Goal: Information Seeking & Learning: Learn about a topic

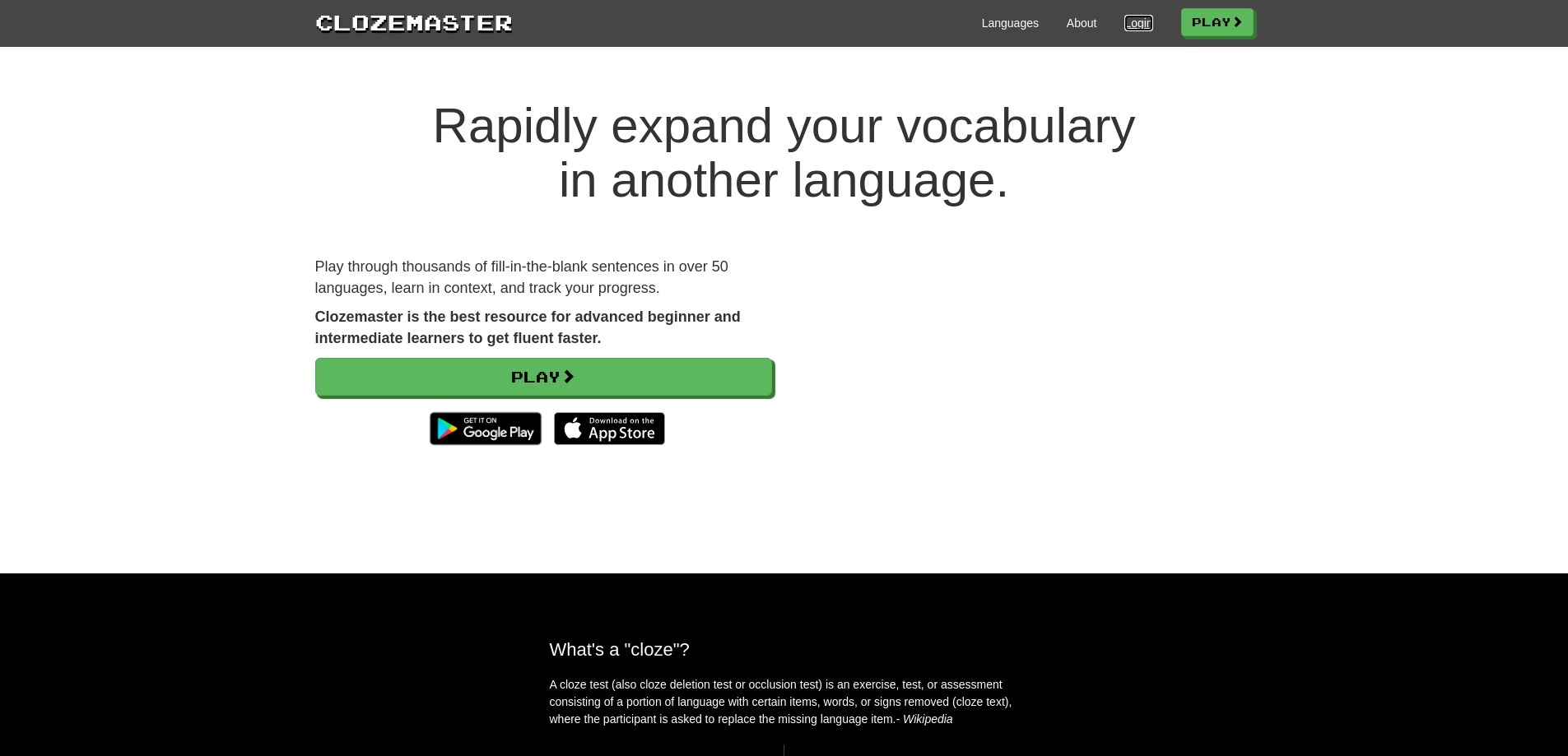
click at [1143, 19] on link "Login" at bounding box center [1138, 23] width 28 height 17
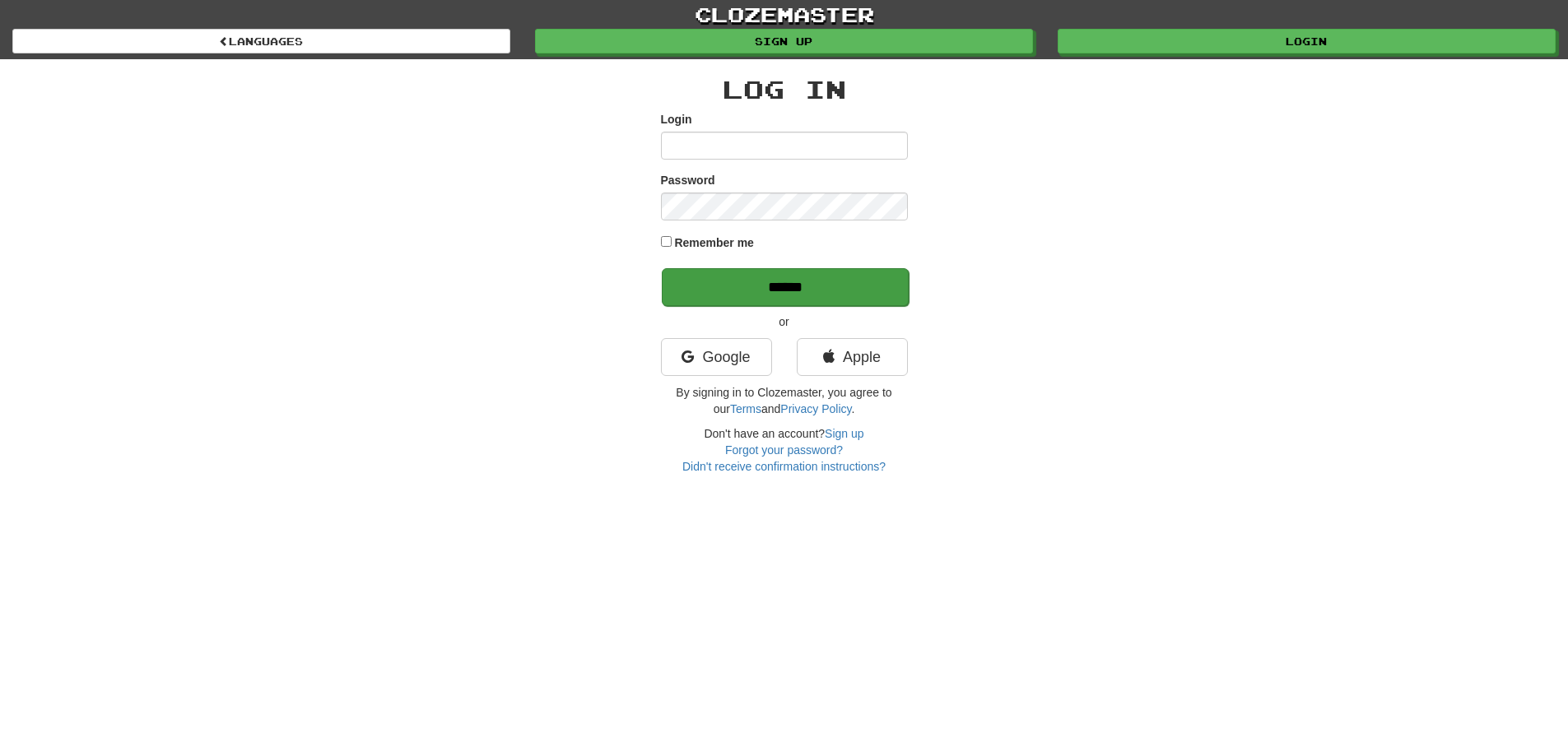
type input "**********"
click at [841, 296] on input "******" at bounding box center [785, 286] width 247 height 38
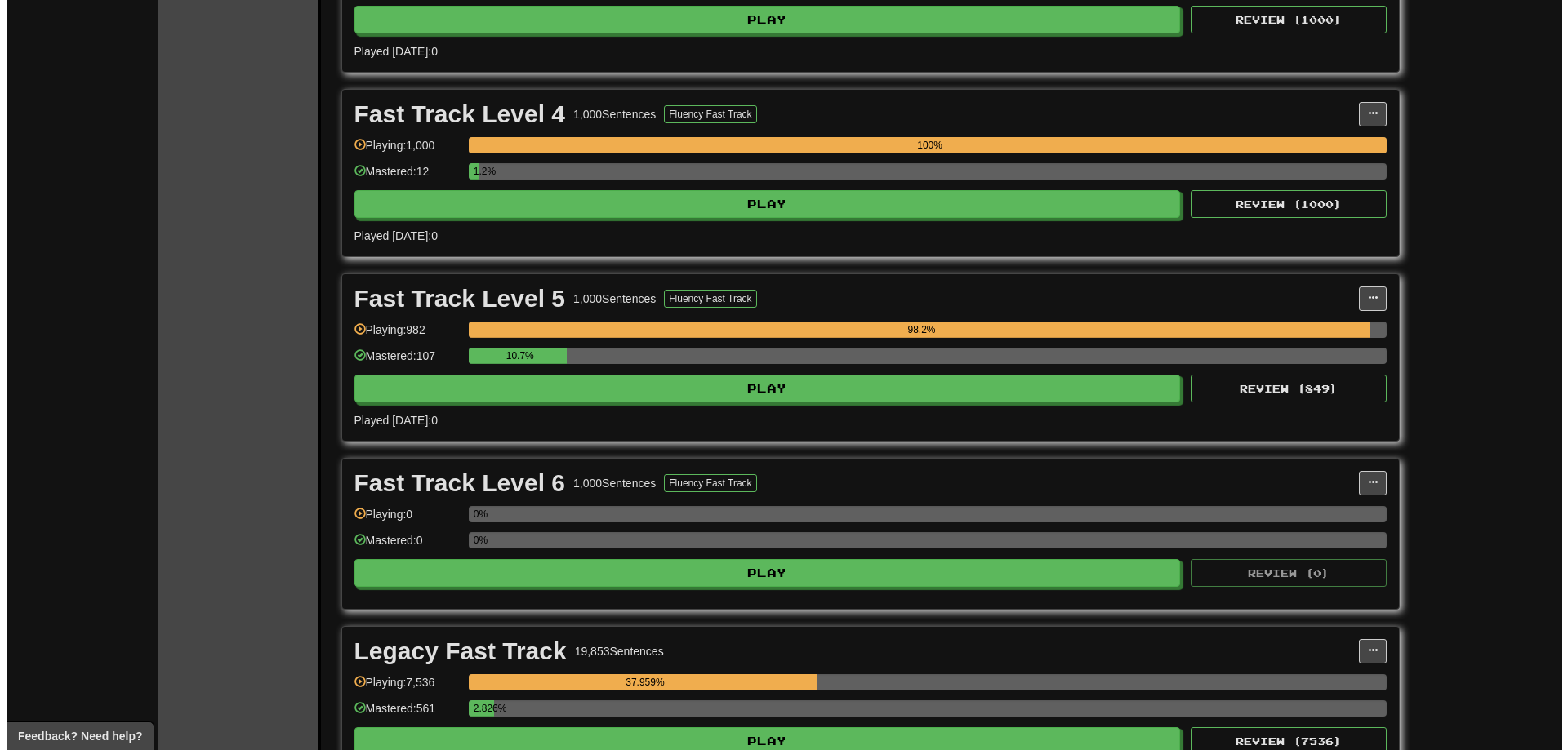
scroll to position [898, 0]
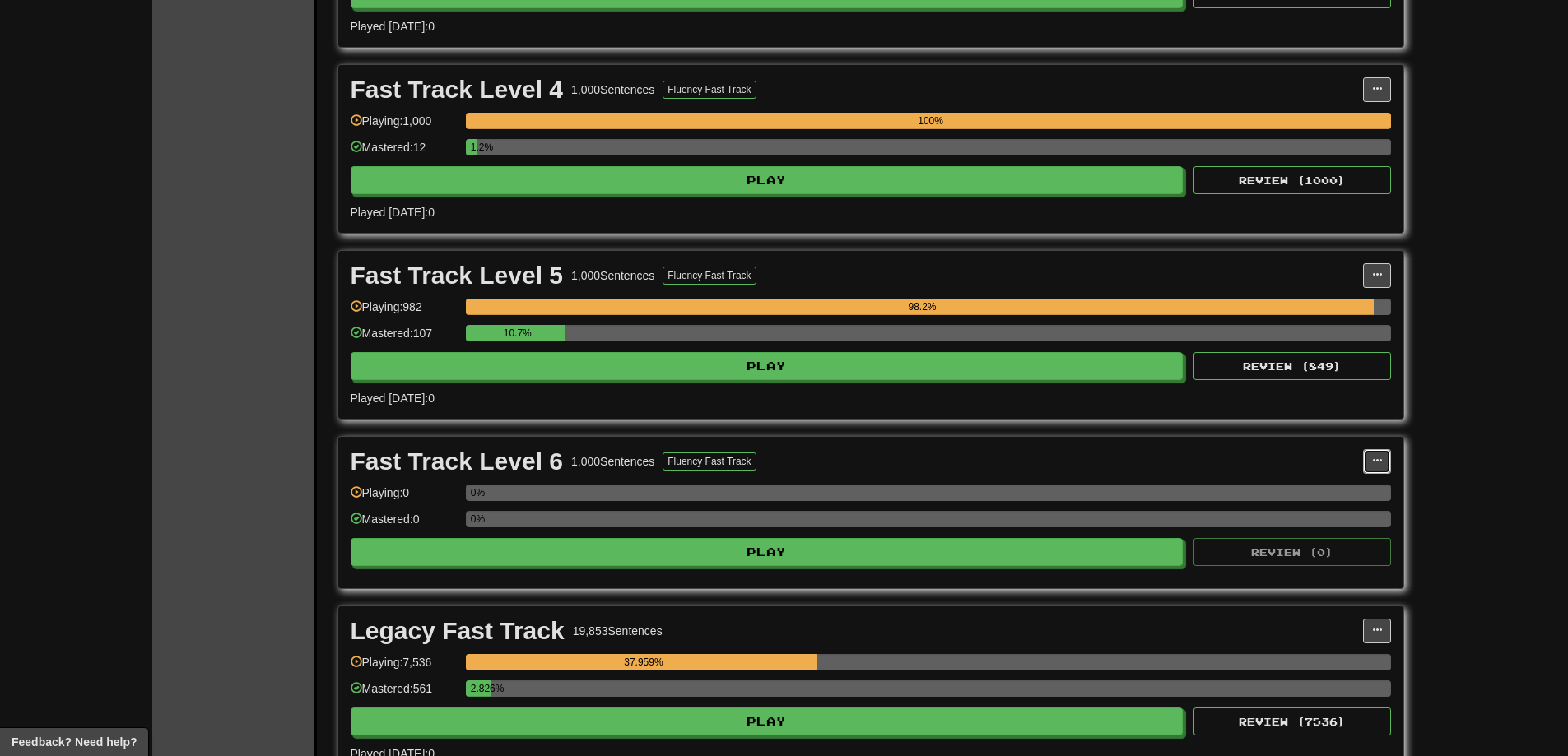
click at [1381, 460] on span at bounding box center [1376, 460] width 10 height 10
click at [1217, 462] on div "Fast Track Level 6 1,000 Sentences Fluency Fast Track" at bounding box center [856, 461] width 1012 height 25
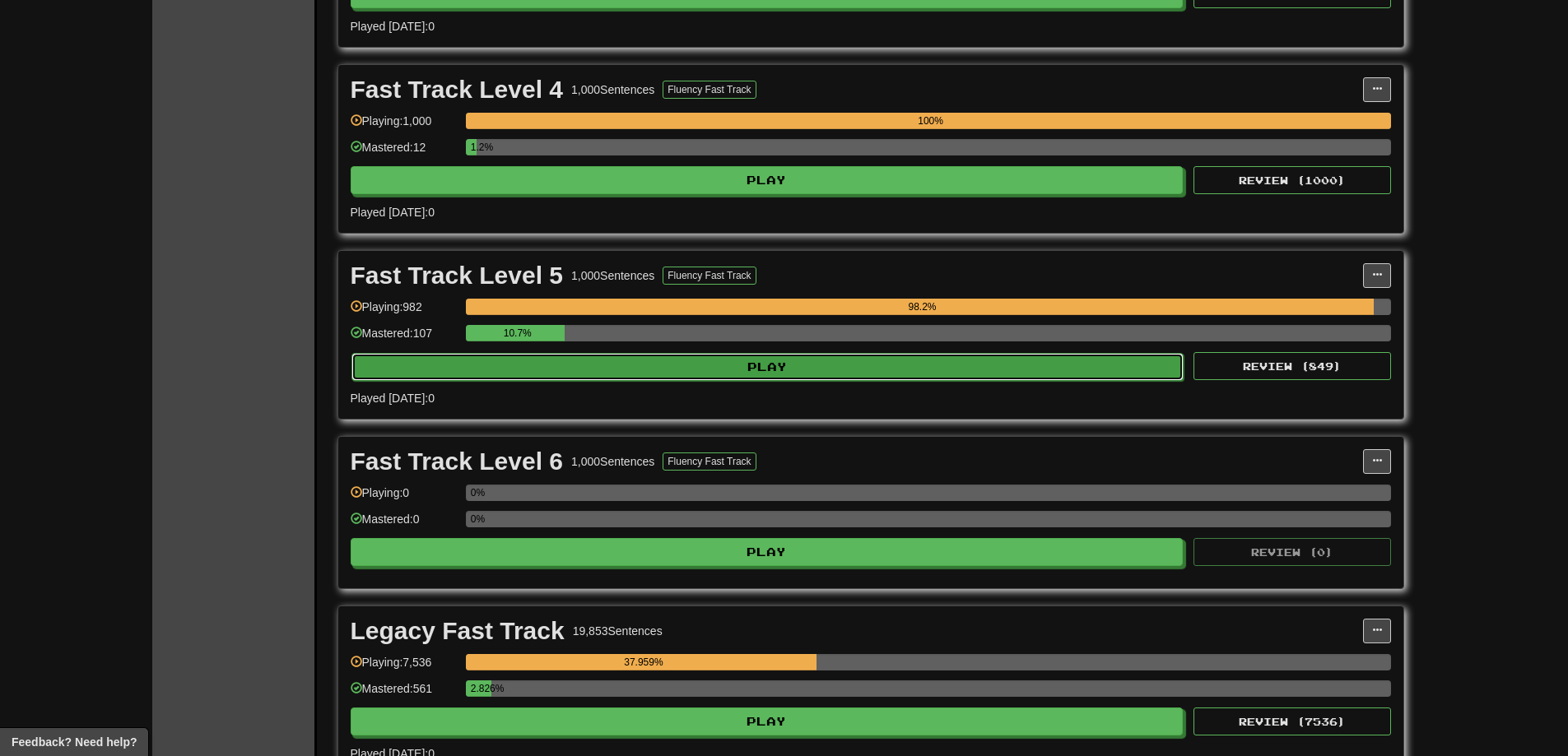
click at [1042, 357] on button "Play" at bounding box center [767, 367] width 833 height 28
select select "**"
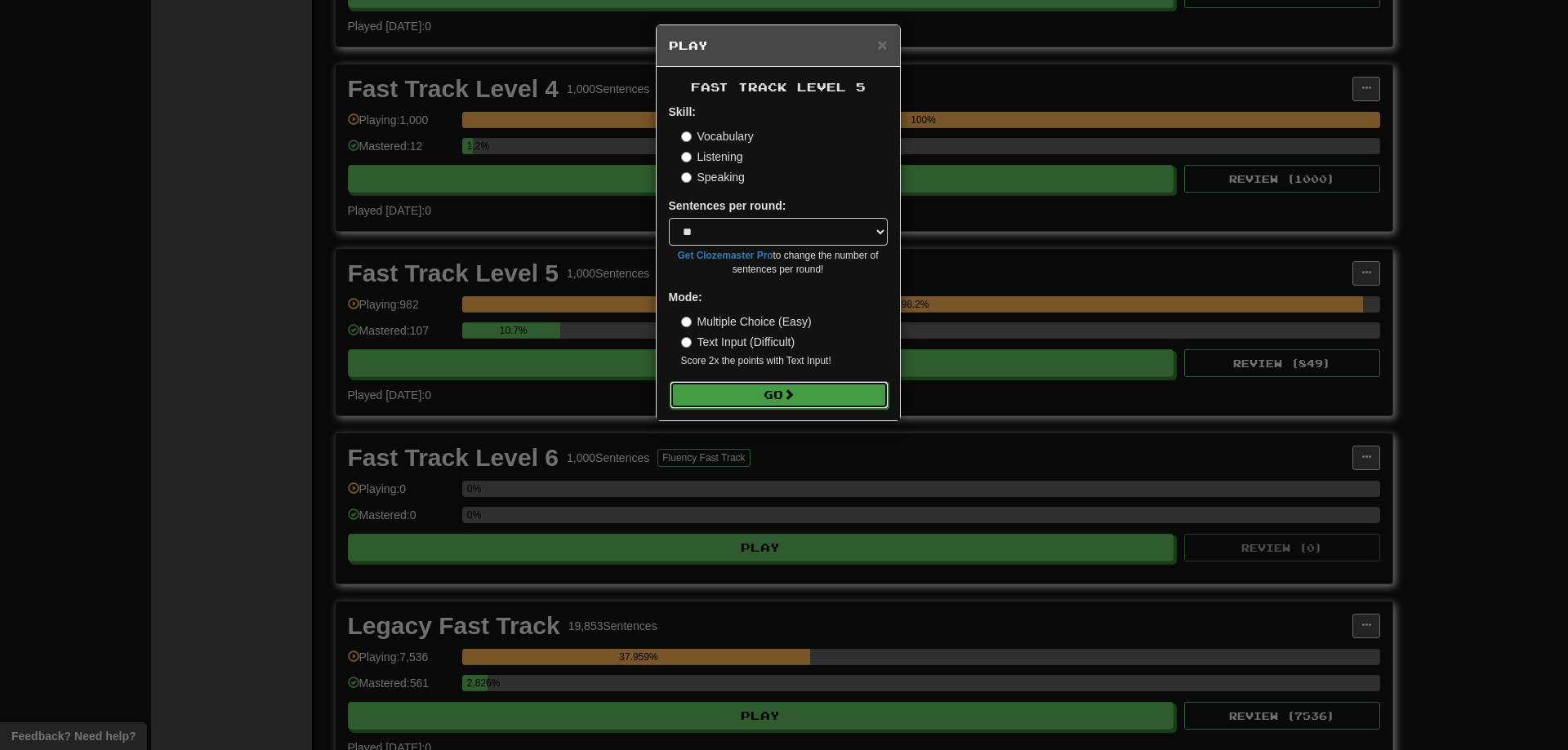
click at [851, 381] on button "Go" at bounding box center [779, 395] width 219 height 28
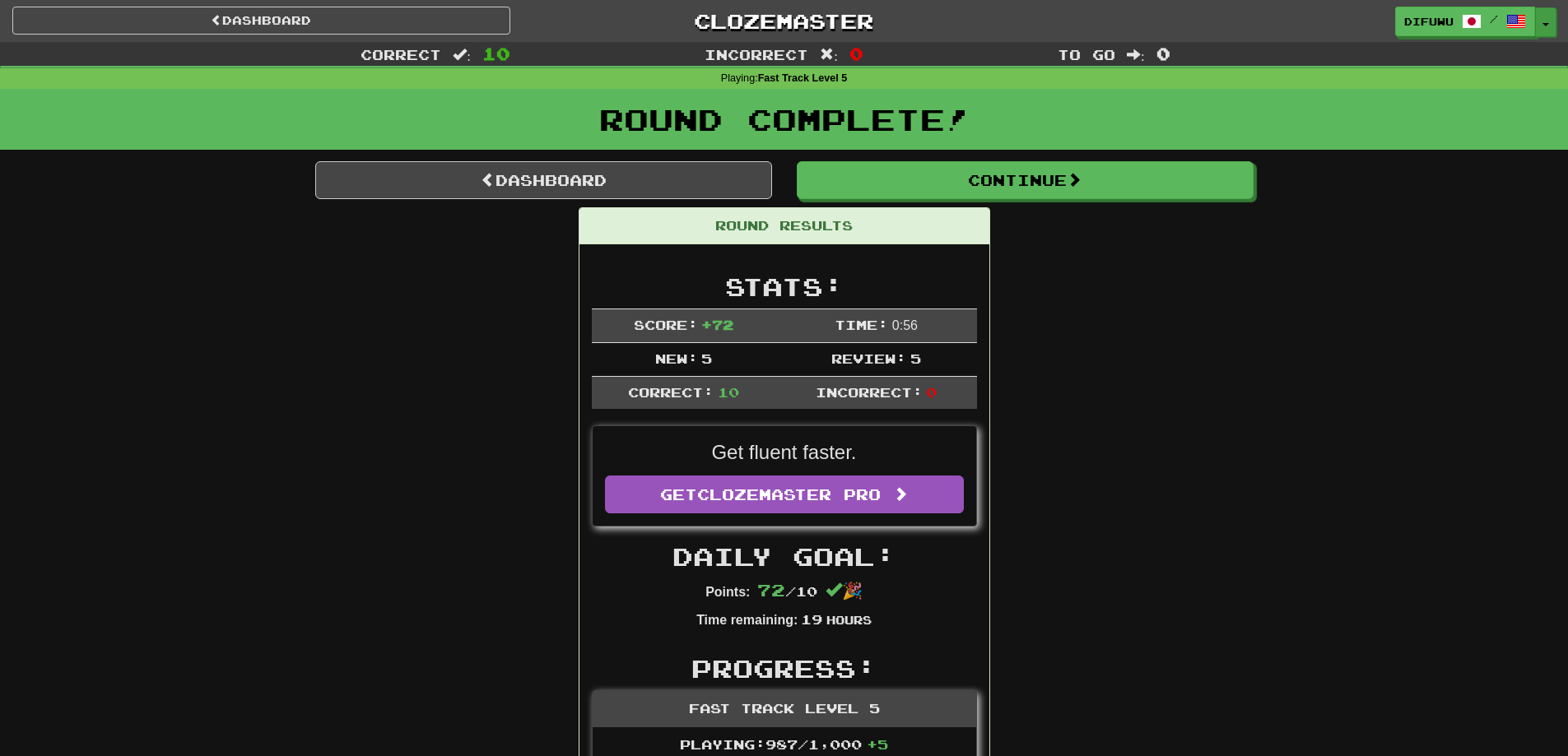
click at [1546, 15] on button "Toggle Dropdown" at bounding box center [1545, 22] width 21 height 30
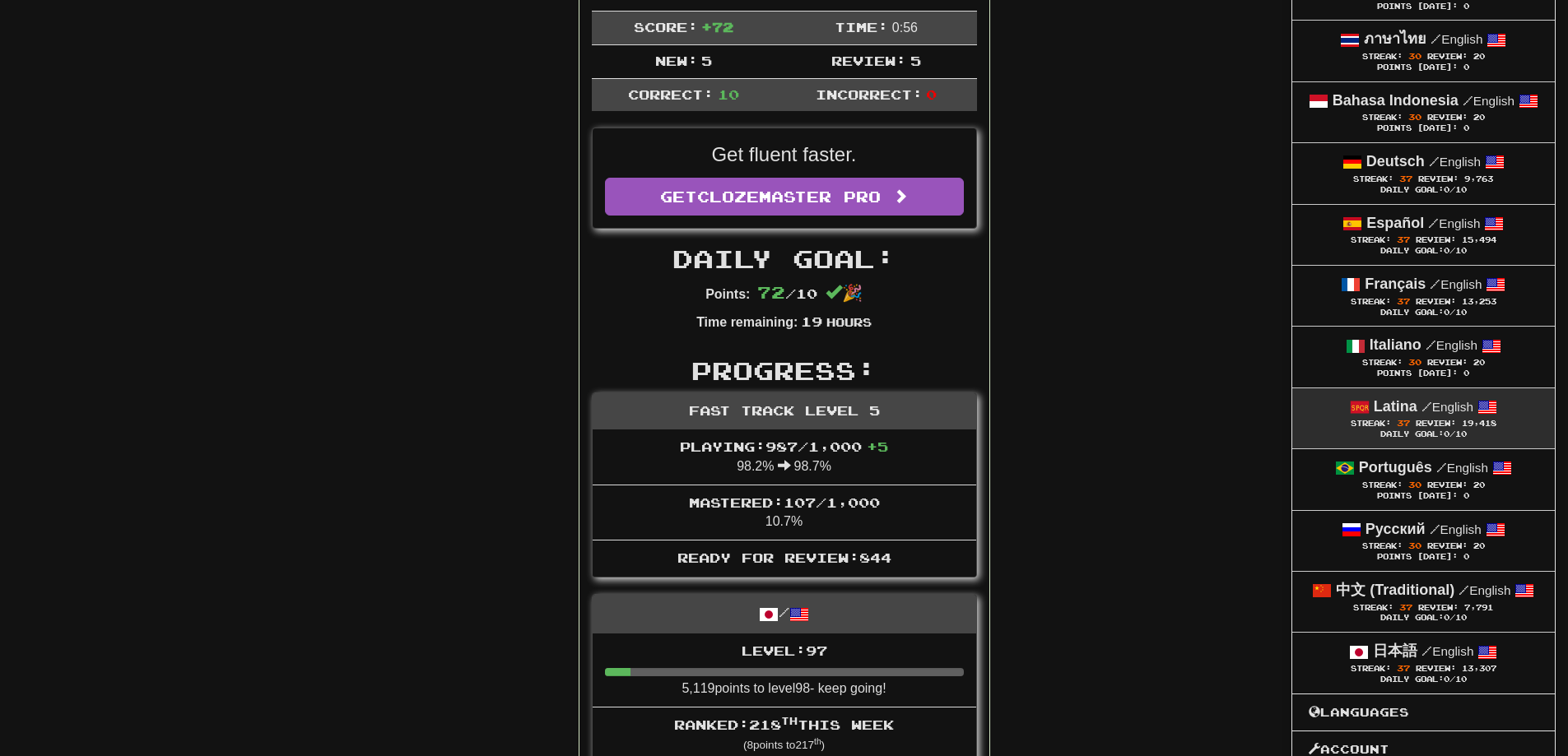
scroll to position [329, 0]
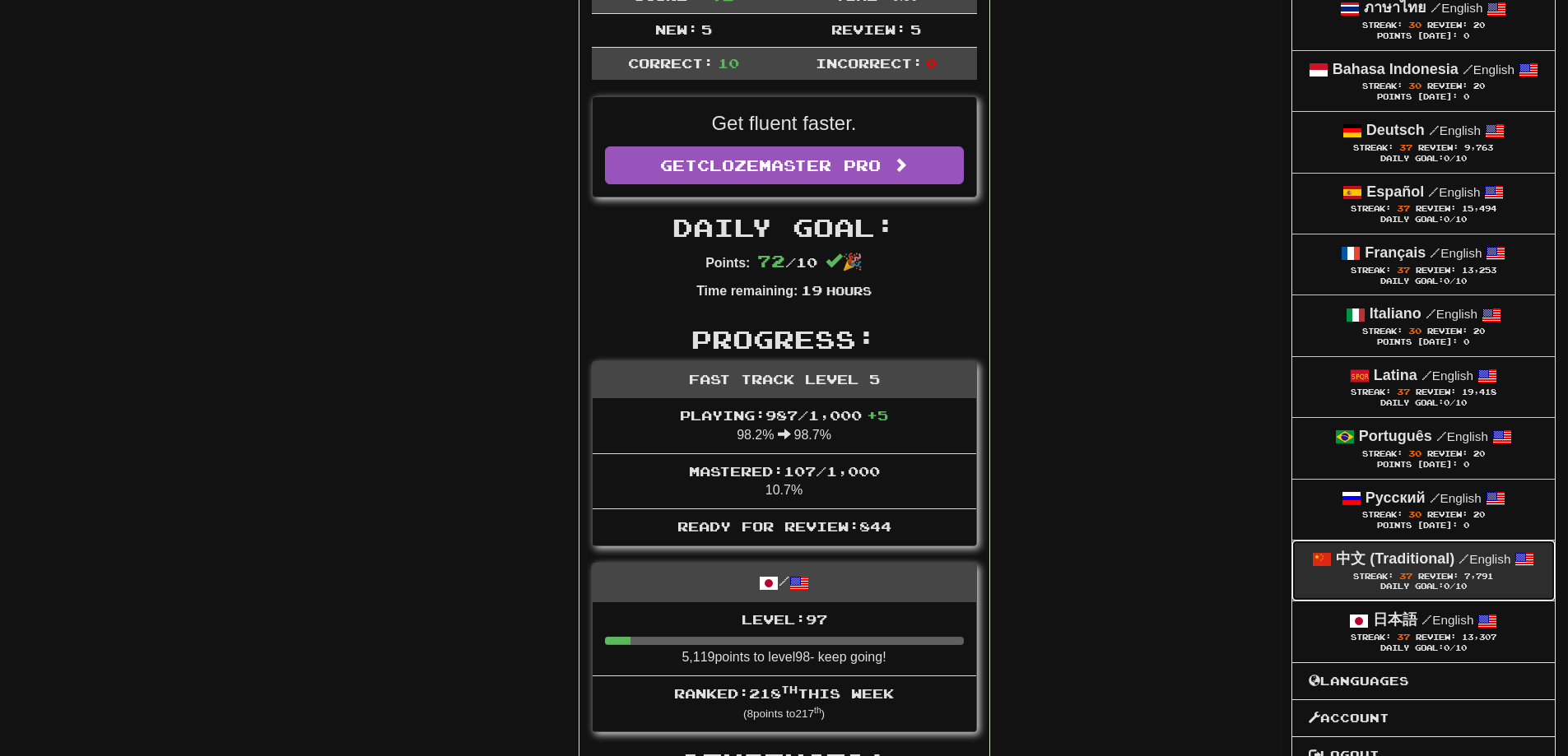
click at [1423, 565] on strong "中文 (Traditional)" at bounding box center [1395, 559] width 119 height 17
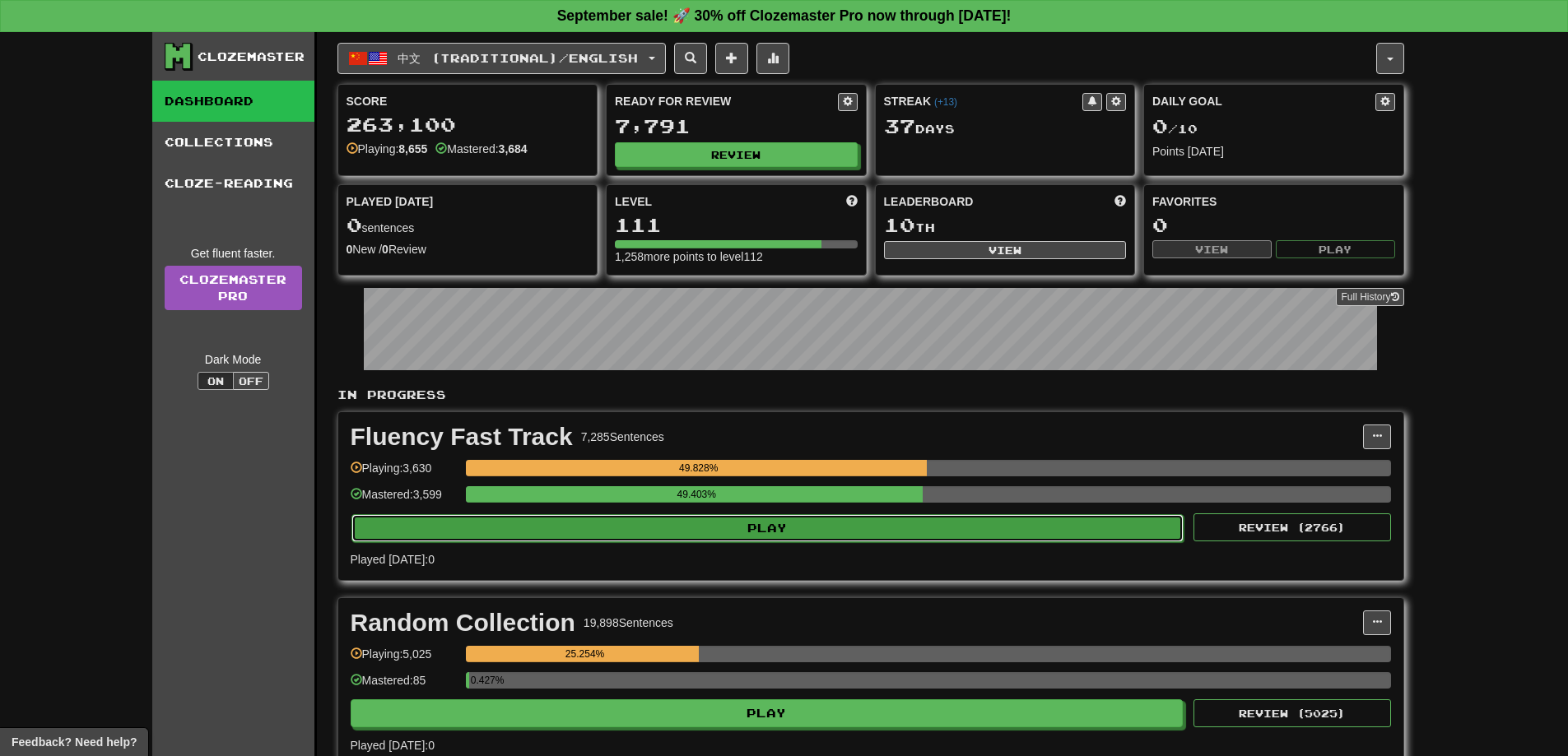
click at [795, 525] on button "Play" at bounding box center [767, 528] width 833 height 28
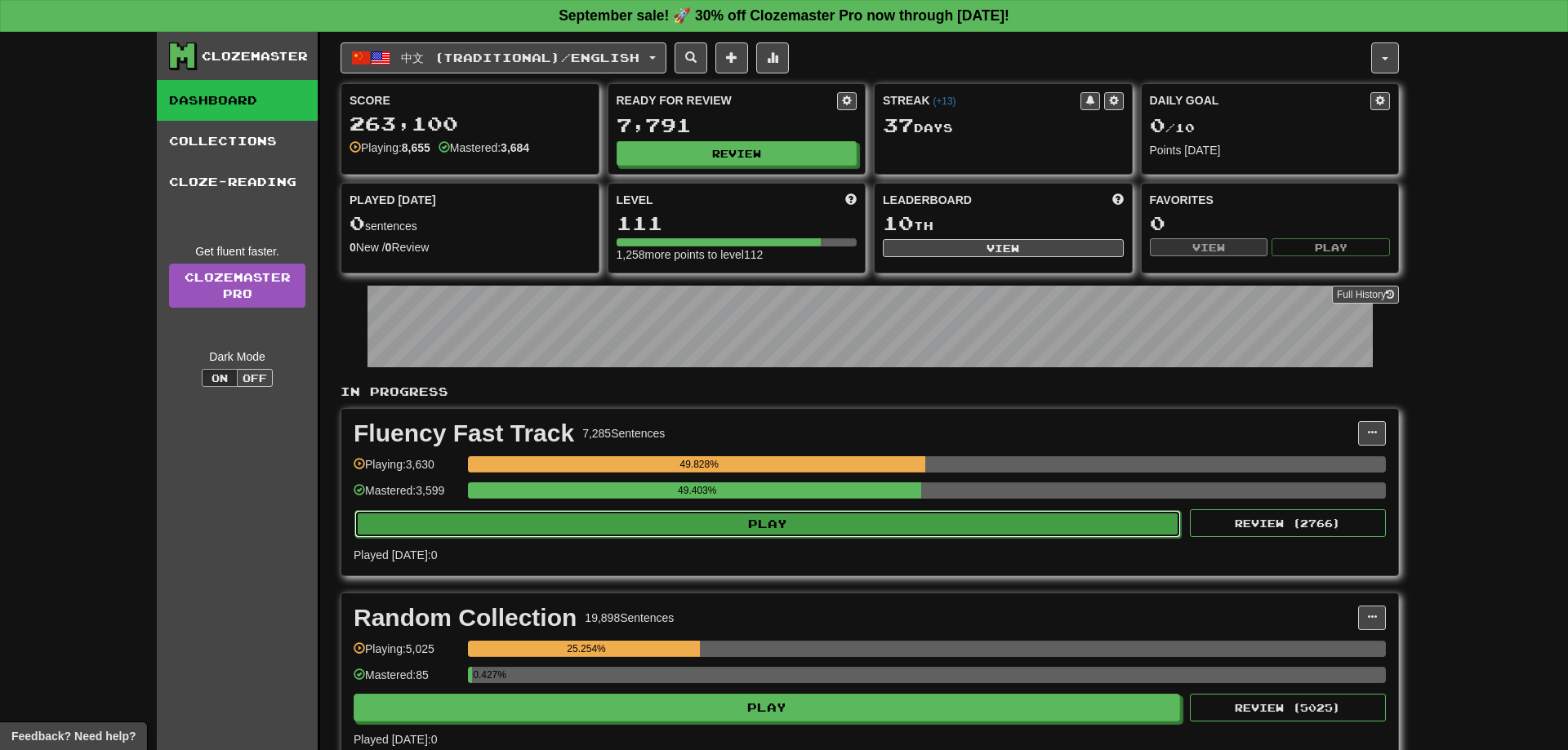
select select "**"
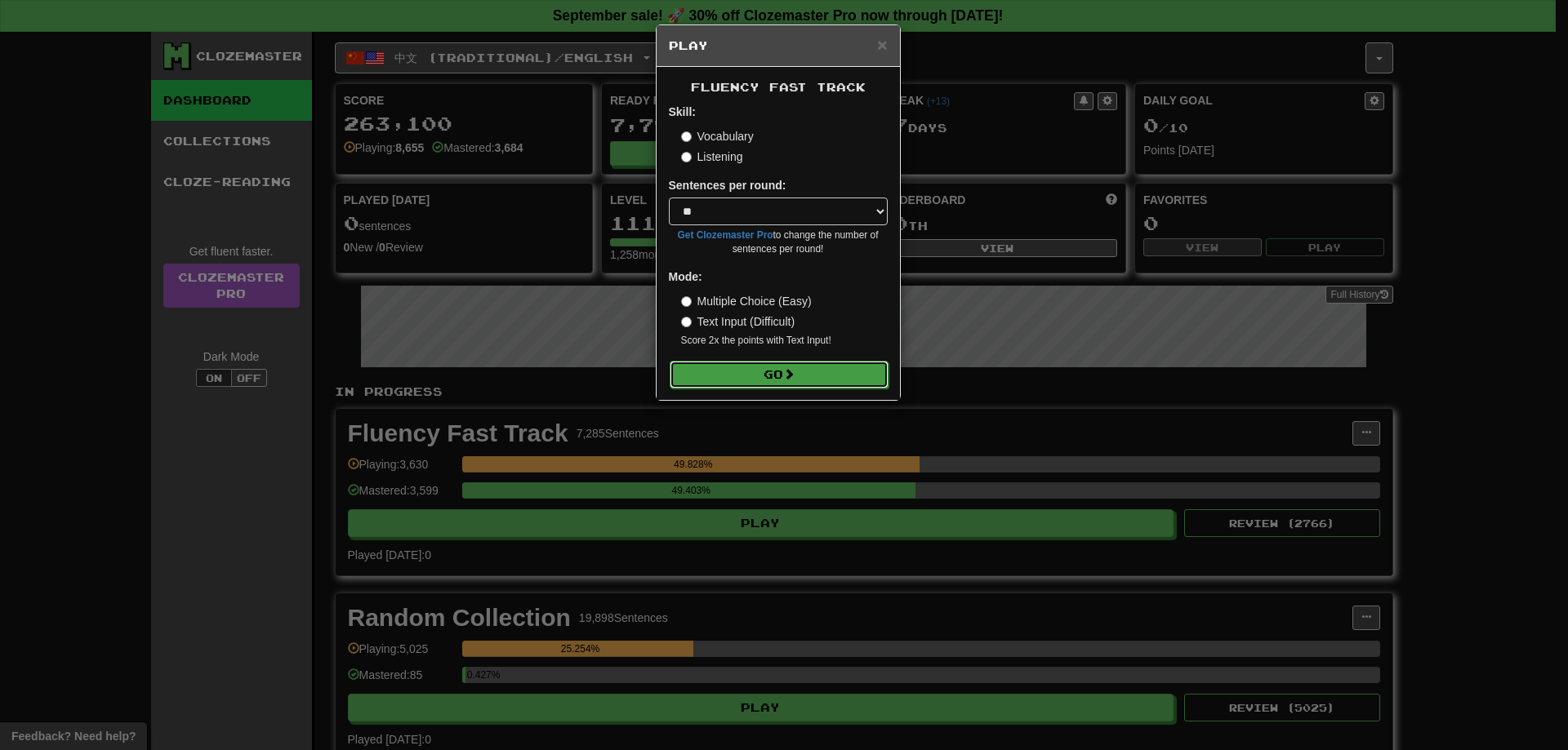
click at [818, 369] on button "Go" at bounding box center [779, 374] width 219 height 28
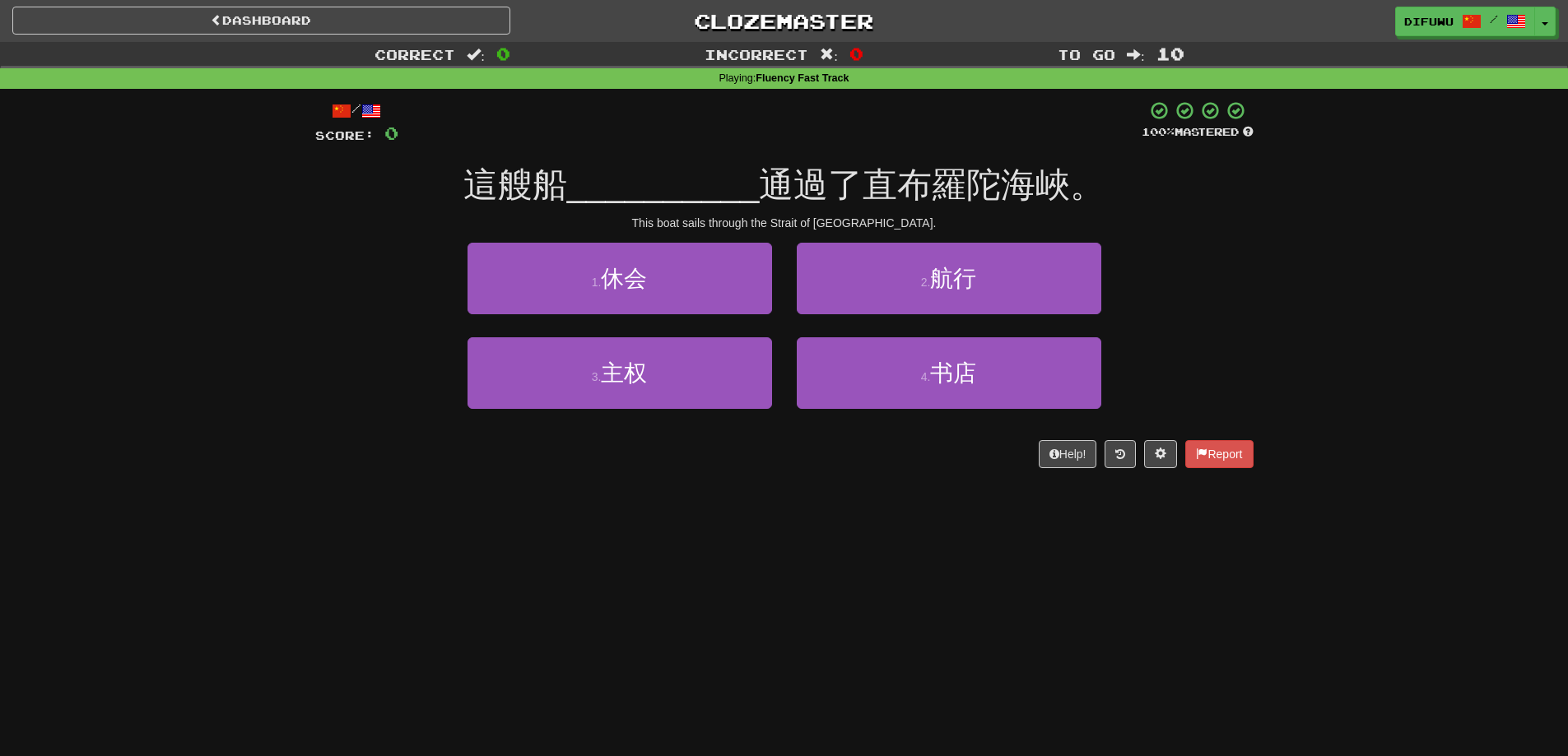
click at [505, 616] on div "Dashboard Clozemaster difuwu / Toggle Dropdown Dashboard Leaderboard Activity F…" at bounding box center [784, 378] width 1568 height 756
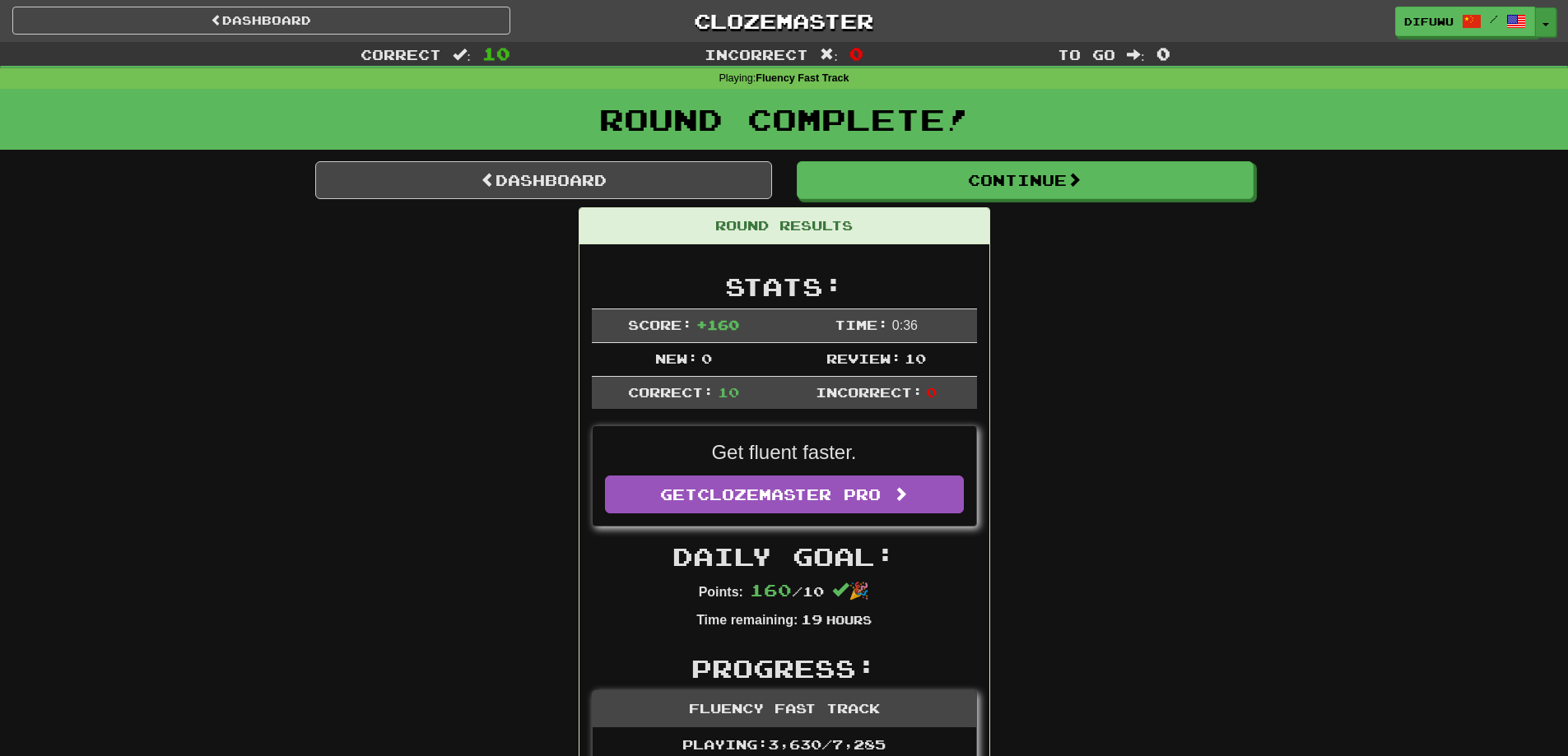
click at [1553, 26] on button "Toggle Dropdown" at bounding box center [1545, 22] width 21 height 30
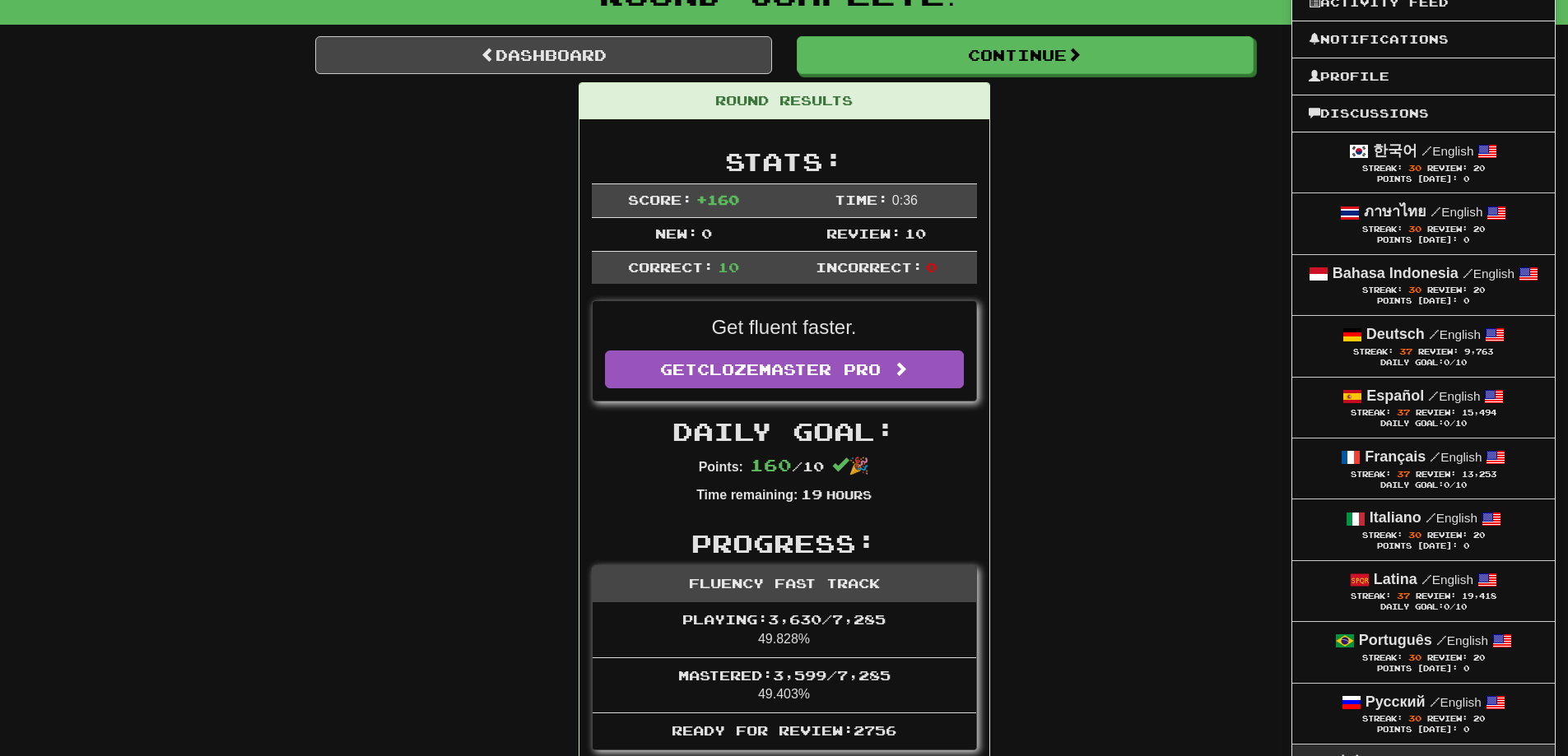
scroll to position [246, 0]
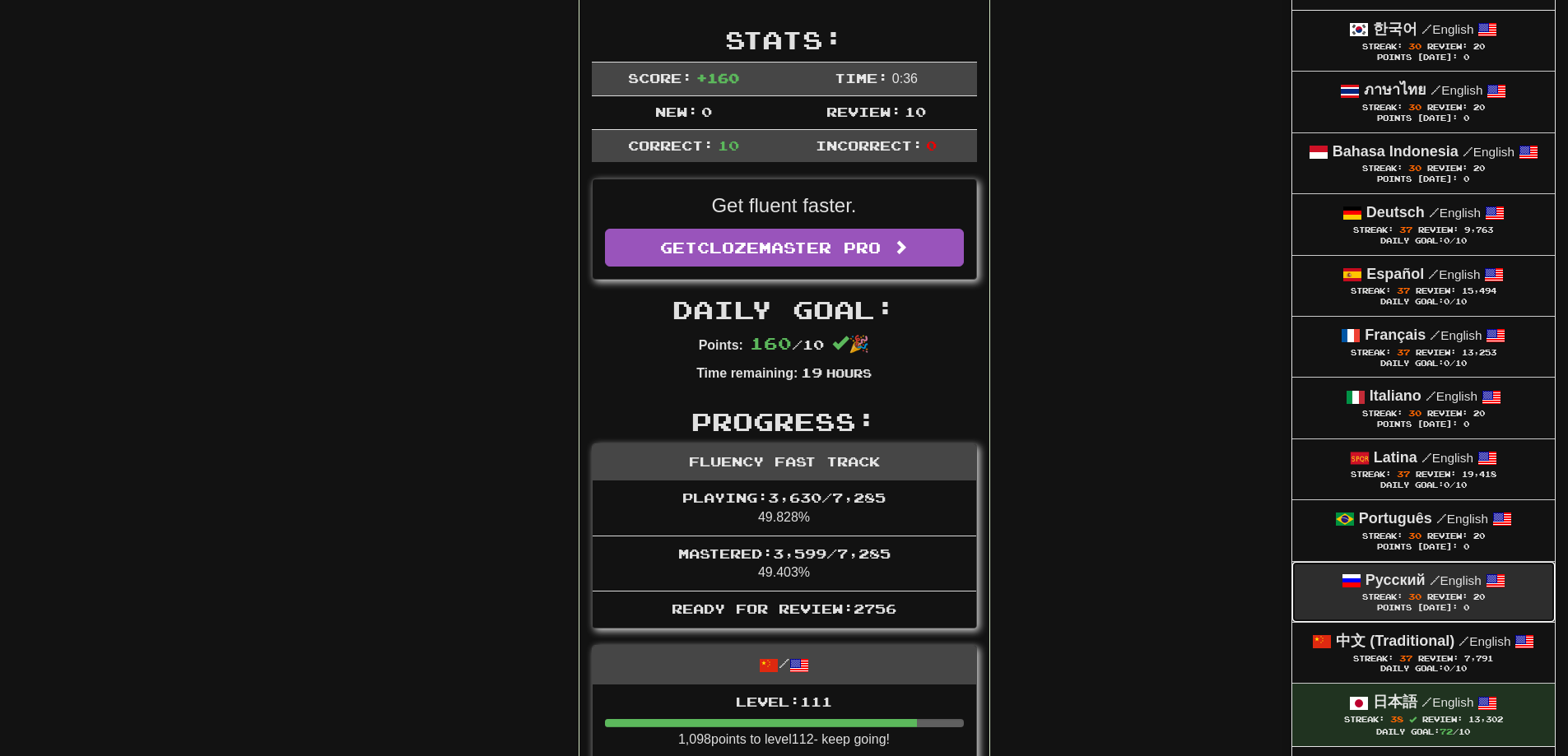
click at [1425, 584] on div "Русский / English" at bounding box center [1423, 580] width 230 height 21
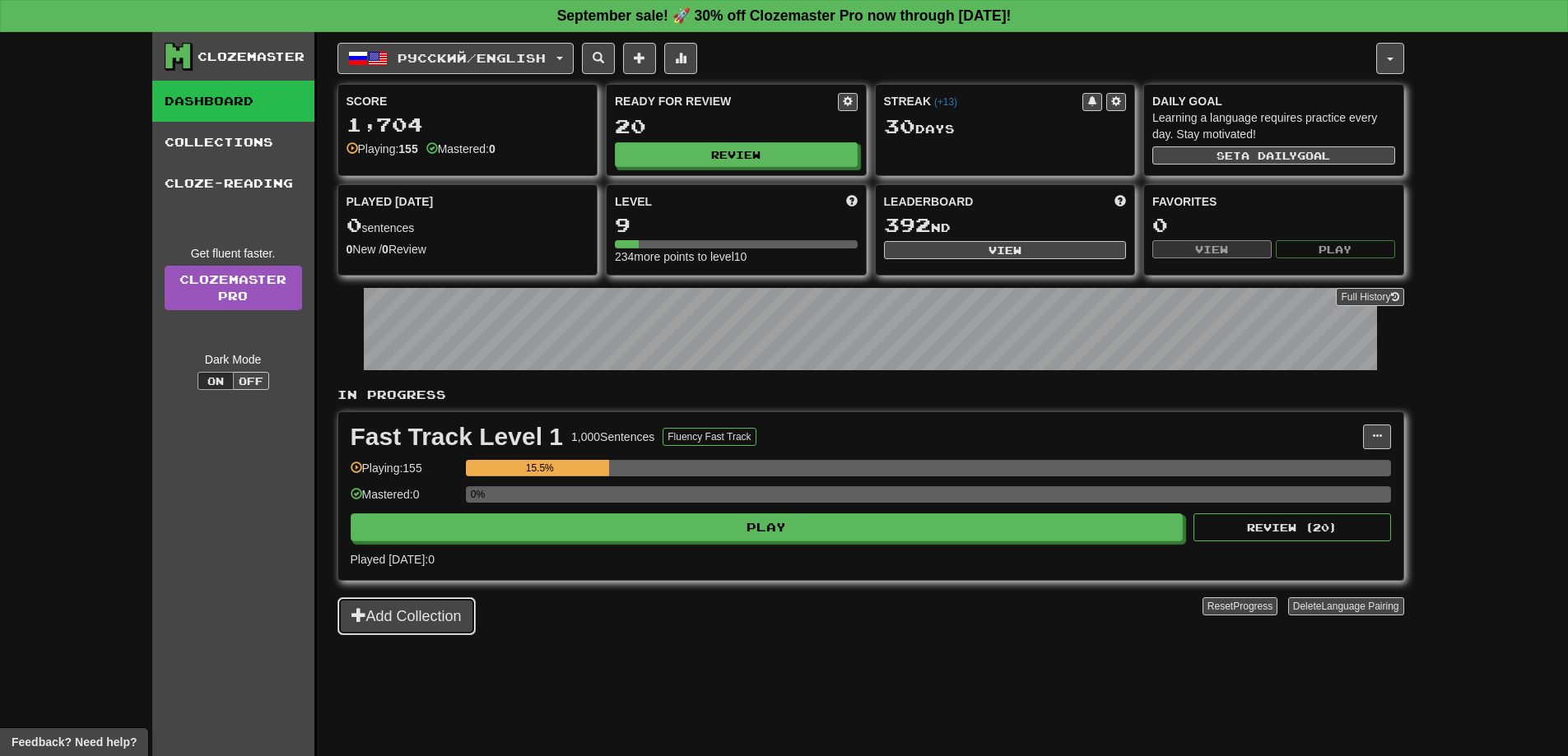
click at [378, 616] on button "Add Collection" at bounding box center [406, 616] width 138 height 38
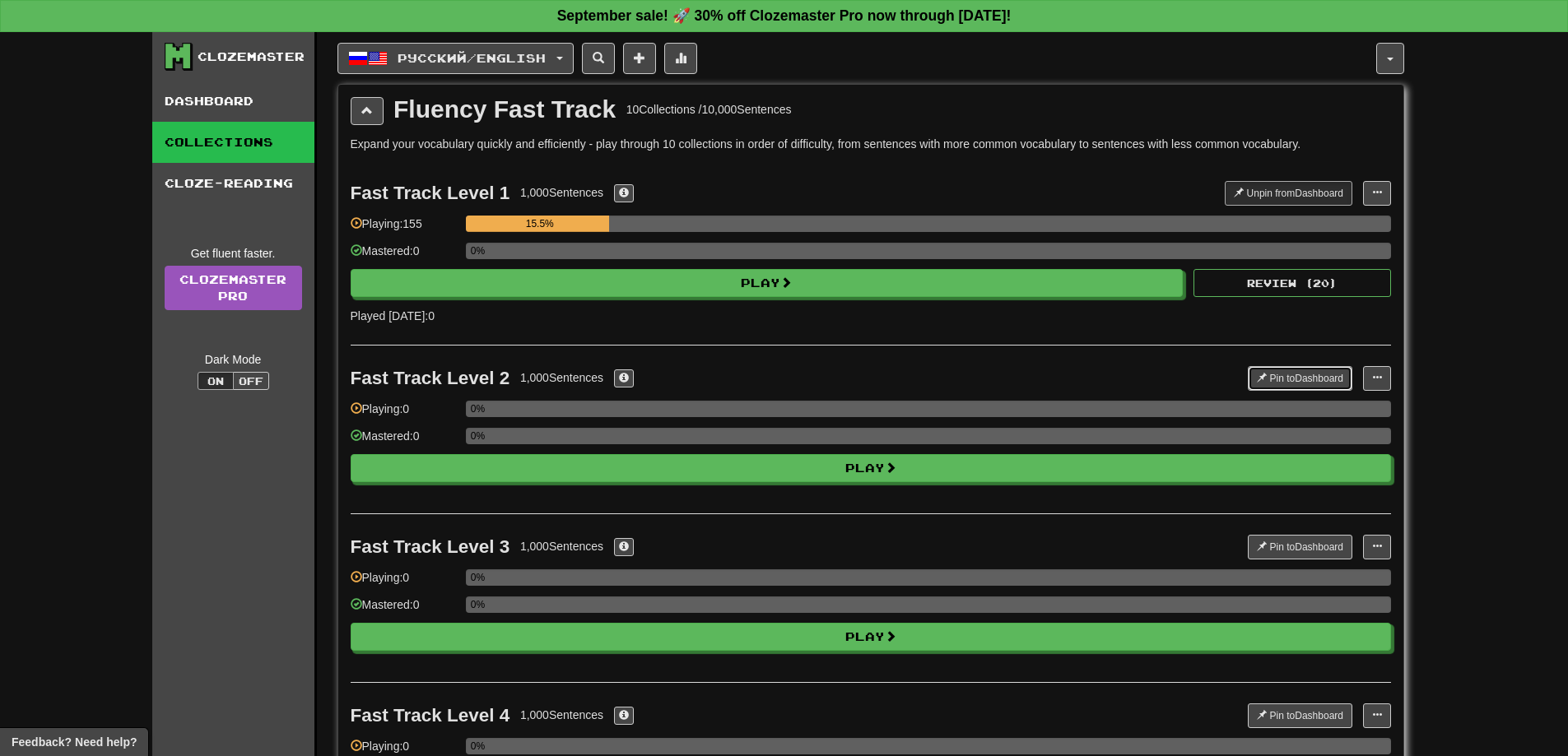
click at [1327, 378] on button "Pin to Dashboard" at bounding box center [1299, 378] width 105 height 25
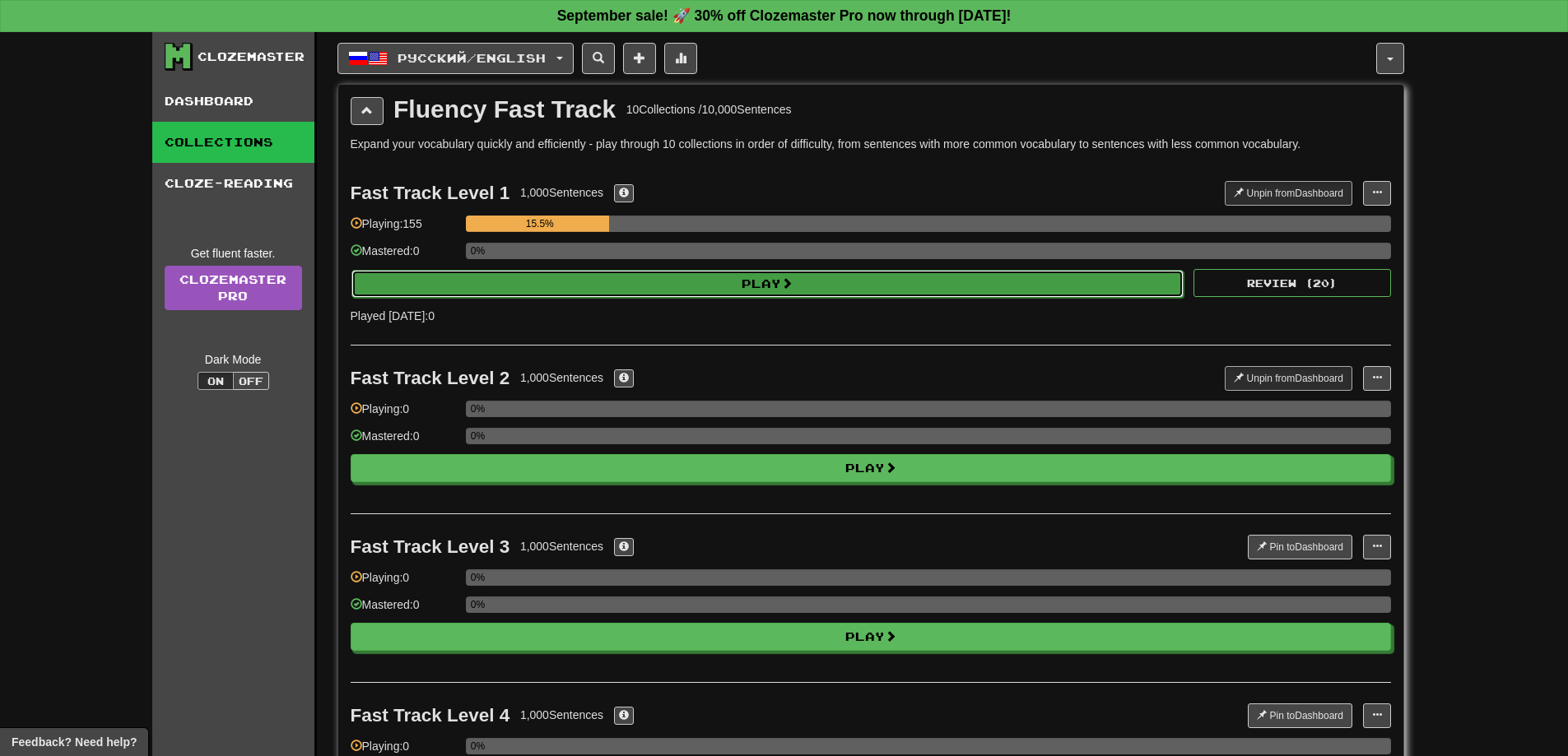
click at [769, 277] on button "Play" at bounding box center [767, 284] width 833 height 28
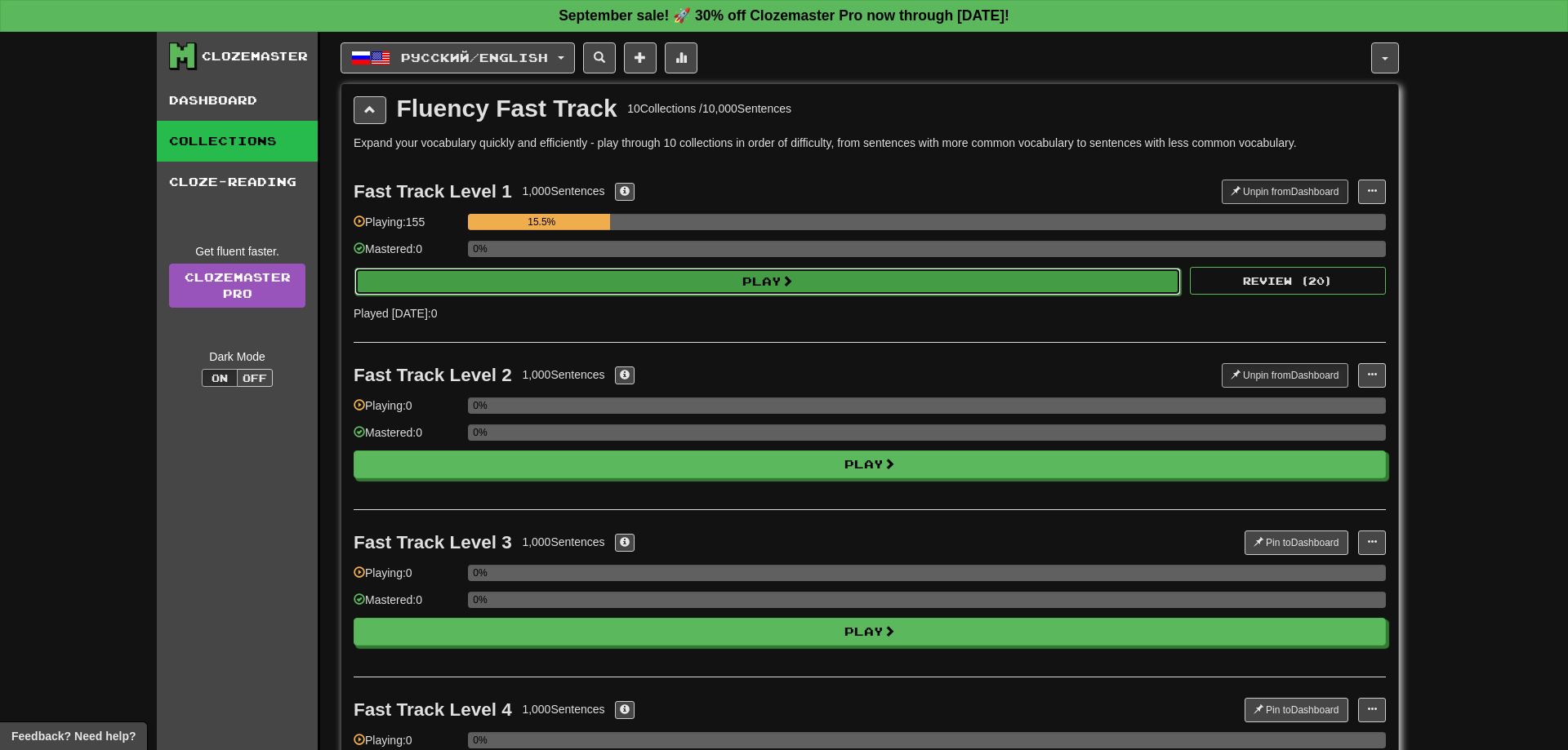
select select "**"
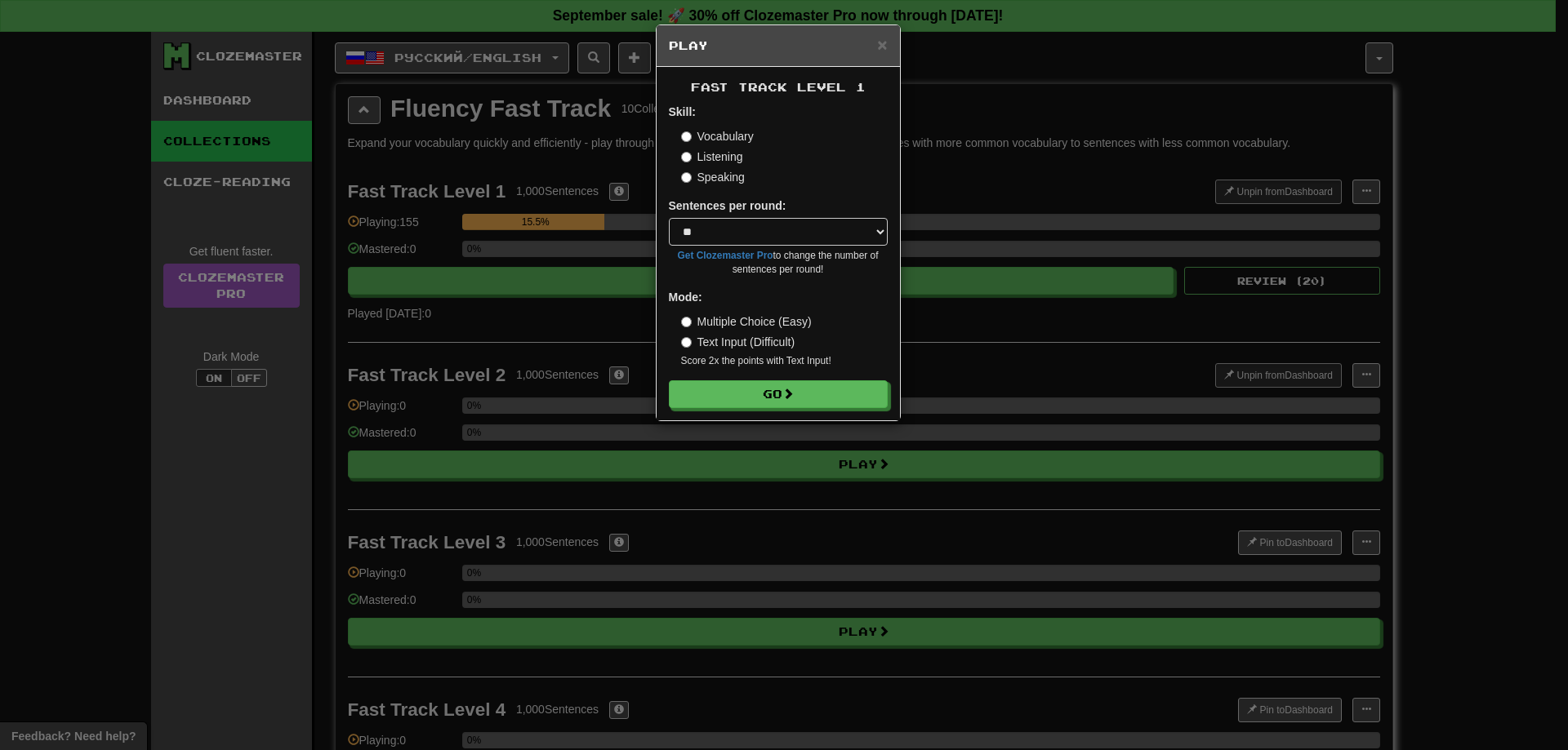
click at [765, 378] on form "Skill: Vocabulary Listening Speaking Sentences per round: * ** ** ** ** ** *** …" at bounding box center [778, 256] width 219 height 304
click at [771, 407] on button "Go" at bounding box center [779, 395] width 219 height 28
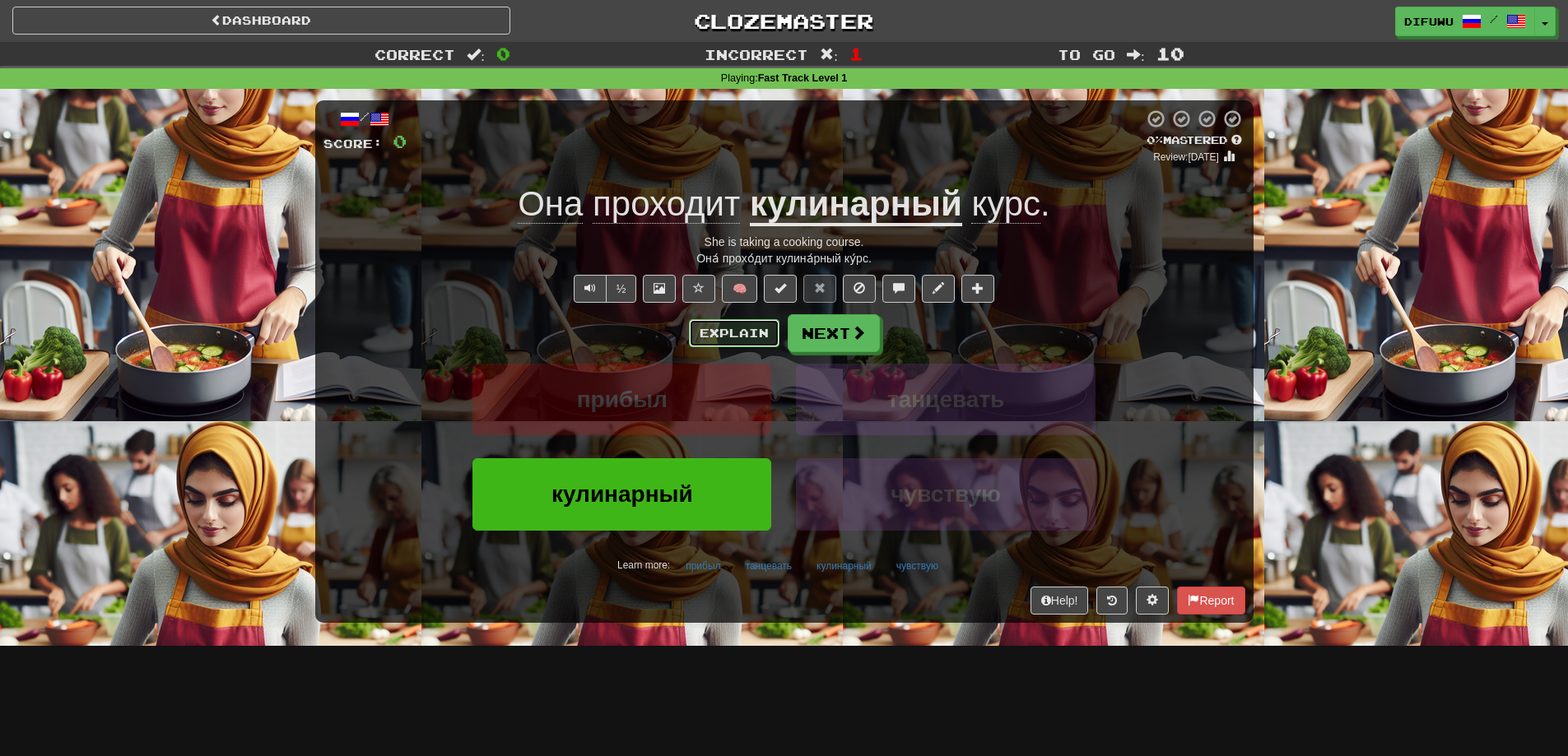
click at [757, 340] on button "Explain" at bounding box center [734, 334] width 91 height 28
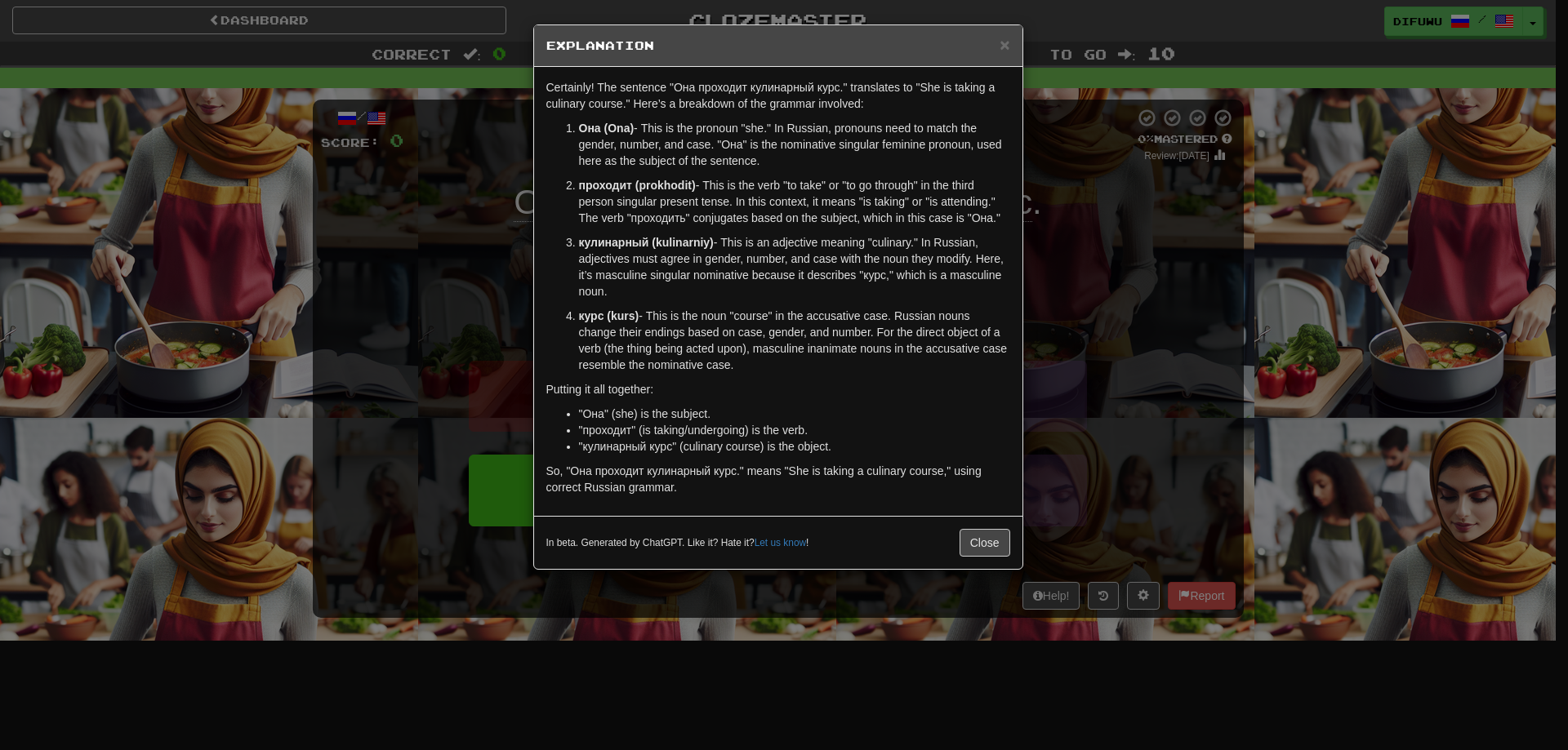
click at [1109, 389] on div "× Explanation Certainly! The sentence "Она проходит кулинарный курс." translate…" at bounding box center [784, 375] width 1568 height 750
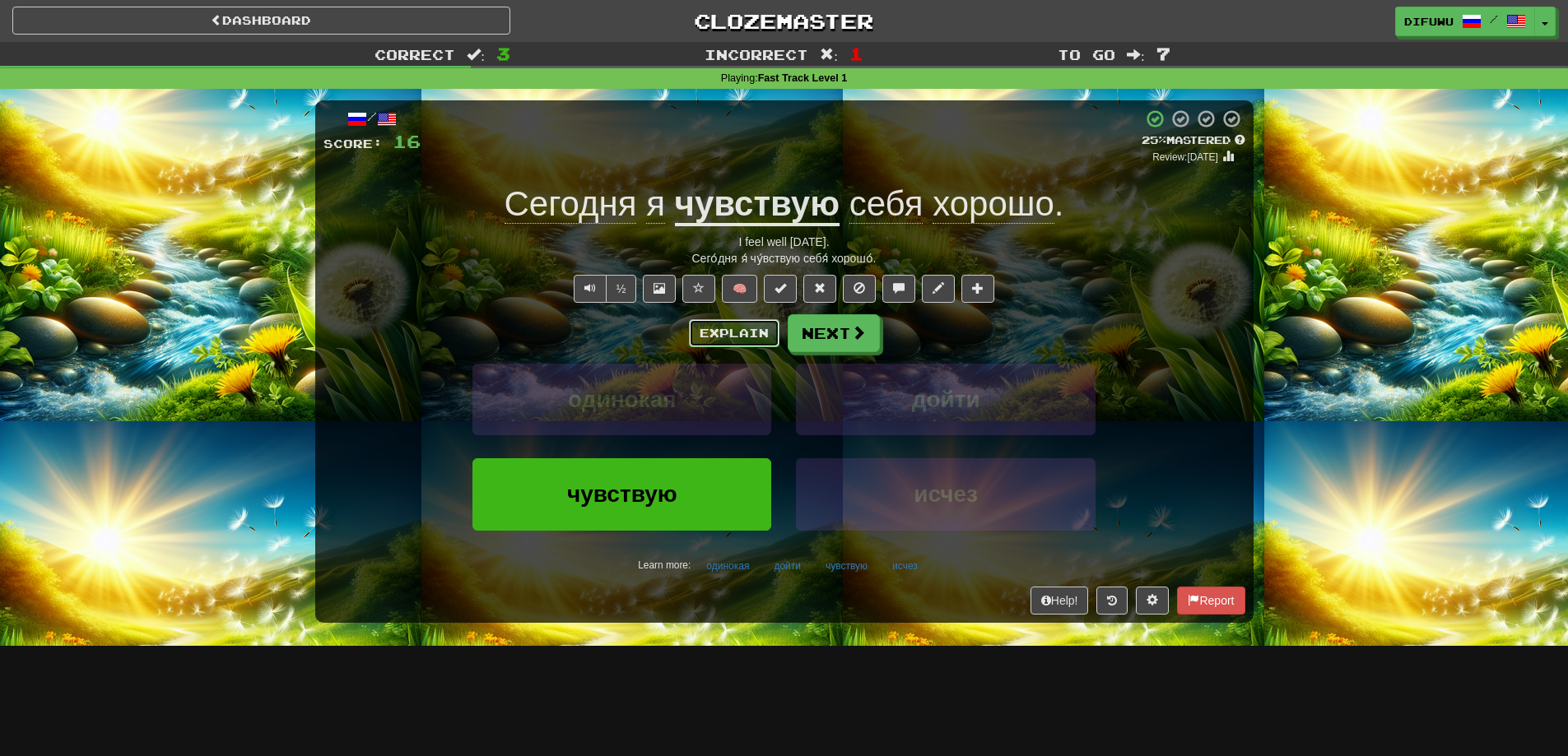
click at [727, 343] on button "Explain" at bounding box center [734, 334] width 91 height 28
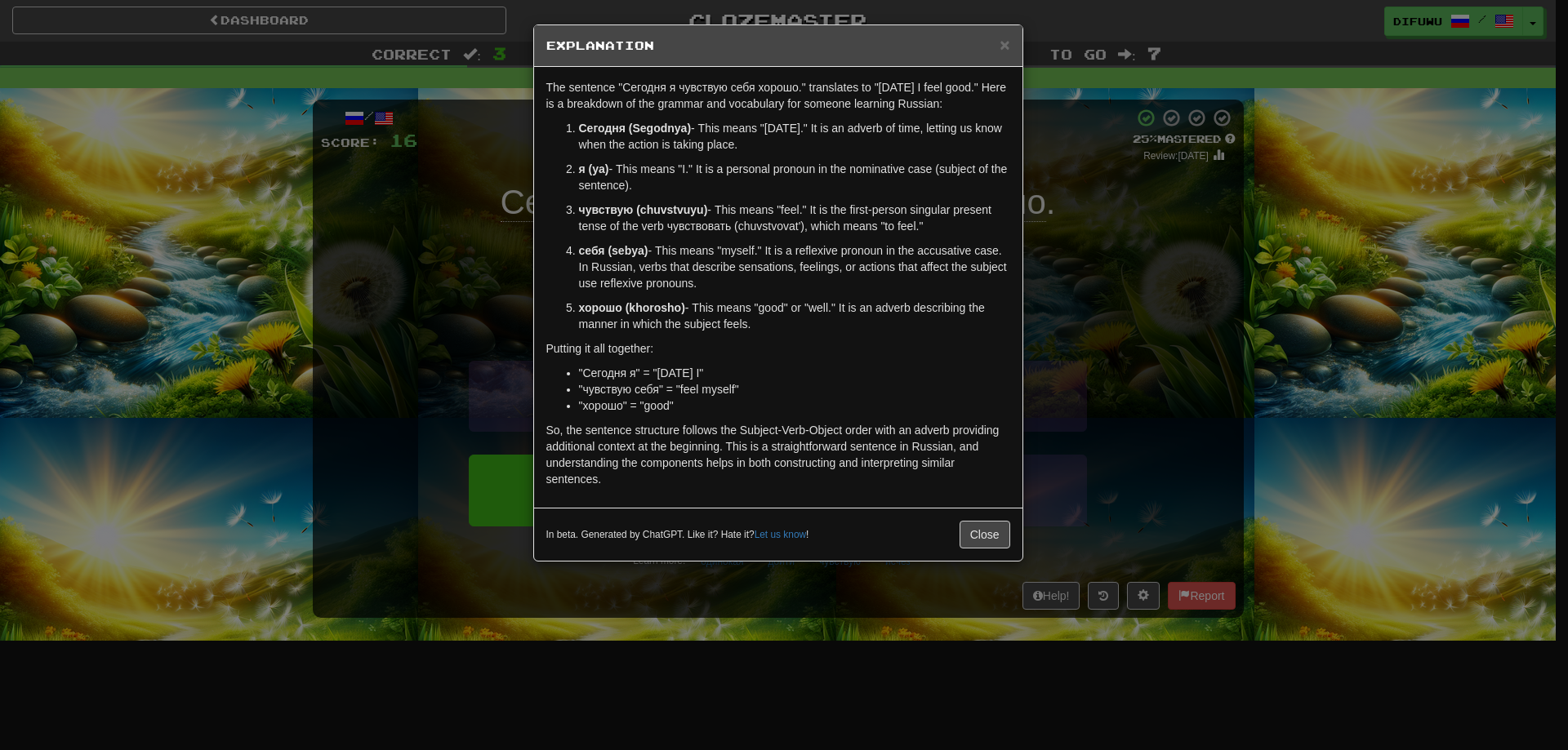
click at [1036, 307] on div "× Explanation The sentence "Сегодня я чувствую себя хорошо." translates to "Tod…" at bounding box center [784, 375] width 1568 height 750
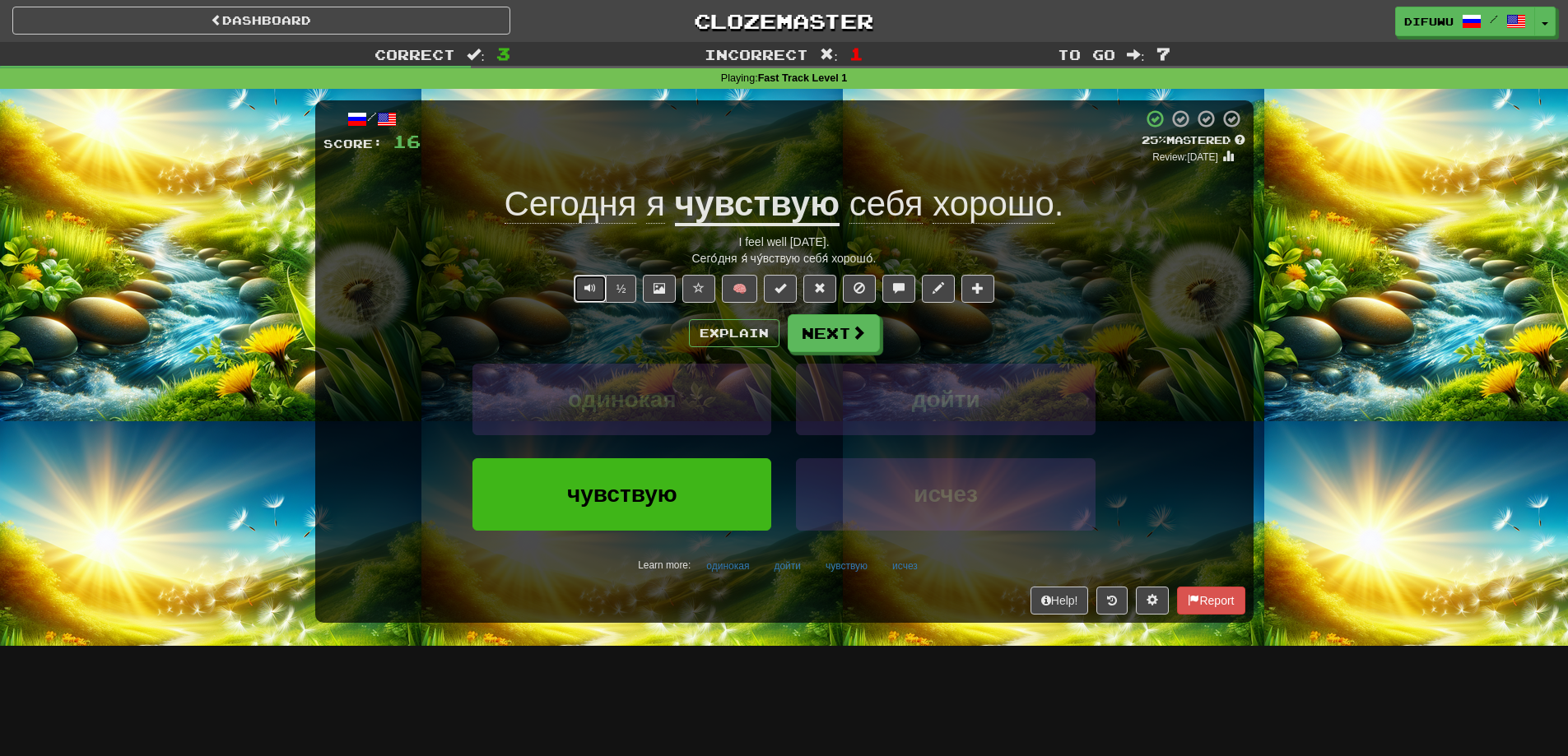
click at [575, 289] on button "Text-to-speech controls" at bounding box center [590, 289] width 33 height 28
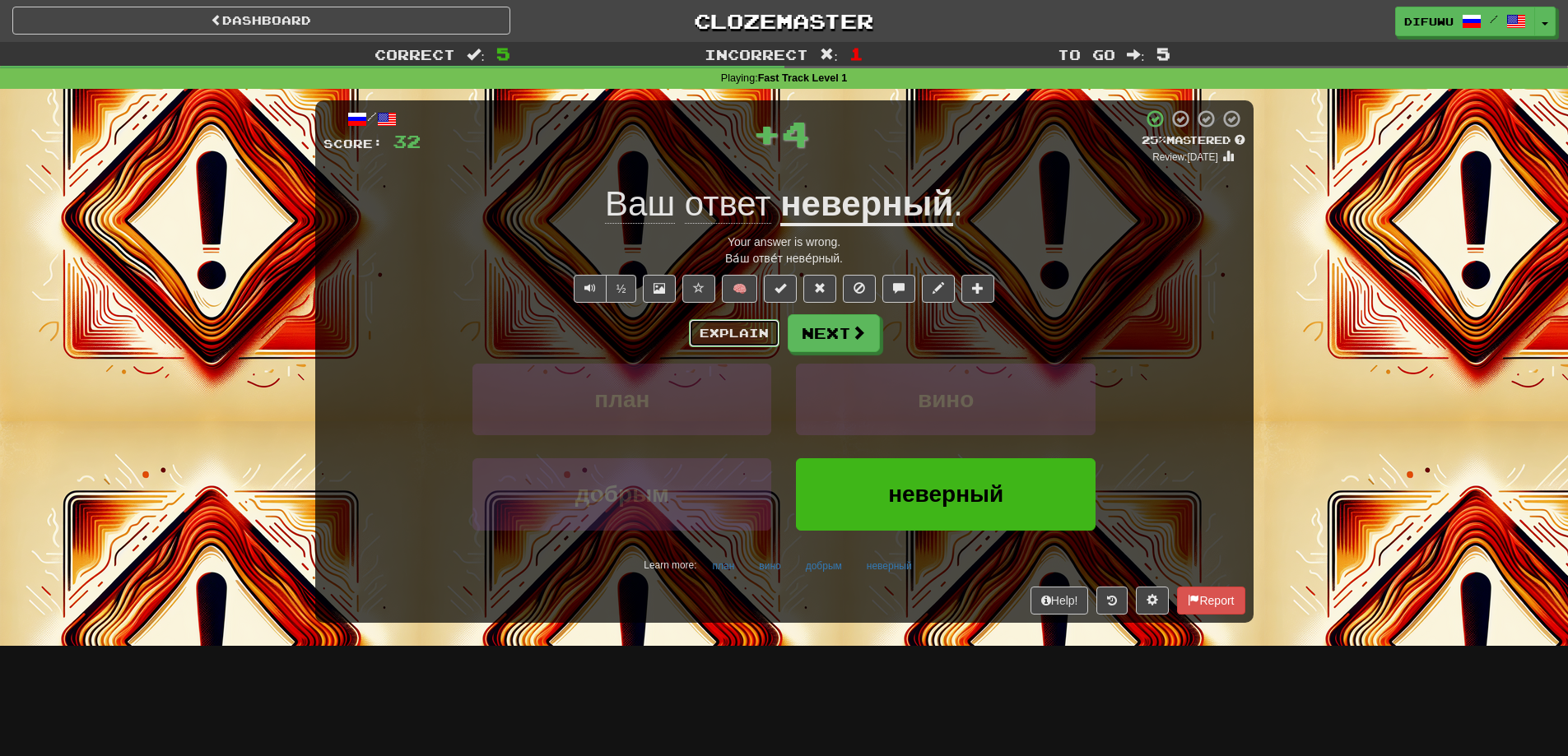
click at [755, 340] on button "Explain" at bounding box center [734, 334] width 91 height 28
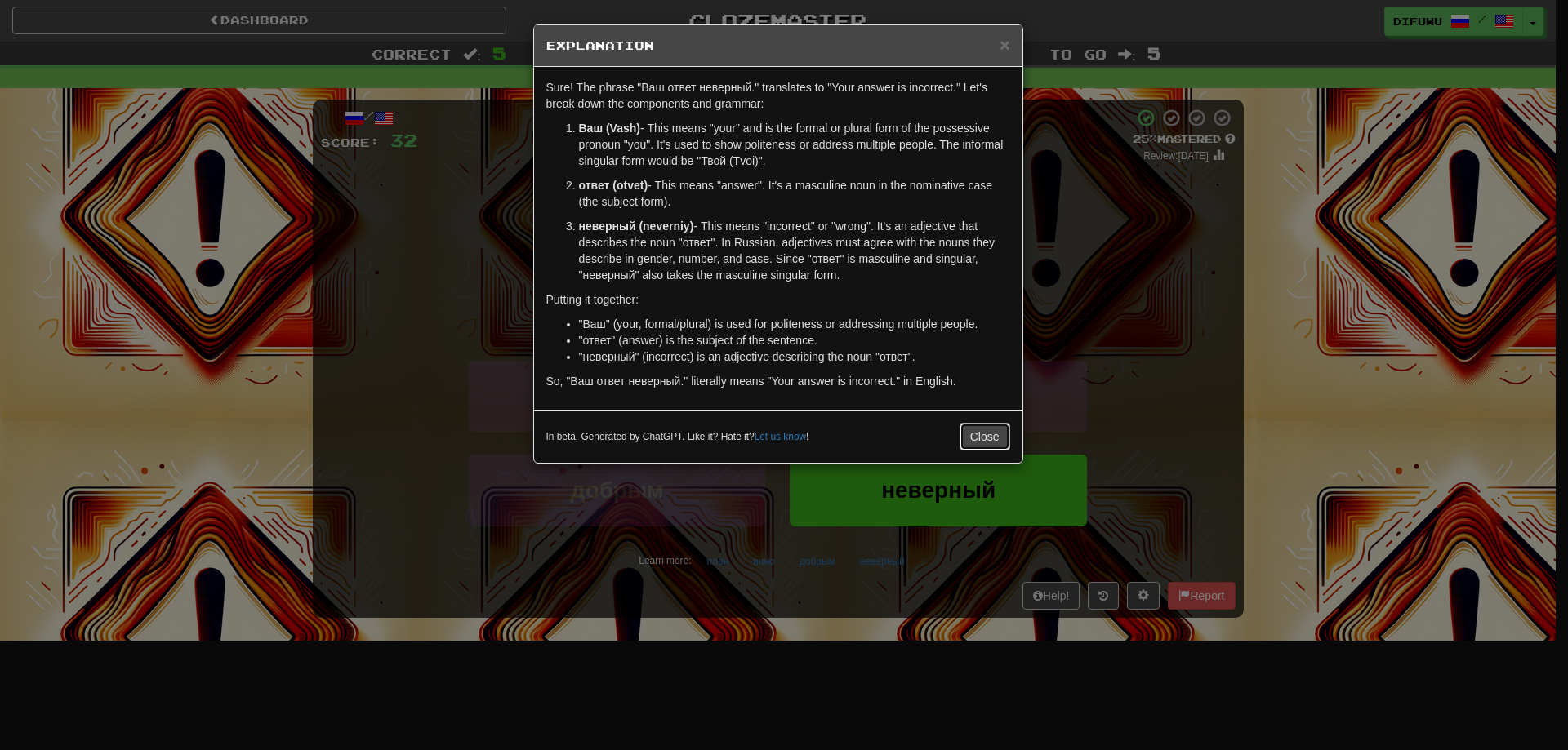
click at [994, 434] on button "Close" at bounding box center [984, 437] width 51 height 28
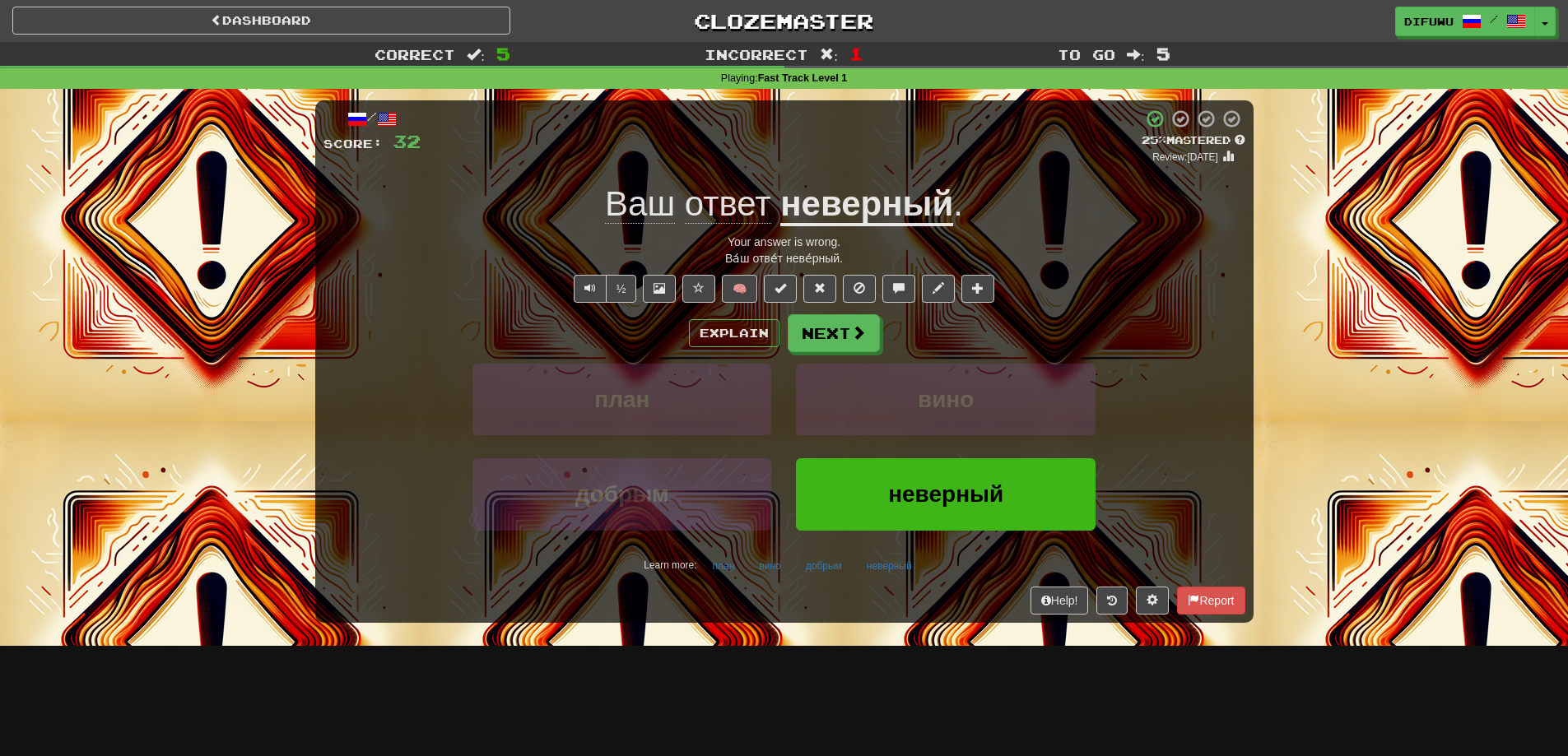
click at [1153, 316] on div "Explain Next" at bounding box center [784, 333] width 922 height 38
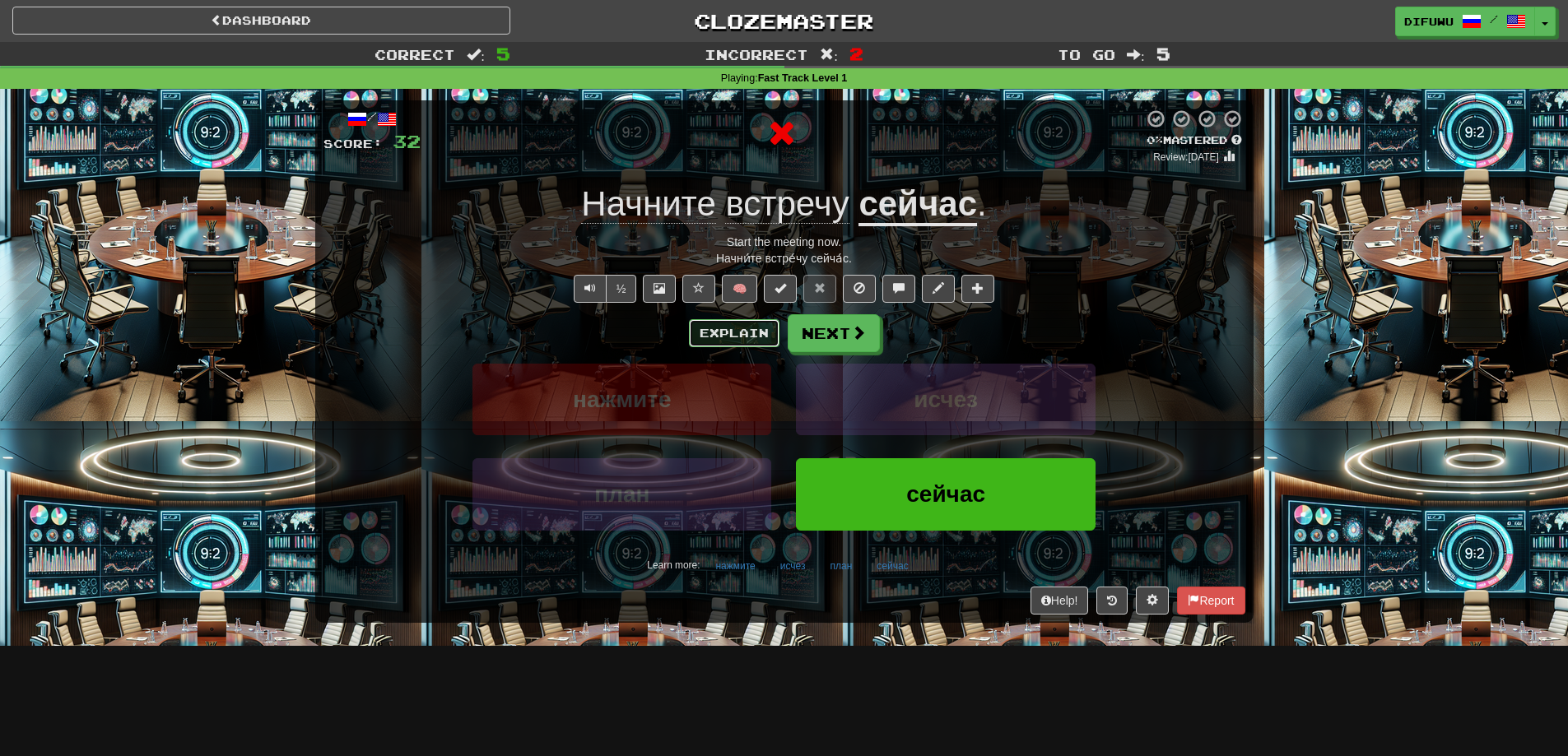
click at [746, 325] on button "Explain" at bounding box center [734, 334] width 91 height 28
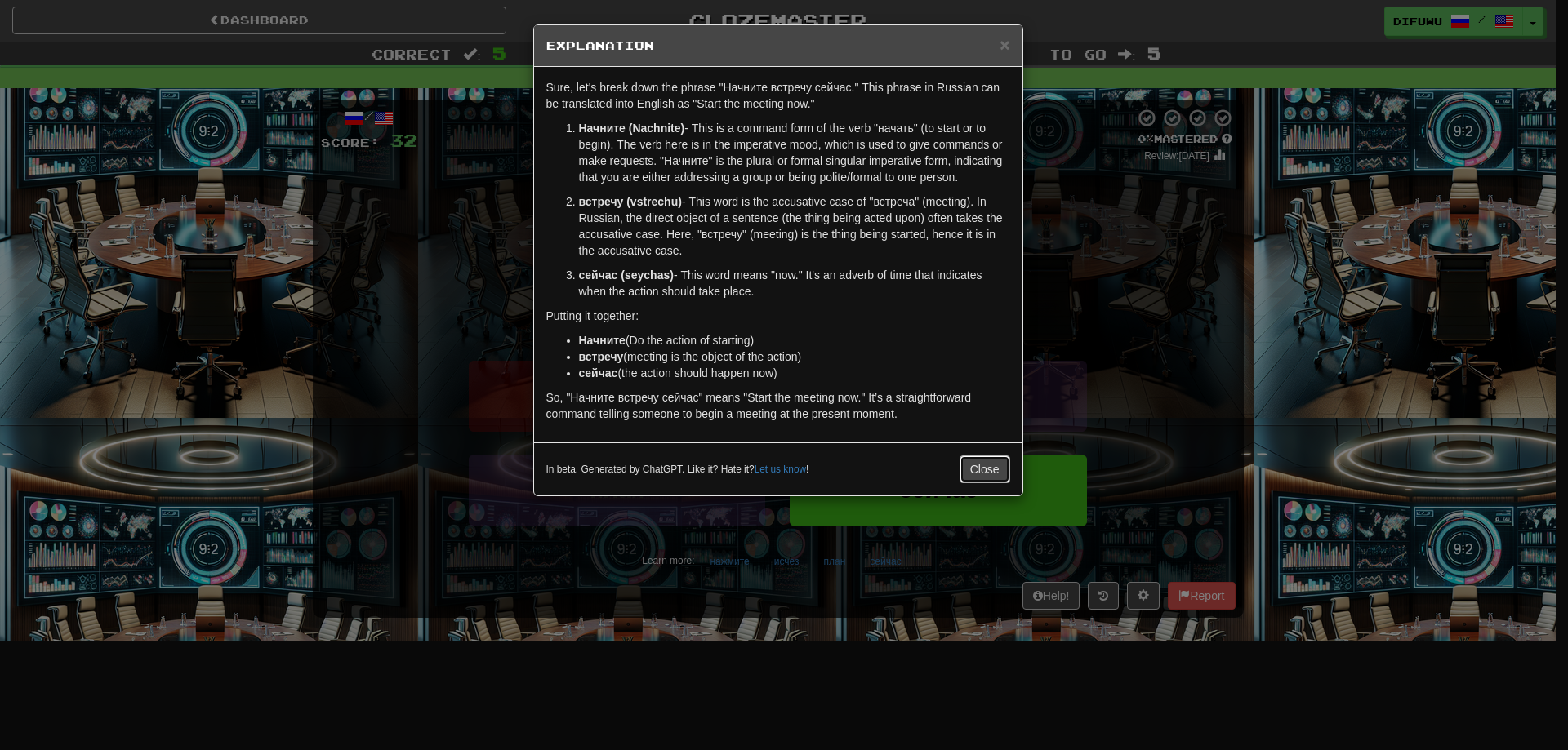
click at [983, 475] on button "Close" at bounding box center [984, 469] width 51 height 28
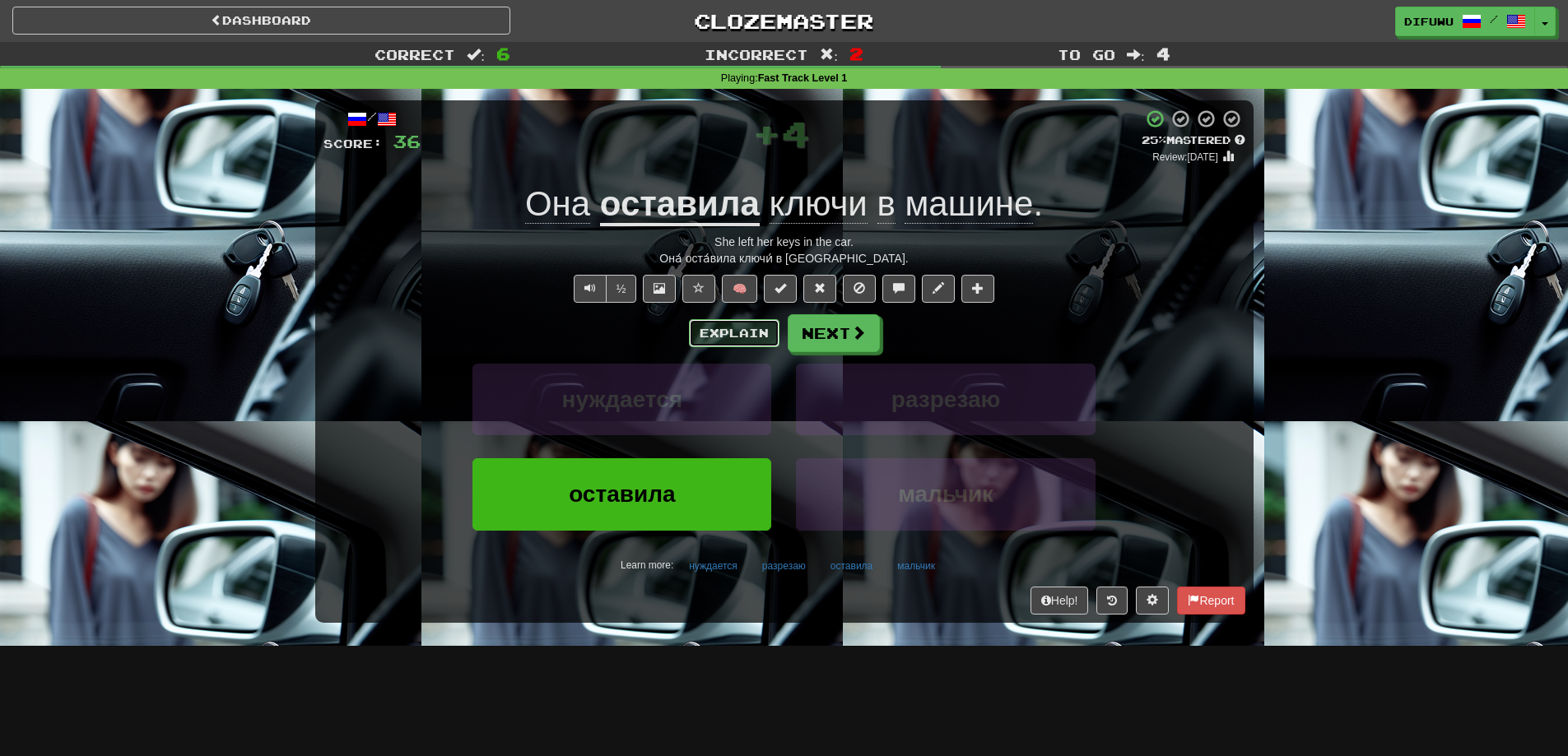
click at [744, 327] on button "Explain" at bounding box center [734, 334] width 91 height 28
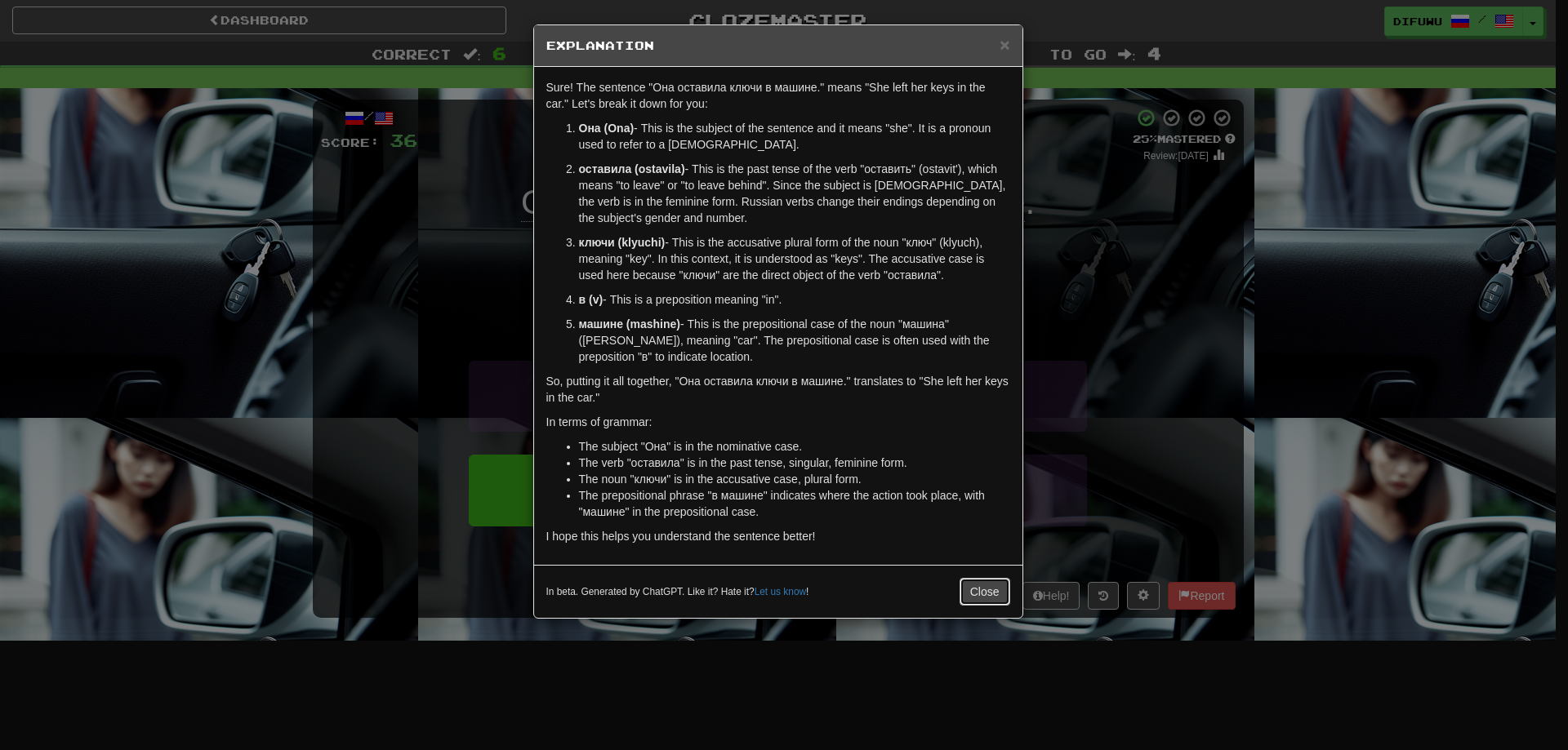
click at [1002, 585] on button "Close" at bounding box center [984, 592] width 51 height 28
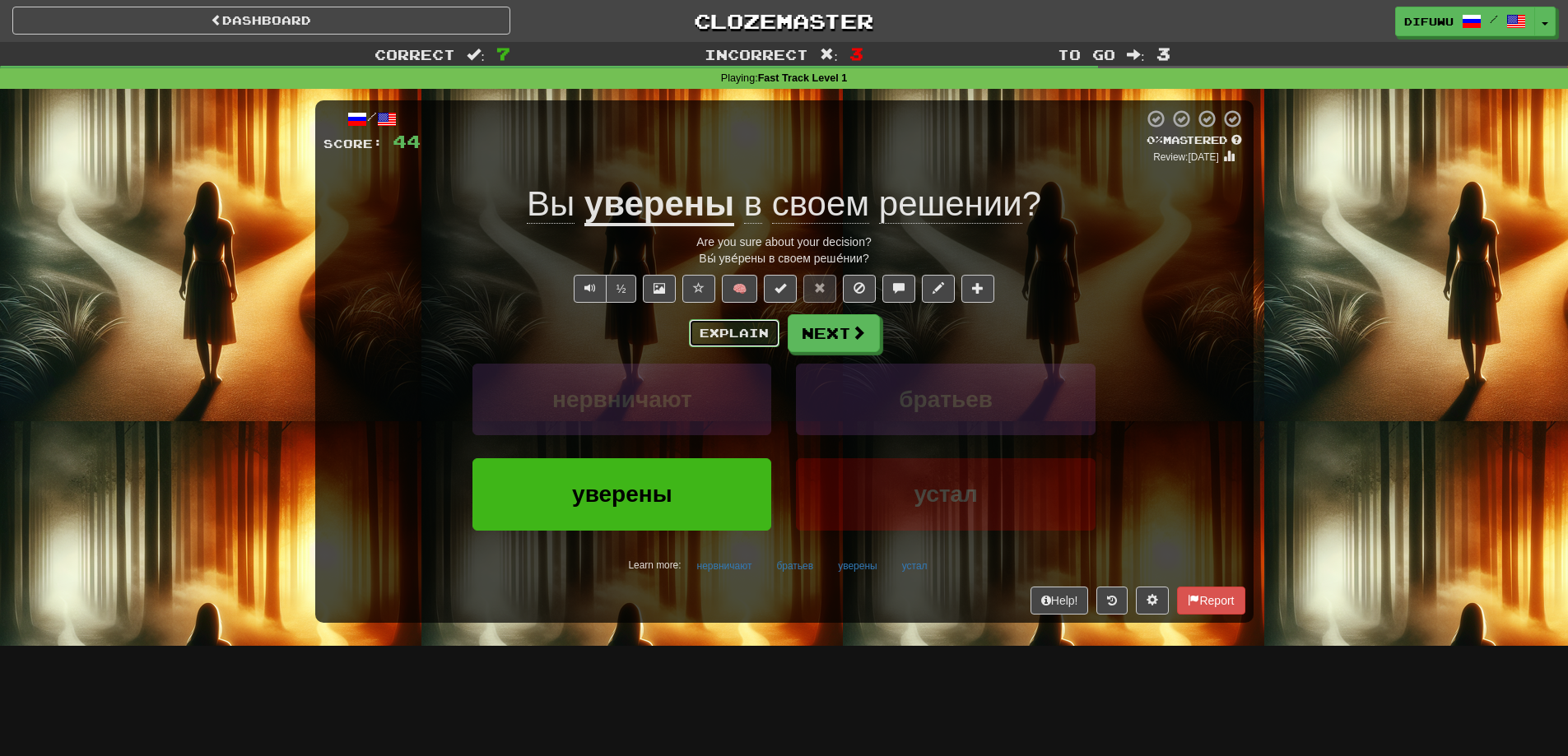
click at [754, 334] on button "Explain" at bounding box center [734, 334] width 91 height 28
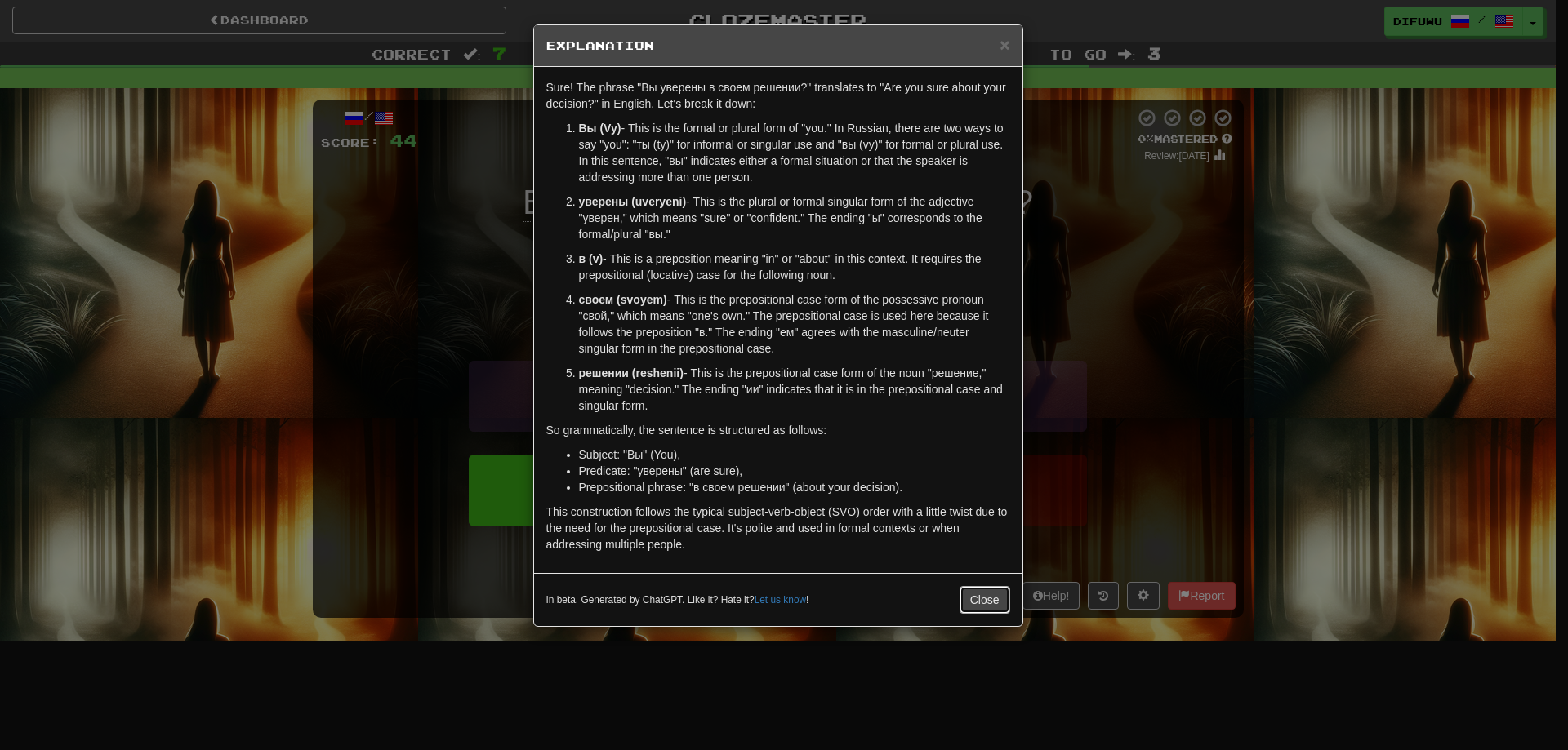
click at [978, 602] on button "Close" at bounding box center [984, 600] width 51 height 28
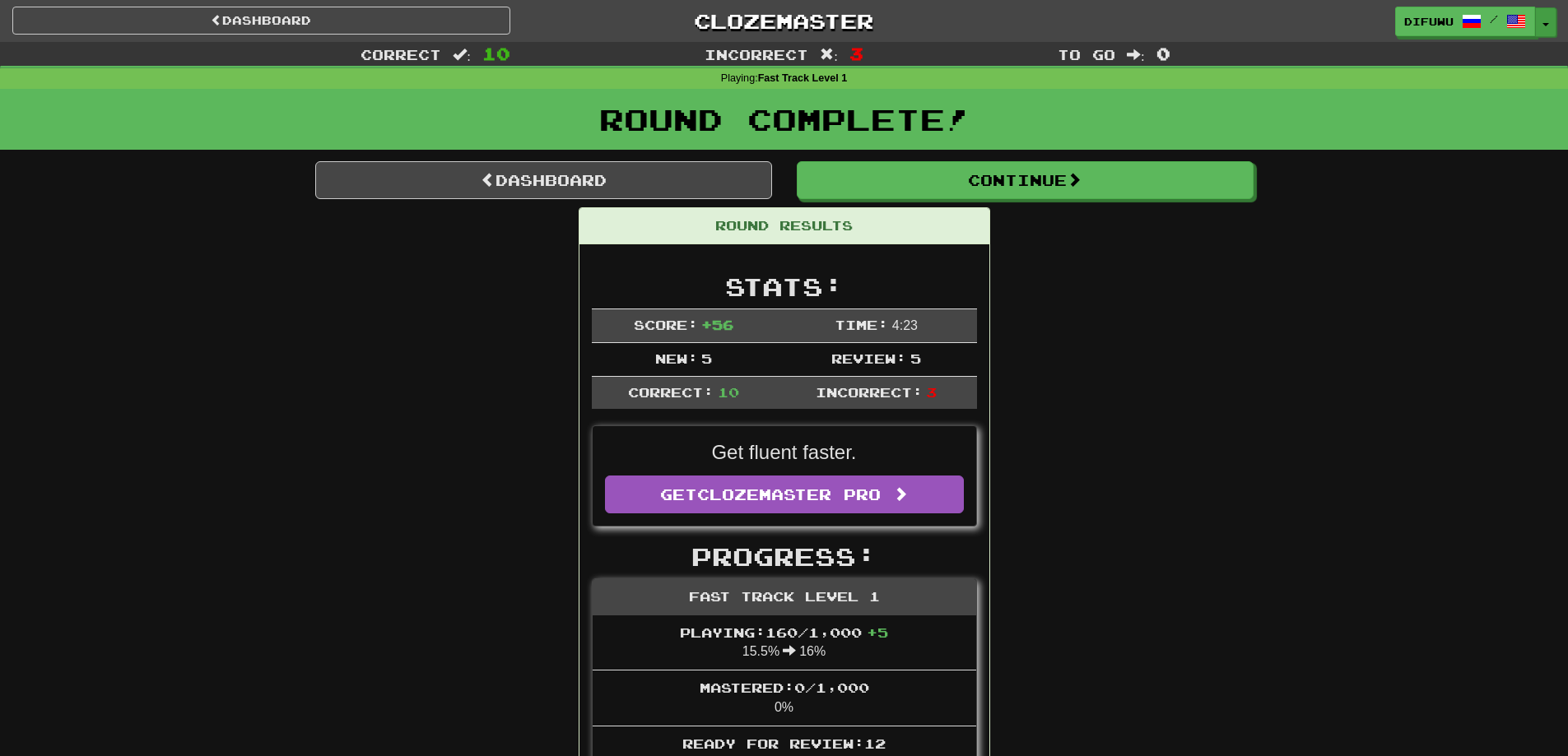
click at [1538, 19] on button "Toggle Dropdown" at bounding box center [1545, 22] width 21 height 30
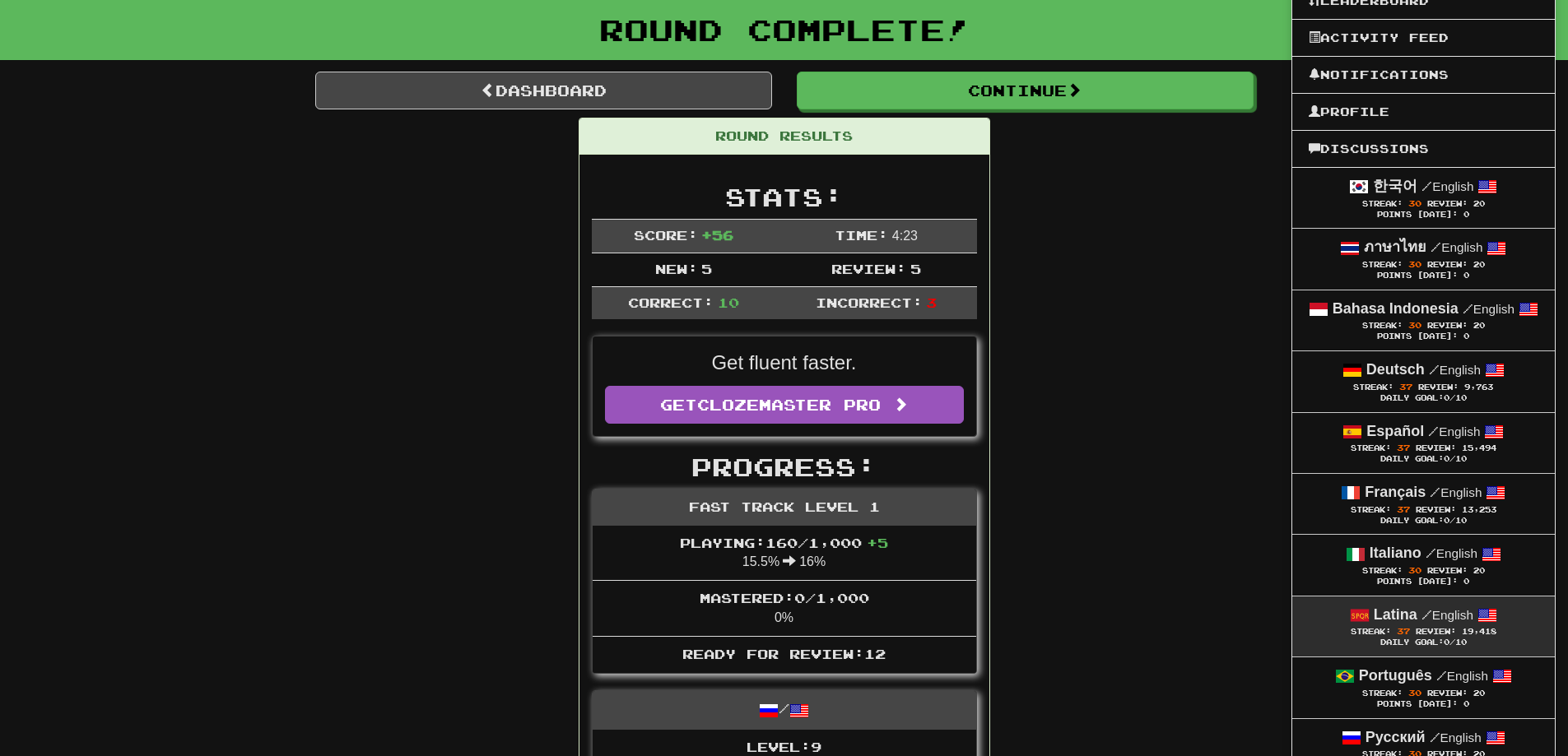
scroll to position [246, 0]
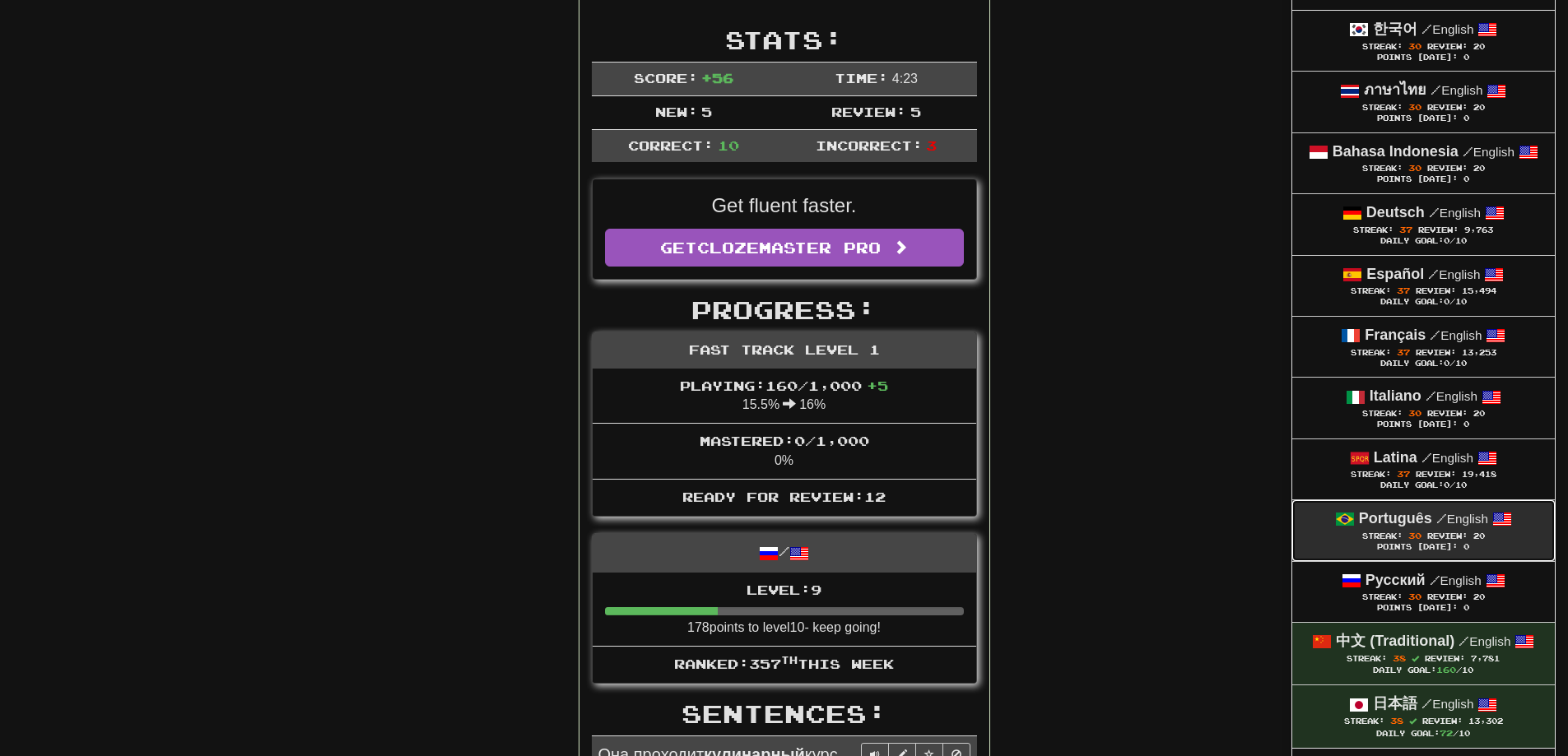
click at [1478, 540] on div "Streak: 30 Review: 20" at bounding box center [1423, 536] width 230 height 12
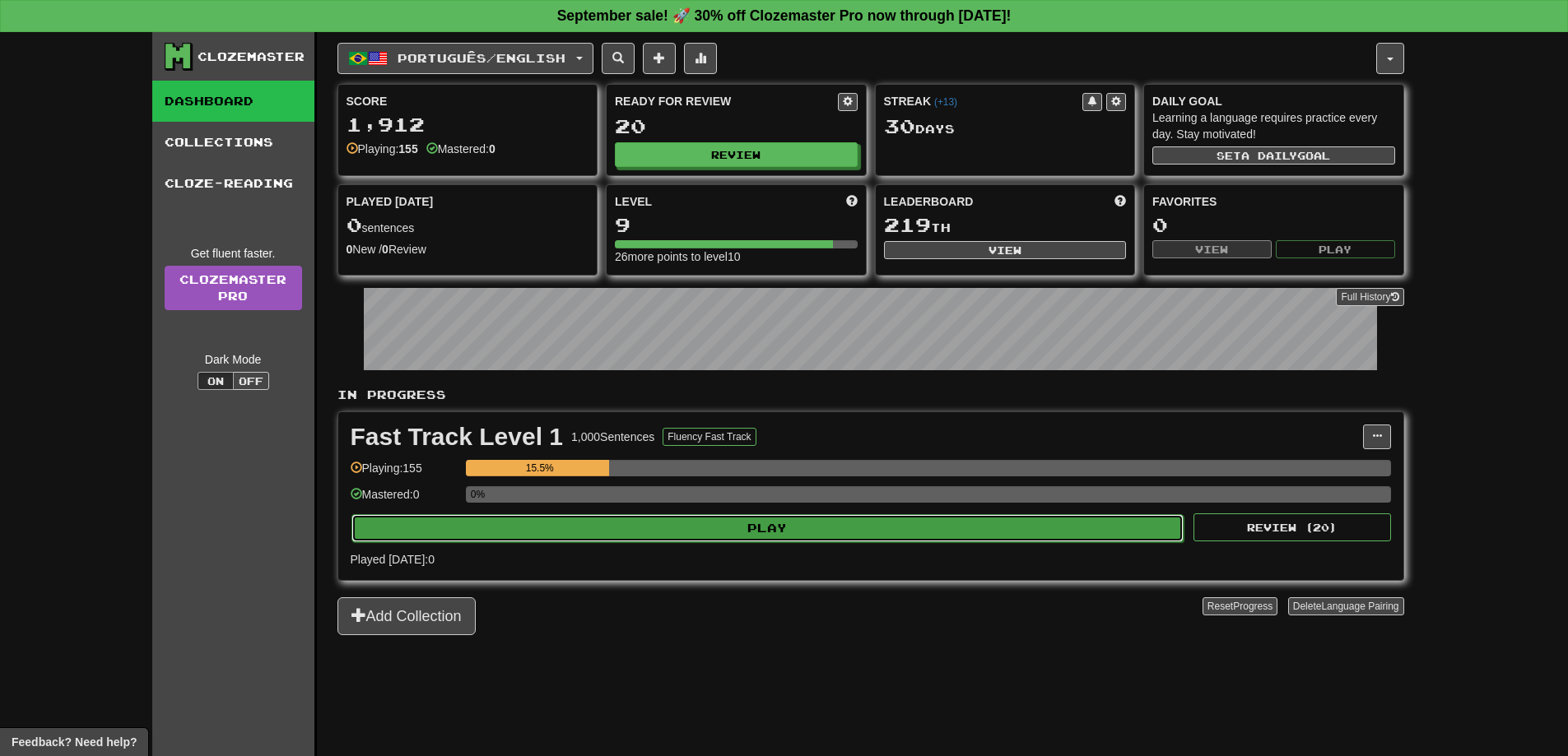
click at [1054, 533] on button "Play" at bounding box center [767, 528] width 833 height 28
select select "**"
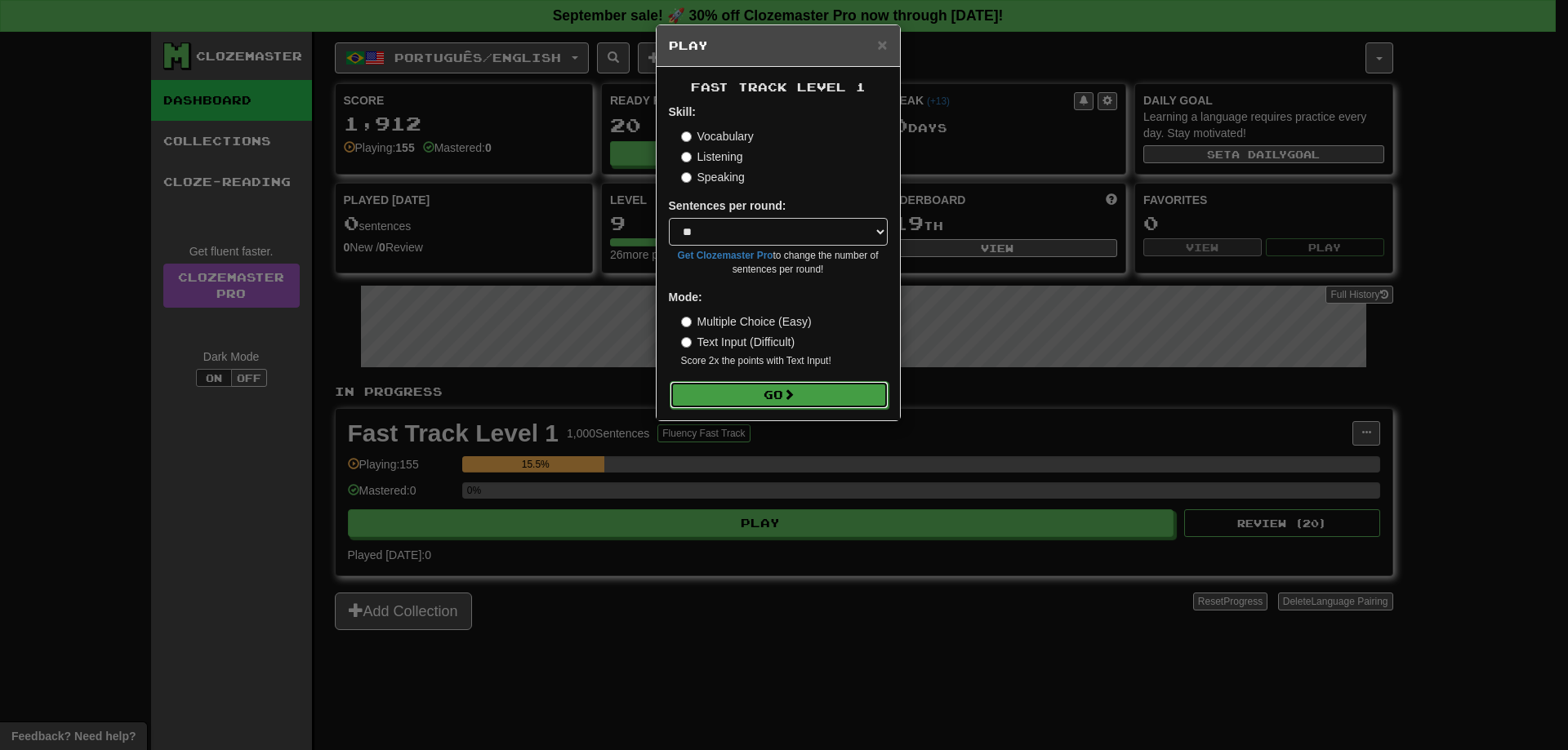
click at [839, 393] on button "Go" at bounding box center [779, 395] width 219 height 28
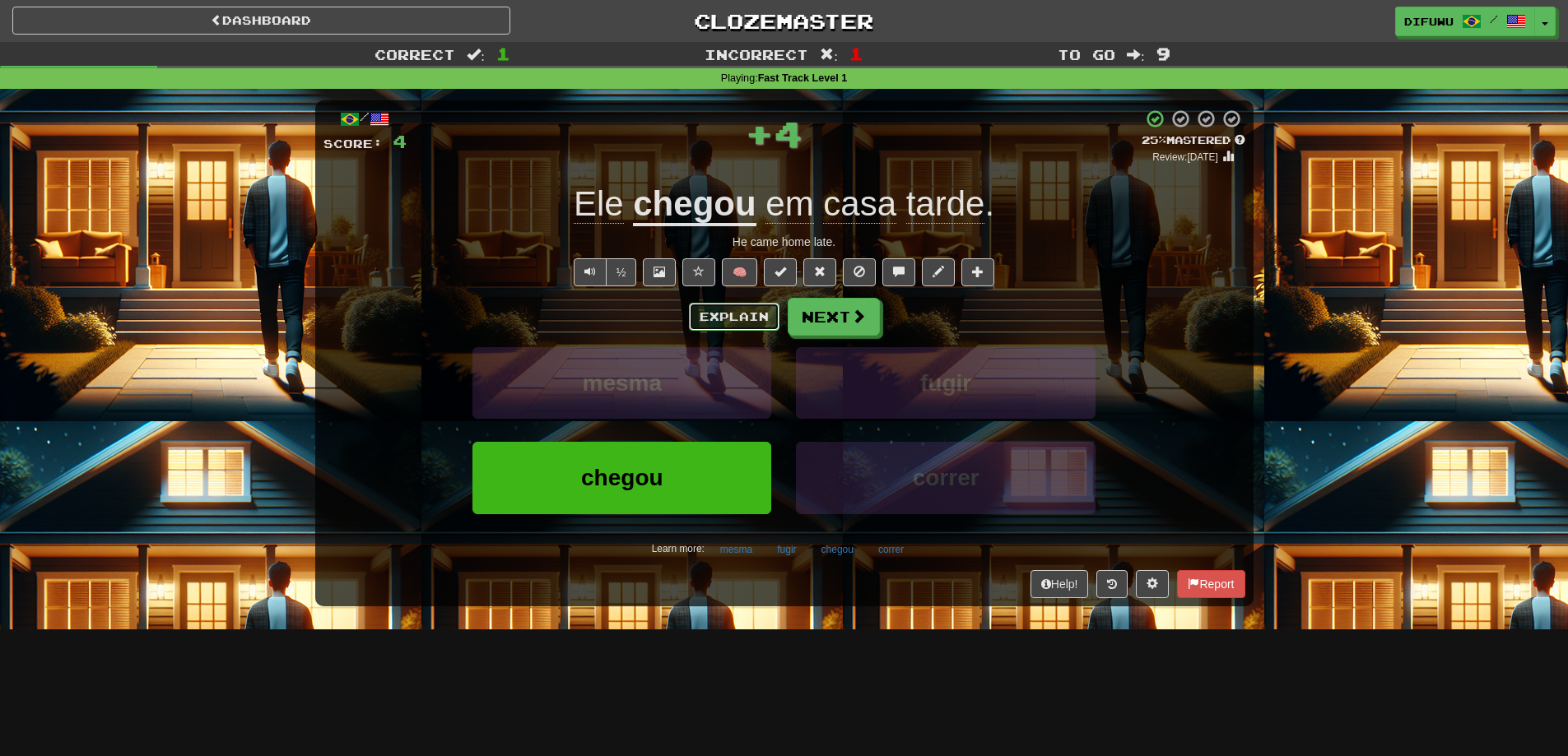
click at [726, 320] on button "Explain" at bounding box center [734, 317] width 91 height 28
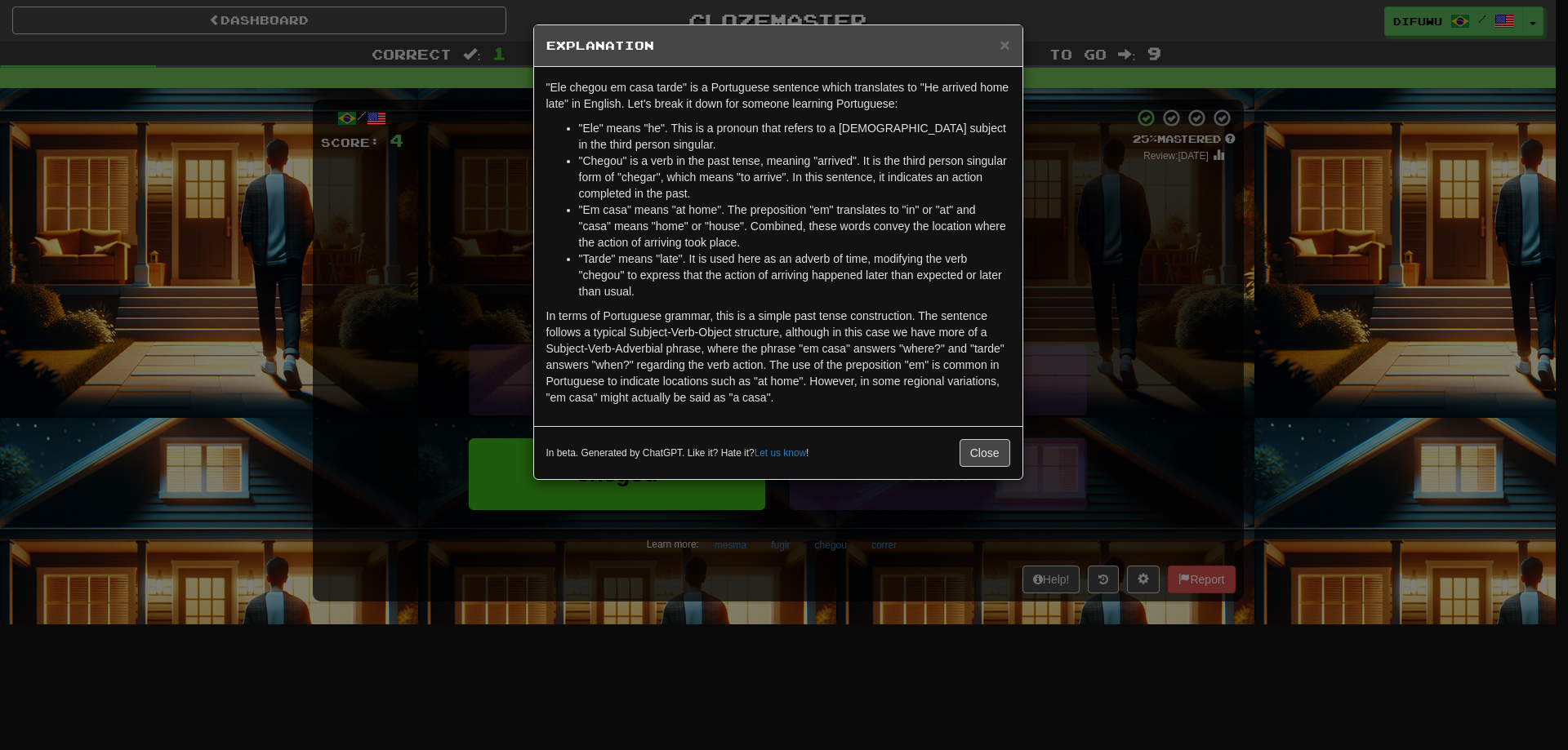
click at [1130, 296] on div "× Explanation "Ele chegou em casa tarde" is a Portuguese sentence which transla…" at bounding box center [784, 375] width 1568 height 750
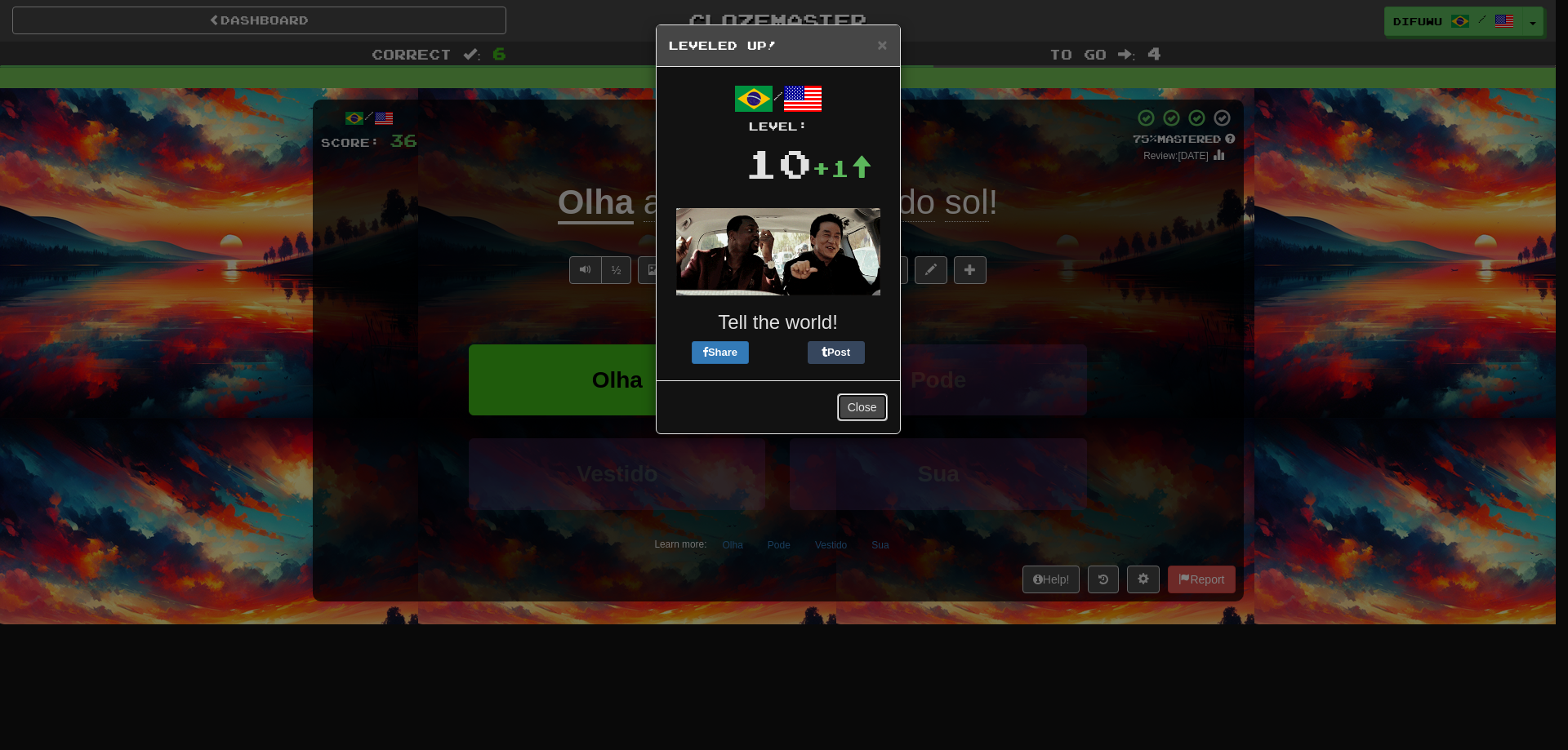
click at [860, 401] on button "Close" at bounding box center [862, 407] width 51 height 28
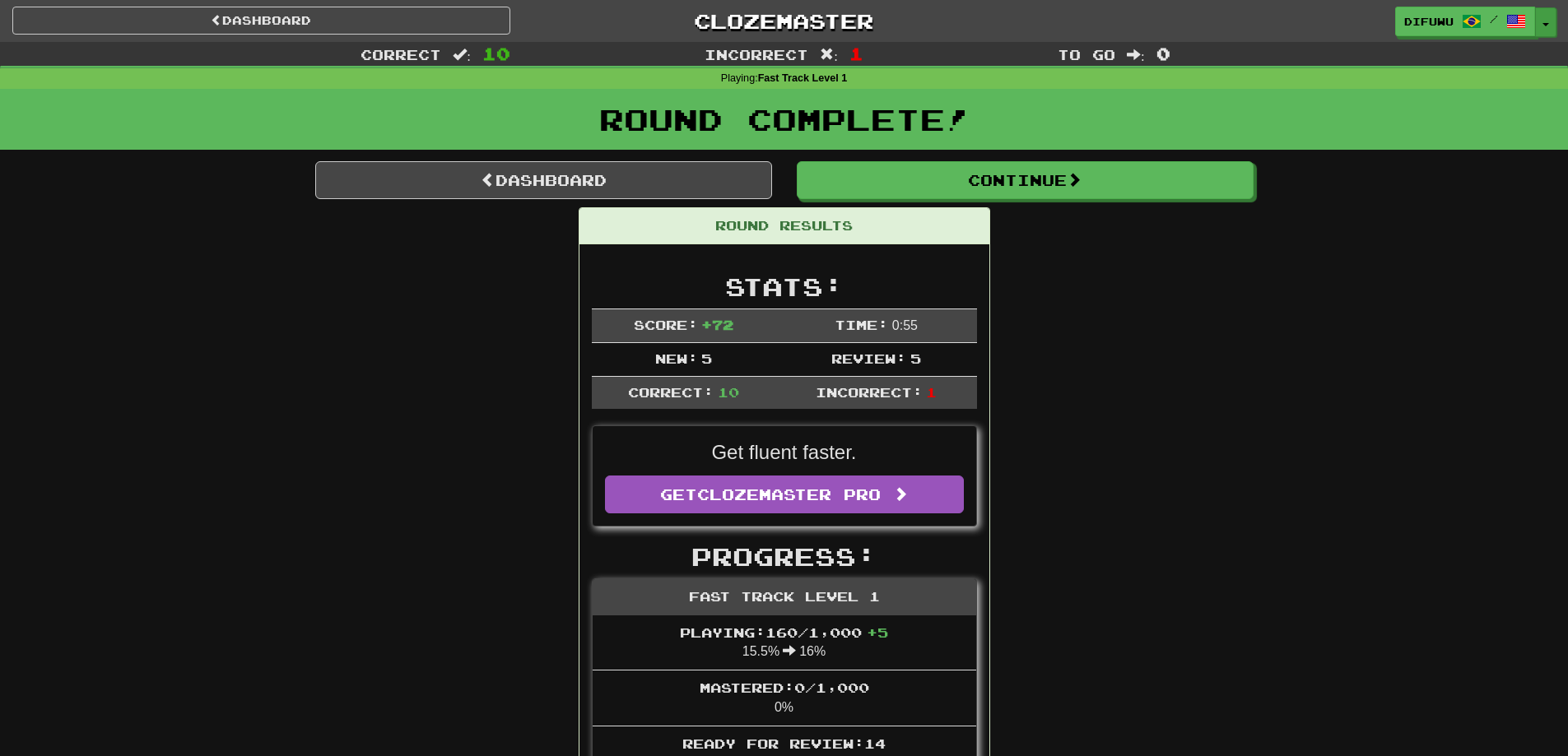
click at [1554, 27] on button "Toggle Dropdown" at bounding box center [1545, 22] width 21 height 30
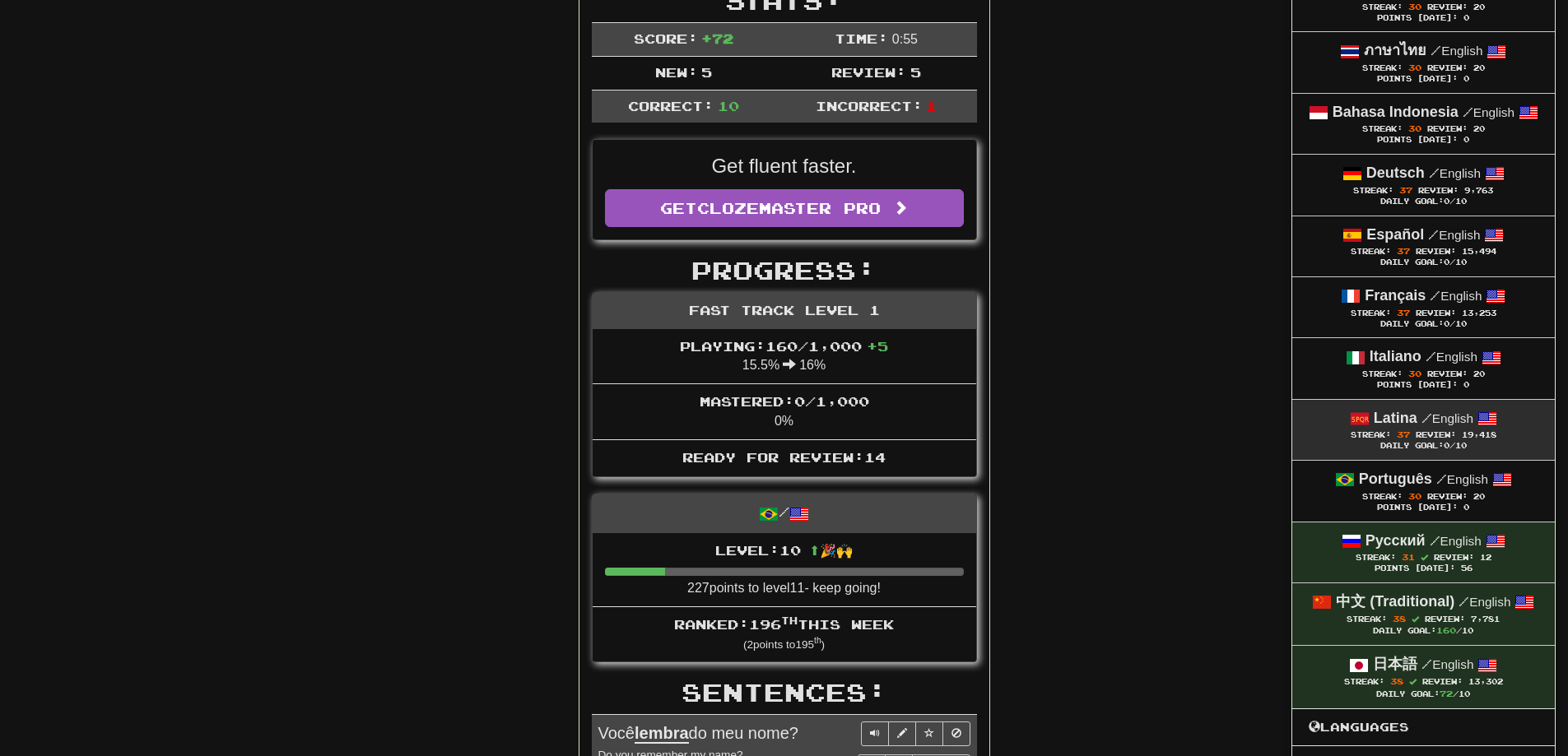
scroll to position [329, 0]
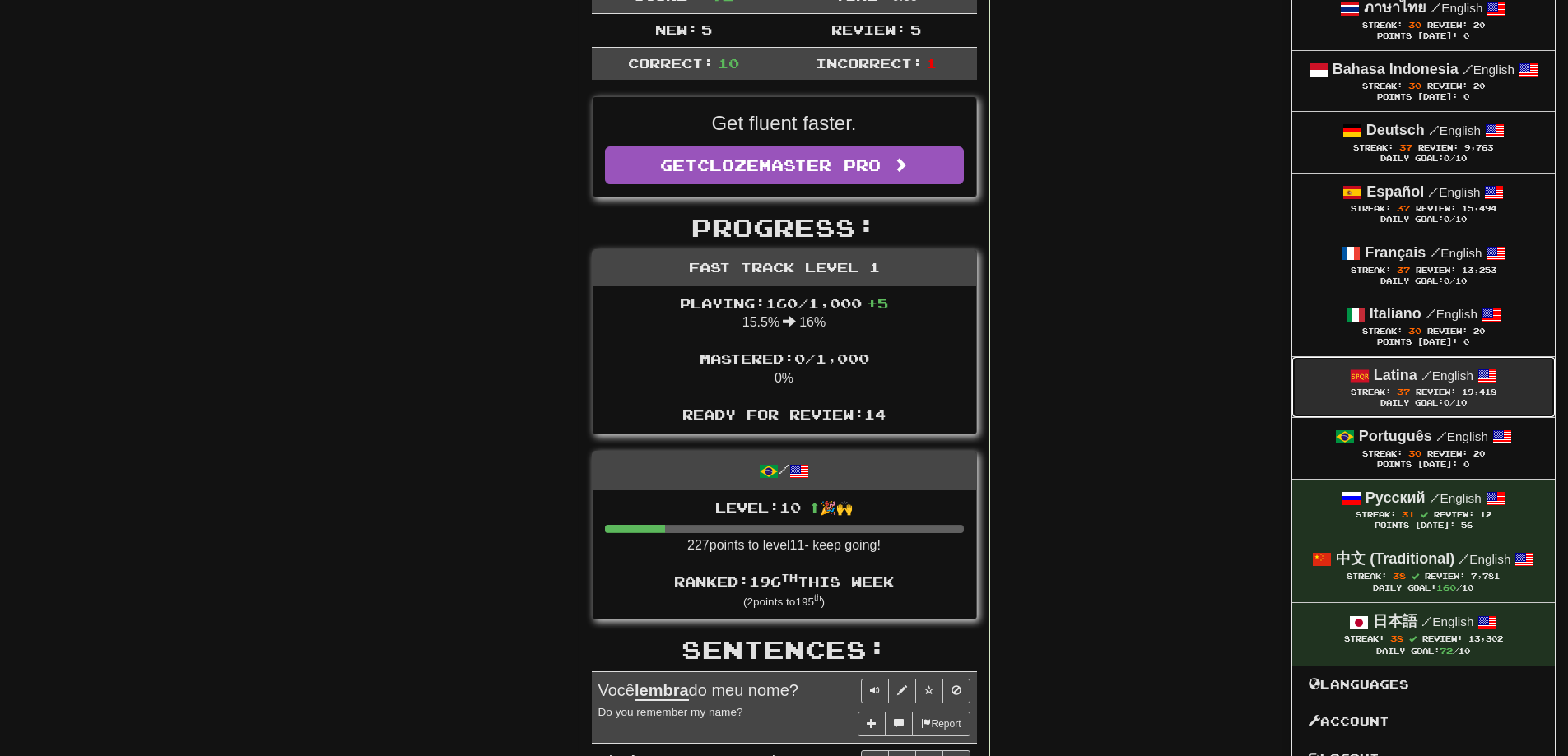
click at [1463, 400] on div "Daily Goal: 0 /10" at bounding box center [1423, 404] width 230 height 11
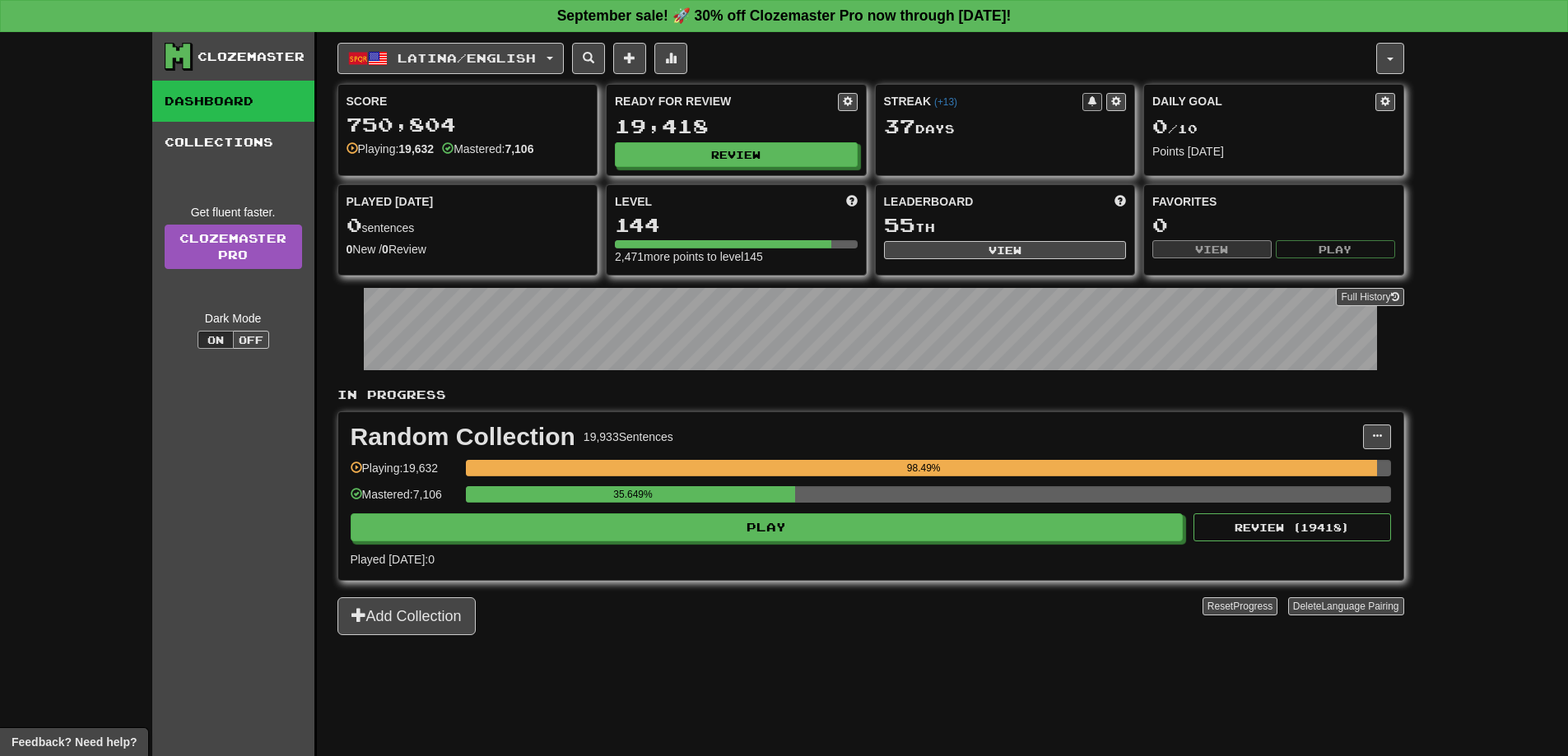
click at [832, 511] on div "35.649%" at bounding box center [929, 499] width 925 height 27
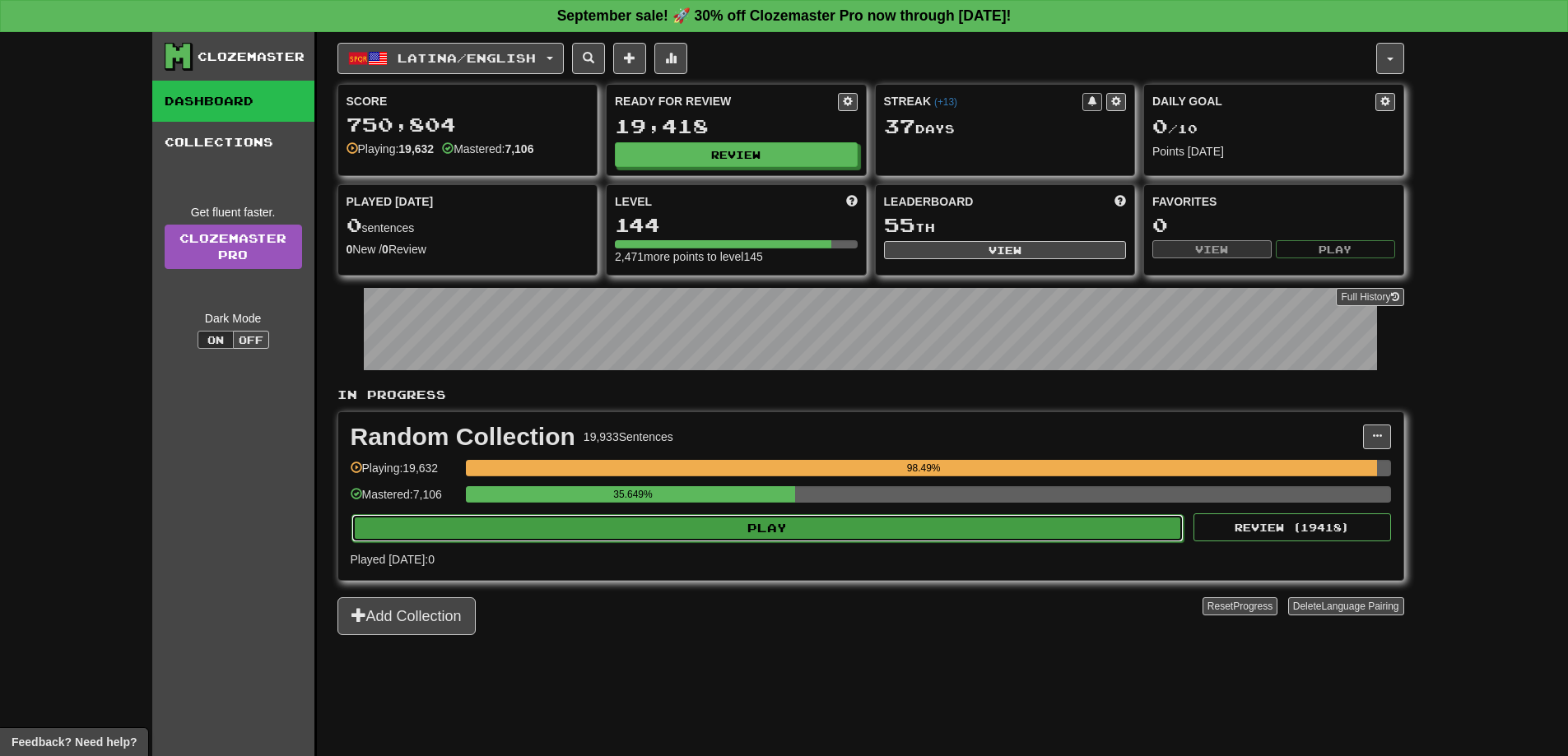
click at [833, 538] on button "Play" at bounding box center [767, 528] width 833 height 28
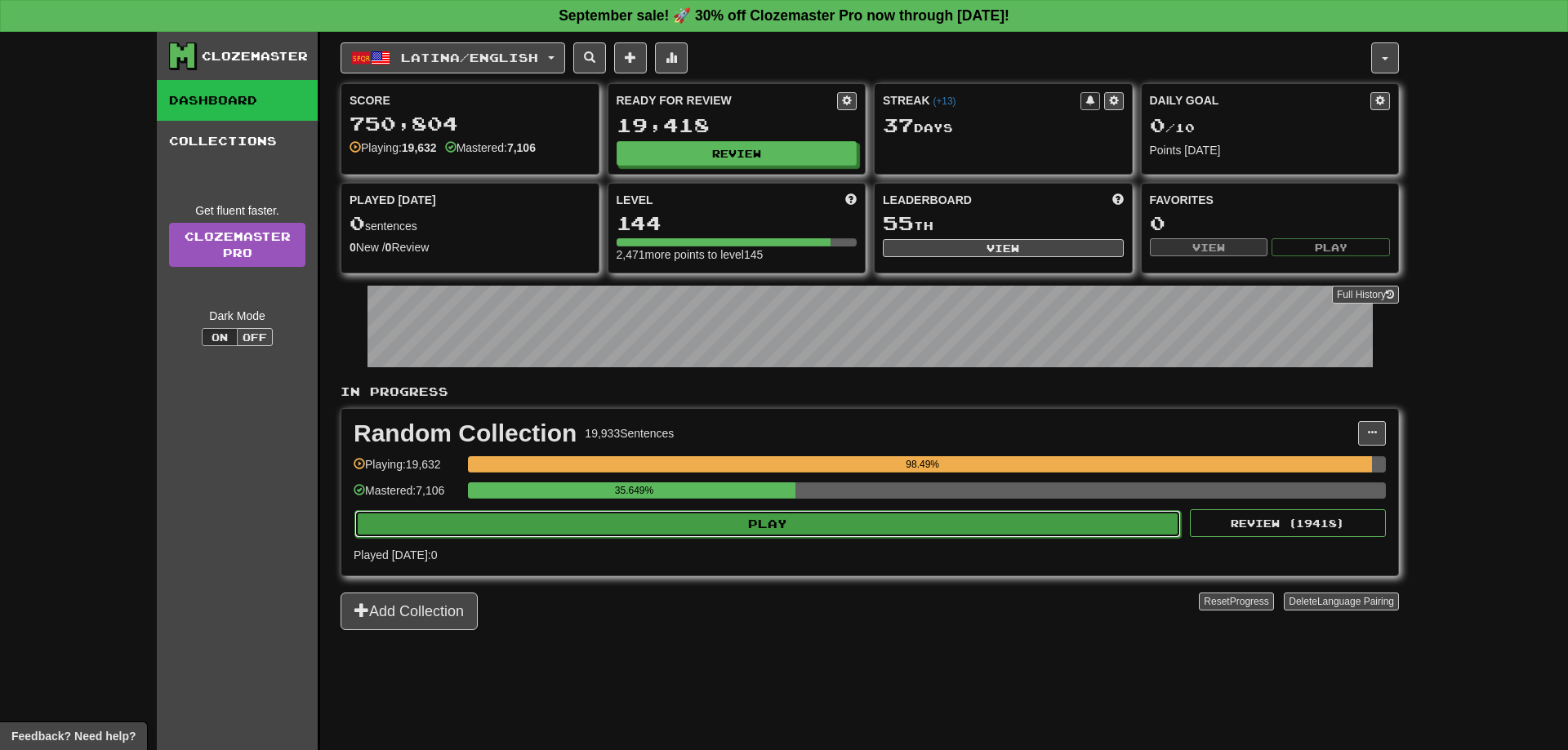
select select "**"
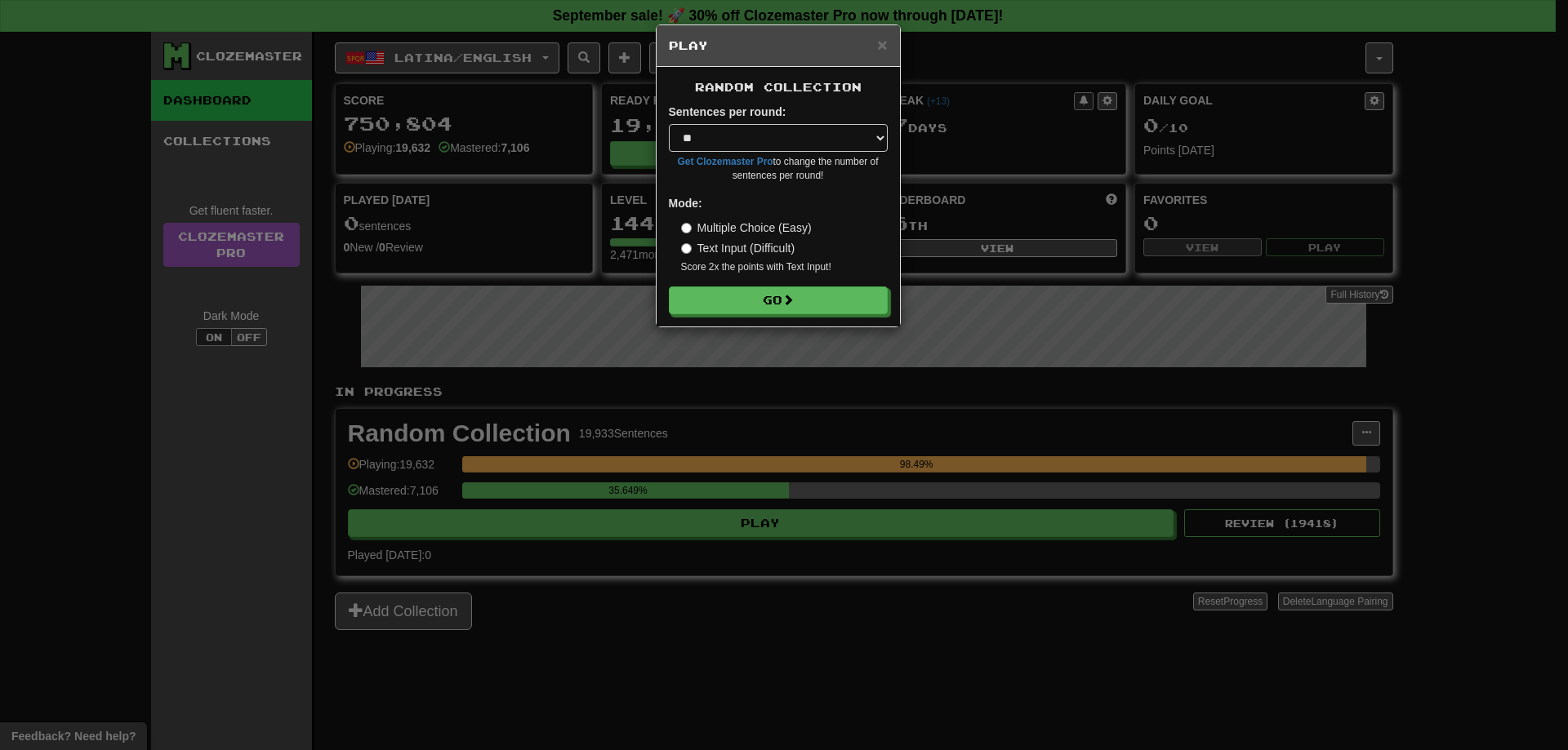
click at [996, 617] on div "× Play Random Collection Sentences per round: * ** ** ** ** ** *** ******** Get…" at bounding box center [784, 375] width 1568 height 750
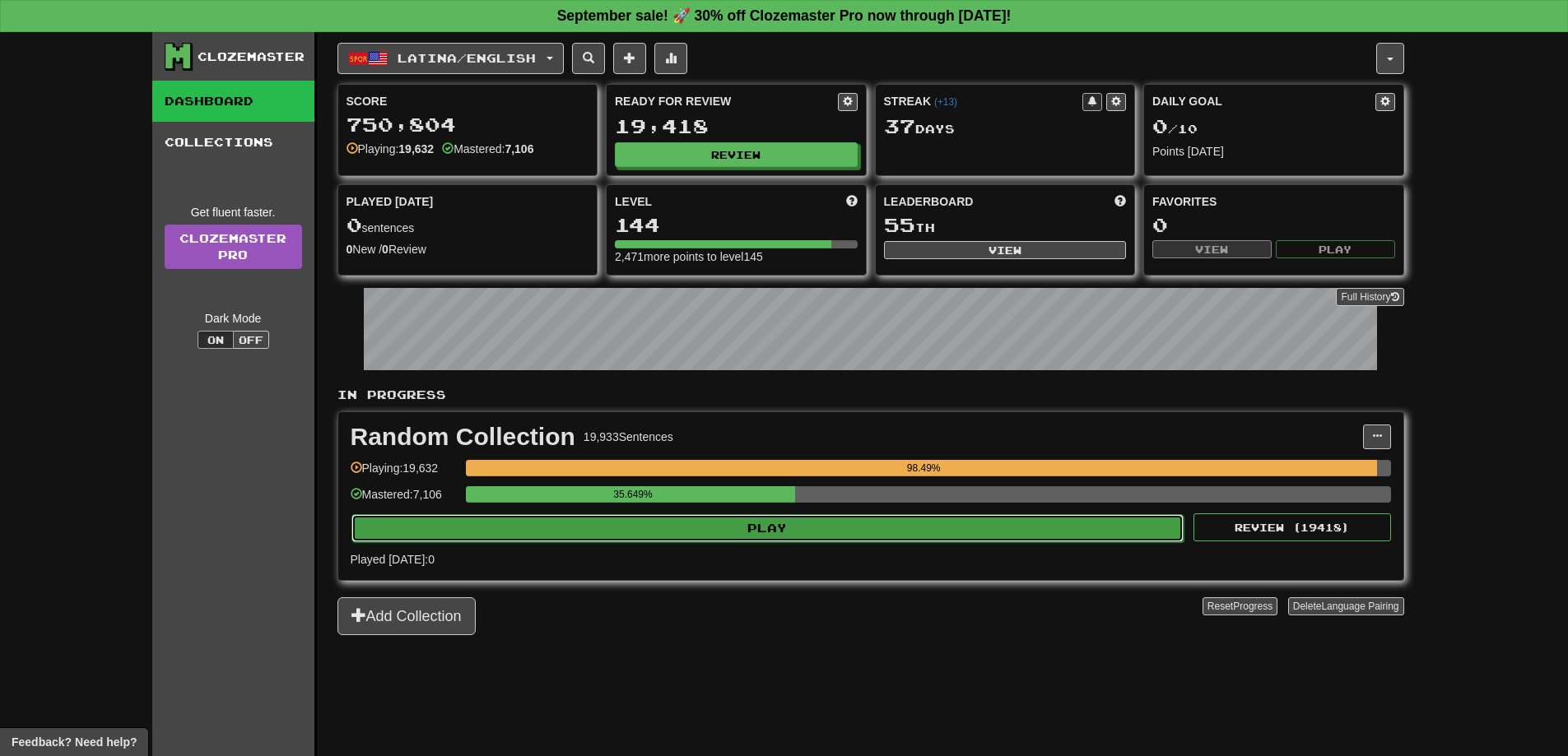
click at [890, 532] on button "Play" at bounding box center [767, 528] width 833 height 28
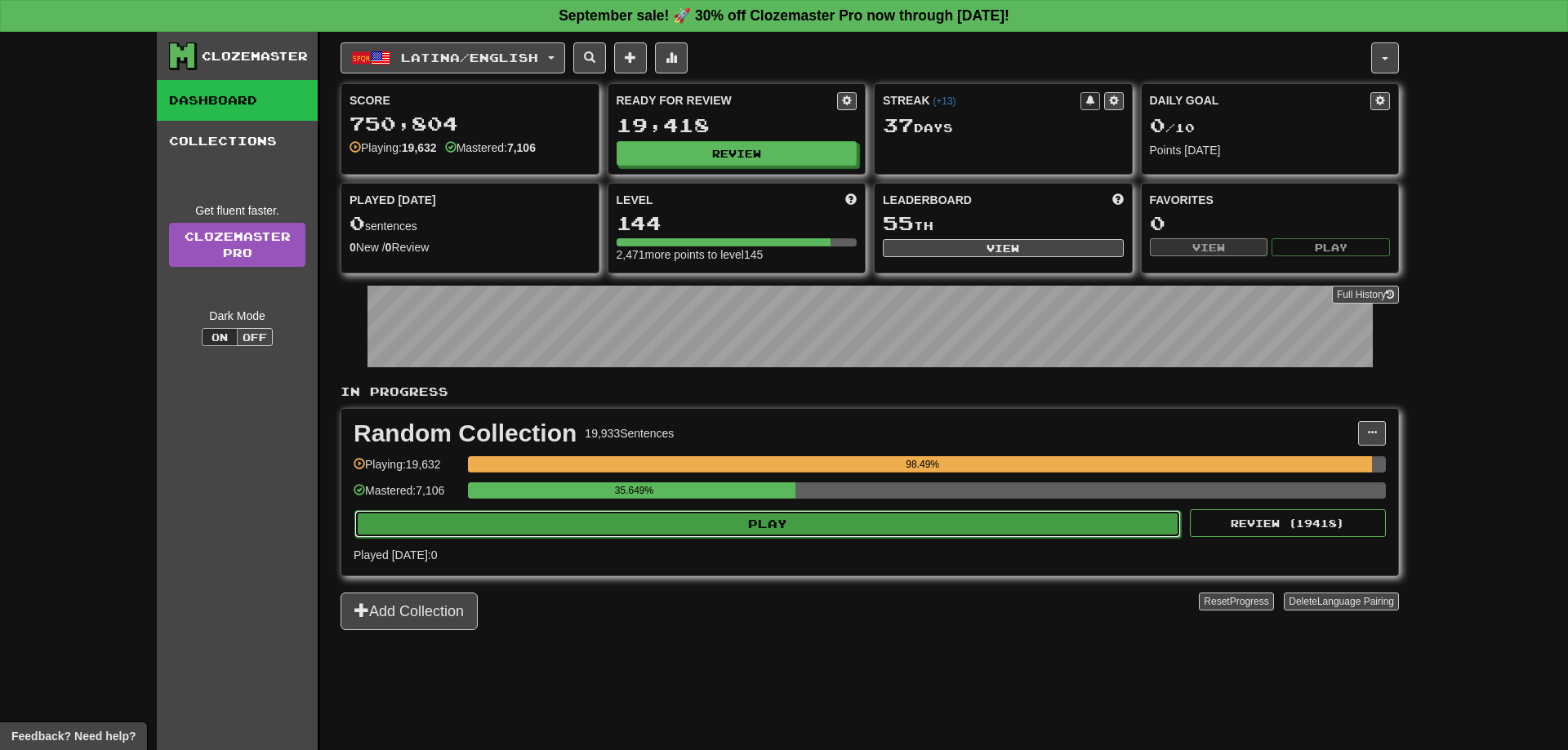
select select "**"
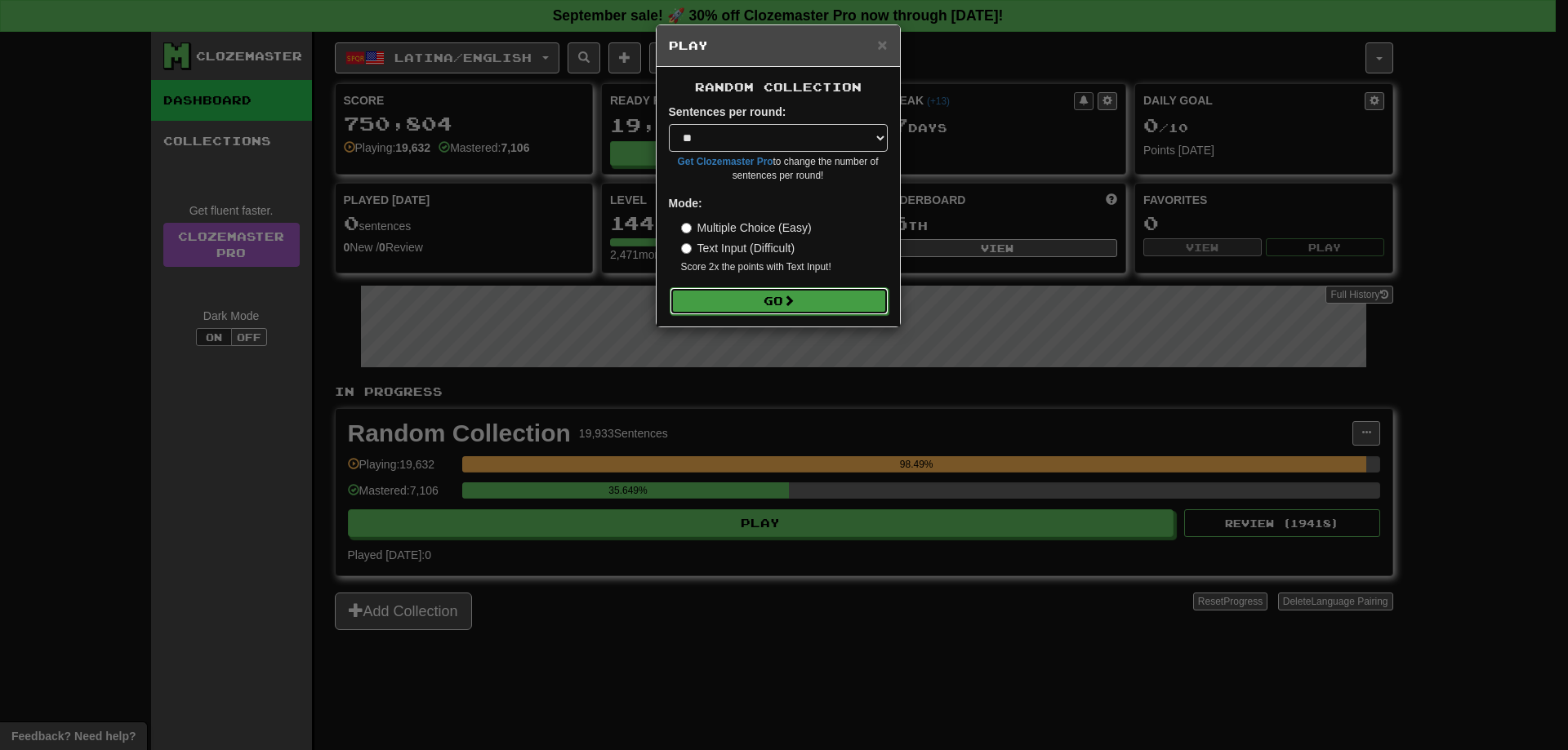
click at [781, 306] on button "Go" at bounding box center [779, 301] width 219 height 28
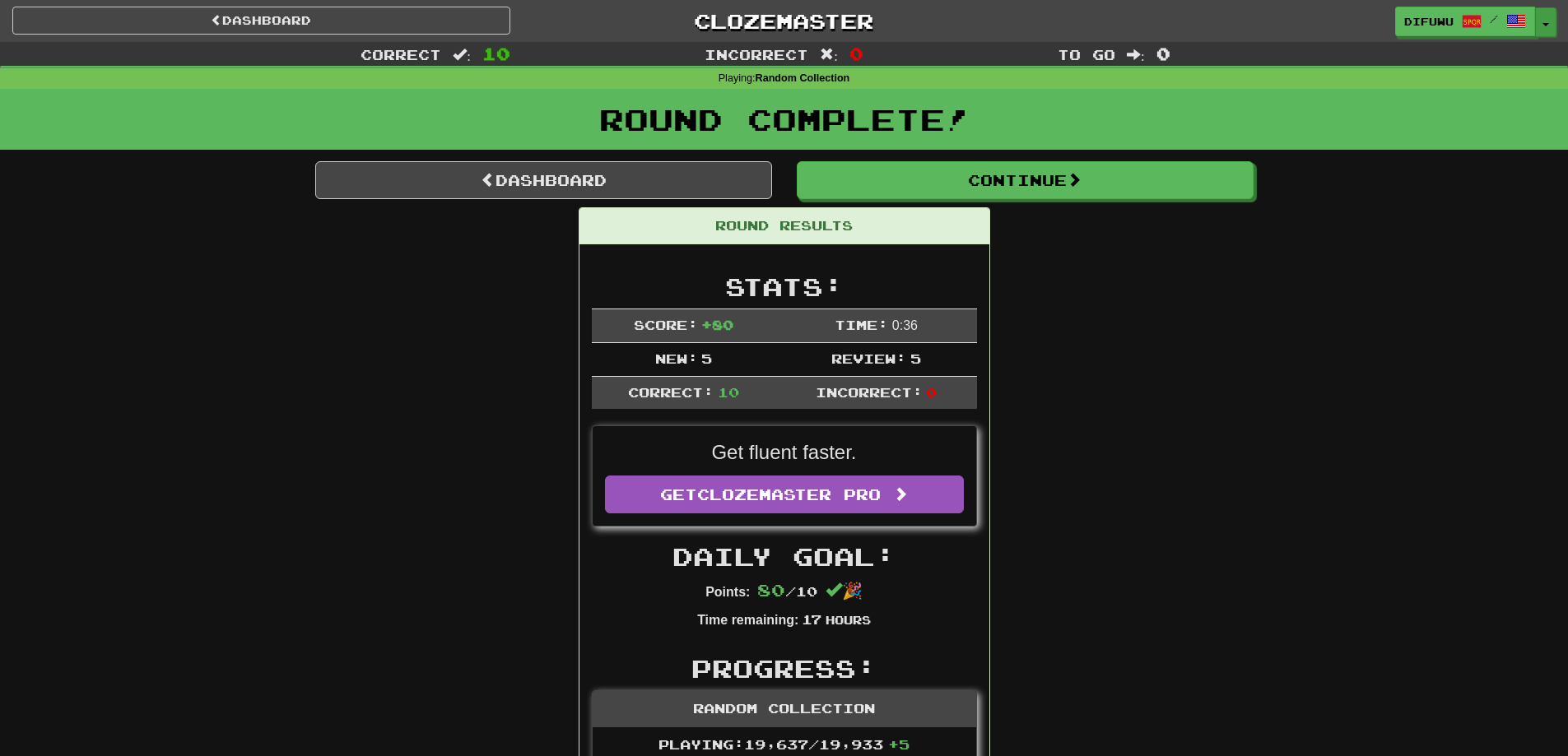
click at [1553, 21] on button "Toggle Dropdown" at bounding box center [1545, 22] width 21 height 30
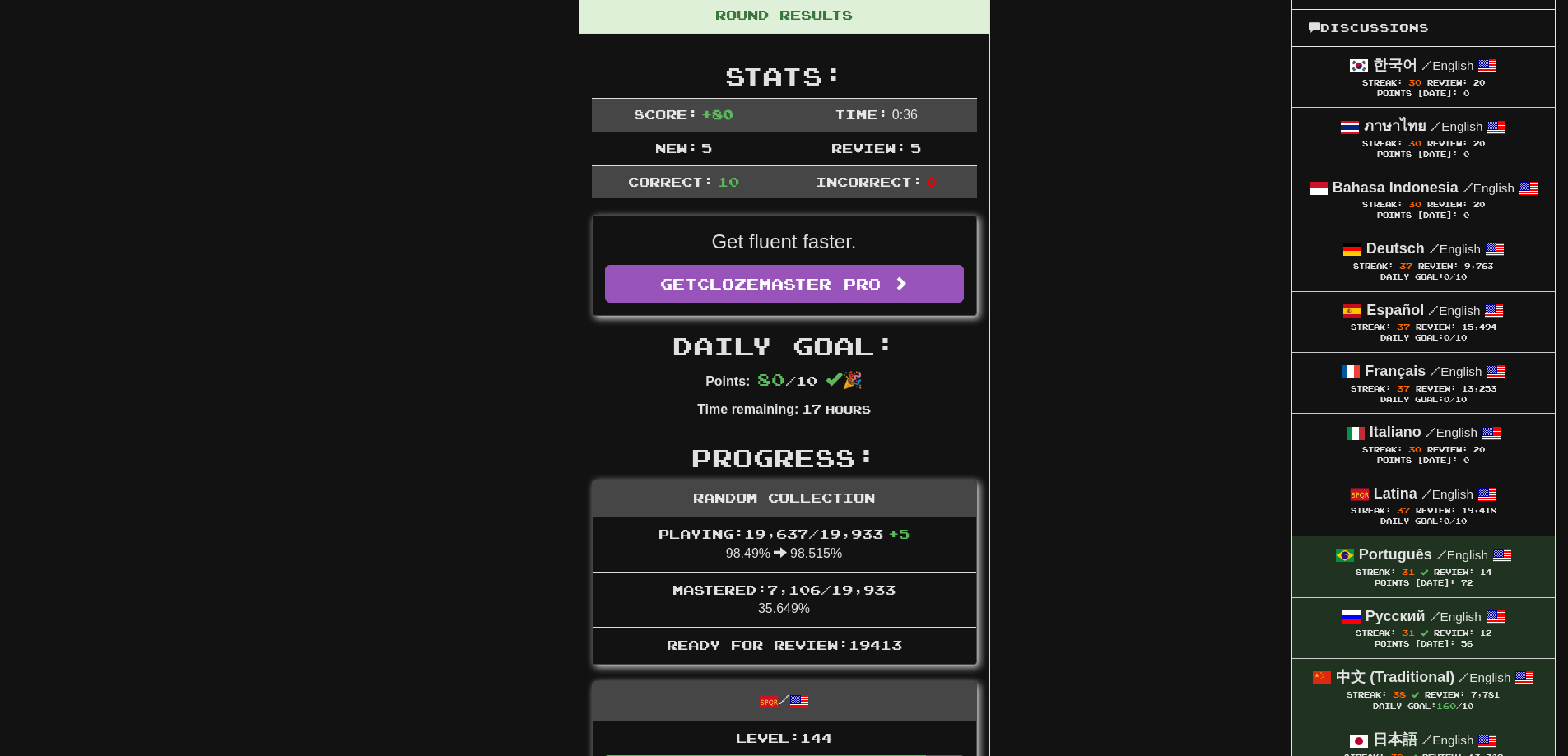
scroll to position [246, 0]
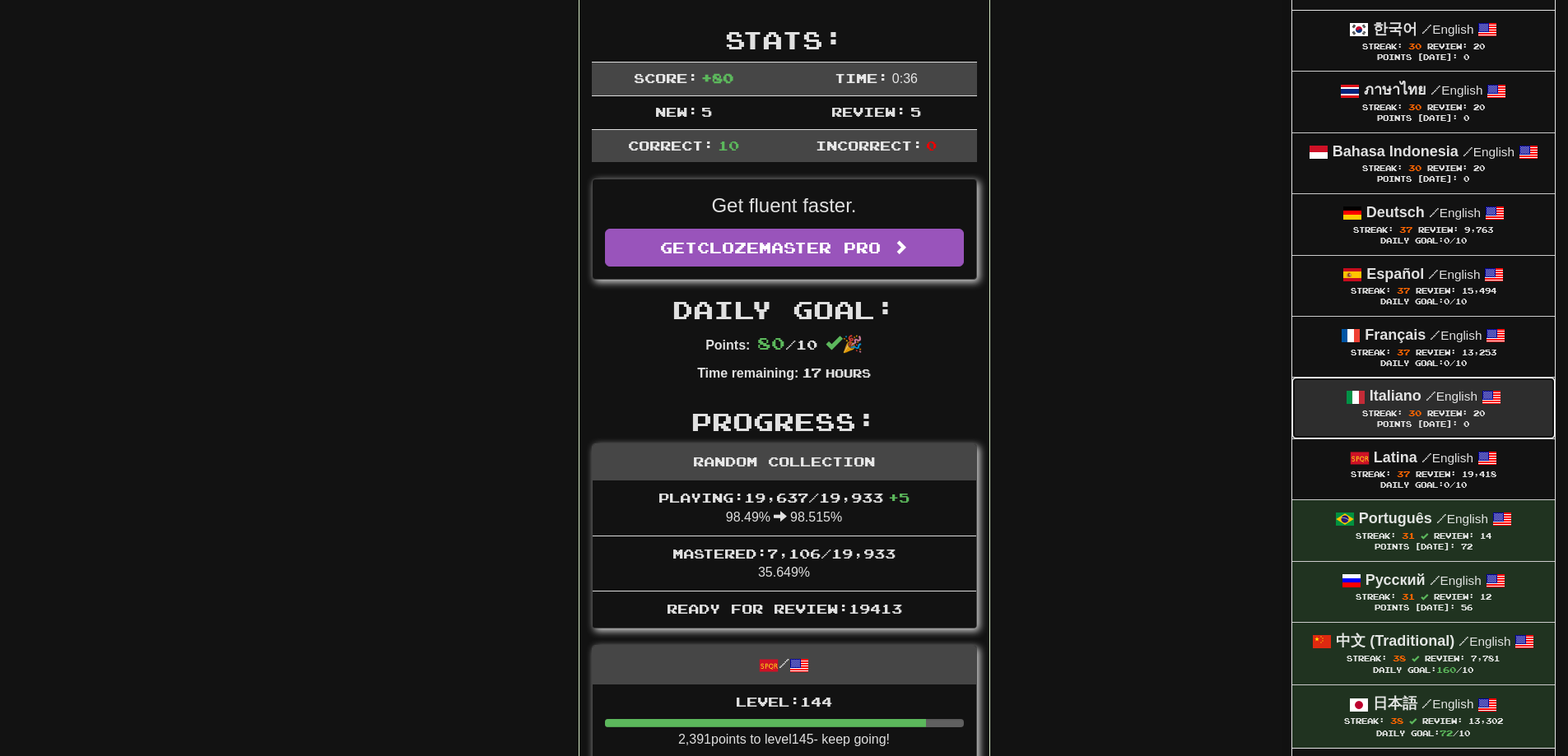
click at [1445, 406] on div "Italiano / English" at bounding box center [1423, 396] width 230 height 21
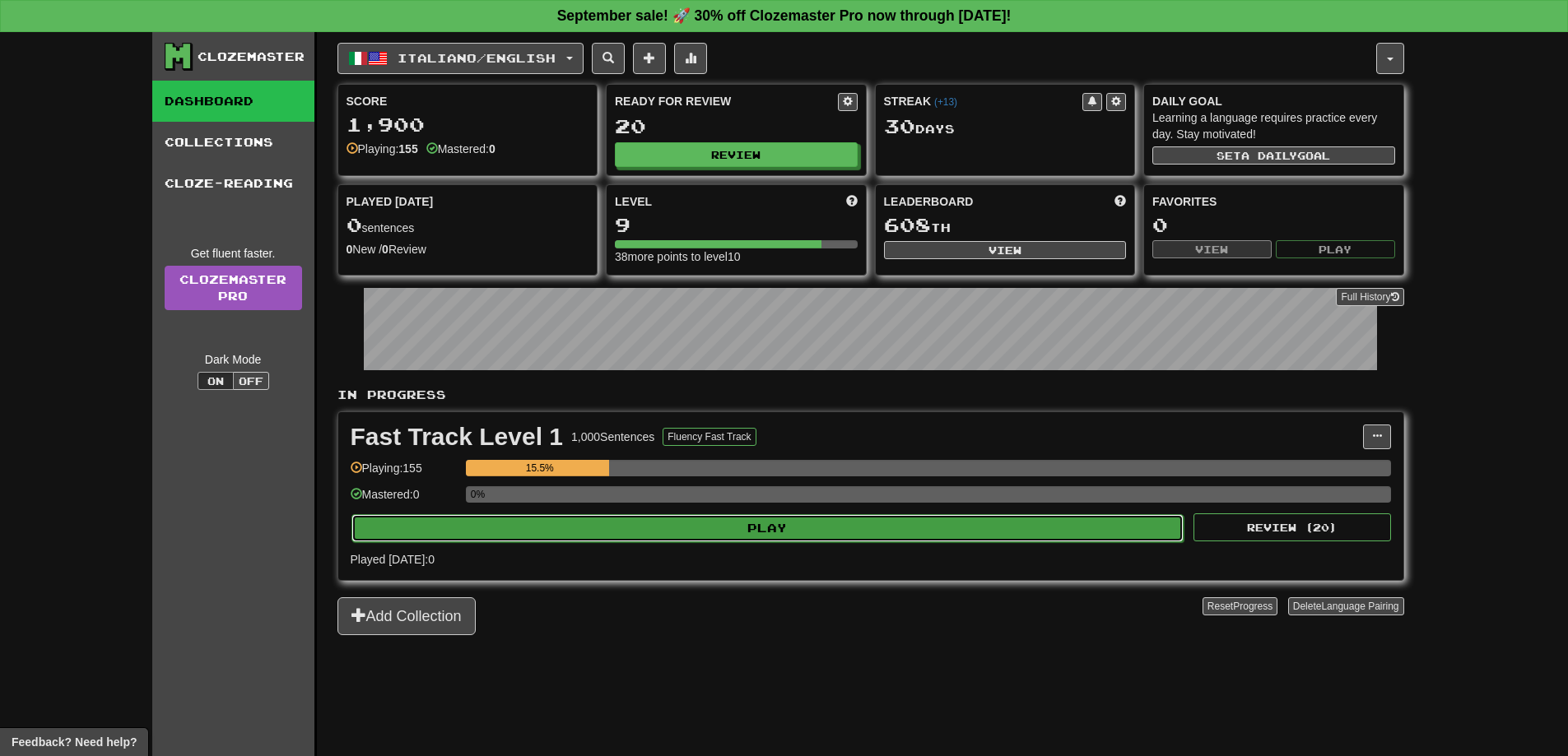
click at [716, 530] on button "Play" at bounding box center [767, 528] width 833 height 28
select select "**"
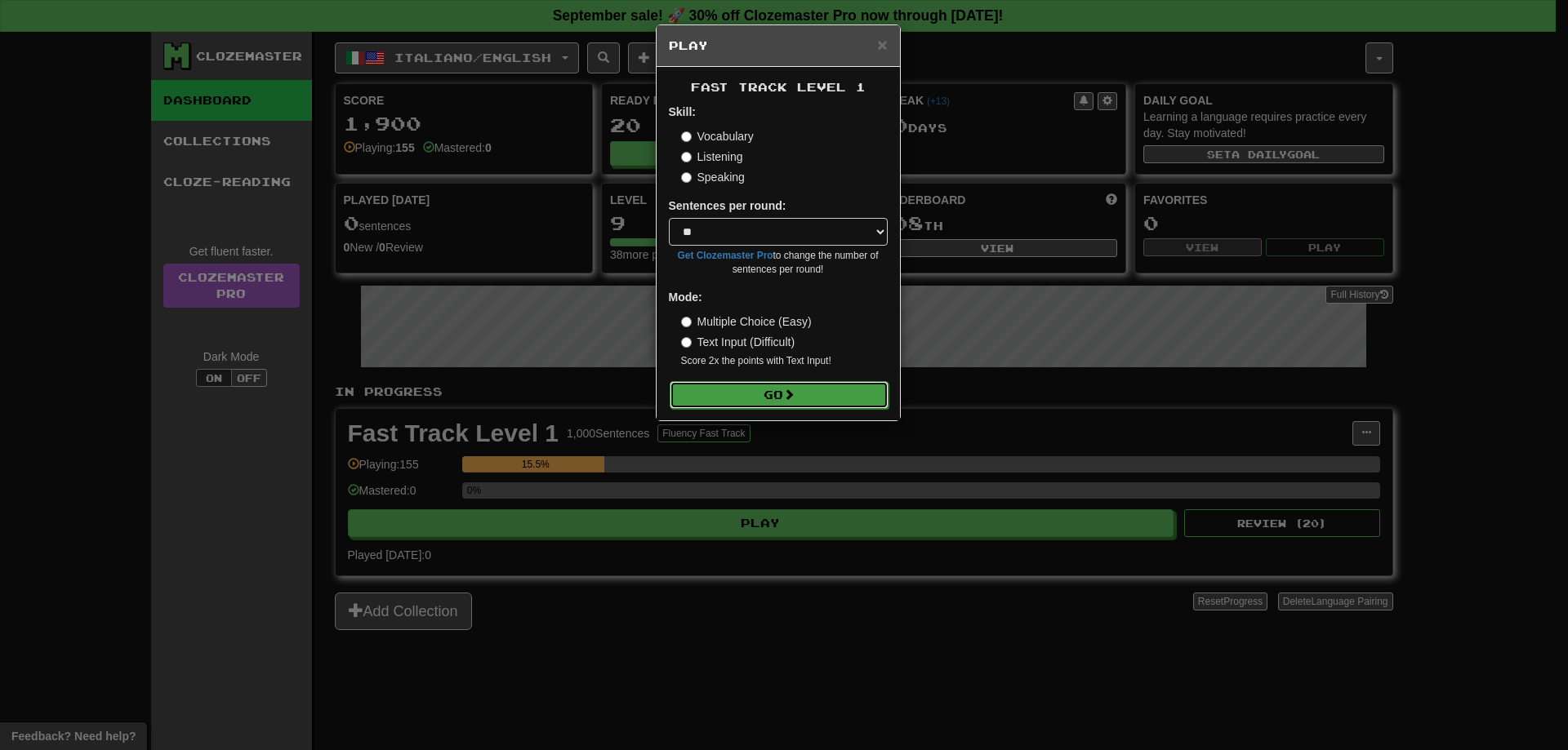
click at [868, 407] on button "Go" at bounding box center [779, 395] width 219 height 28
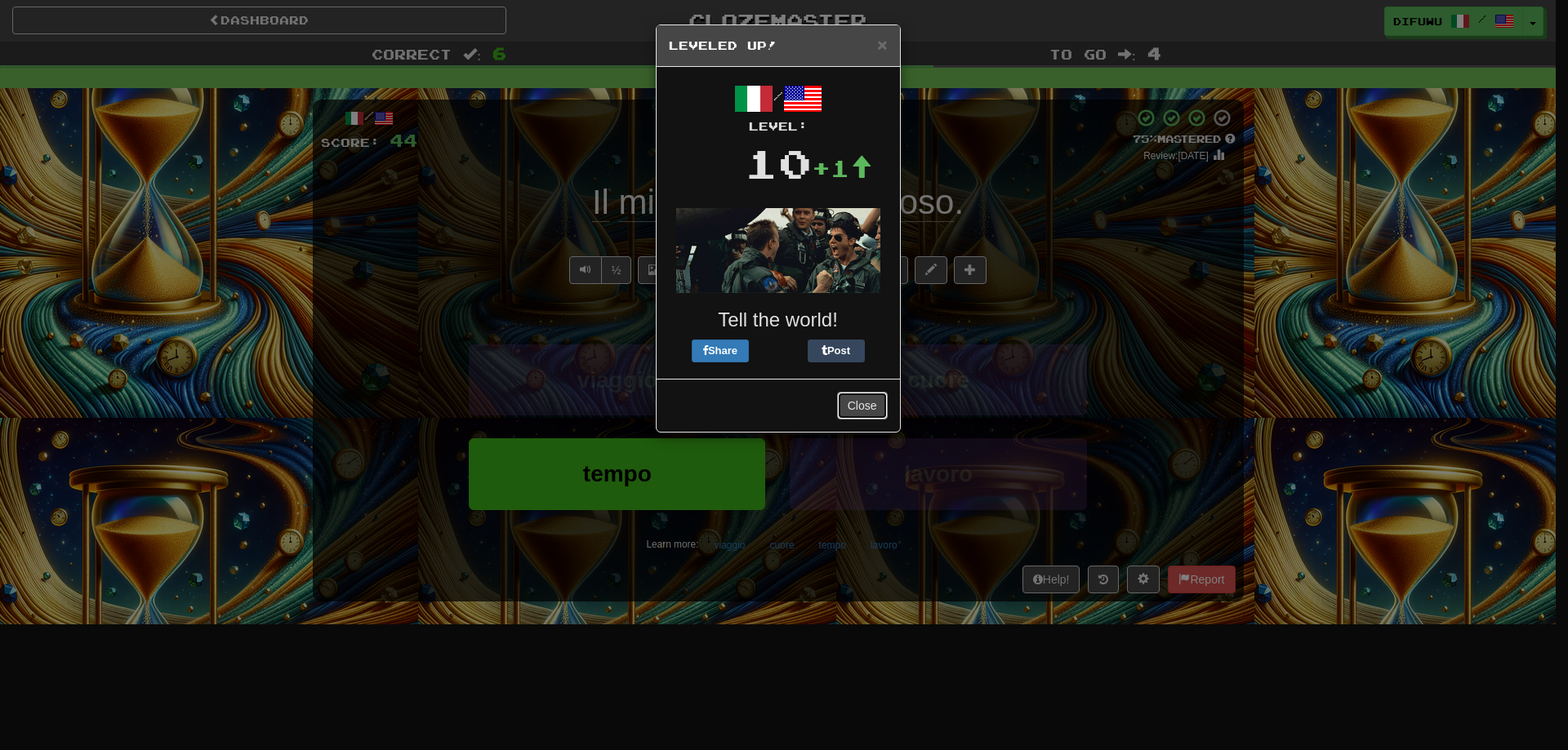
click at [868, 407] on button "Close" at bounding box center [862, 405] width 51 height 28
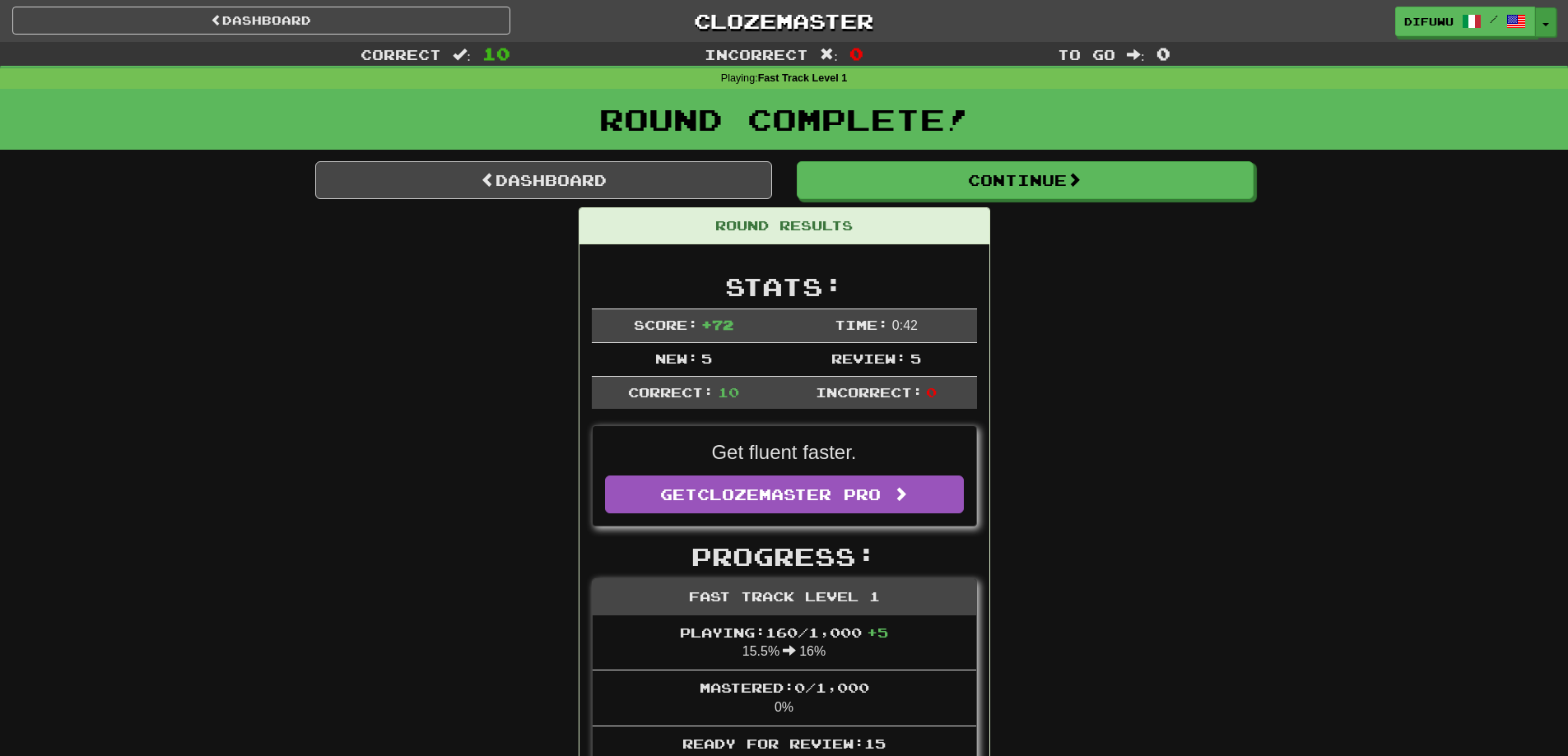
click at [1537, 32] on button "Toggle Dropdown" at bounding box center [1545, 22] width 21 height 30
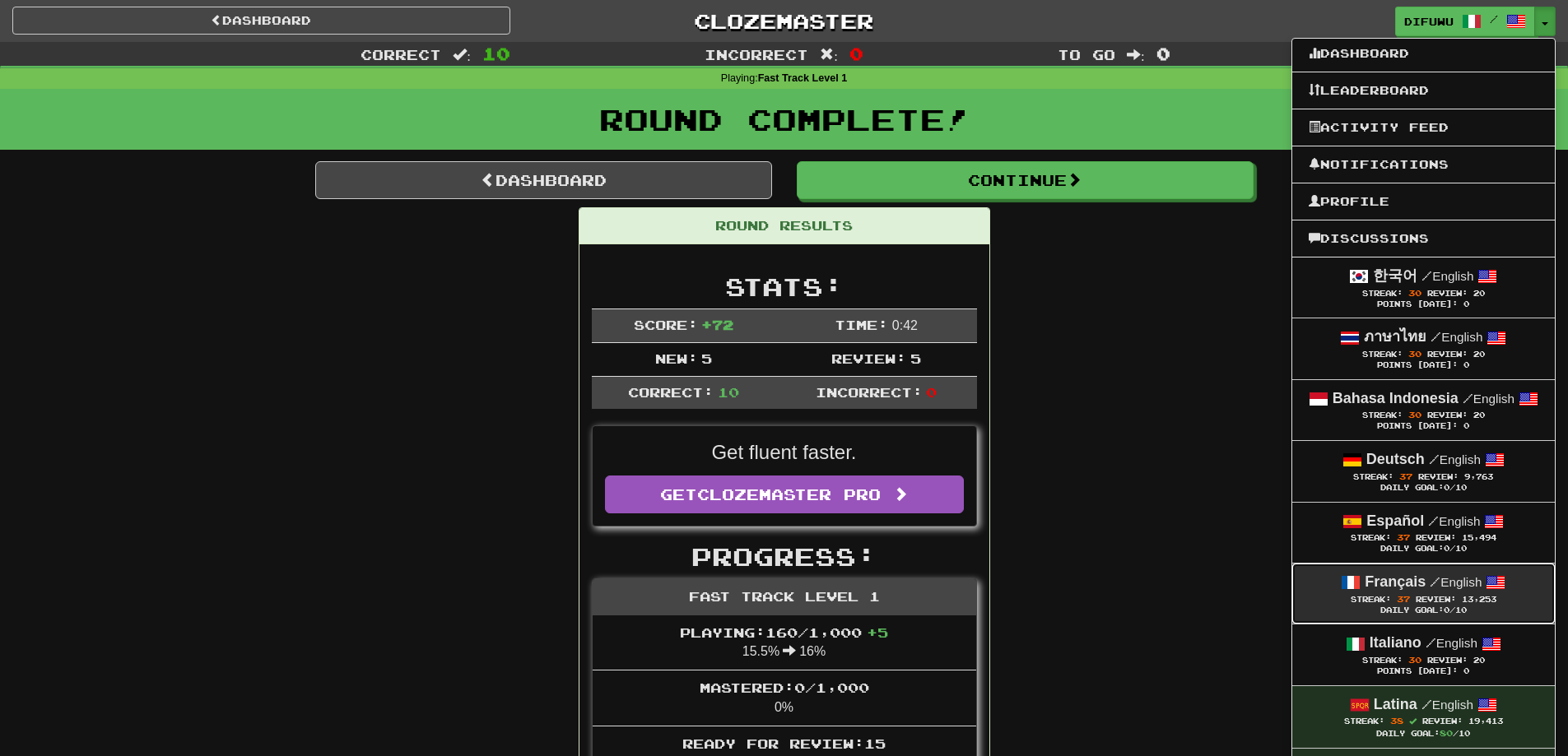
click at [1298, 597] on link "Français / English Streak: 37 Review: 13,253 Daily Goal: 0 /10" at bounding box center [1423, 593] width 262 height 60
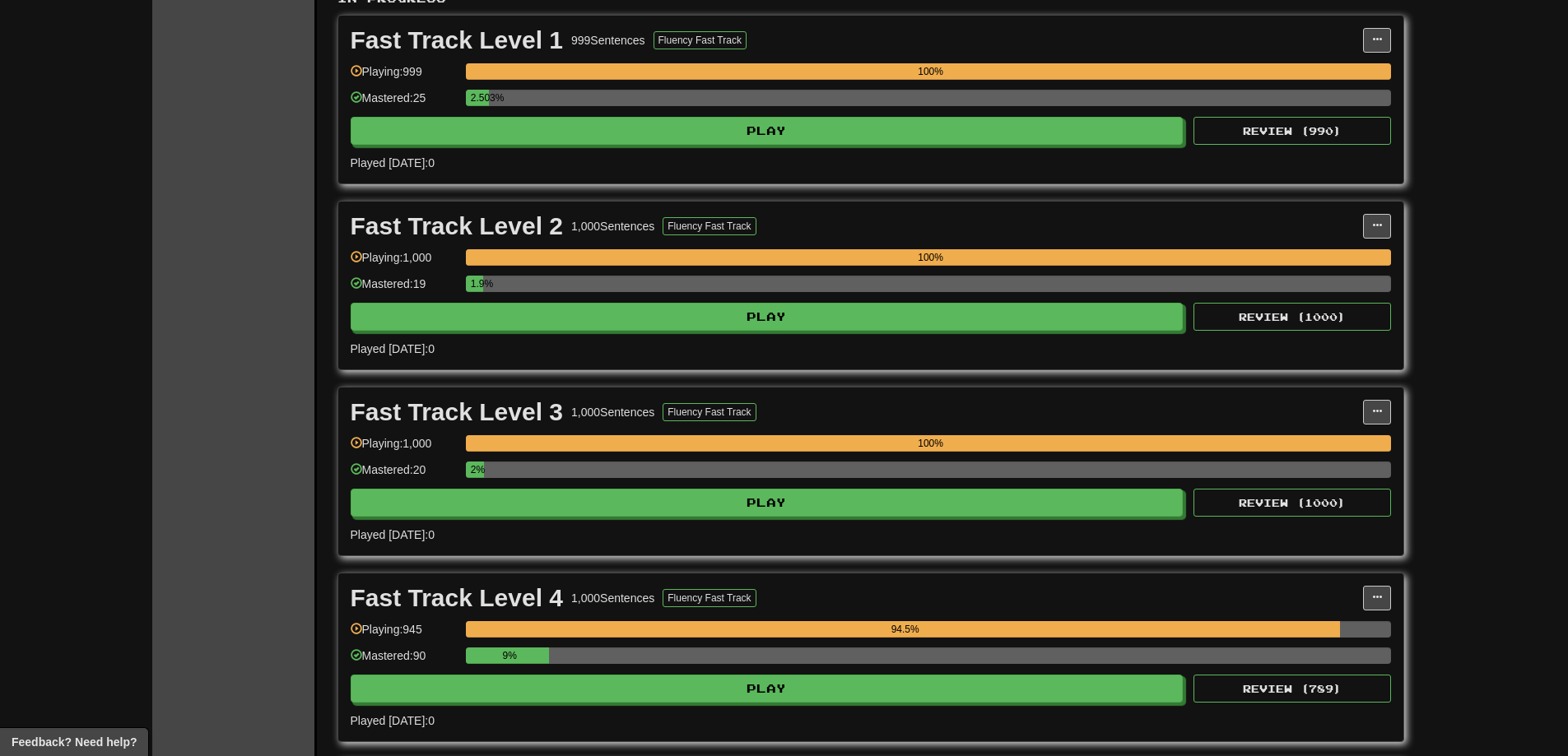
scroll to position [740, 0]
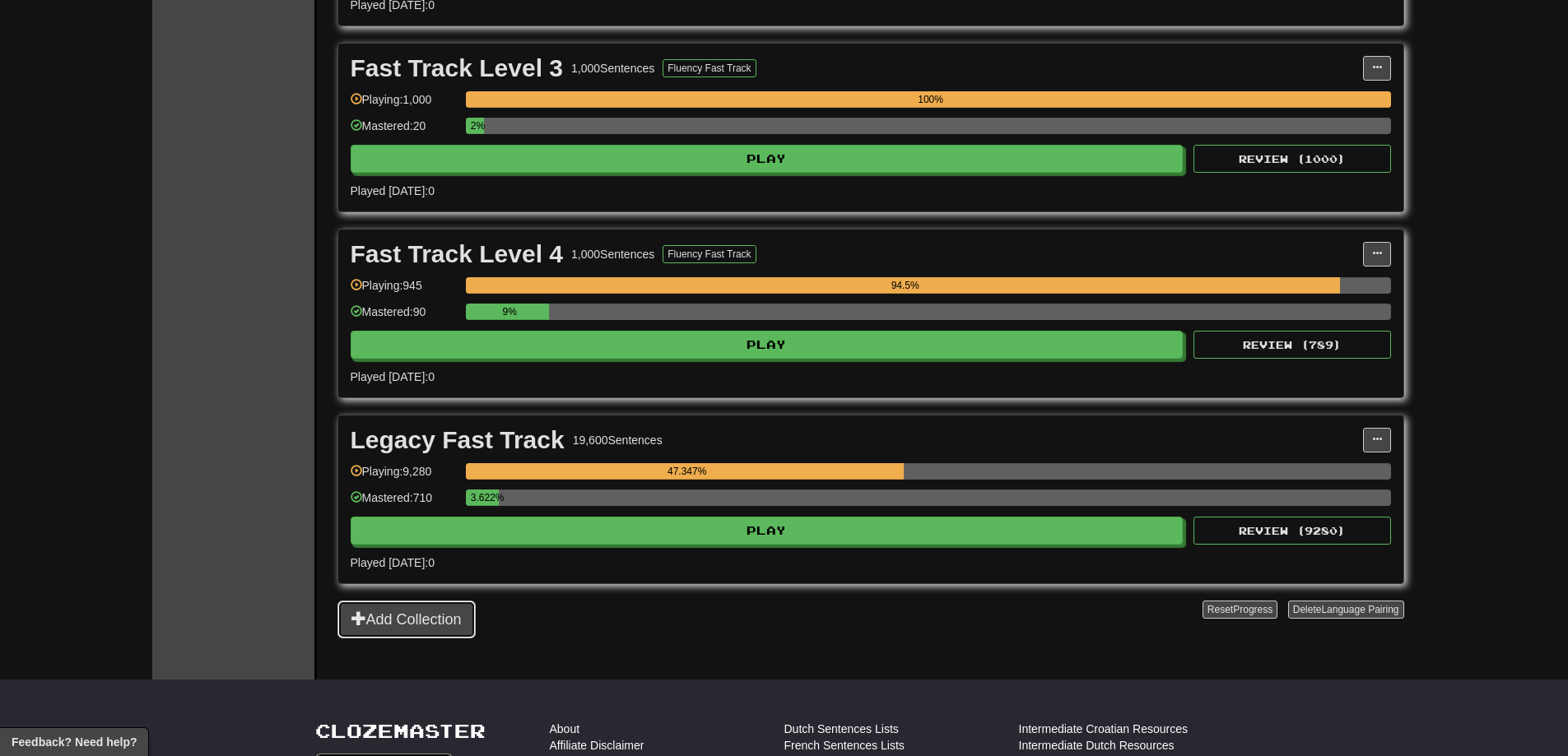
click at [440, 628] on button "Add Collection" at bounding box center [406, 619] width 138 height 38
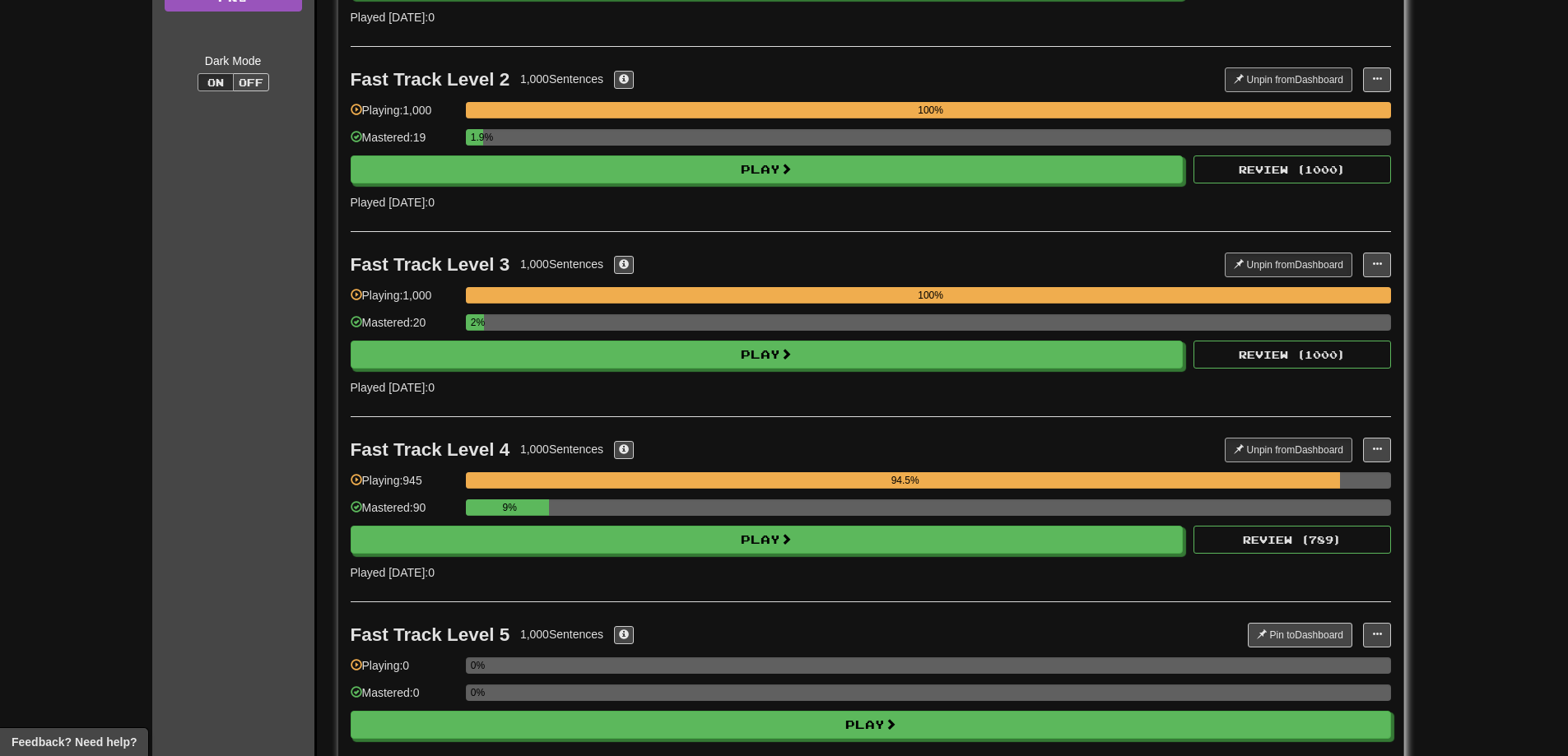
scroll to position [658, 0]
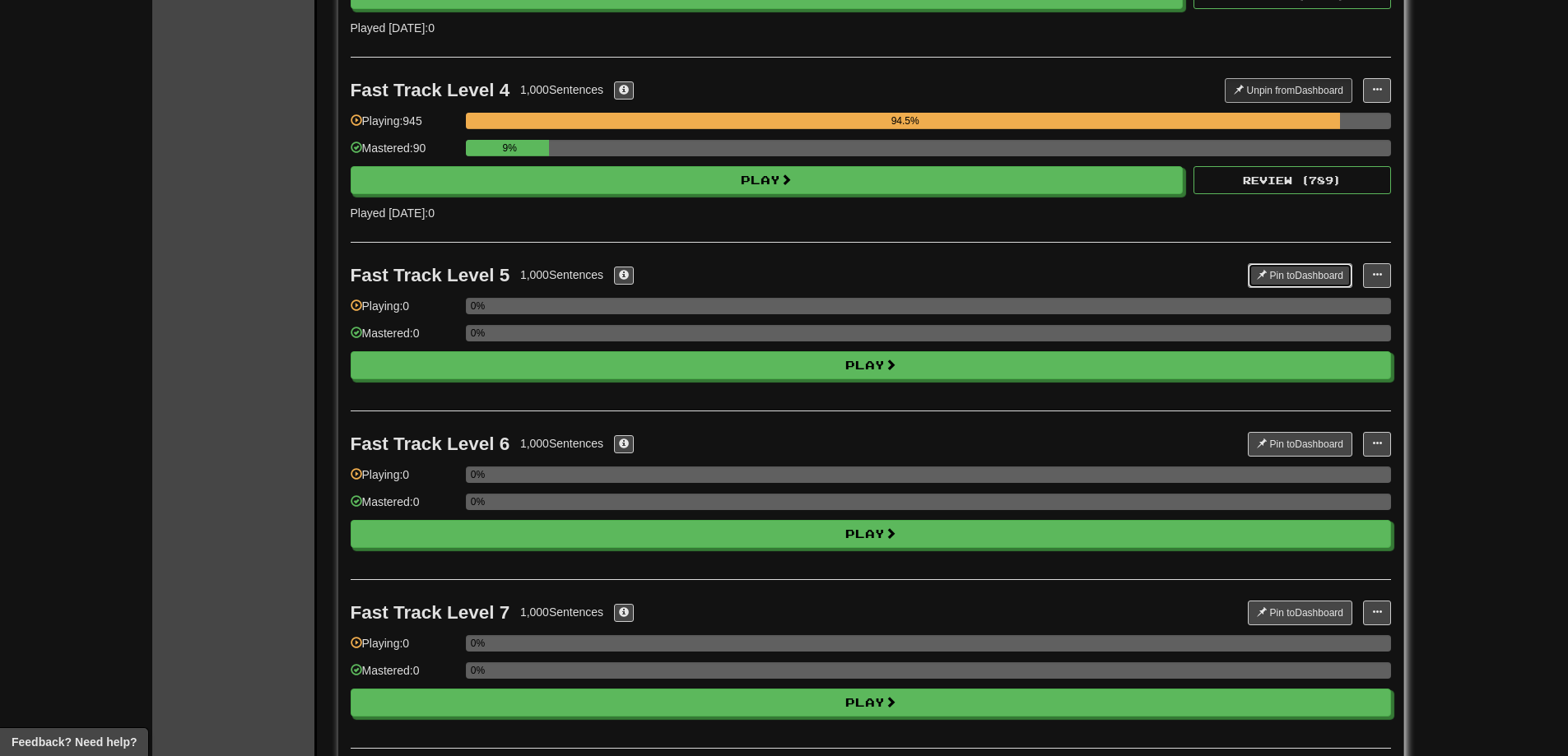
click at [1284, 277] on button "Pin to Dashboard" at bounding box center [1299, 275] width 105 height 25
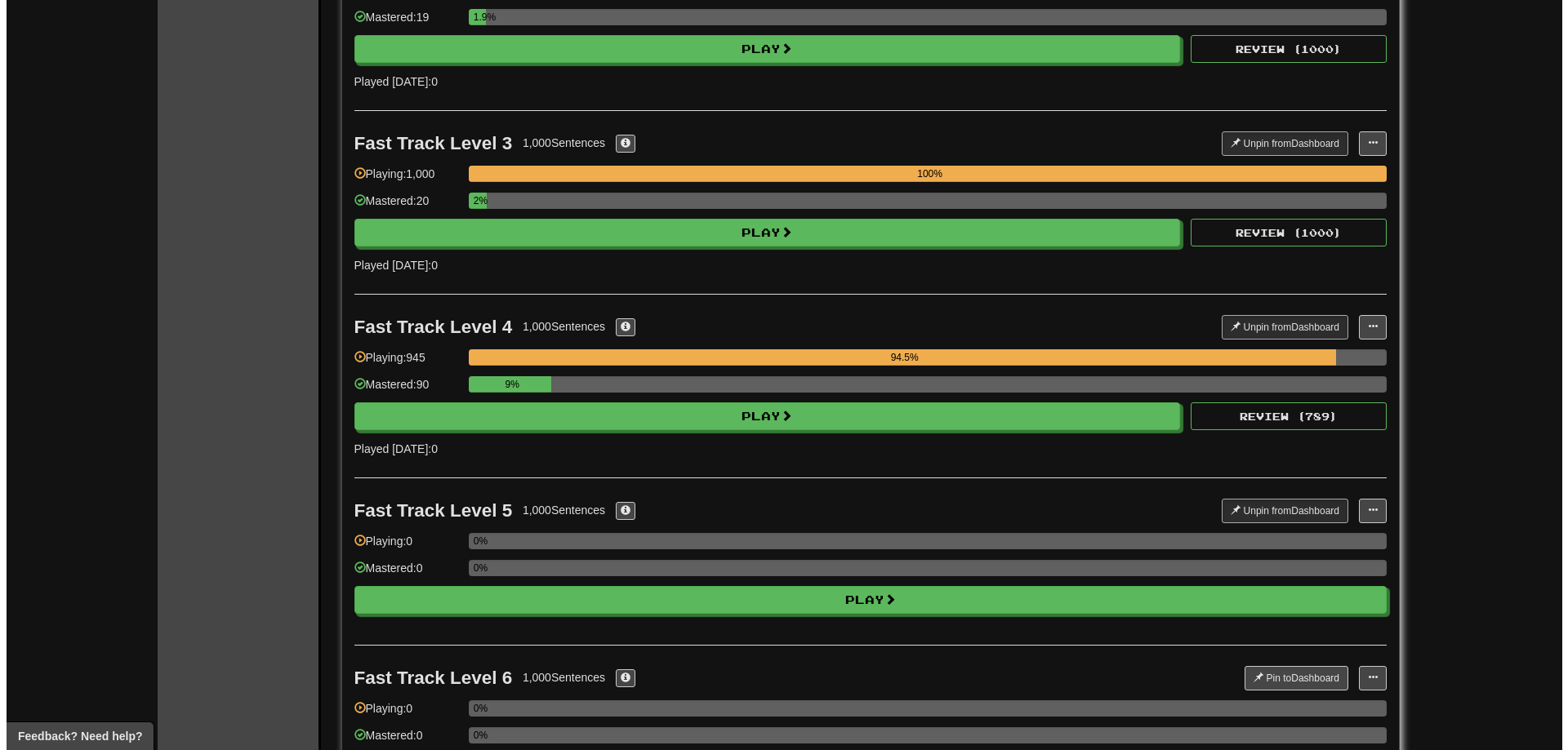
scroll to position [408, 0]
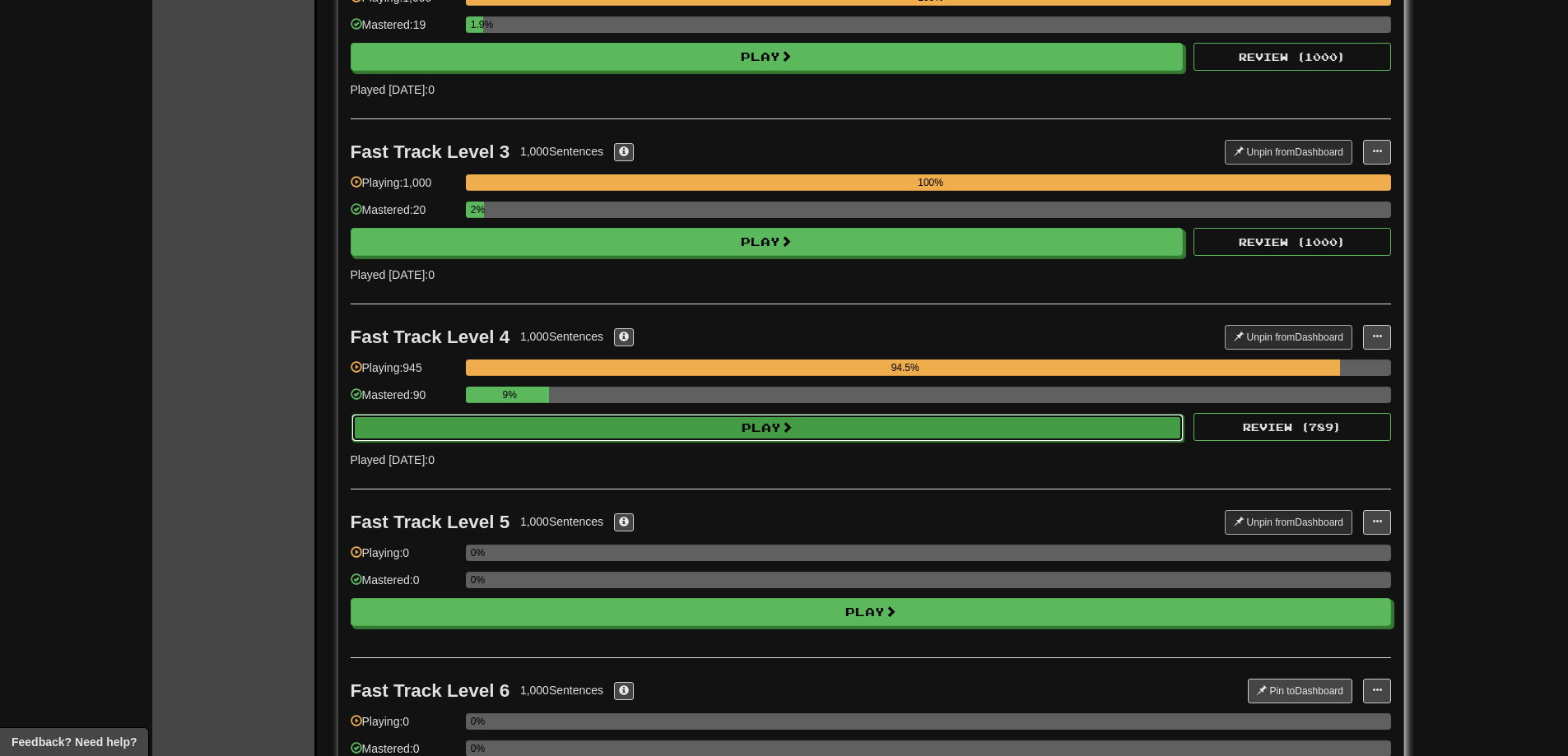
click at [1009, 436] on button "Play" at bounding box center [767, 428] width 833 height 28
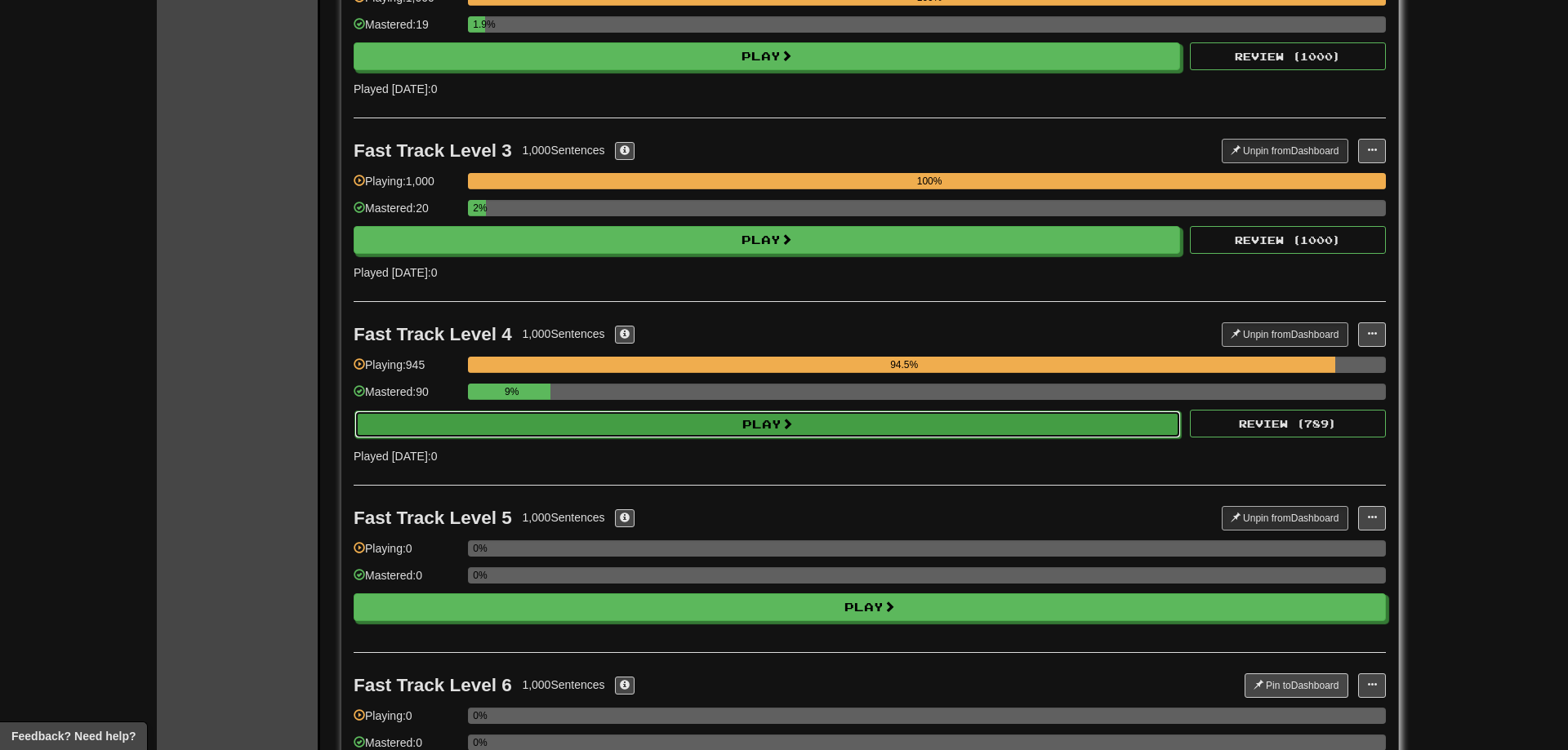
select select "**"
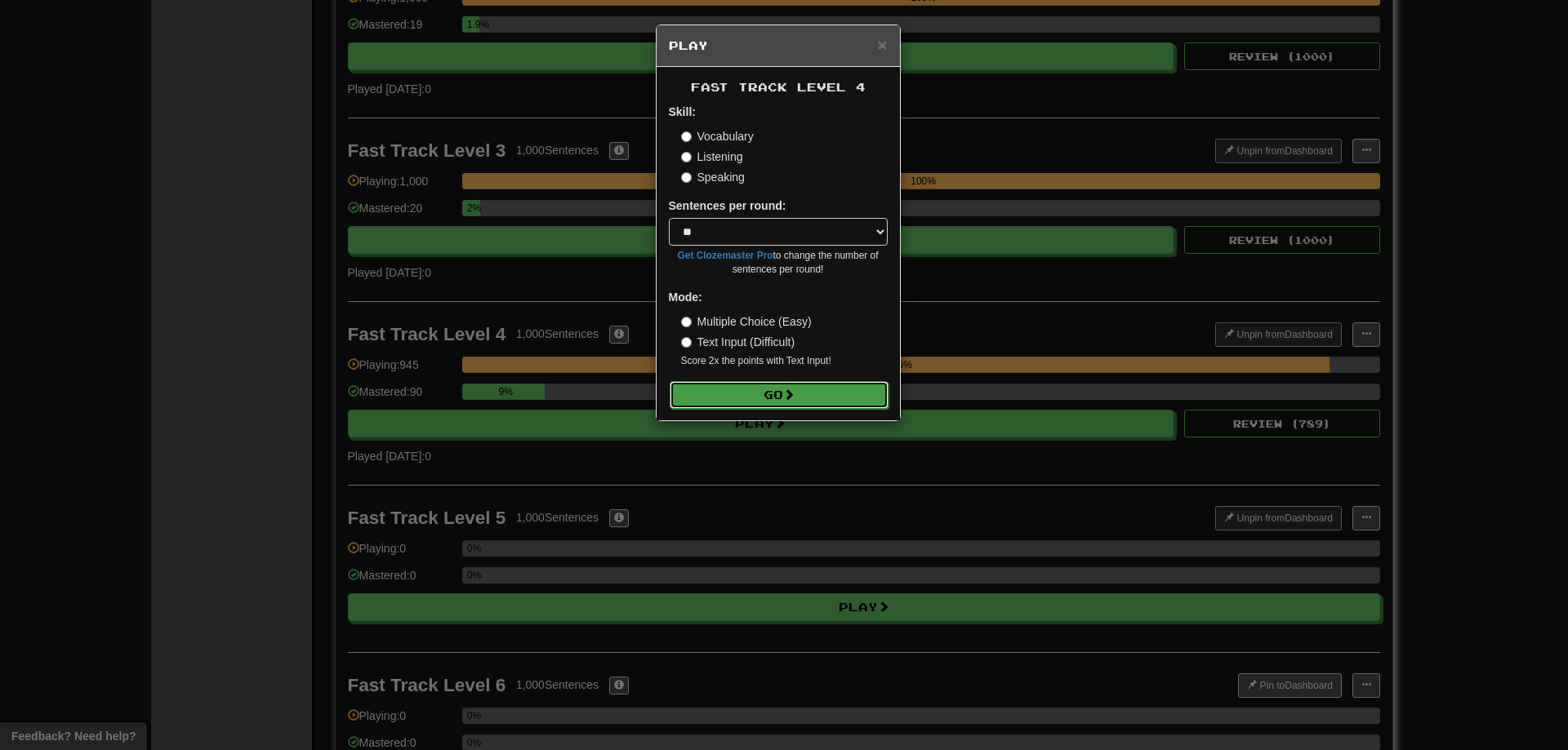
click at [820, 400] on button "Go" at bounding box center [779, 395] width 219 height 28
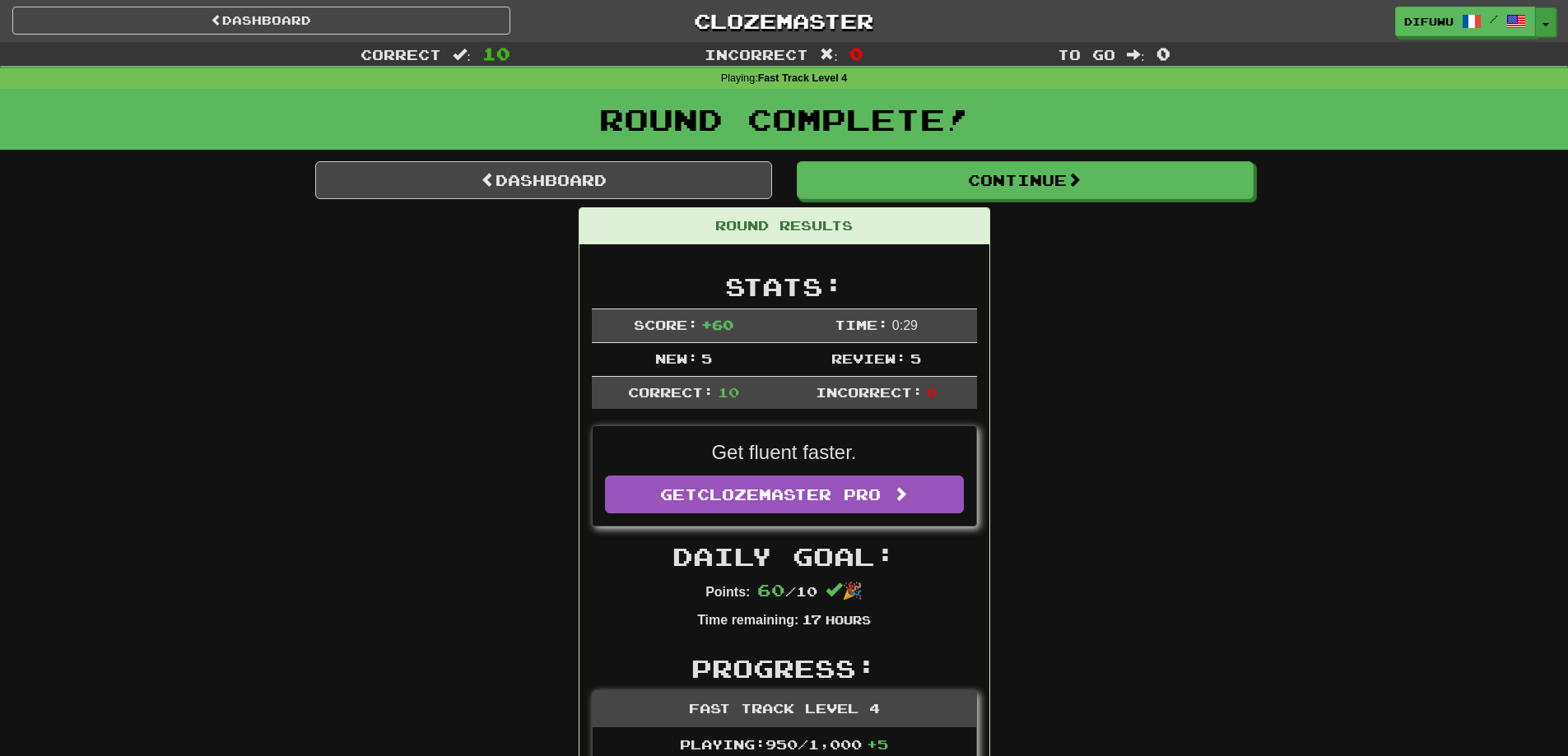
click at [1552, 11] on button "Toggle Dropdown" at bounding box center [1545, 22] width 21 height 30
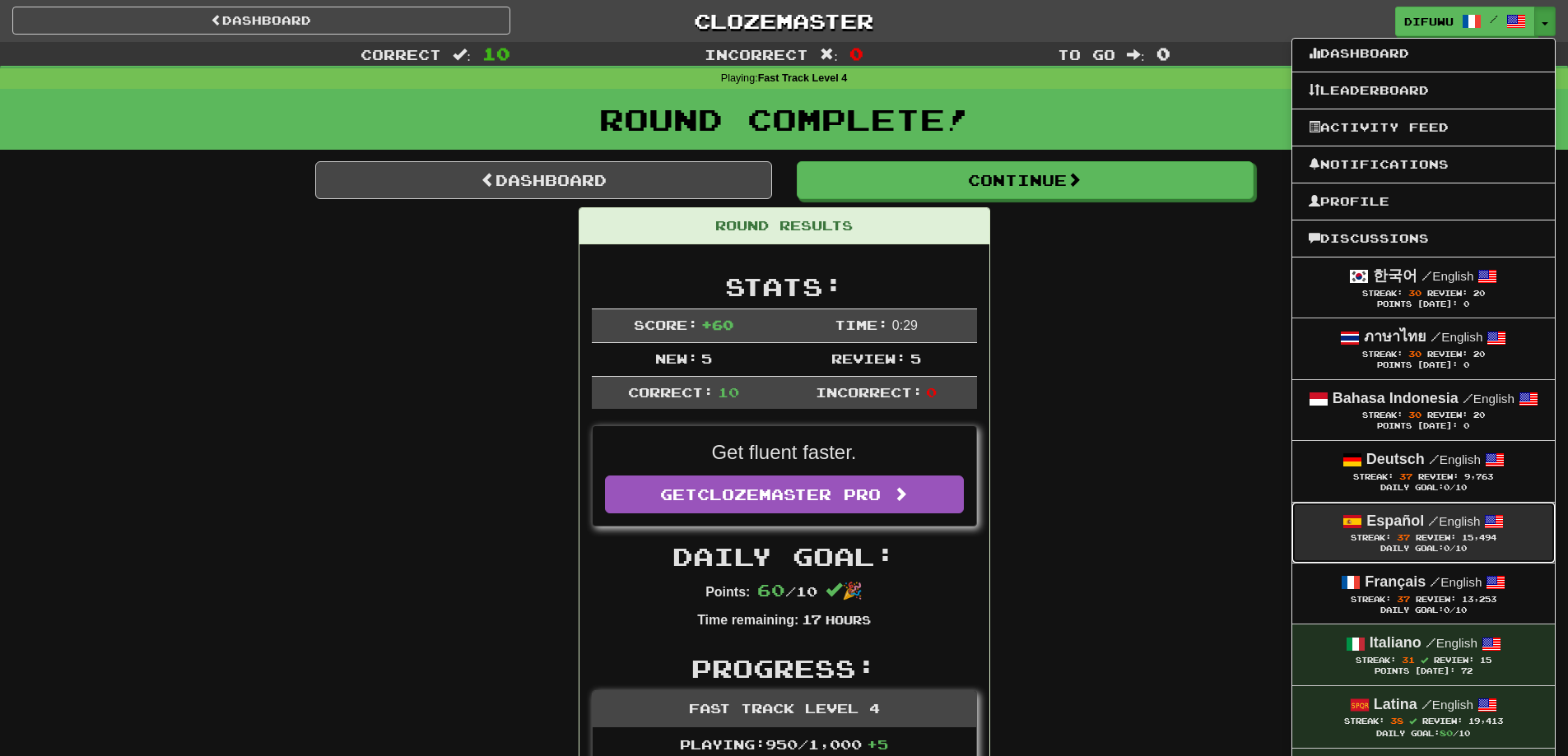
click at [1459, 528] on div "Español / English" at bounding box center [1423, 521] width 230 height 21
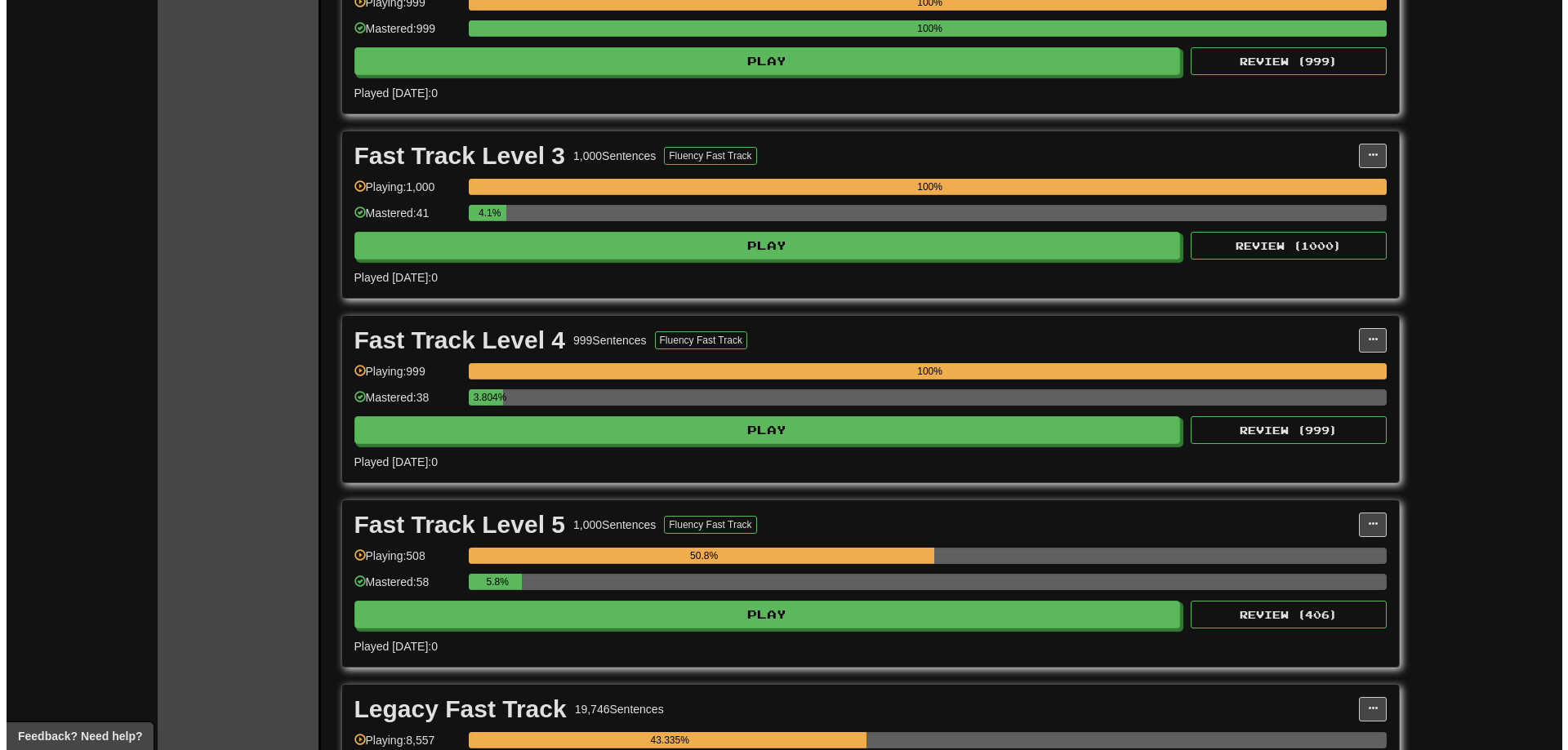
scroll to position [898, 0]
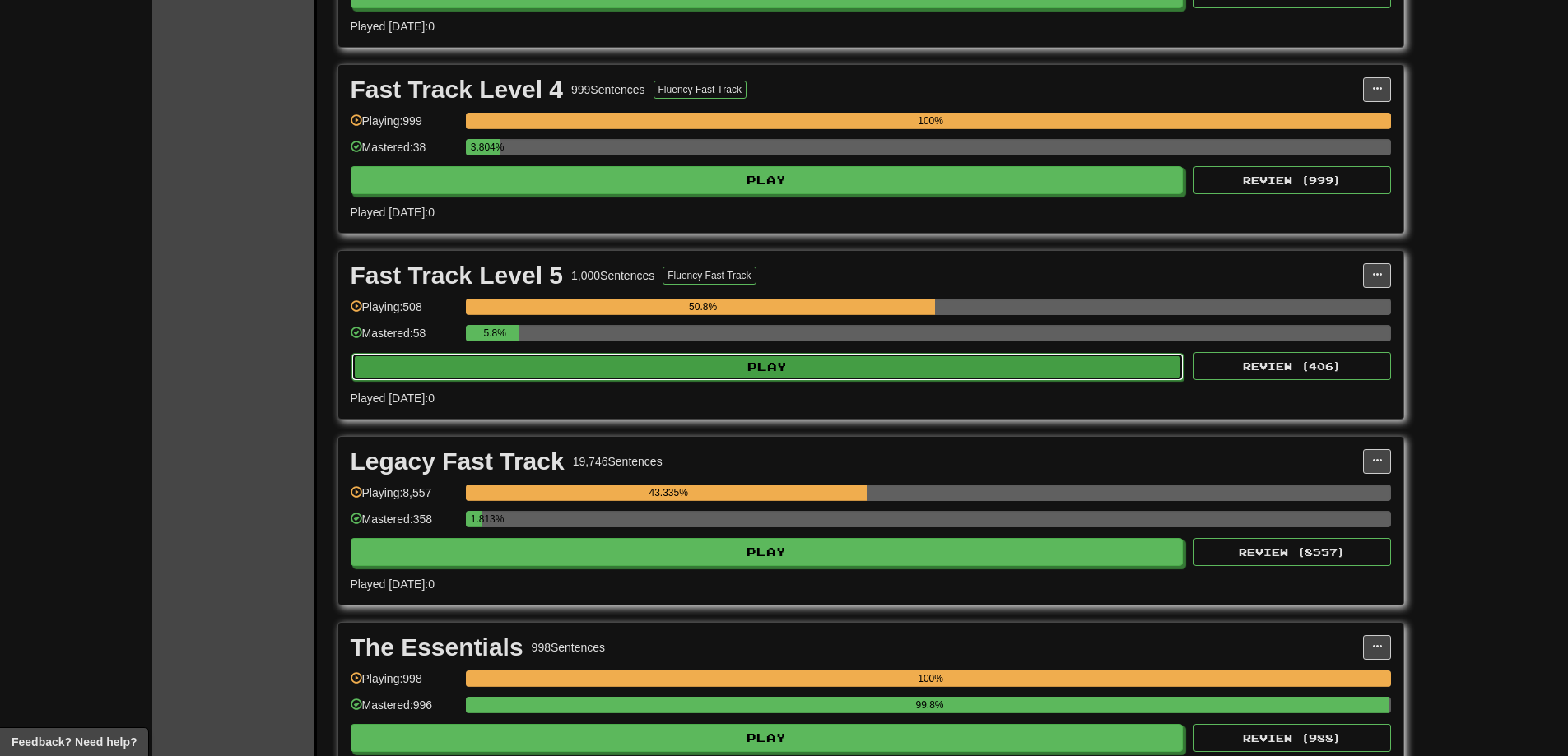
click at [947, 365] on button "Play" at bounding box center [767, 367] width 833 height 28
select select "**"
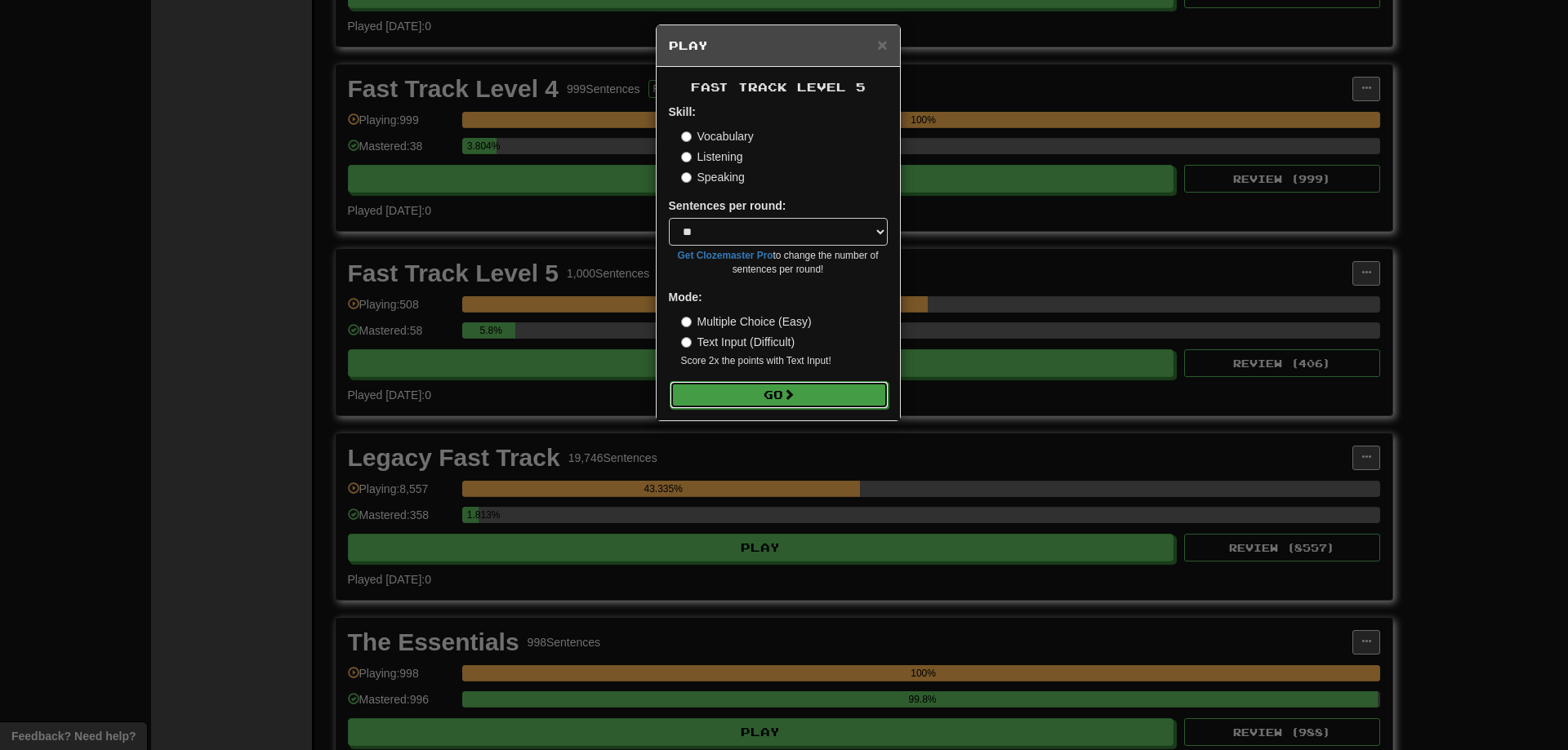
click at [836, 394] on button "Go" at bounding box center [779, 395] width 219 height 28
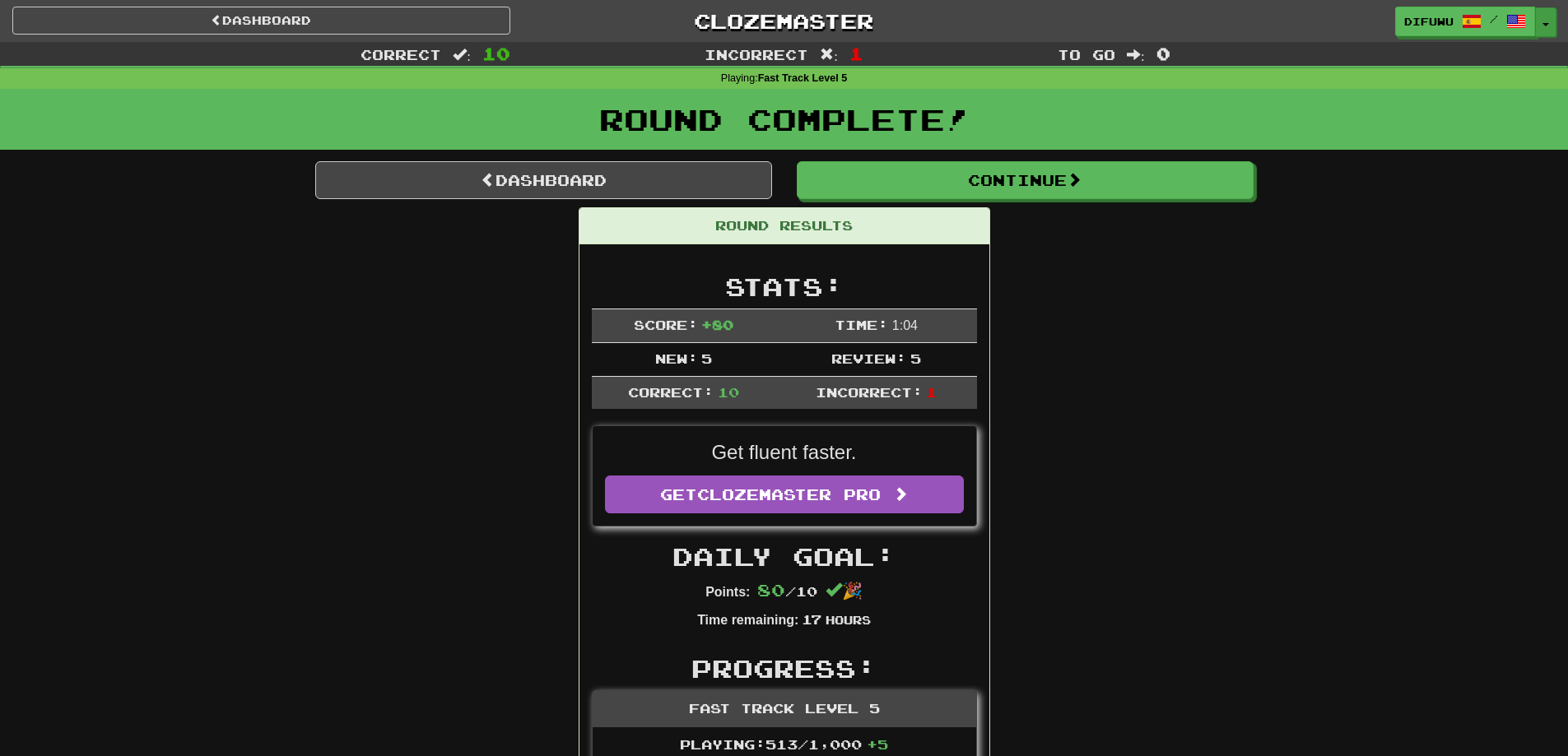
click at [1549, 28] on button "Toggle Dropdown" at bounding box center [1545, 22] width 21 height 30
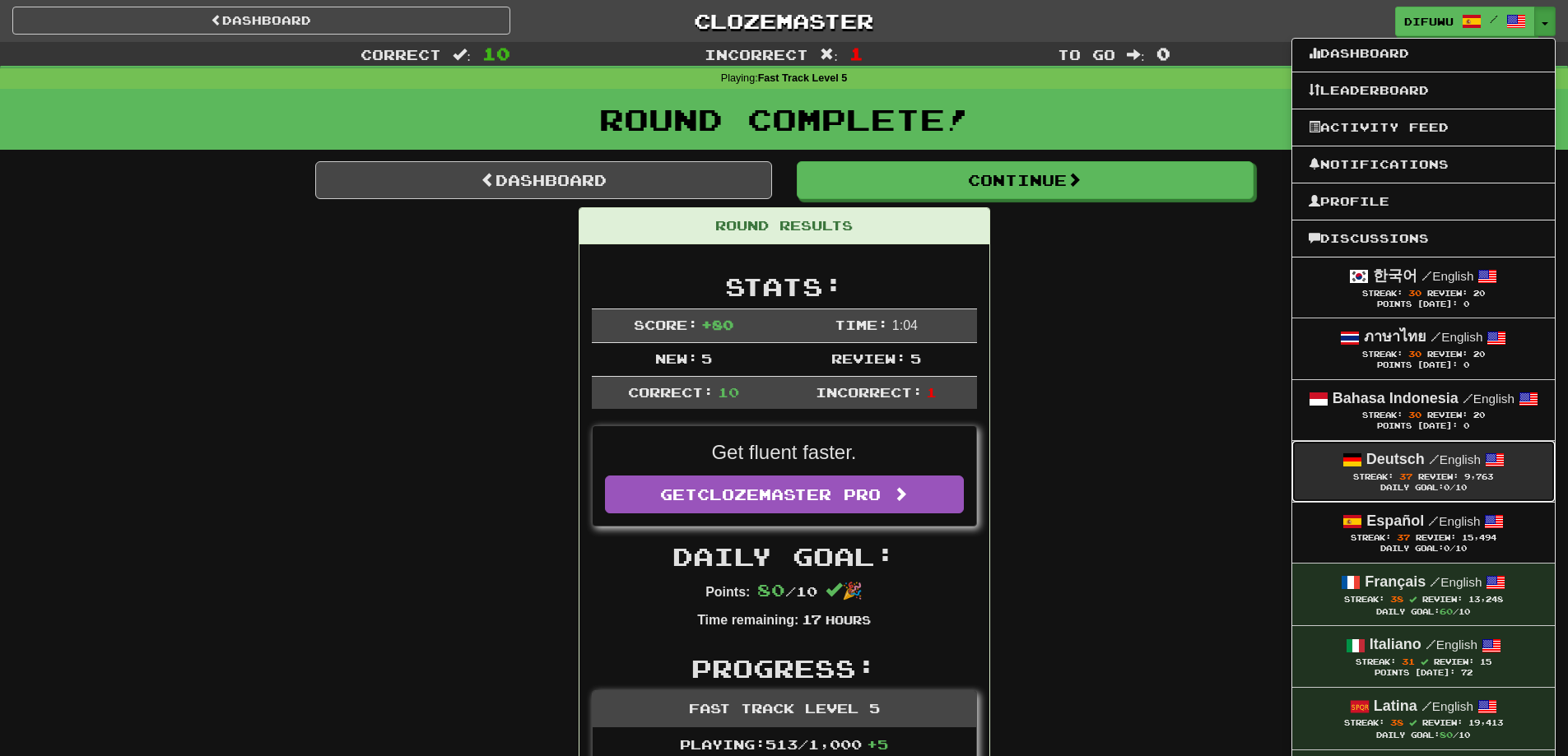
click at [1448, 467] on div "Deutsch / English" at bounding box center [1423, 460] width 230 height 21
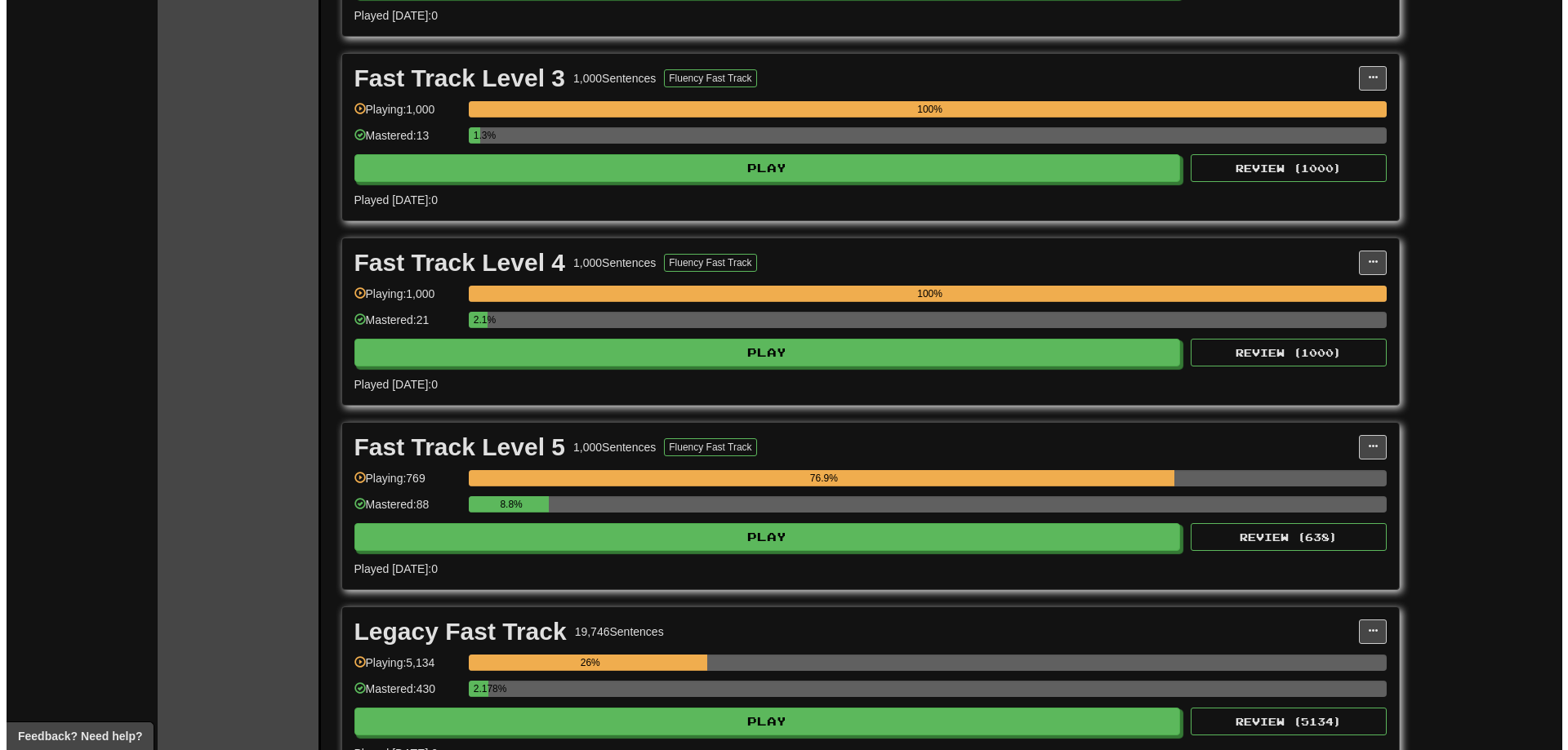
scroll to position [734, 0]
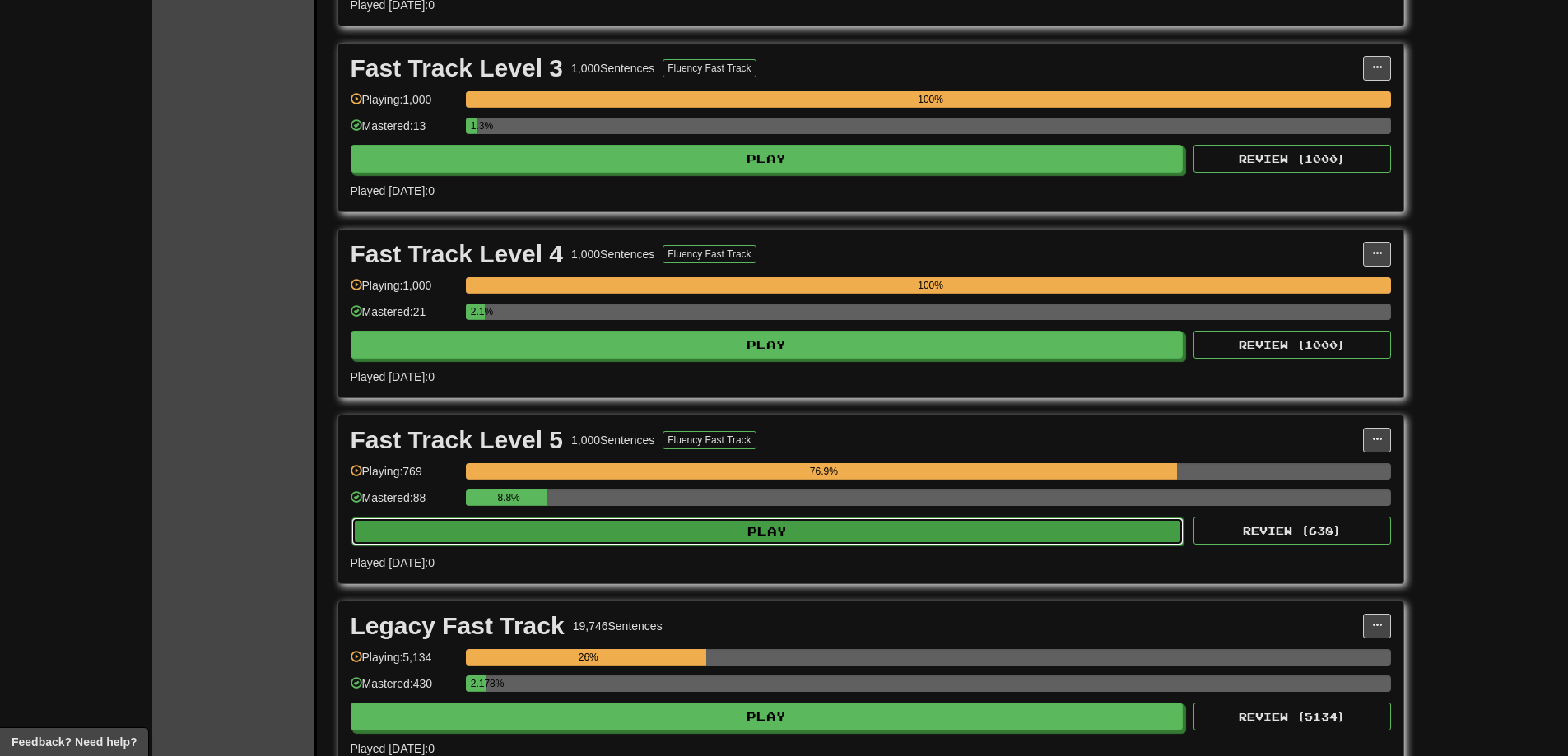
click at [938, 533] on button "Play" at bounding box center [767, 532] width 833 height 28
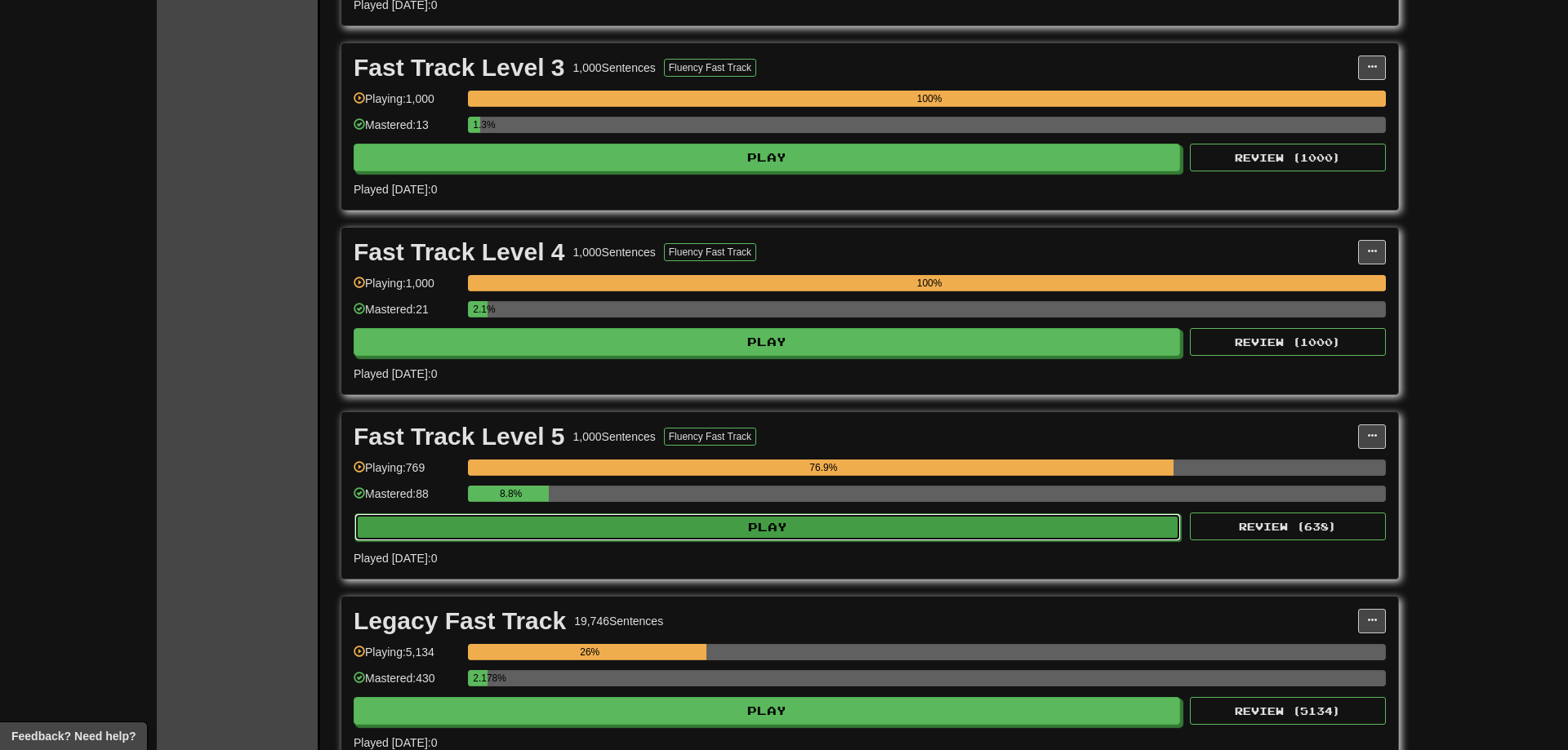
select select "**"
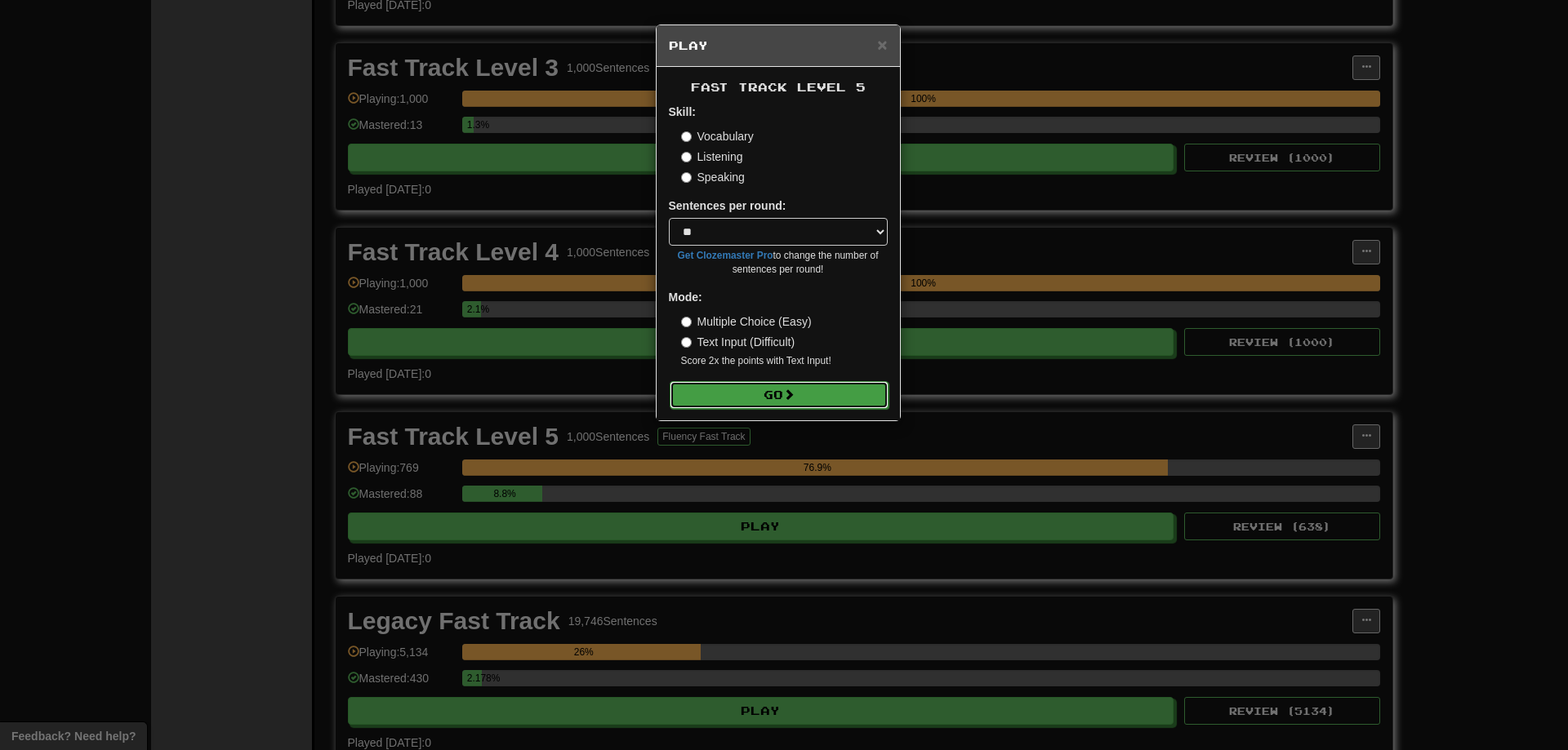
click at [713, 391] on button "Go" at bounding box center [779, 395] width 219 height 28
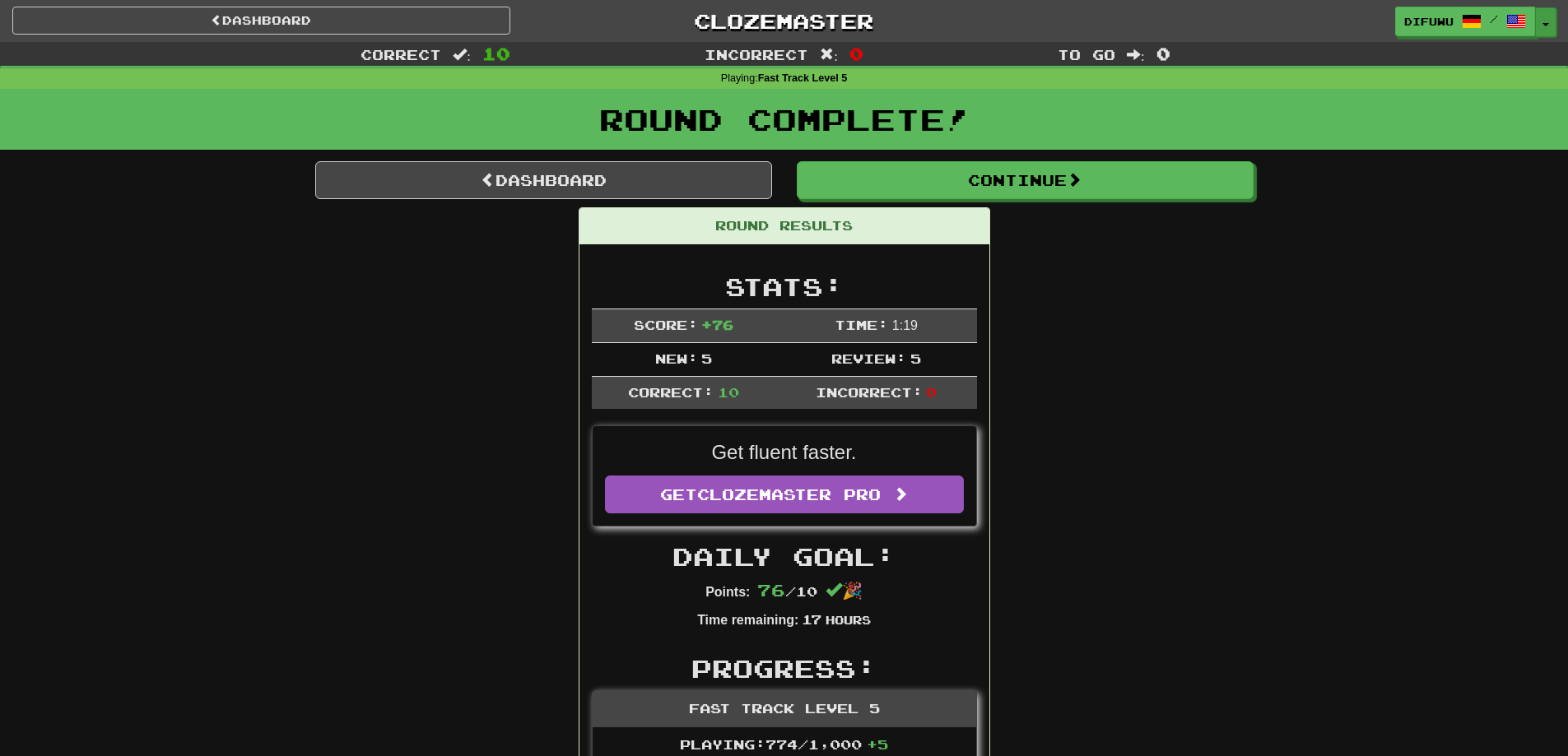
click at [1542, 19] on button "Toggle Dropdown" at bounding box center [1545, 22] width 21 height 30
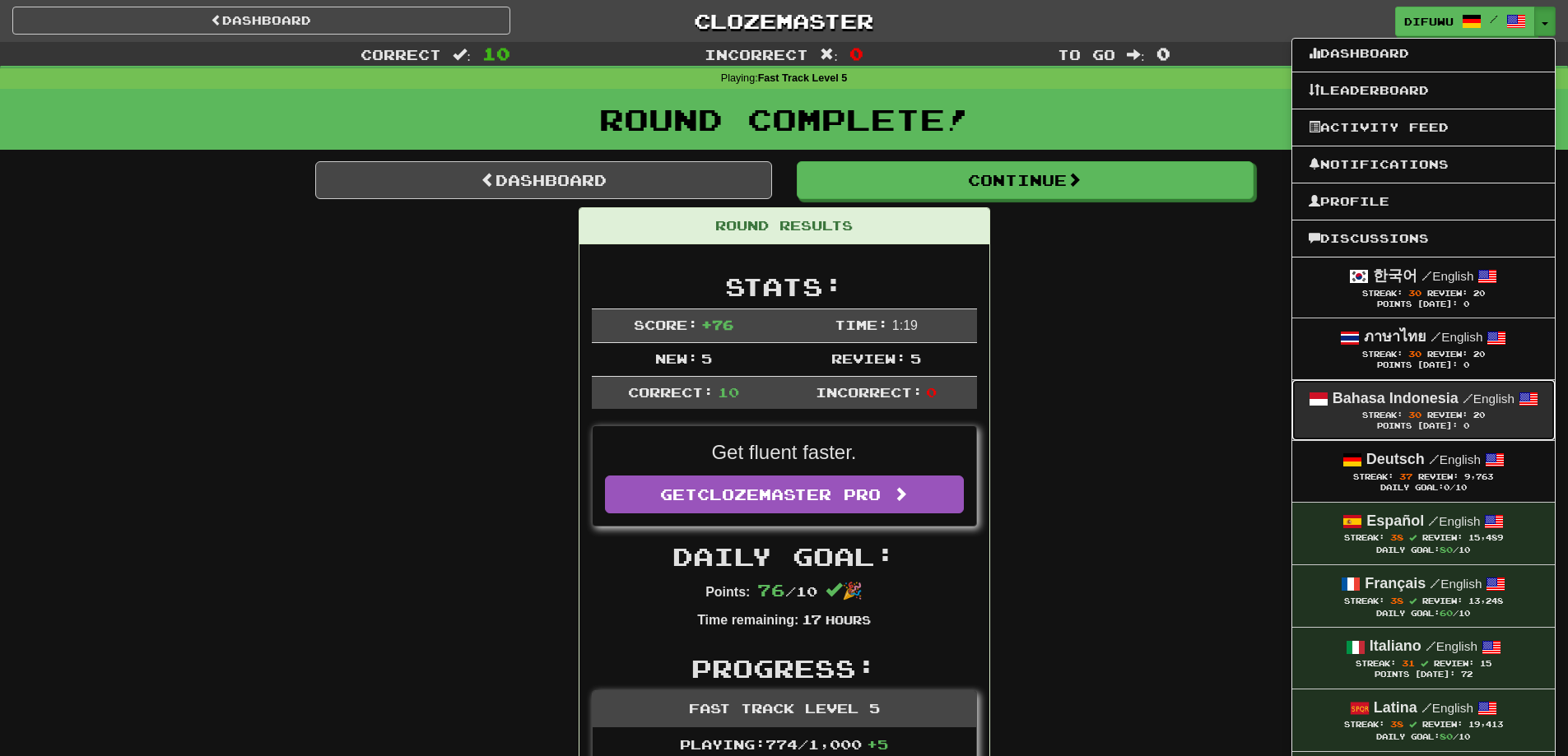
click at [1439, 403] on strong "Bahasa Indonesia" at bounding box center [1396, 398] width 126 height 17
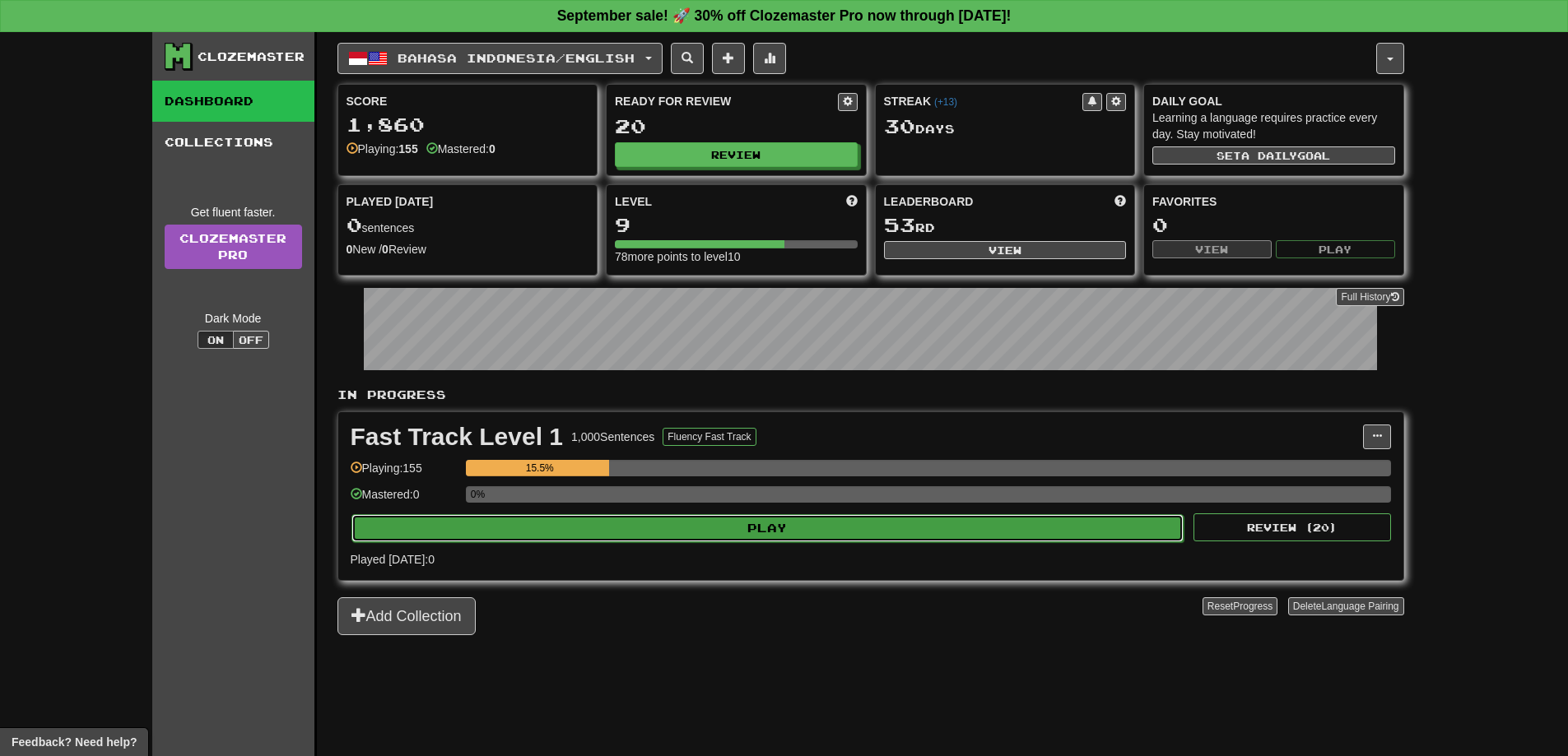
click at [972, 527] on button "Play" at bounding box center [767, 528] width 833 height 28
select select "**"
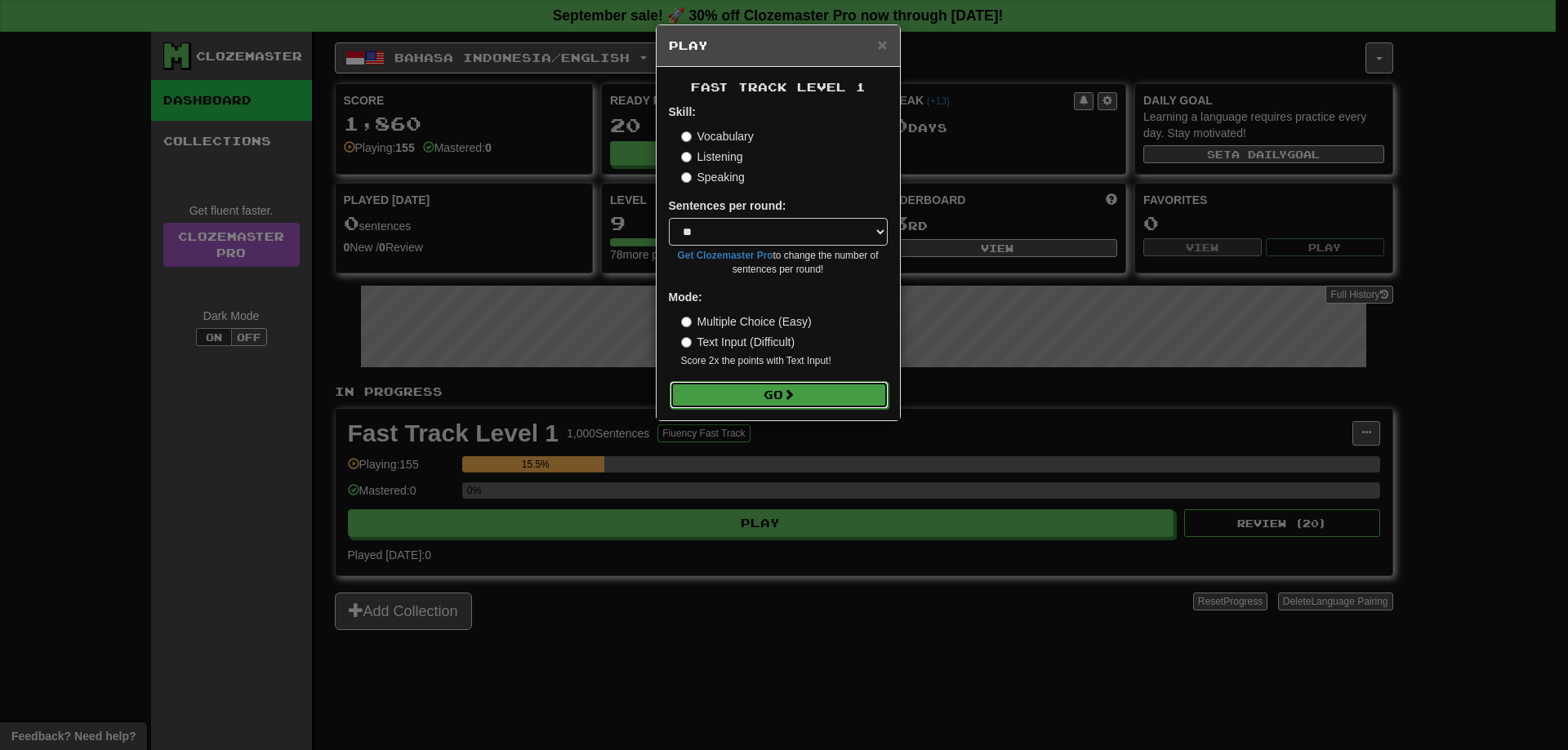
click at [749, 386] on button "Go" at bounding box center [779, 395] width 219 height 28
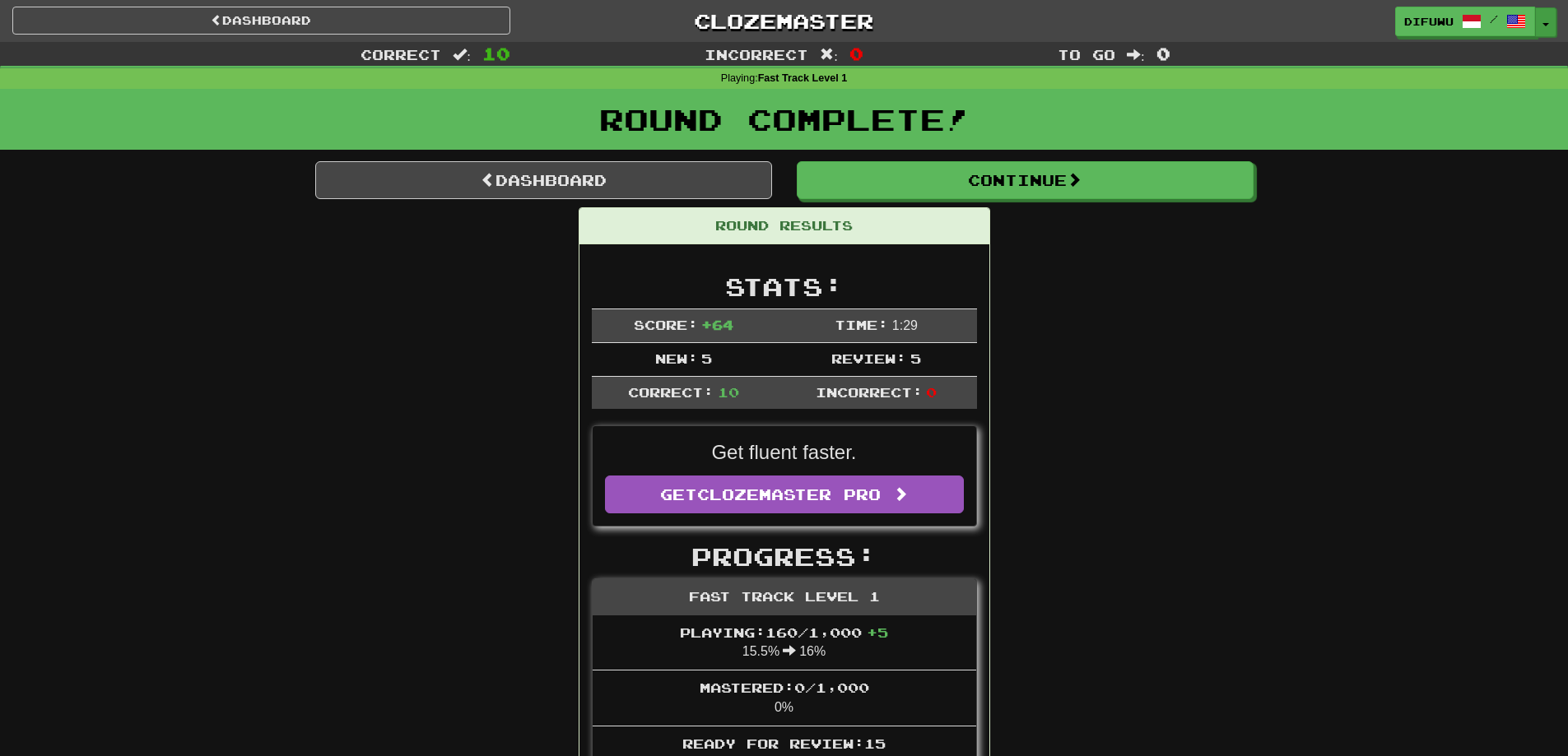
click at [1542, 19] on button "Toggle Dropdown" at bounding box center [1545, 22] width 21 height 30
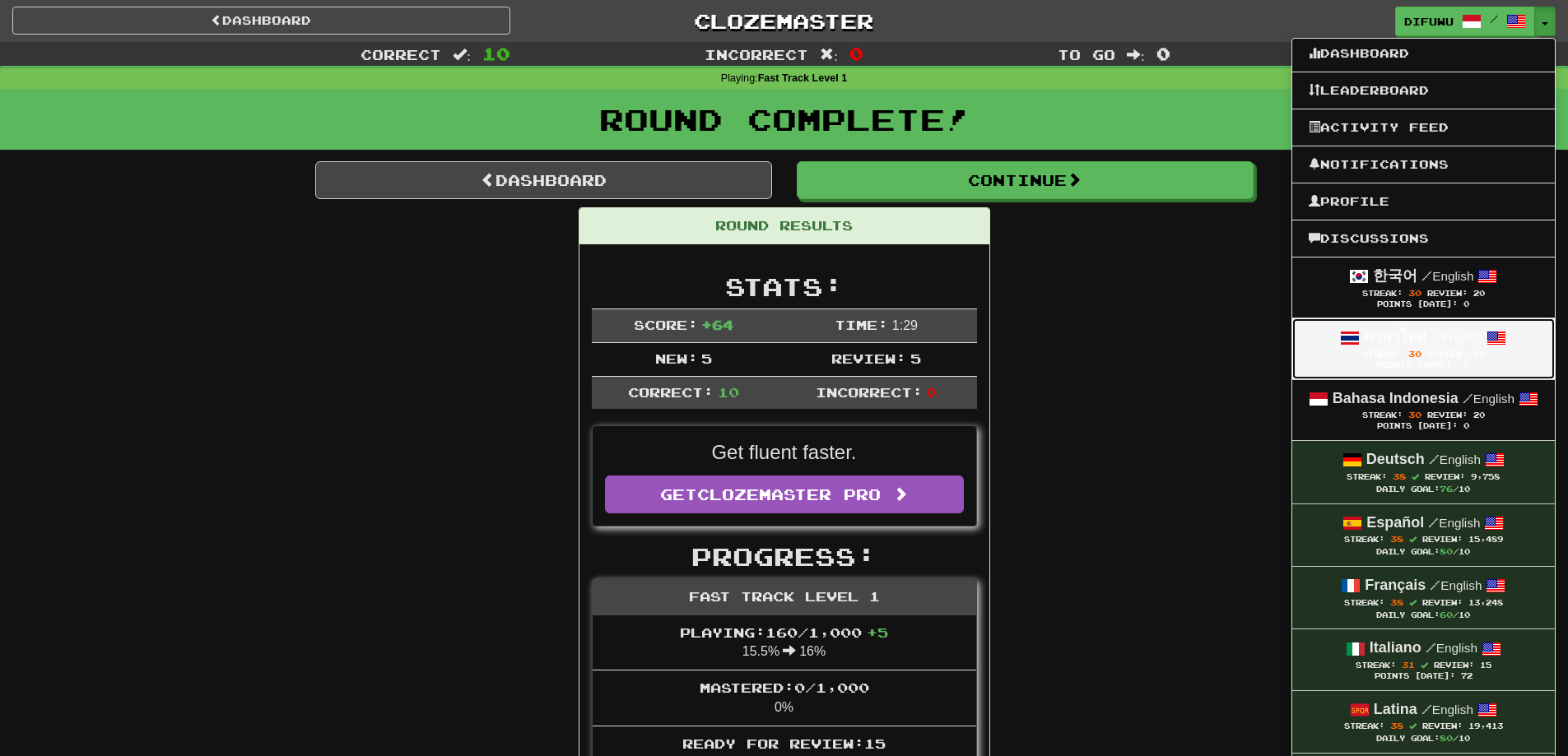
click at [1399, 352] on span "Streak: 30" at bounding box center [1395, 354] width 65 height 9
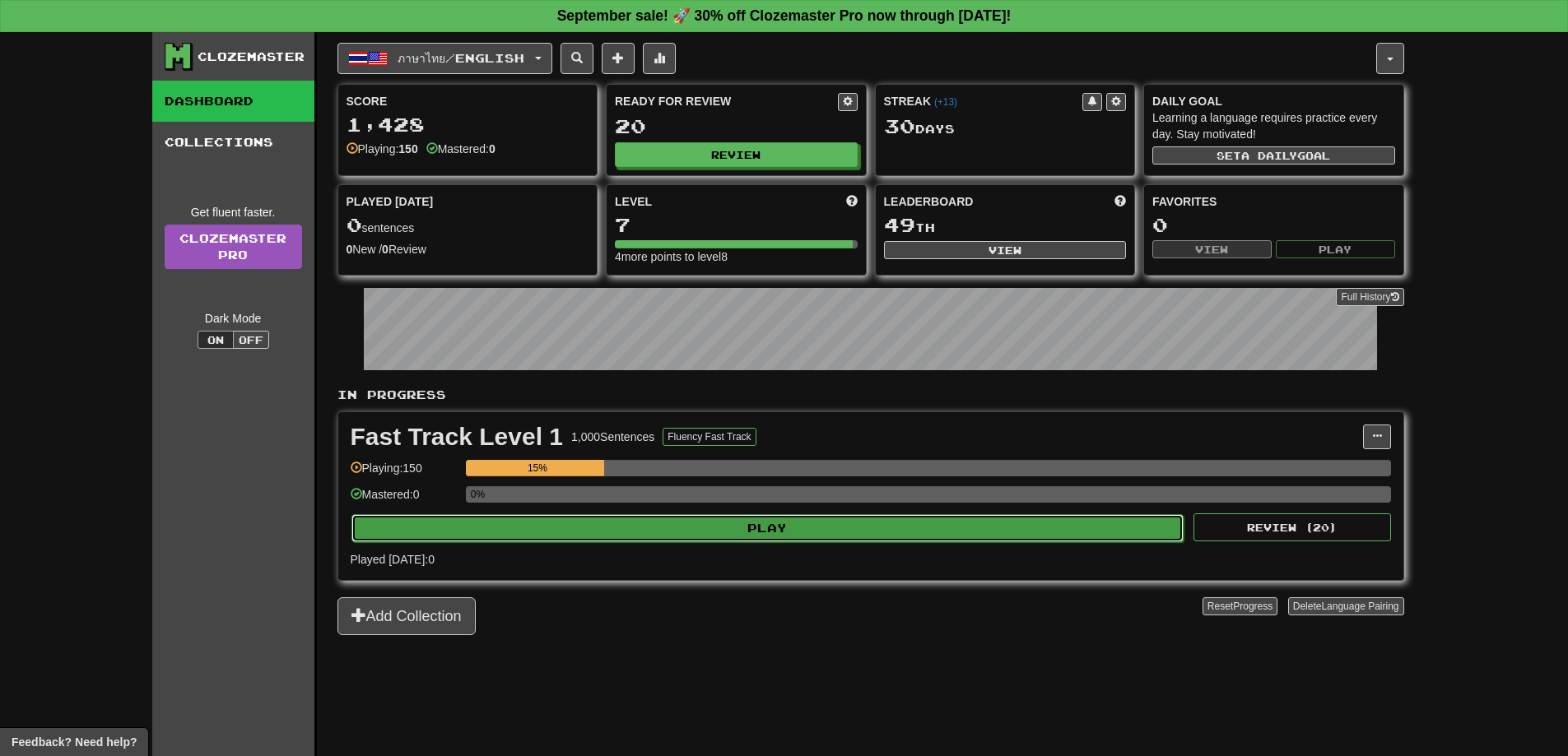
click at [909, 521] on button "Play" at bounding box center [767, 528] width 833 height 28
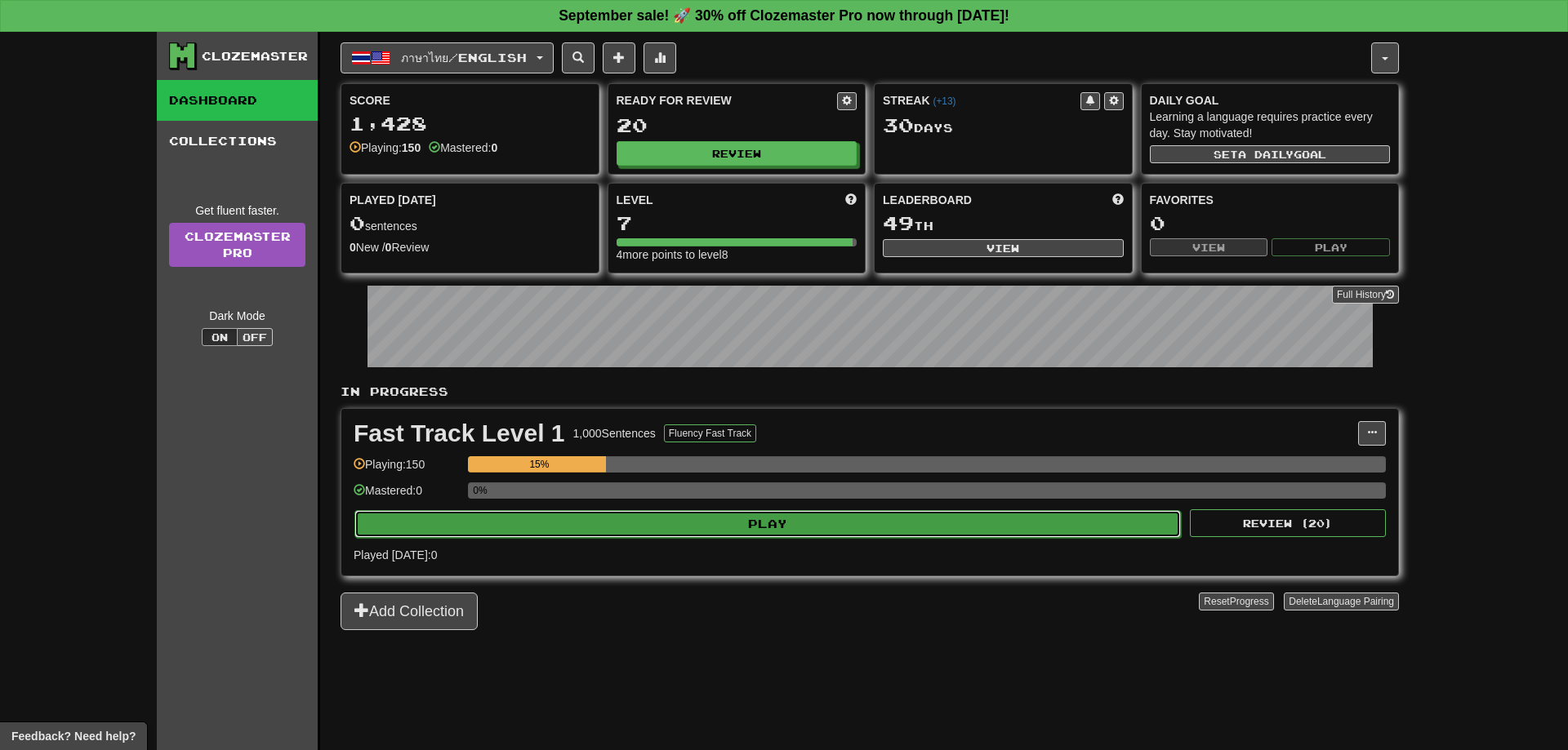
select select "**"
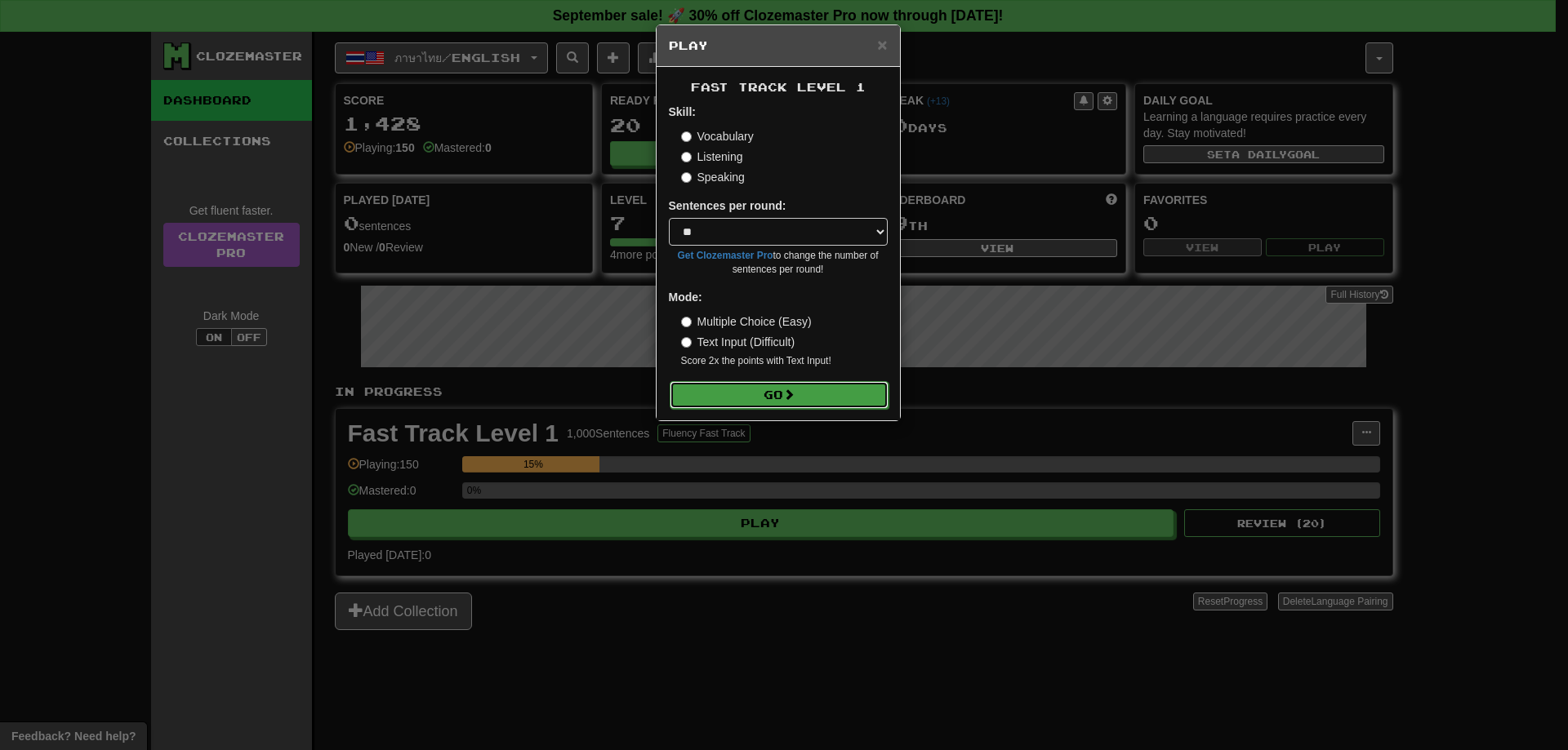
click at [769, 401] on button "Go" at bounding box center [779, 395] width 219 height 28
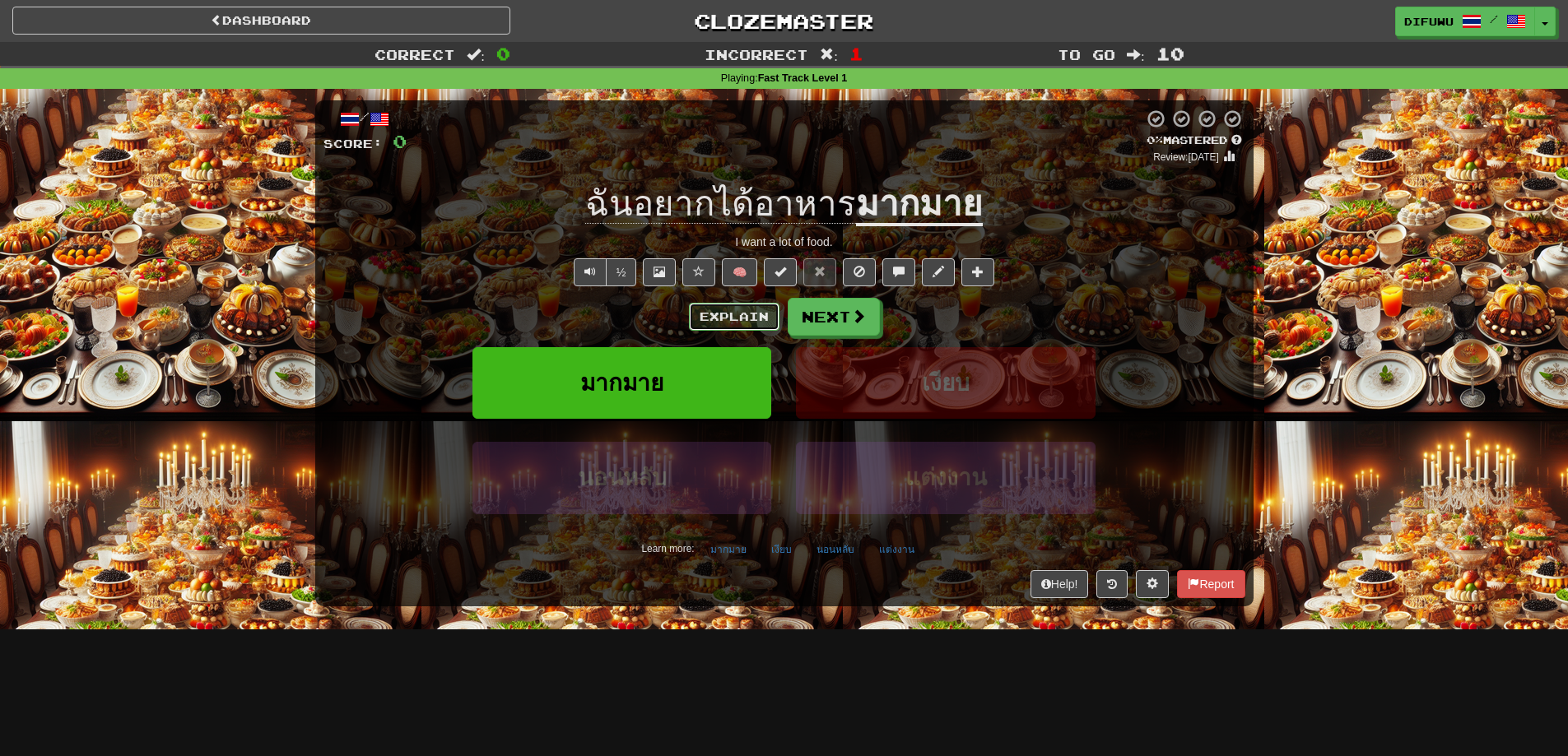
click at [716, 321] on button "Explain" at bounding box center [734, 317] width 91 height 28
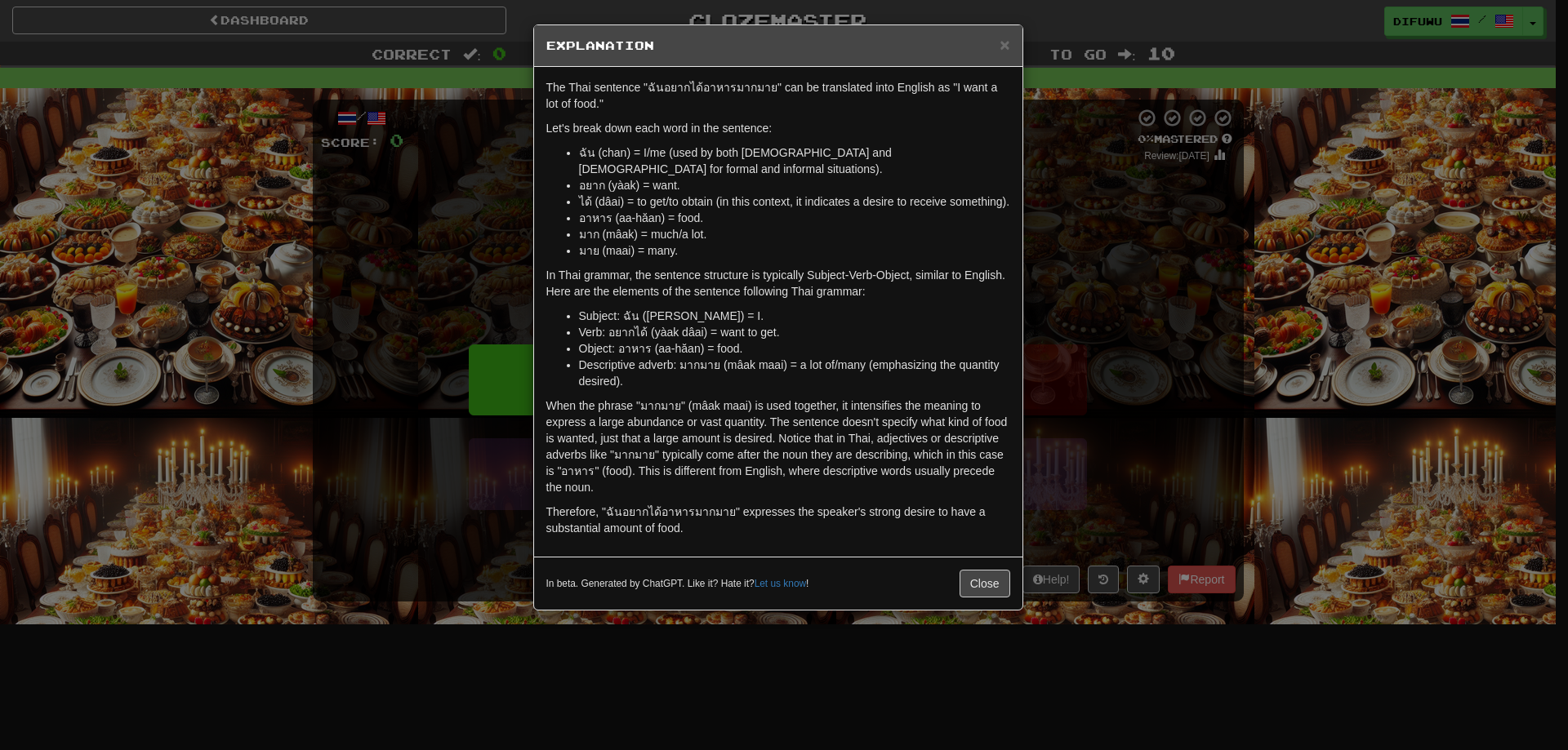
click at [1116, 318] on div "× Explanation The Thai sentence "ฉันอยากได้อาหารมากมาย" can be translated into …" at bounding box center [784, 375] width 1568 height 750
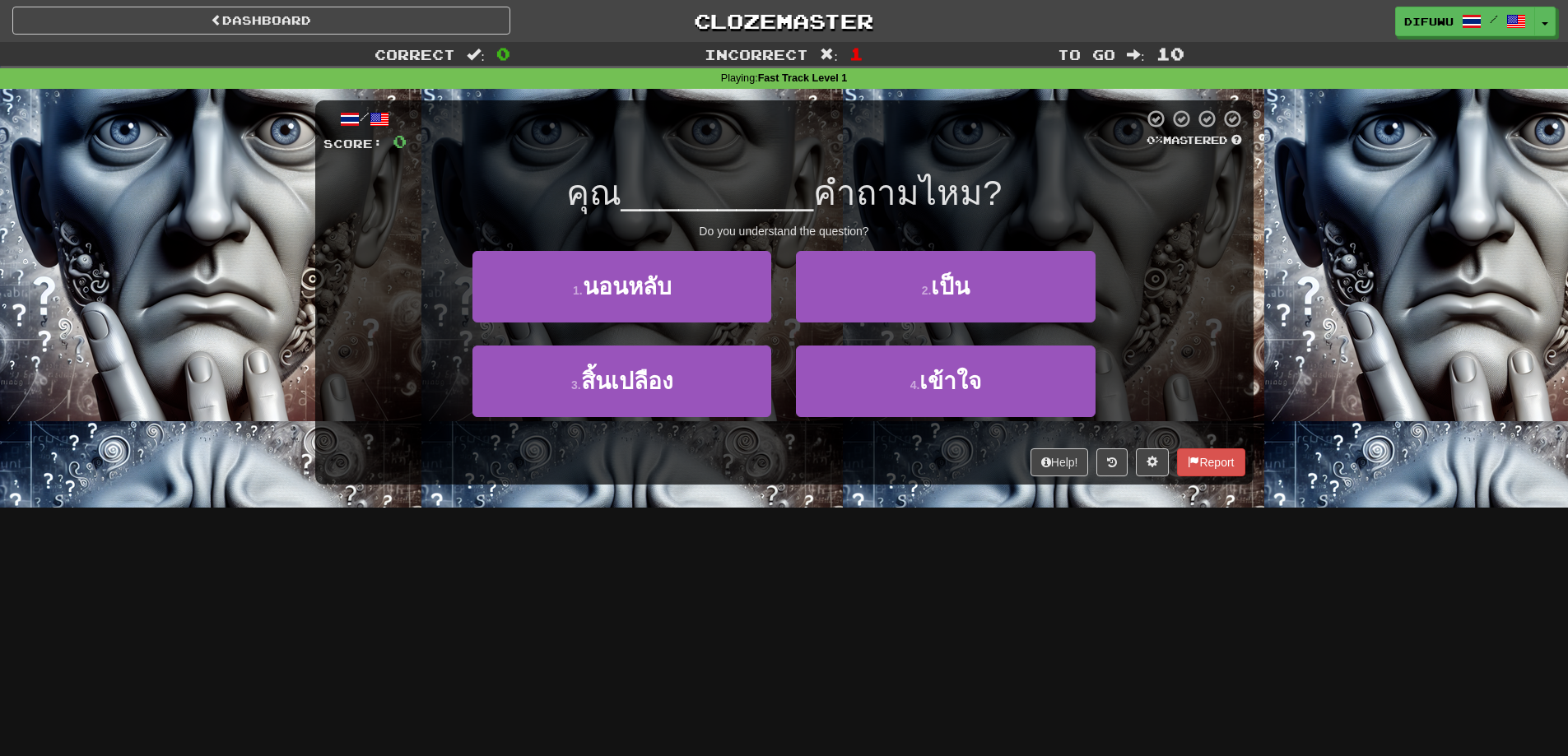
click at [1143, 229] on div "Do you understand the question?" at bounding box center [784, 232] width 922 height 17
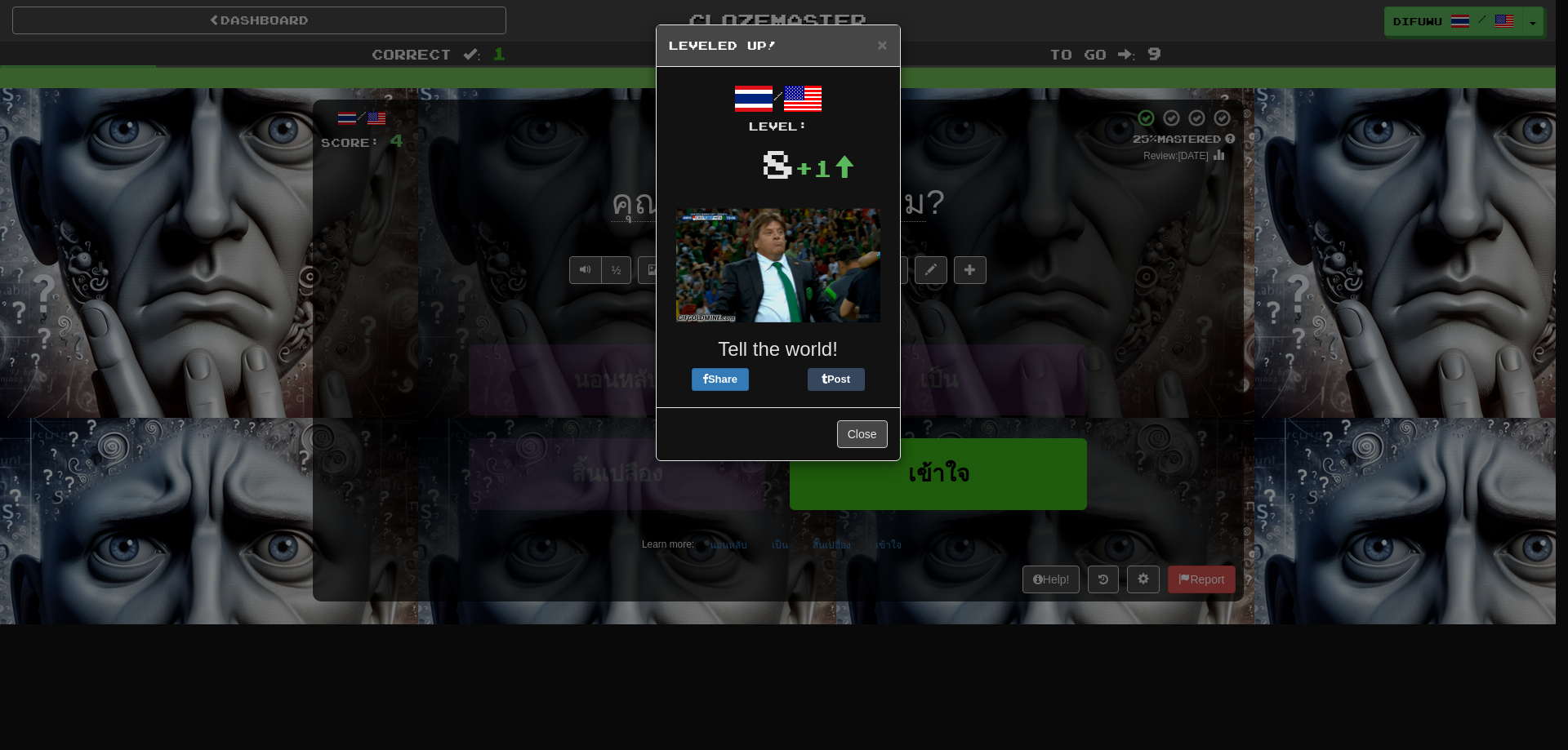
click at [850, 416] on div "Close" at bounding box center [778, 434] width 244 height 53
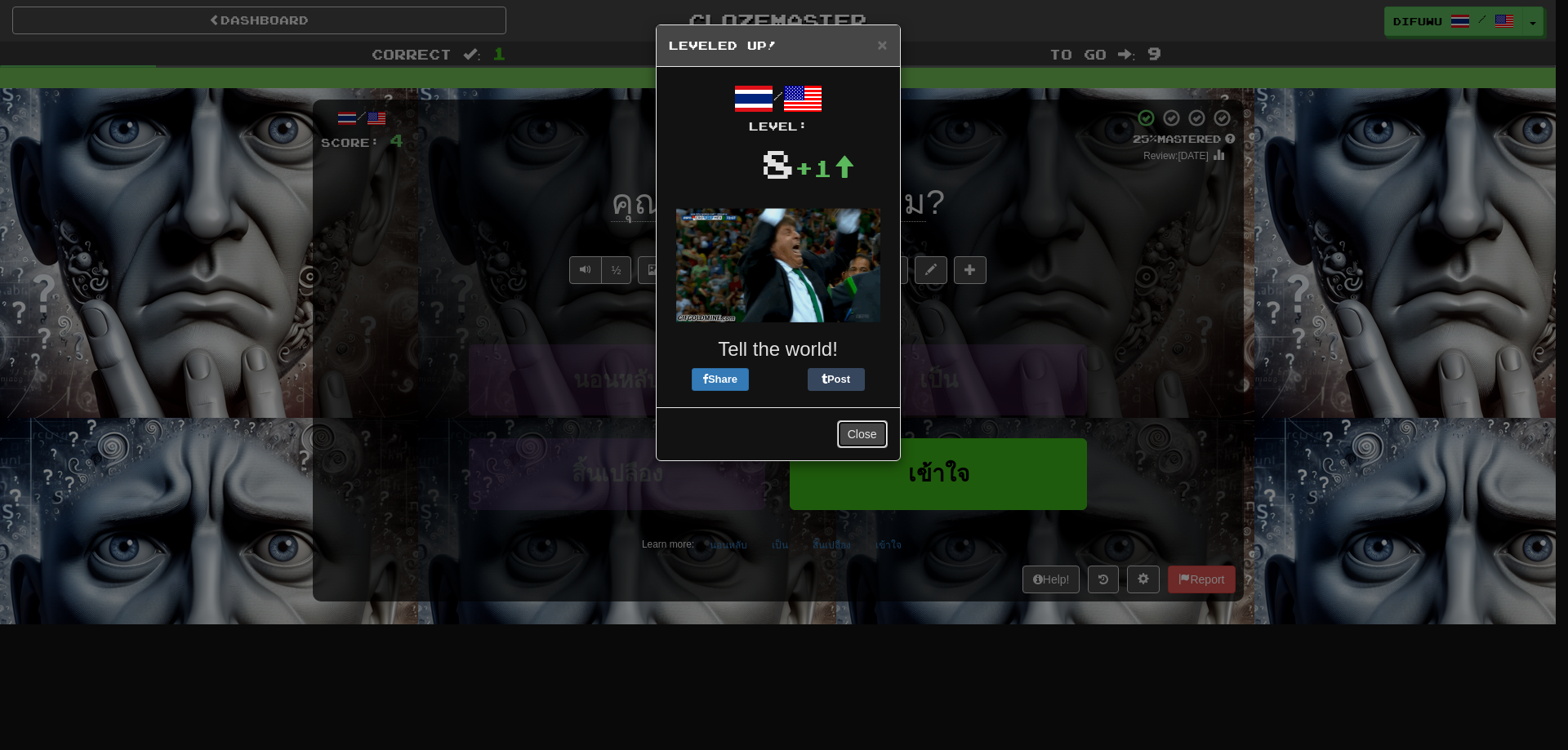
click at [861, 432] on button "Close" at bounding box center [862, 434] width 51 height 28
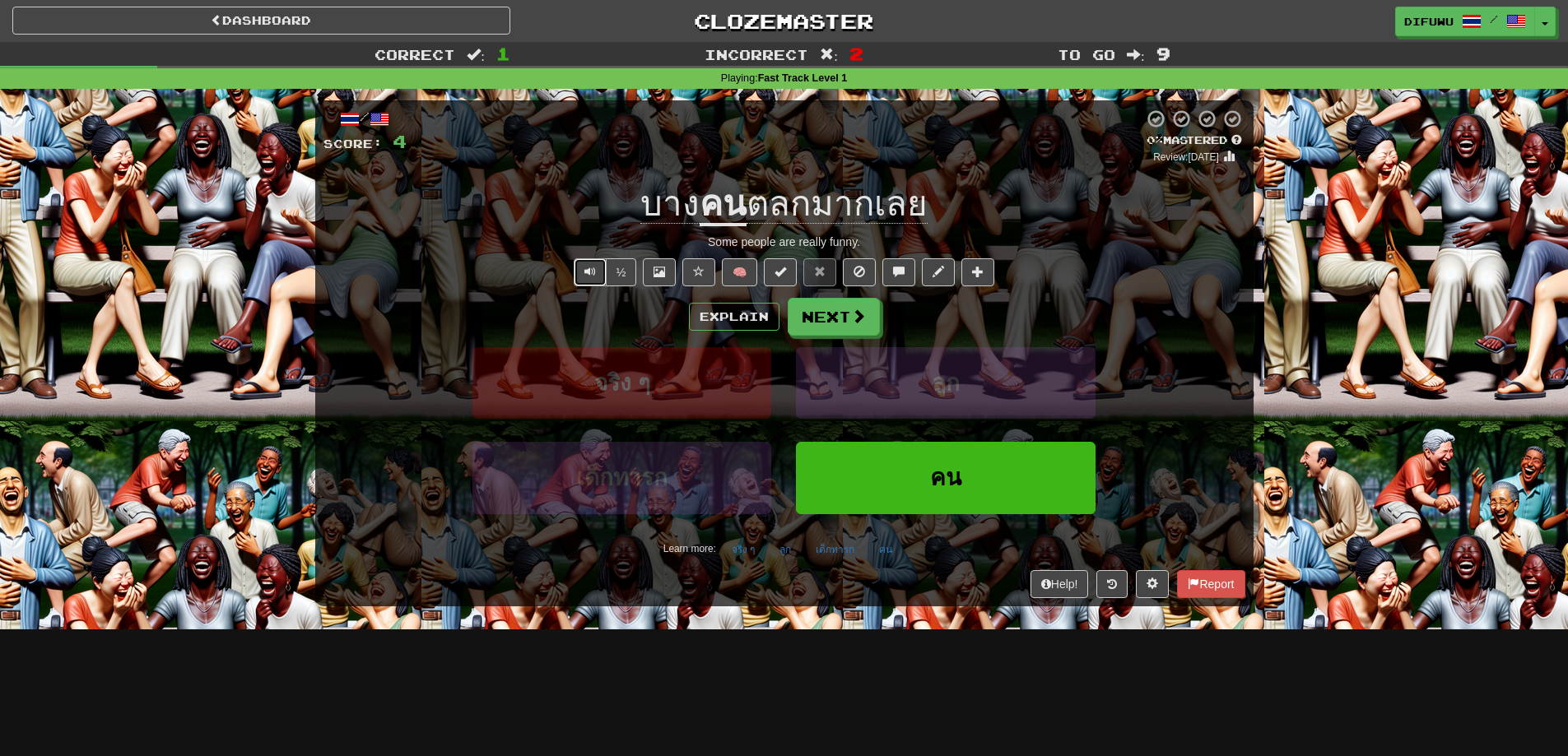
click at [589, 277] on span "Text-to-speech controls" at bounding box center [589, 271] width 11 height 11
click at [740, 315] on button "Explain" at bounding box center [734, 317] width 91 height 28
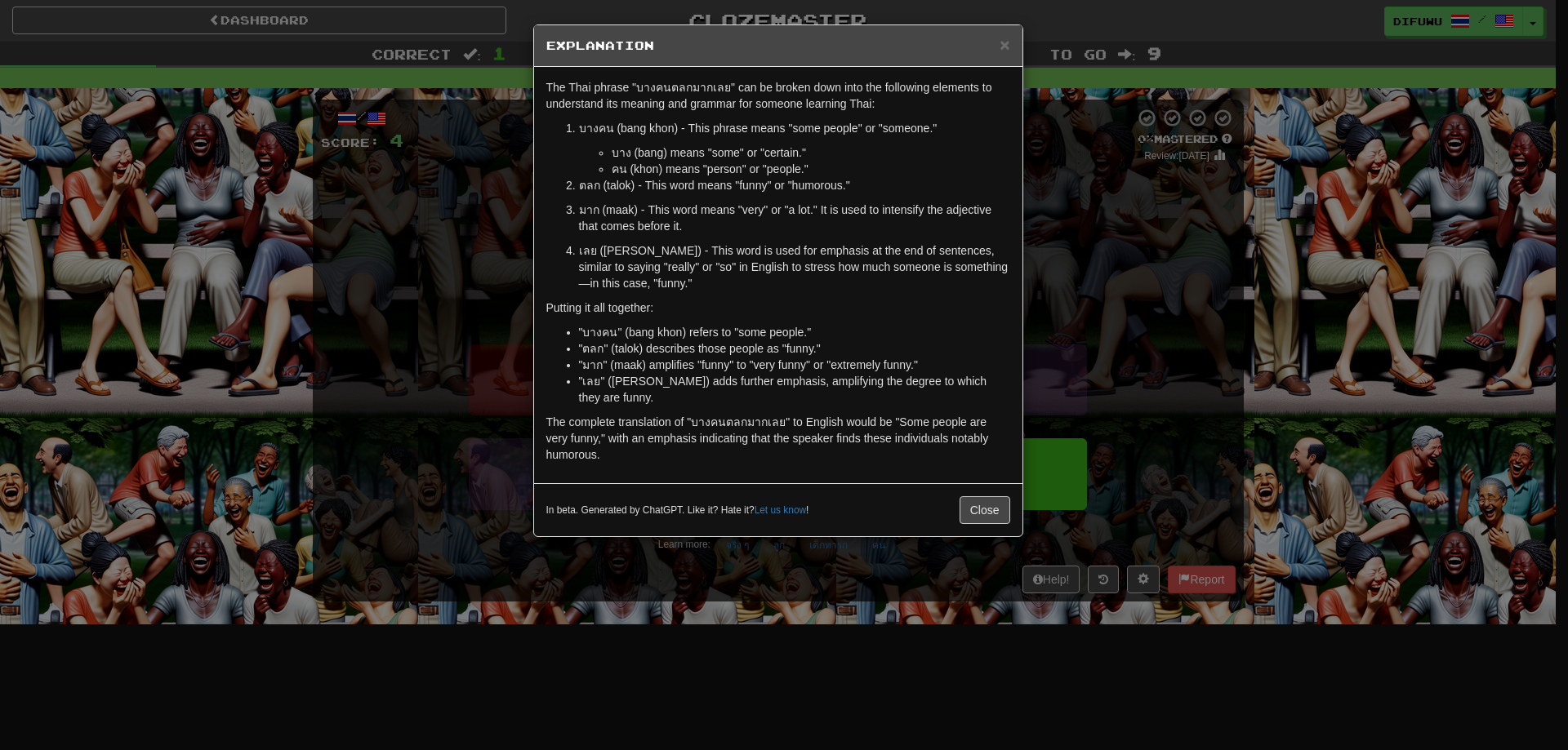
click at [1046, 332] on div "× Explanation The Thai phrase "บางคนตลกมากเลย" can be broken down into the foll…" at bounding box center [784, 375] width 1568 height 750
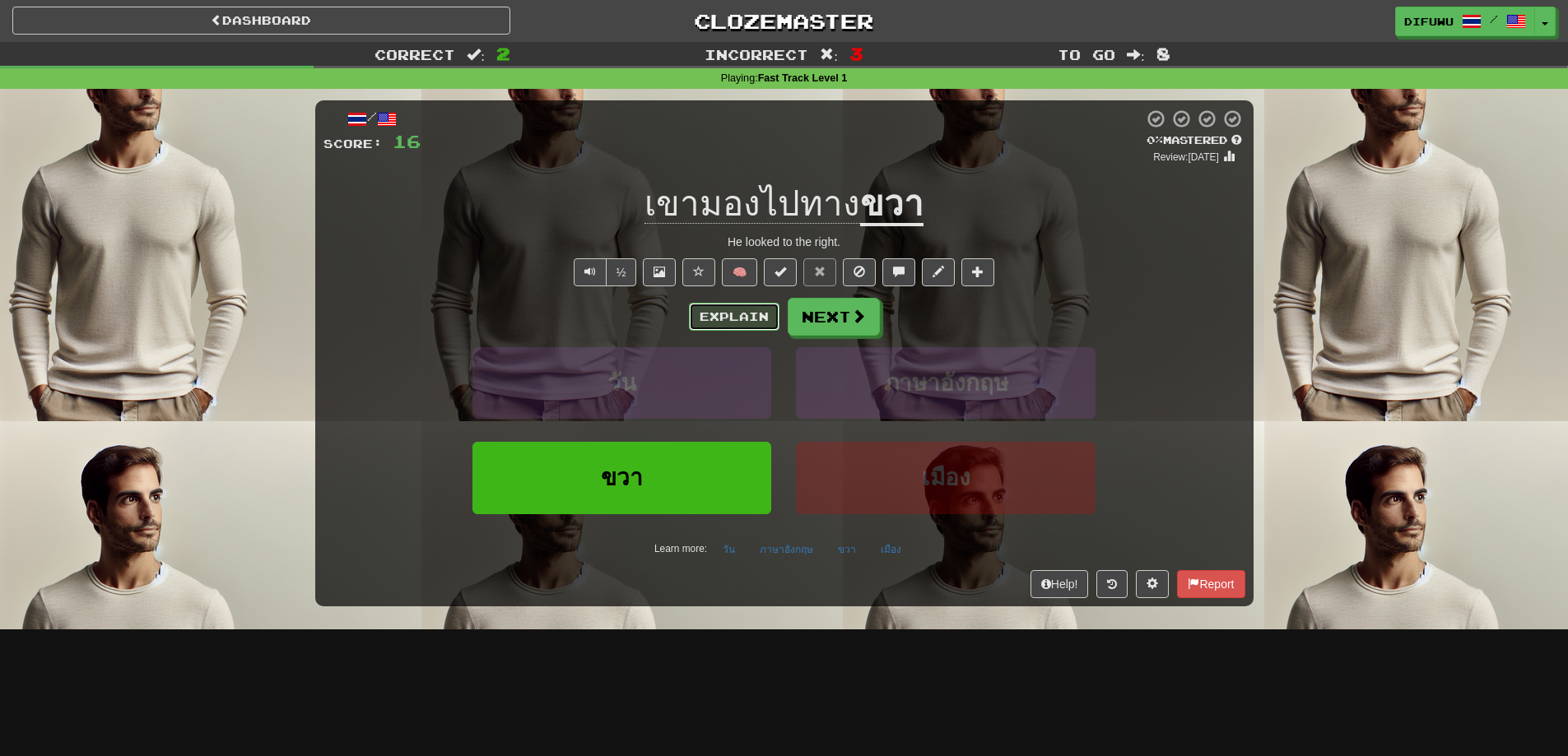
click at [752, 313] on button "Explain" at bounding box center [734, 317] width 91 height 28
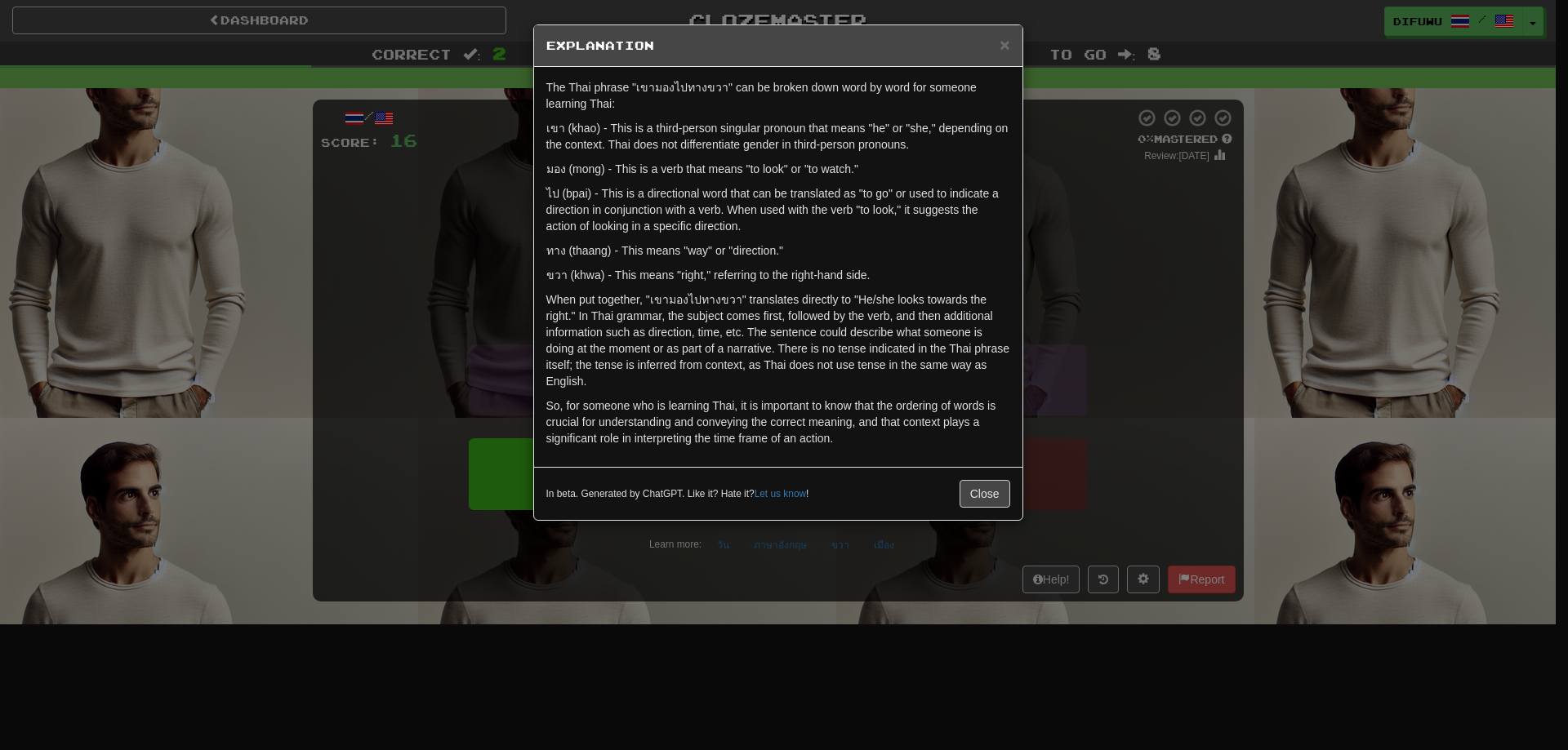
click at [1193, 350] on div "× Explanation The Thai phrase "เขามองไปทางขวา" can be broken down word by word …" at bounding box center [784, 375] width 1568 height 750
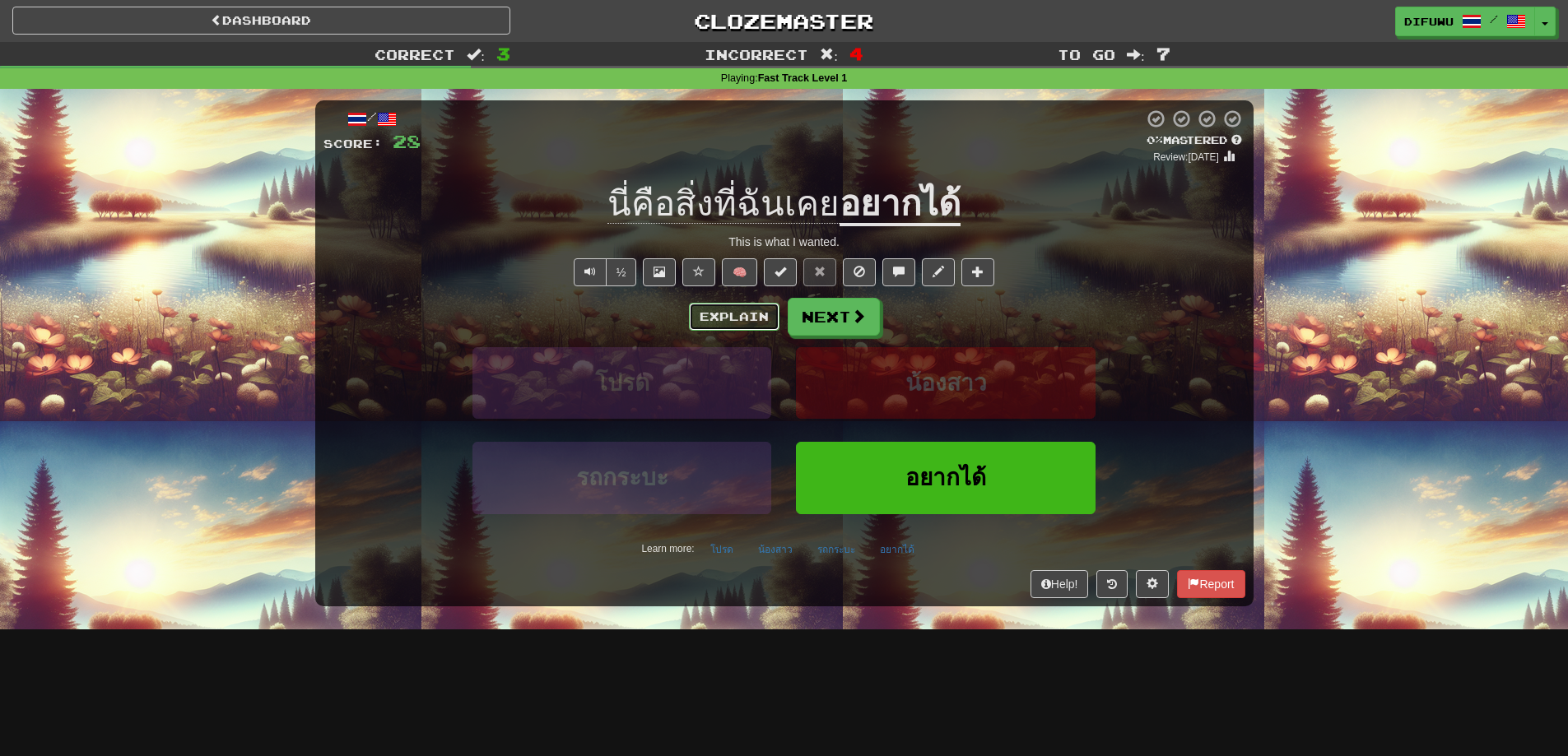
click at [722, 320] on button "Explain" at bounding box center [734, 317] width 91 height 28
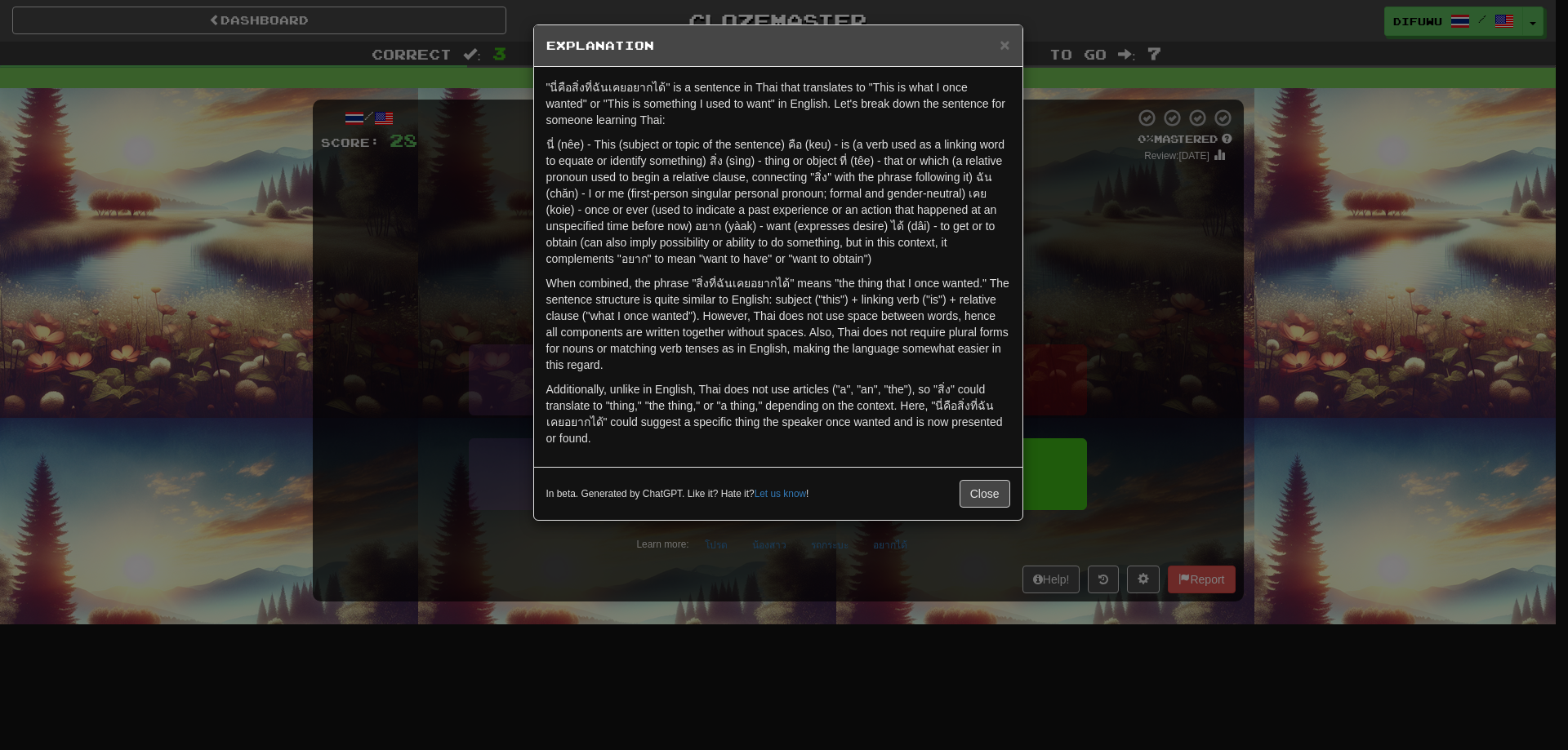
click at [1168, 450] on div "× Explanation "นี่คือสิ่งที่ฉันเคยอยากได้" is a sentence in Thai that translate…" at bounding box center [784, 375] width 1568 height 750
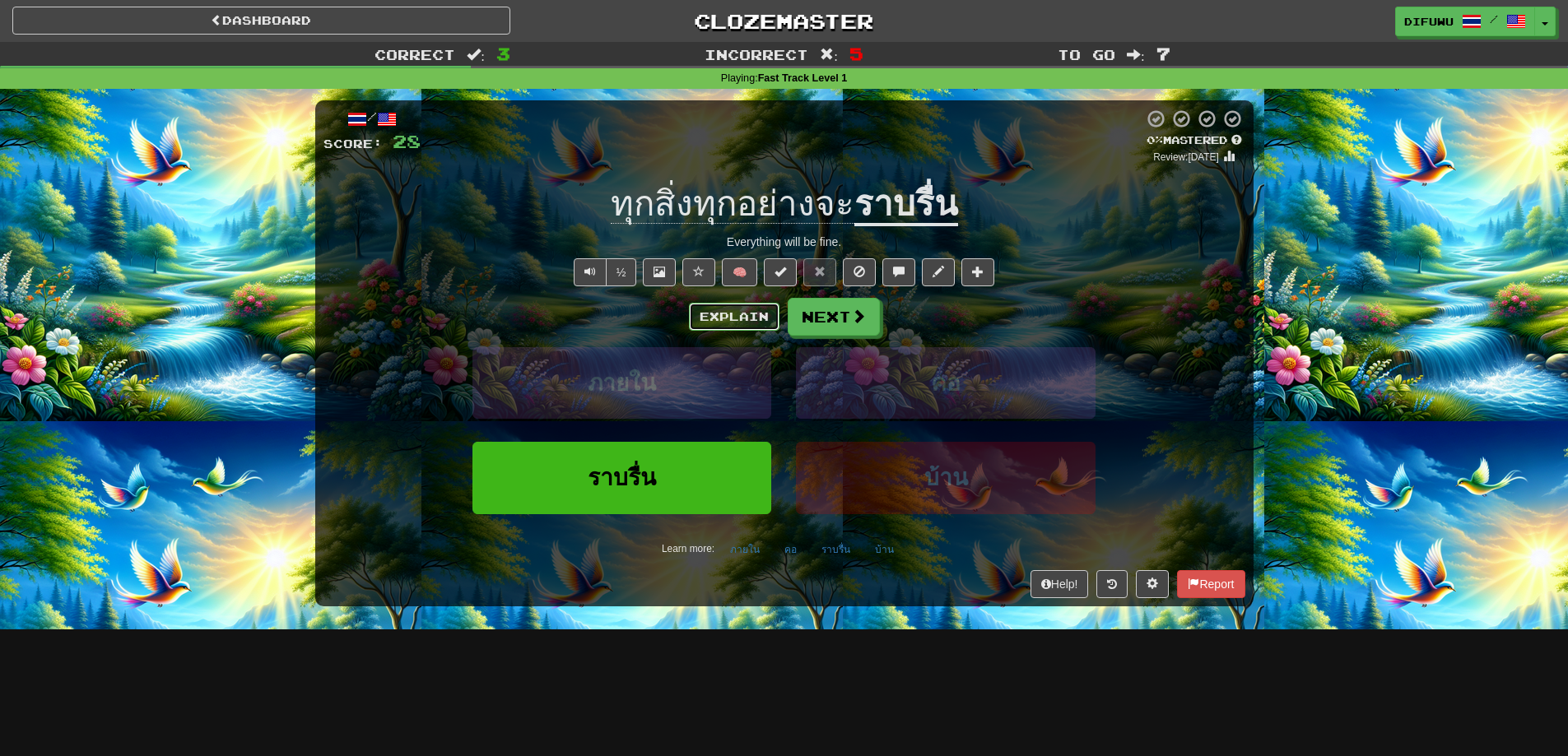
click at [732, 317] on button "Explain" at bounding box center [734, 317] width 91 height 28
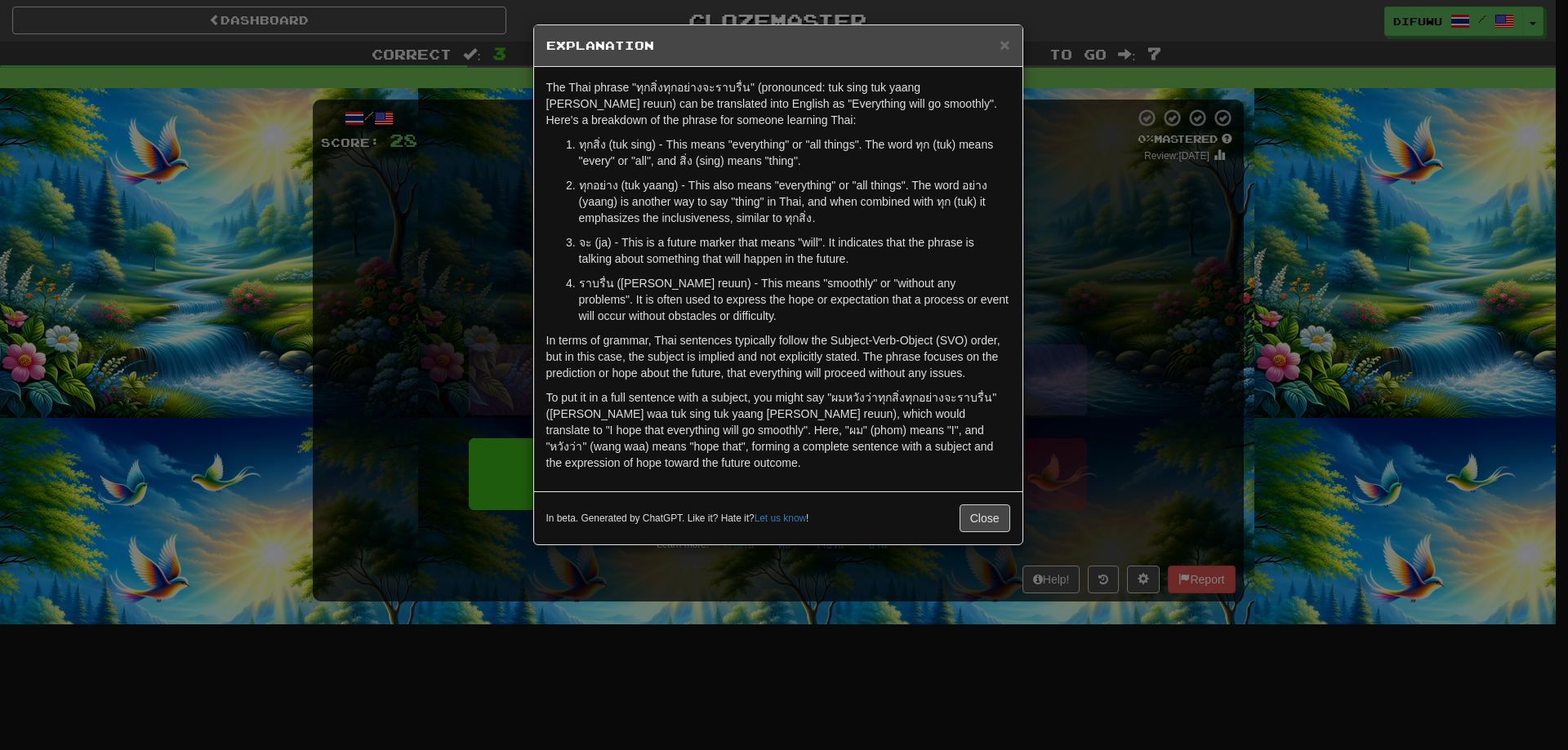
click at [1183, 327] on div "× Explanation The Thai phrase "ทุกสิ่งทุกอย่างจะราบรื่น" (pronounced: tuk sing …" at bounding box center [784, 375] width 1568 height 750
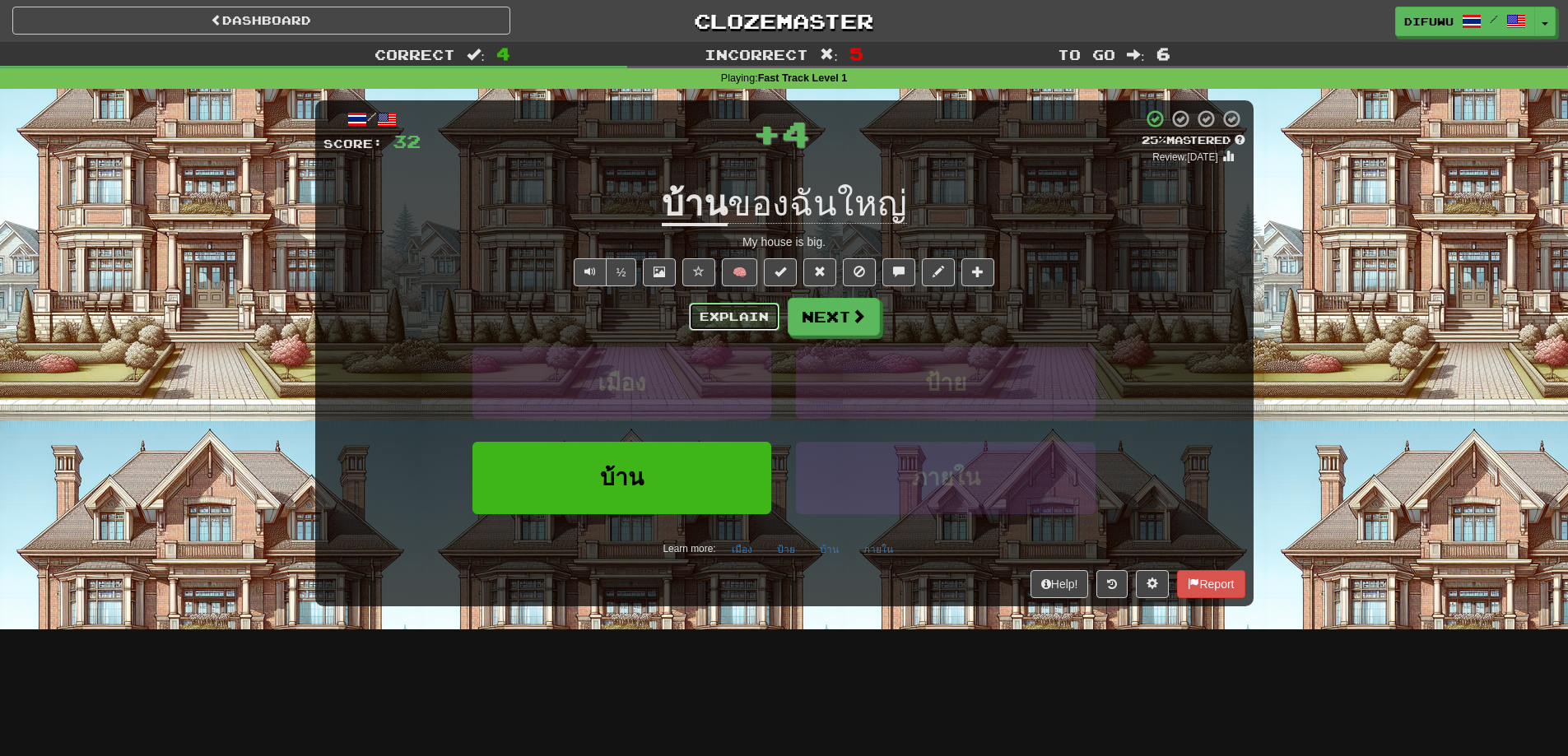
click at [713, 320] on button "Explain" at bounding box center [734, 317] width 91 height 28
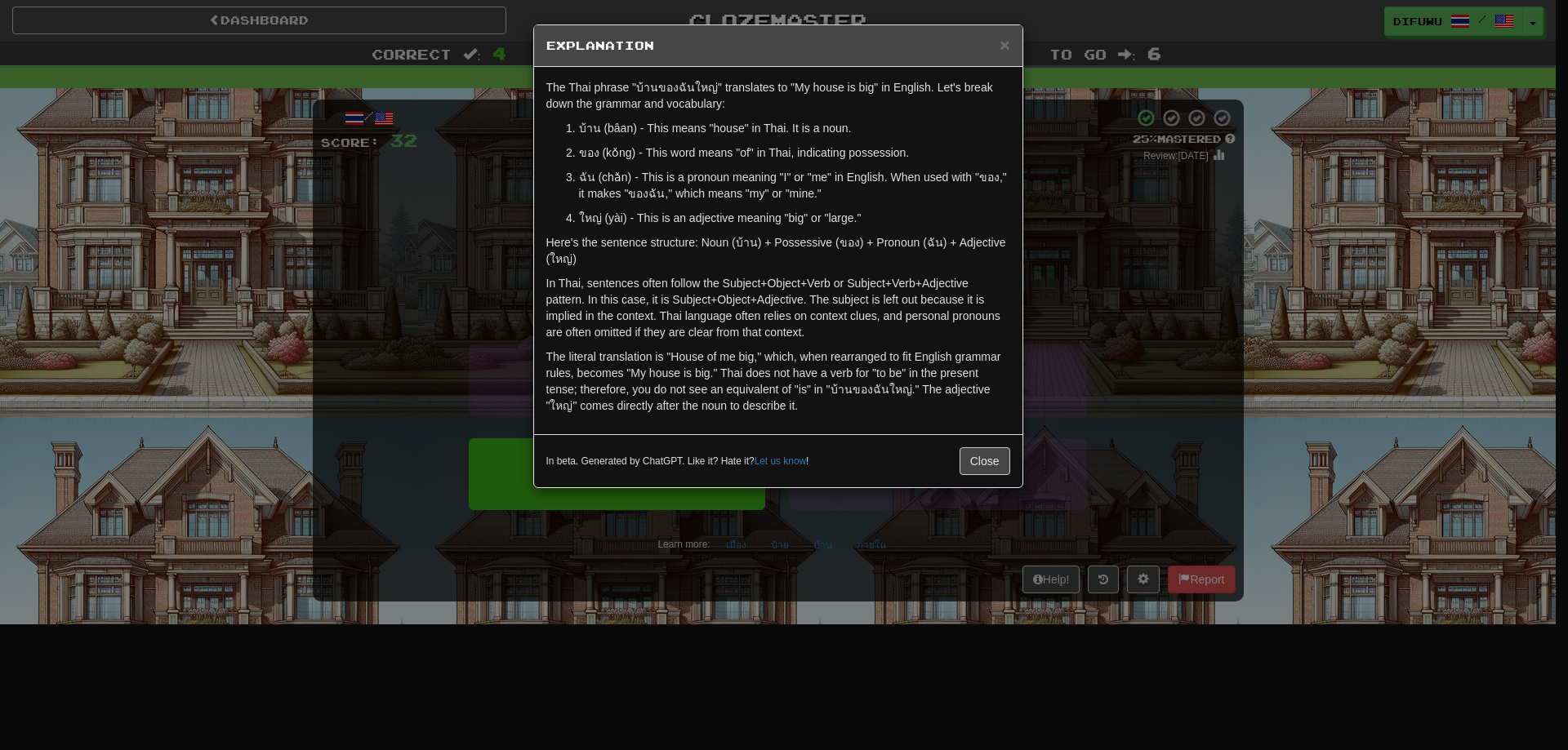
click at [1145, 242] on div "× Explanation The Thai phrase "บ้านของฉันใหญ่" translates to "My house is big" …" at bounding box center [784, 375] width 1568 height 750
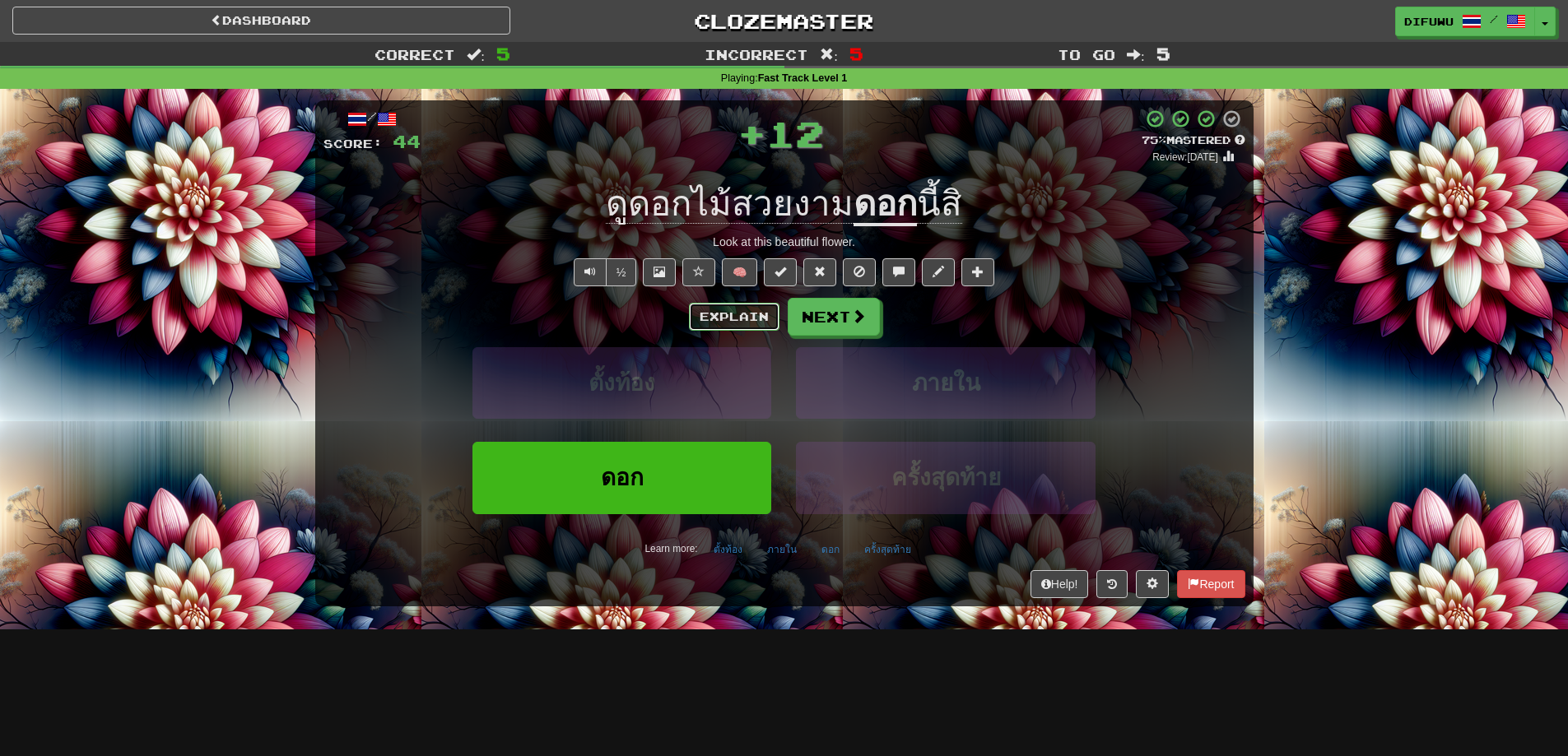
click at [752, 306] on button "Explain" at bounding box center [734, 317] width 91 height 28
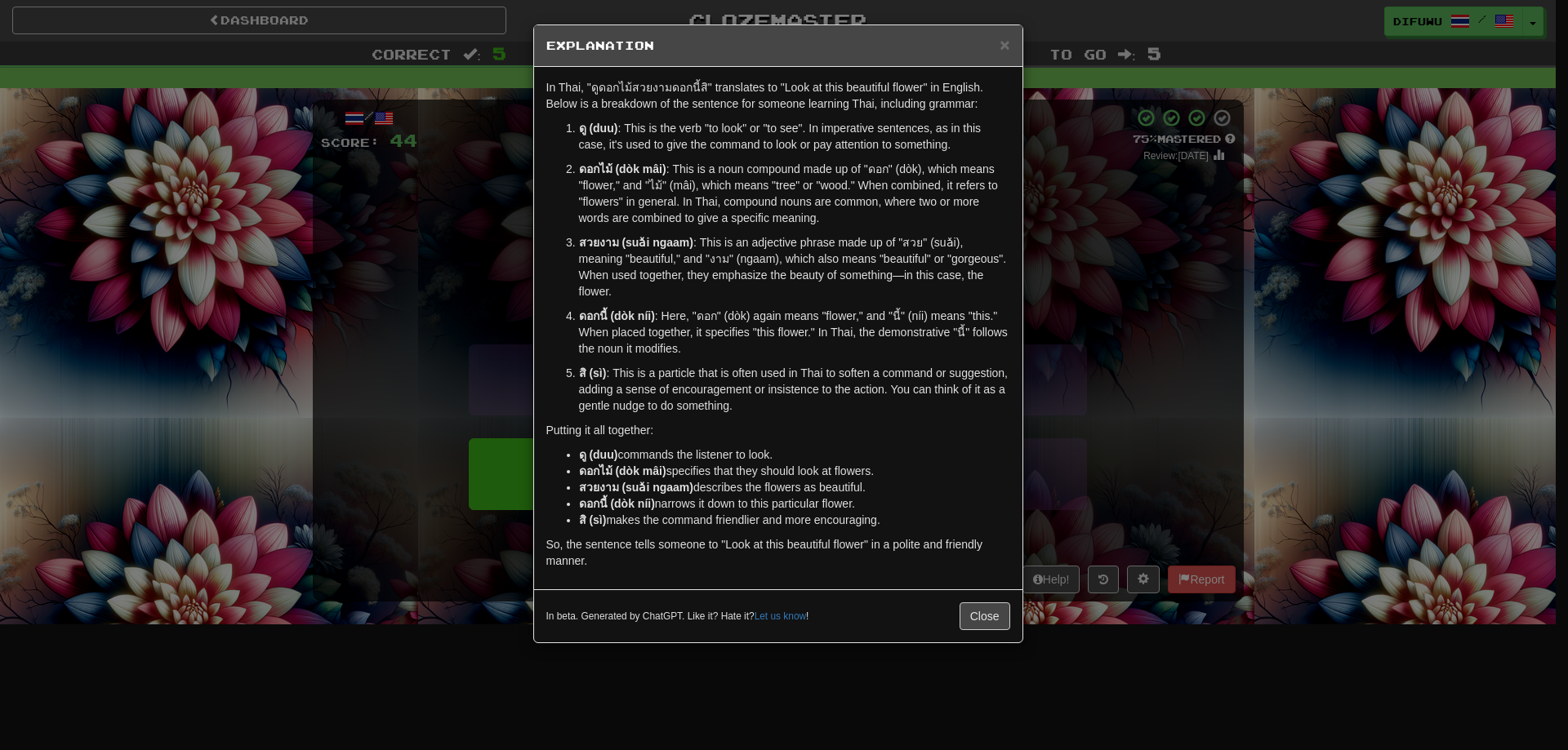
click at [1201, 427] on div "× Explanation In Thai, "ดูดอกไม้สวยงามดอกนี้สิ" translates to "Look at this bea…" at bounding box center [784, 375] width 1568 height 750
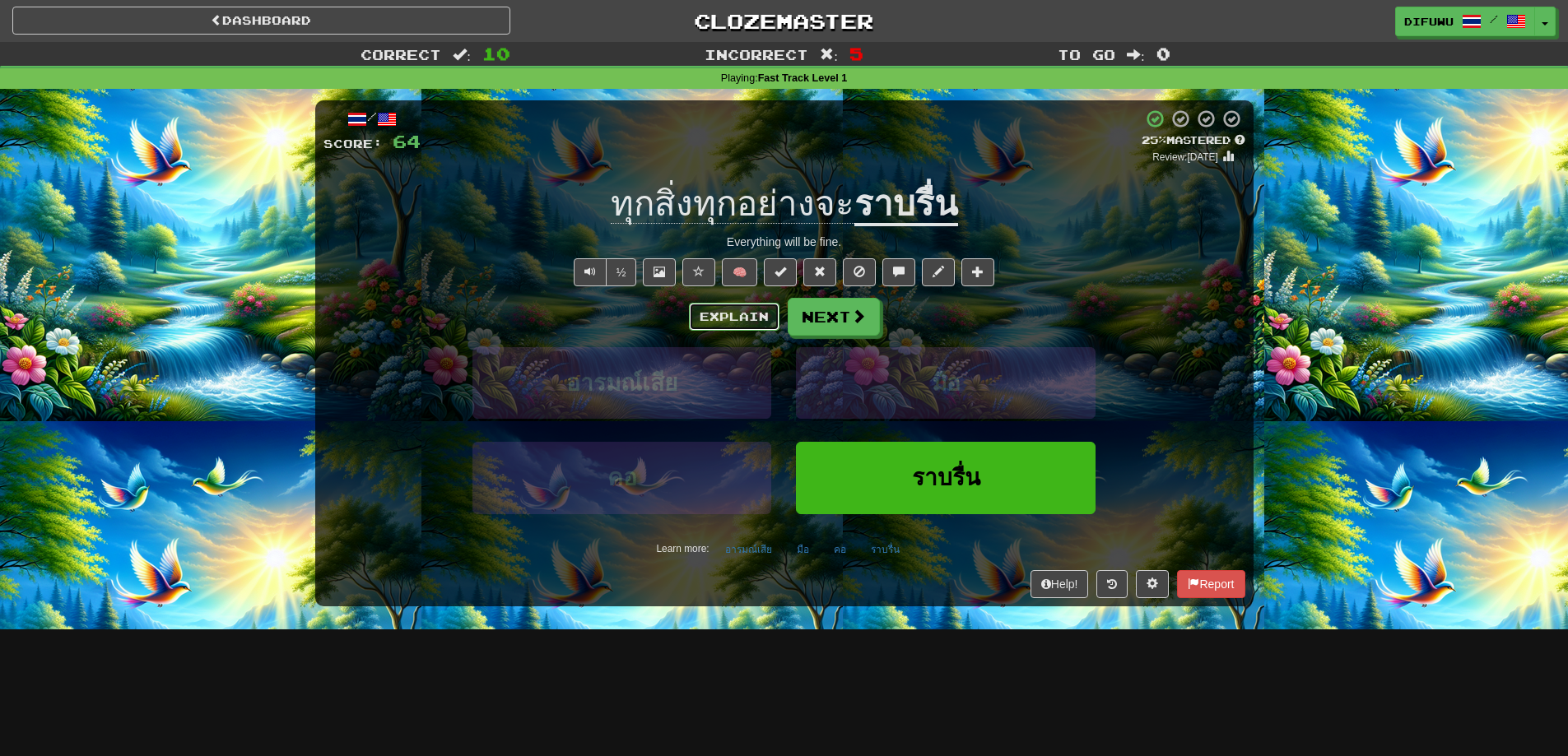
click at [732, 312] on button "Explain" at bounding box center [734, 317] width 91 height 28
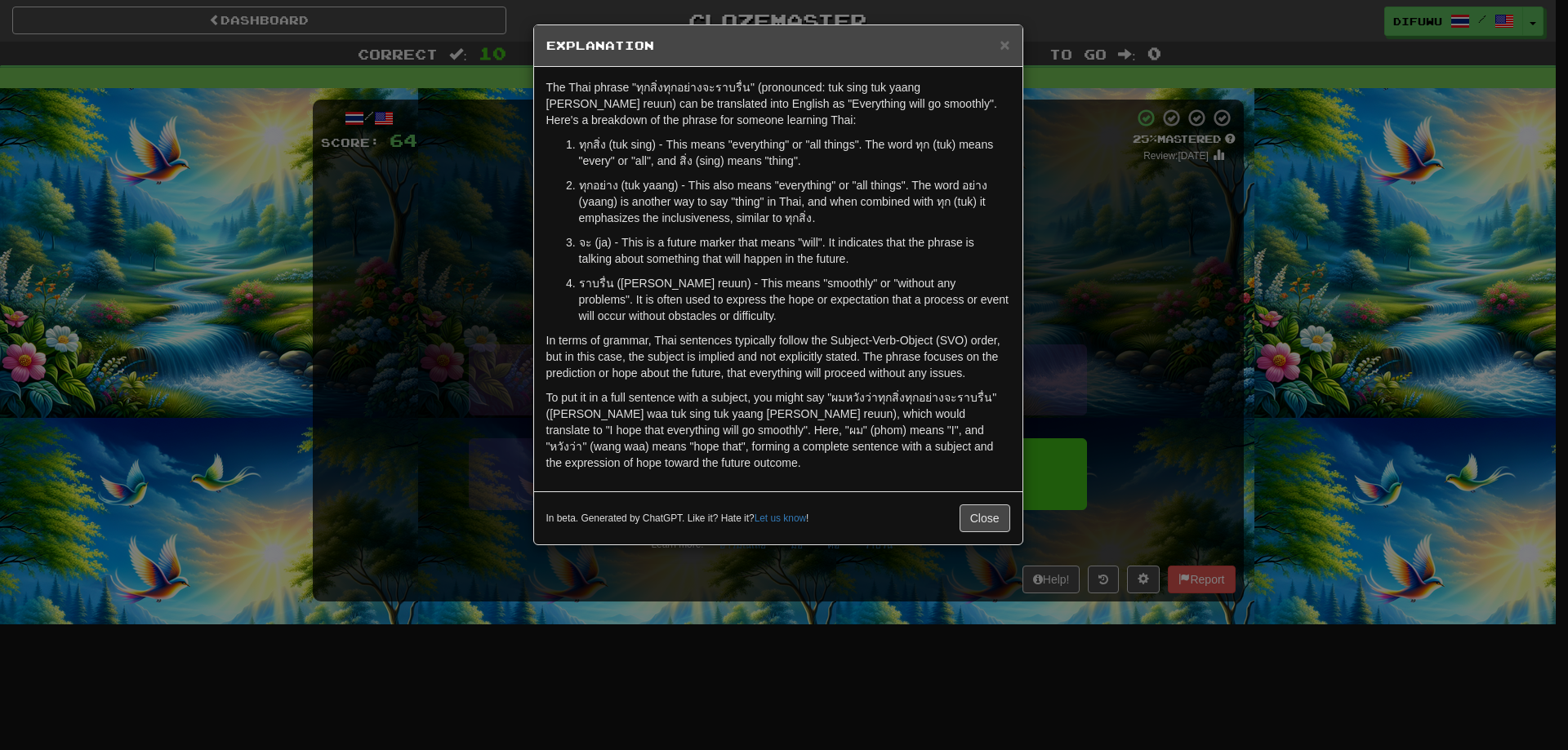
click at [1190, 394] on div "× Explanation The Thai phrase "ทุกสิ่งทุกอย่างจะราบรื่น" (pronounced: tuk sing …" at bounding box center [784, 375] width 1568 height 750
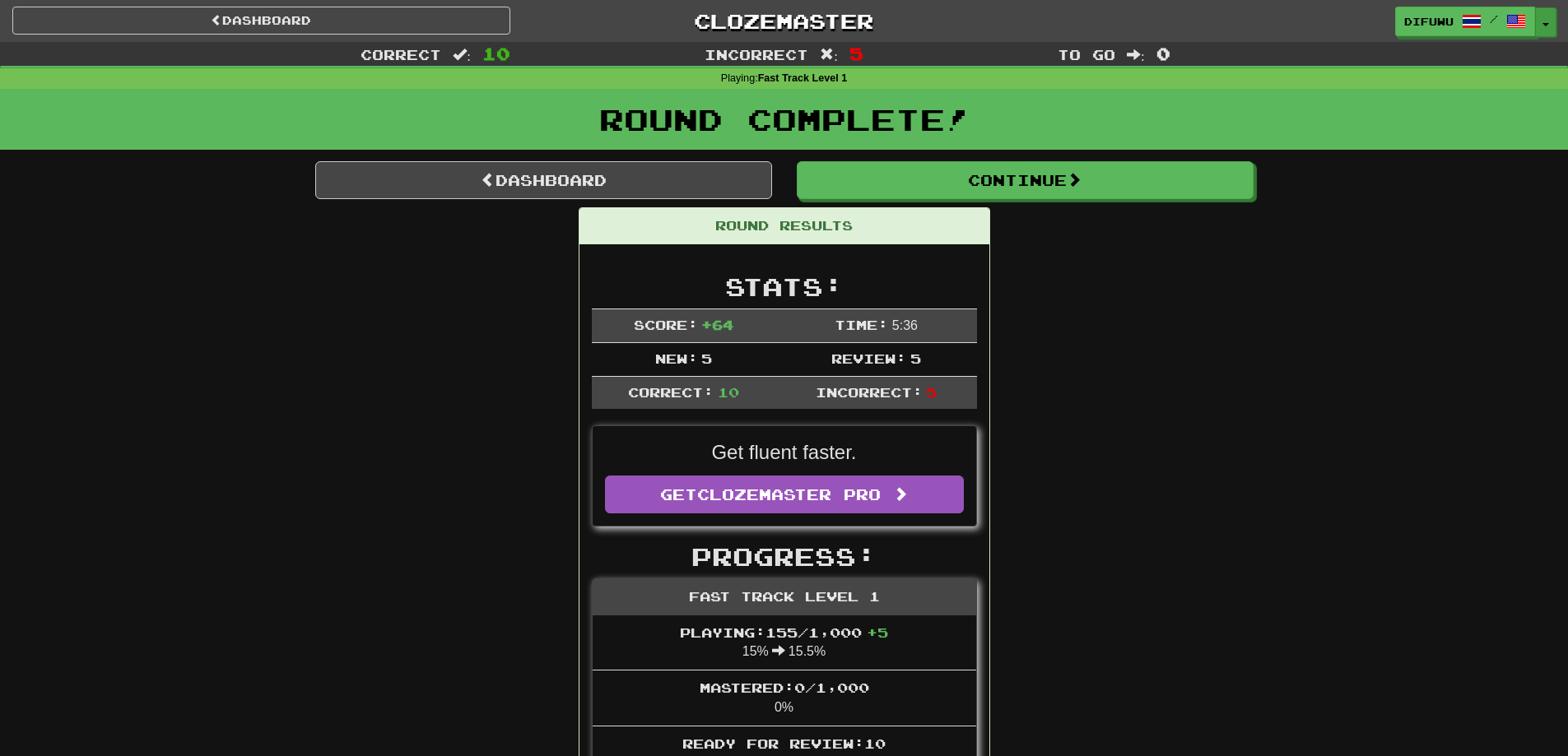
click at [1549, 26] on button "Toggle Dropdown" at bounding box center [1545, 22] width 21 height 30
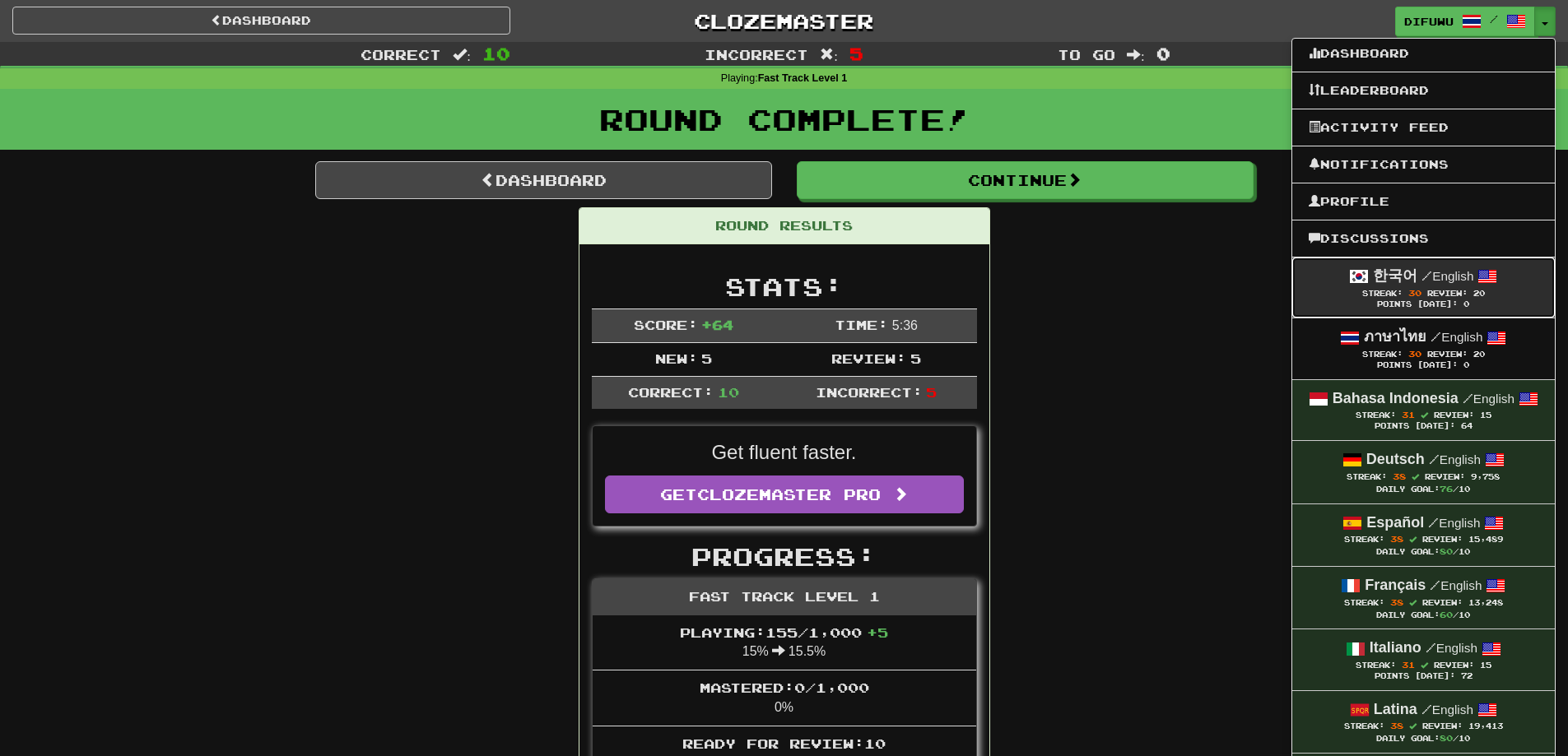
click at [1429, 303] on div "Points [DATE]: 0" at bounding box center [1423, 305] width 230 height 11
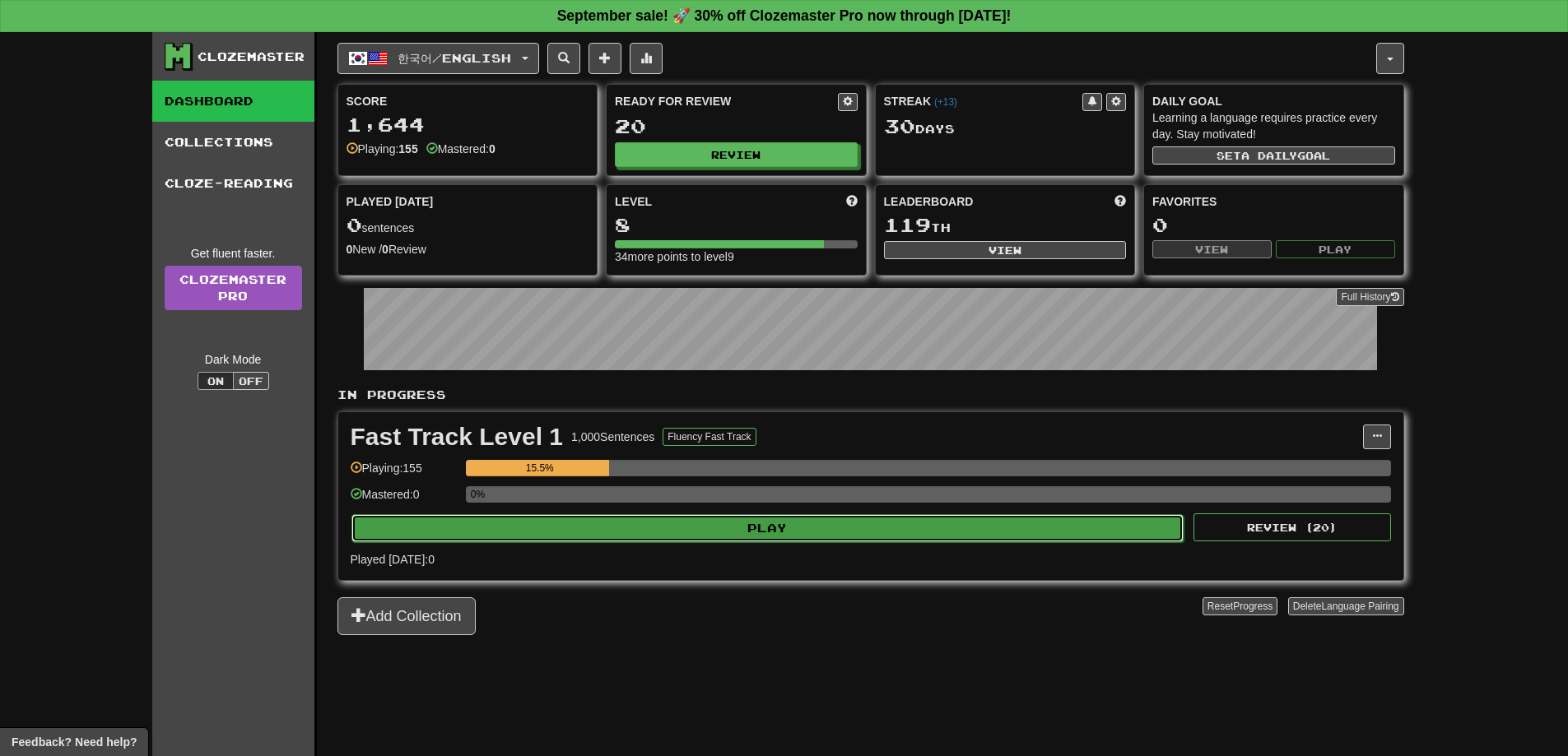
click at [888, 531] on button "Play" at bounding box center [767, 528] width 833 height 28
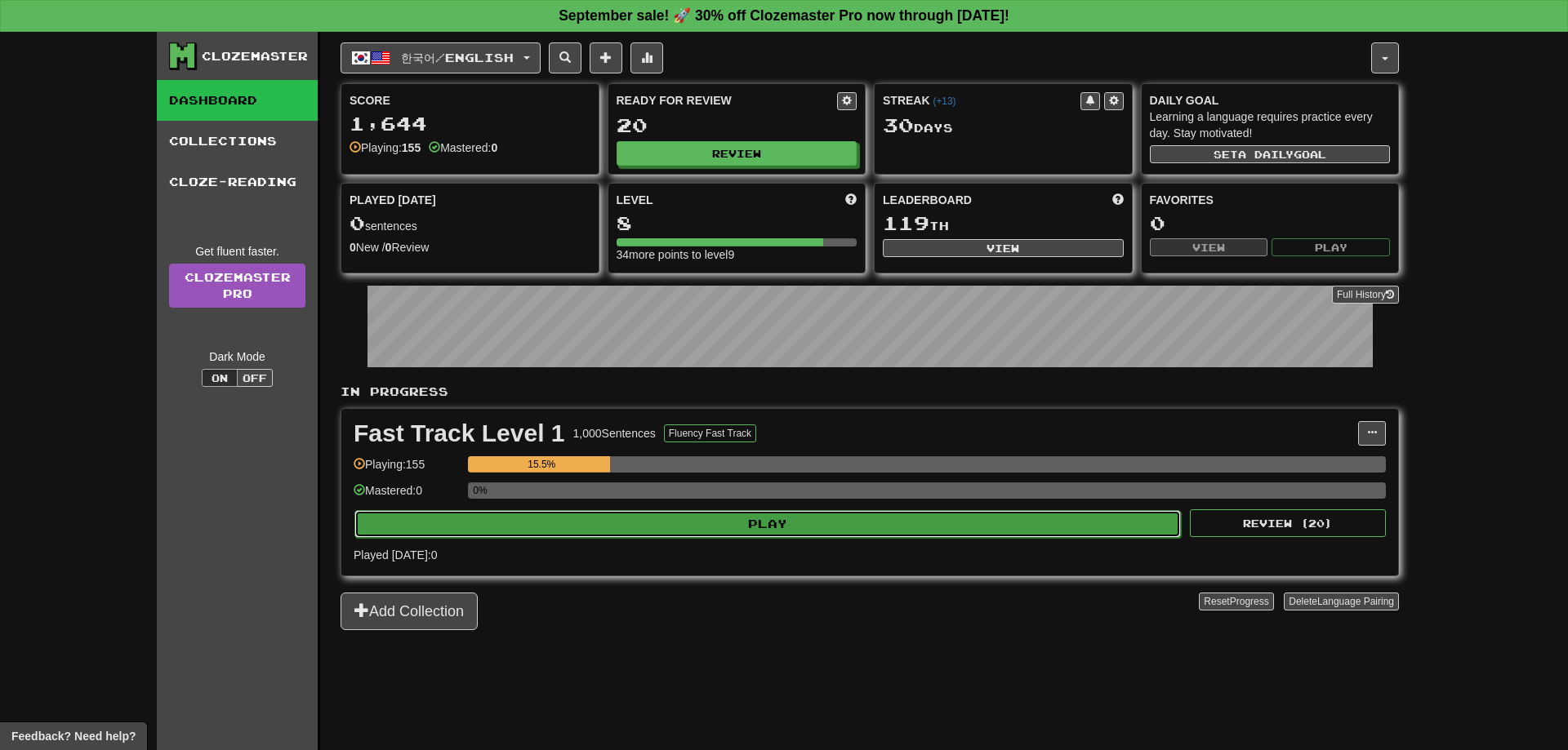
select select "**"
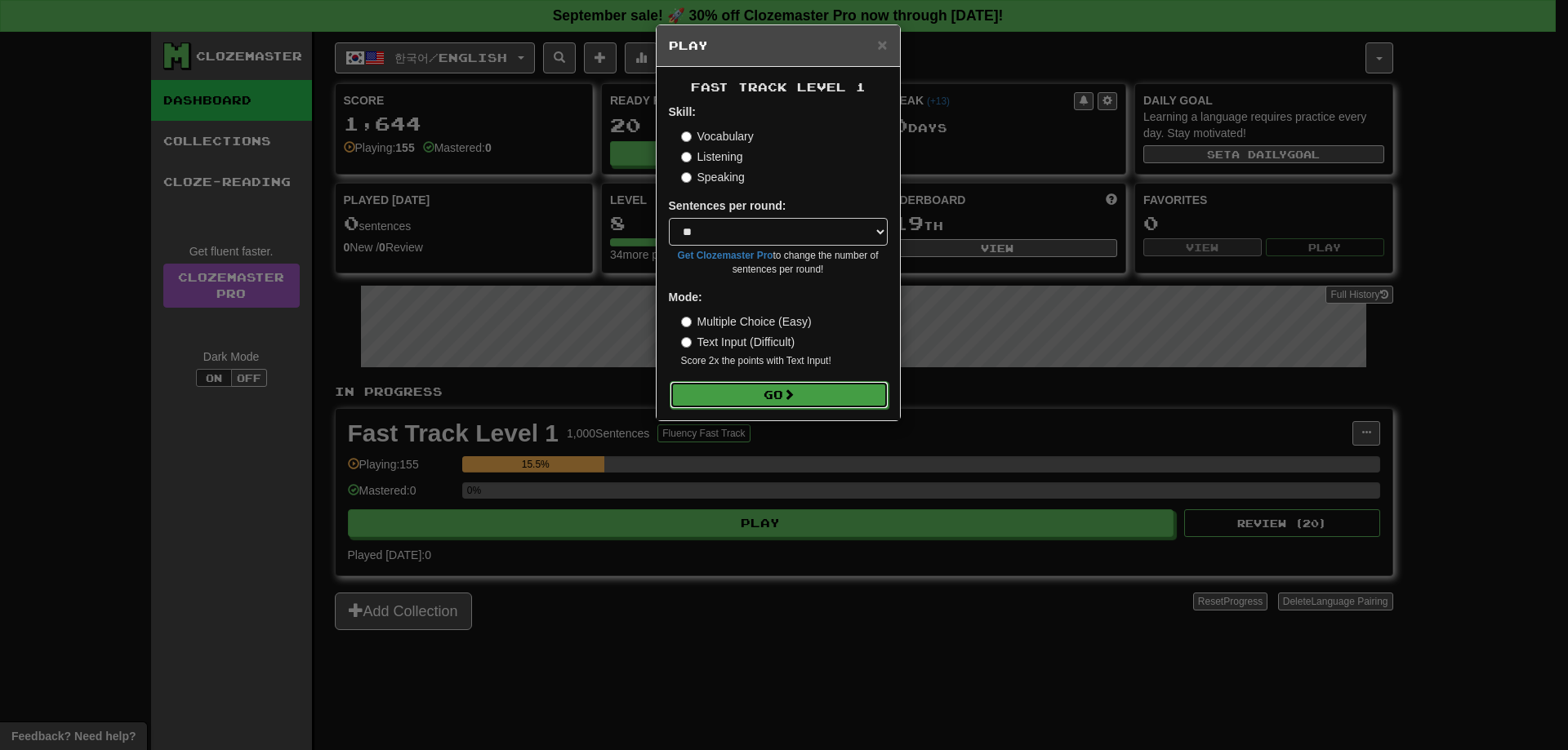
click at [876, 397] on button "Go" at bounding box center [779, 395] width 219 height 28
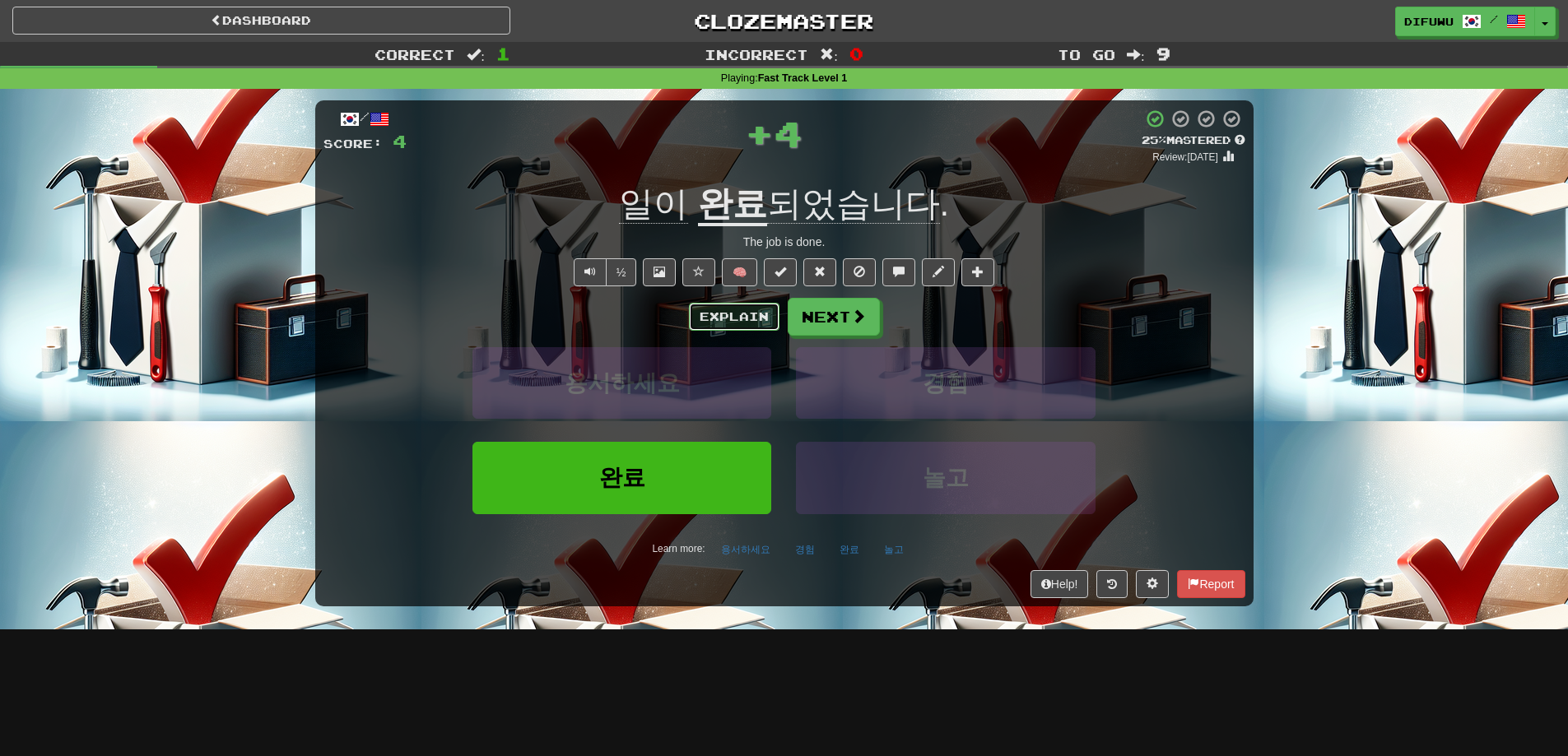
click at [737, 316] on button "Explain" at bounding box center [734, 317] width 91 height 28
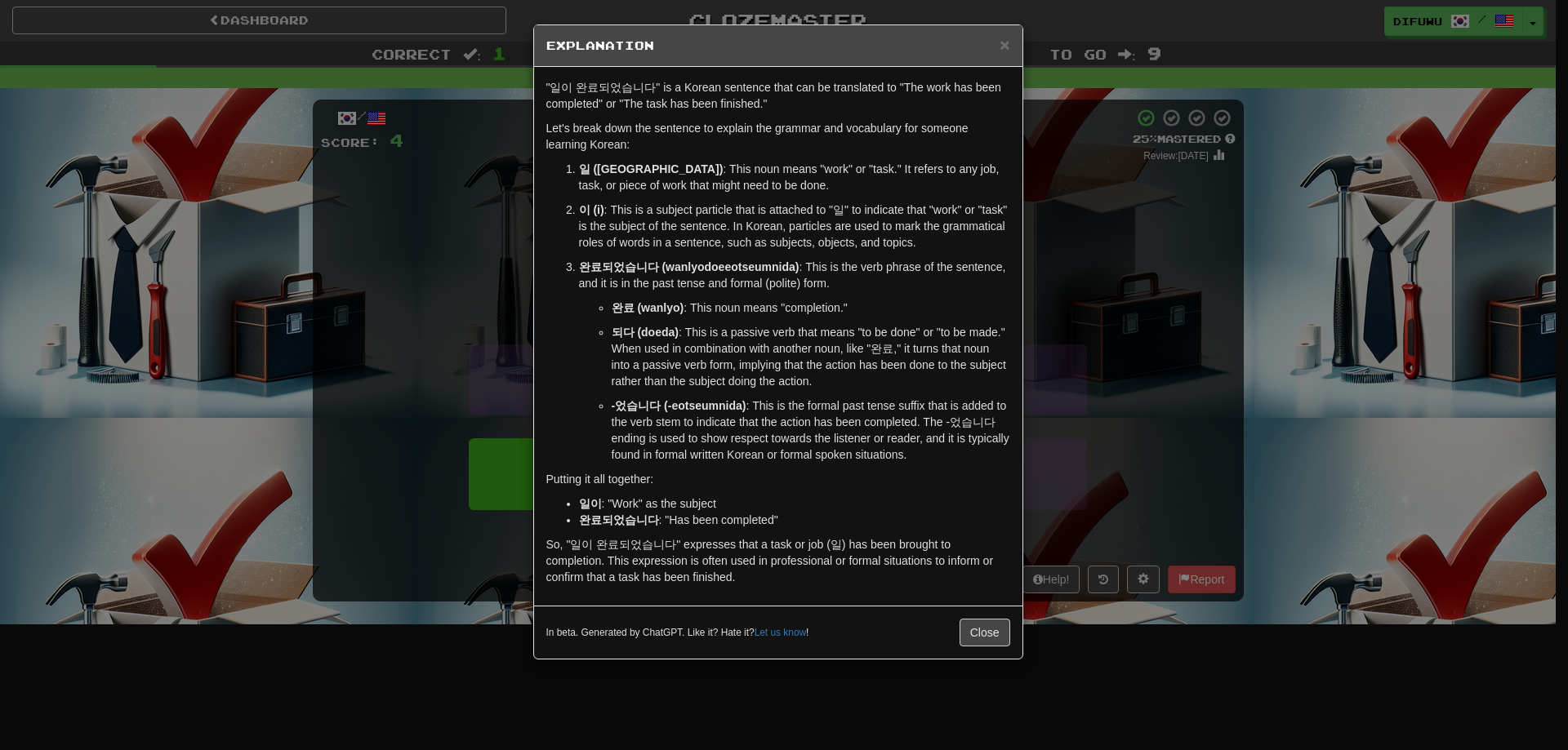
click at [1162, 352] on div "× Explanation "일이 완료되었습니다" is a Korean sentence that can be translated to "The …" at bounding box center [784, 375] width 1568 height 750
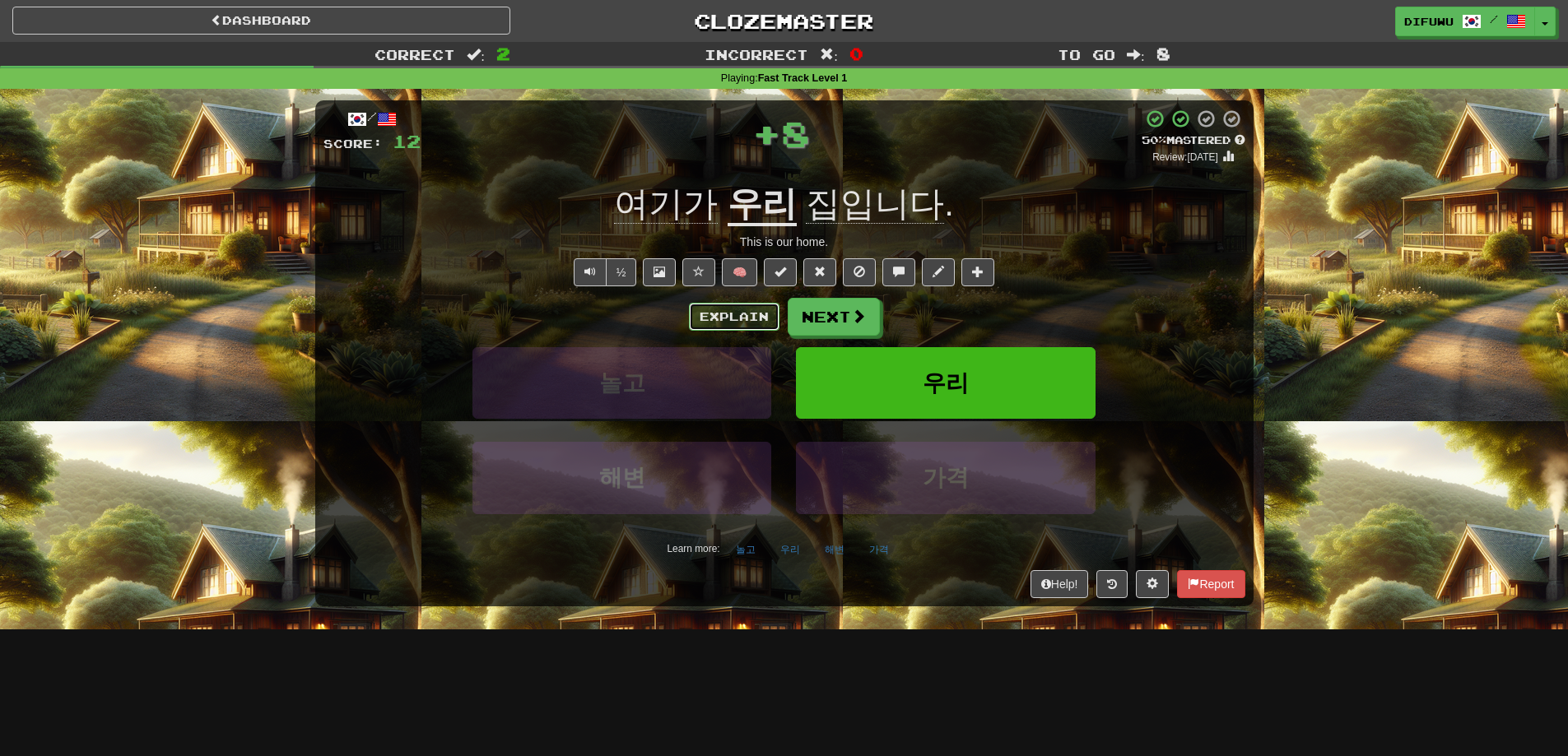
click at [728, 311] on button "Explain" at bounding box center [734, 317] width 91 height 28
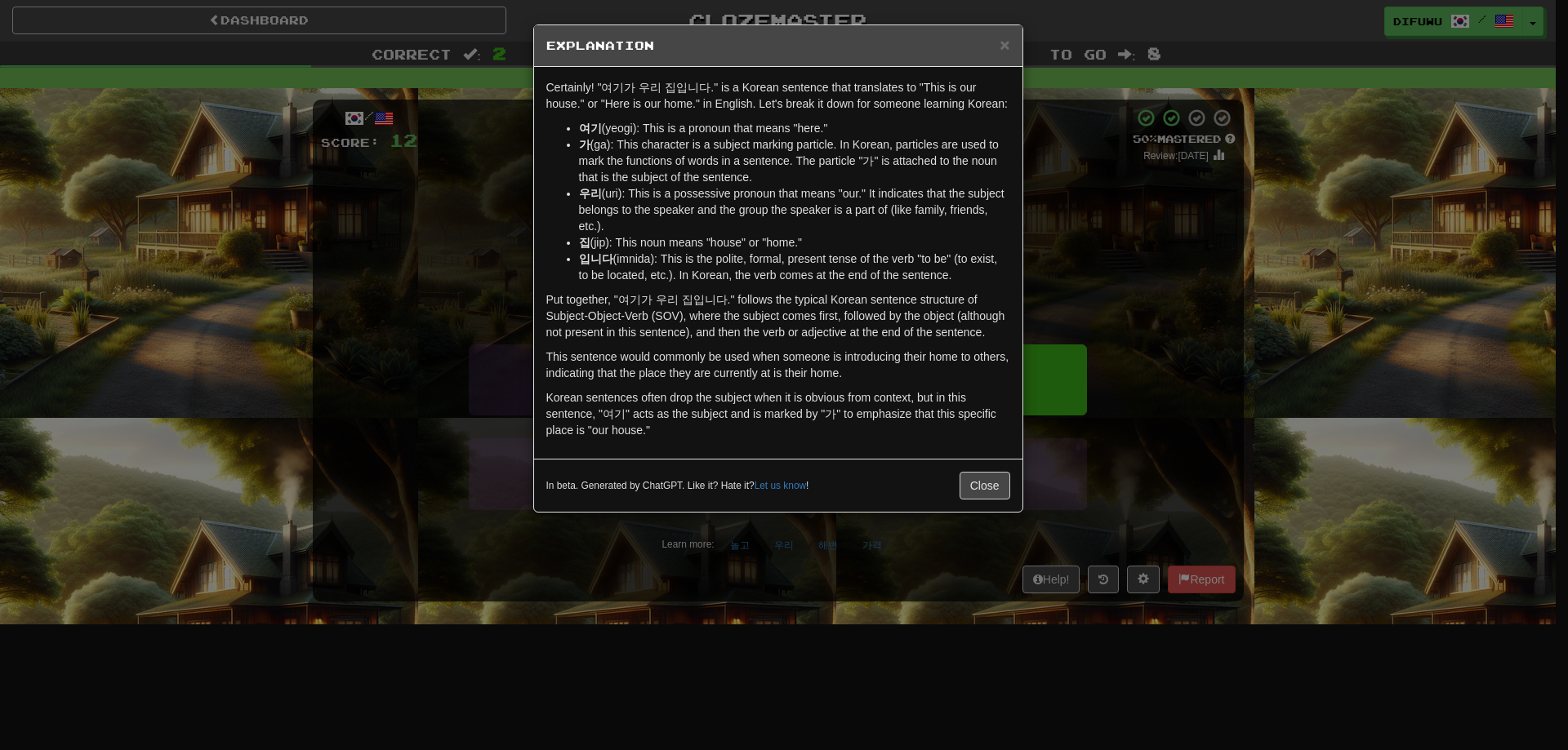
click at [1245, 328] on div "× Explanation Certainly! "여기가 우리 집입니다." is a Korean sentence that translates to…" at bounding box center [784, 375] width 1568 height 750
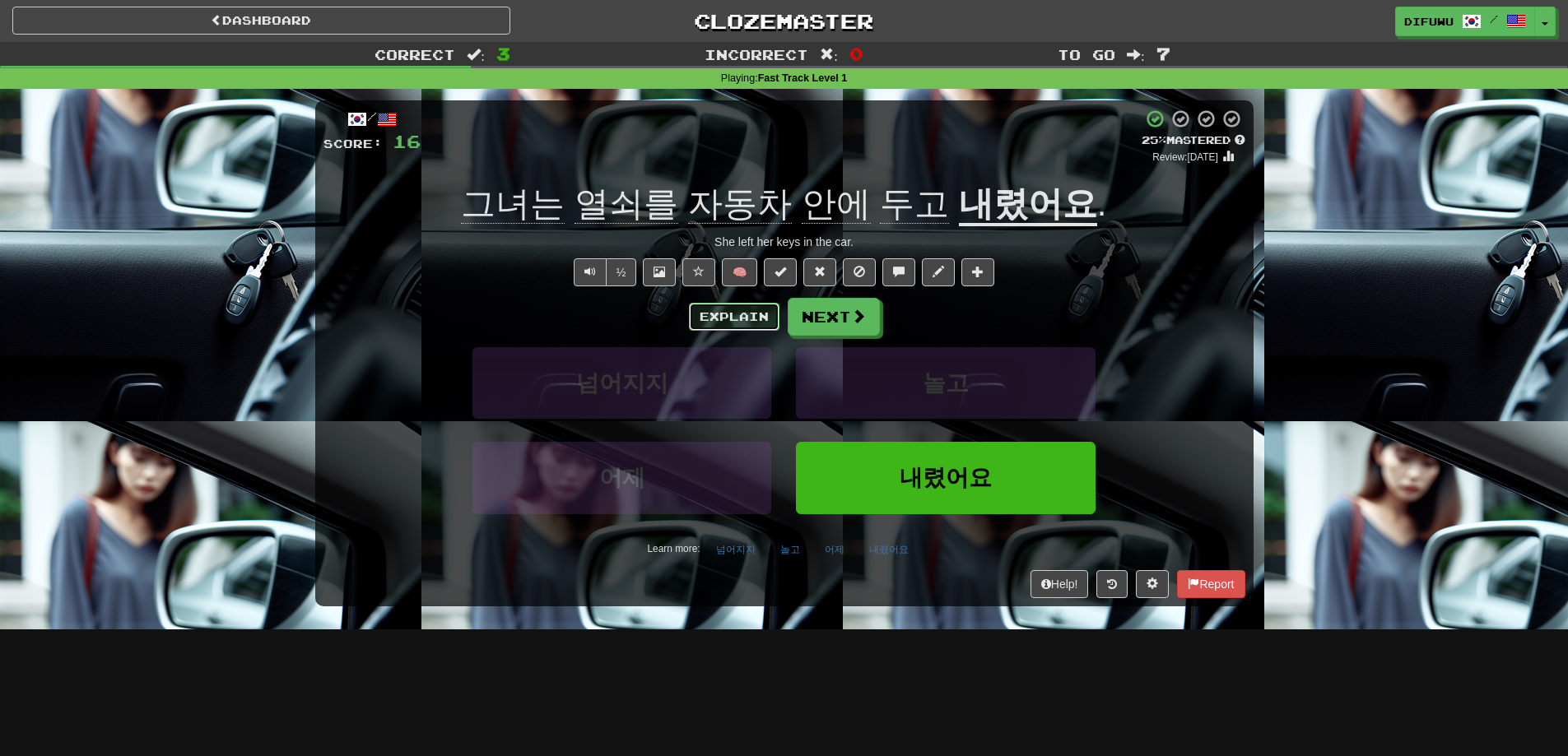
click at [723, 313] on button "Explain" at bounding box center [734, 317] width 91 height 28
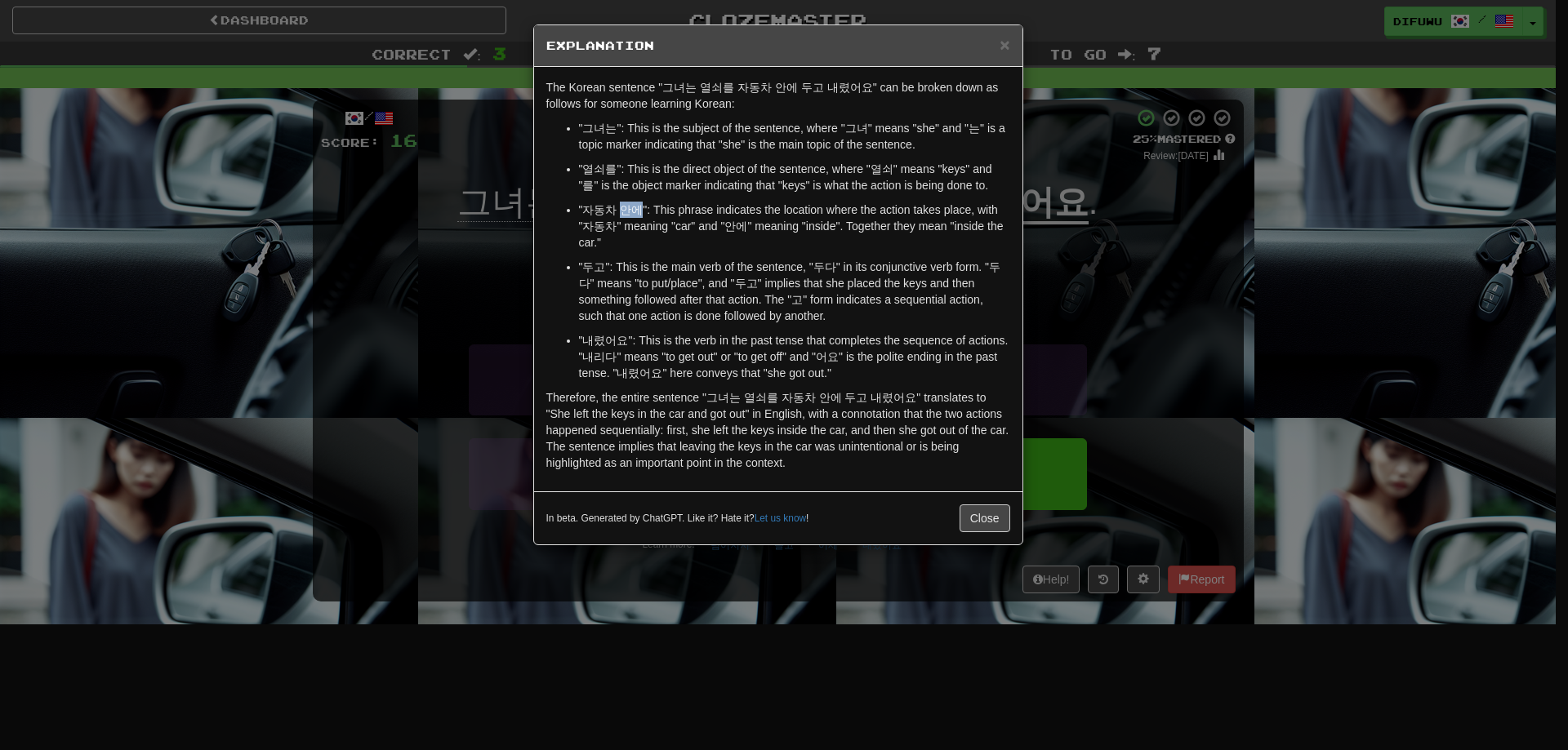
drag, startPoint x: 621, startPoint y: 214, endPoint x: 639, endPoint y: 207, distance: 19.3
click at [639, 207] on p ""자동차 안에": This phrase indicates the location where the action takes place, with…" at bounding box center [795, 225] width 431 height 49
click at [654, 240] on p ""자동차 안에": This phrase indicates the location where the action takes place, with…" at bounding box center [795, 225] width 431 height 49
click at [986, 514] on button "Close" at bounding box center [984, 518] width 51 height 28
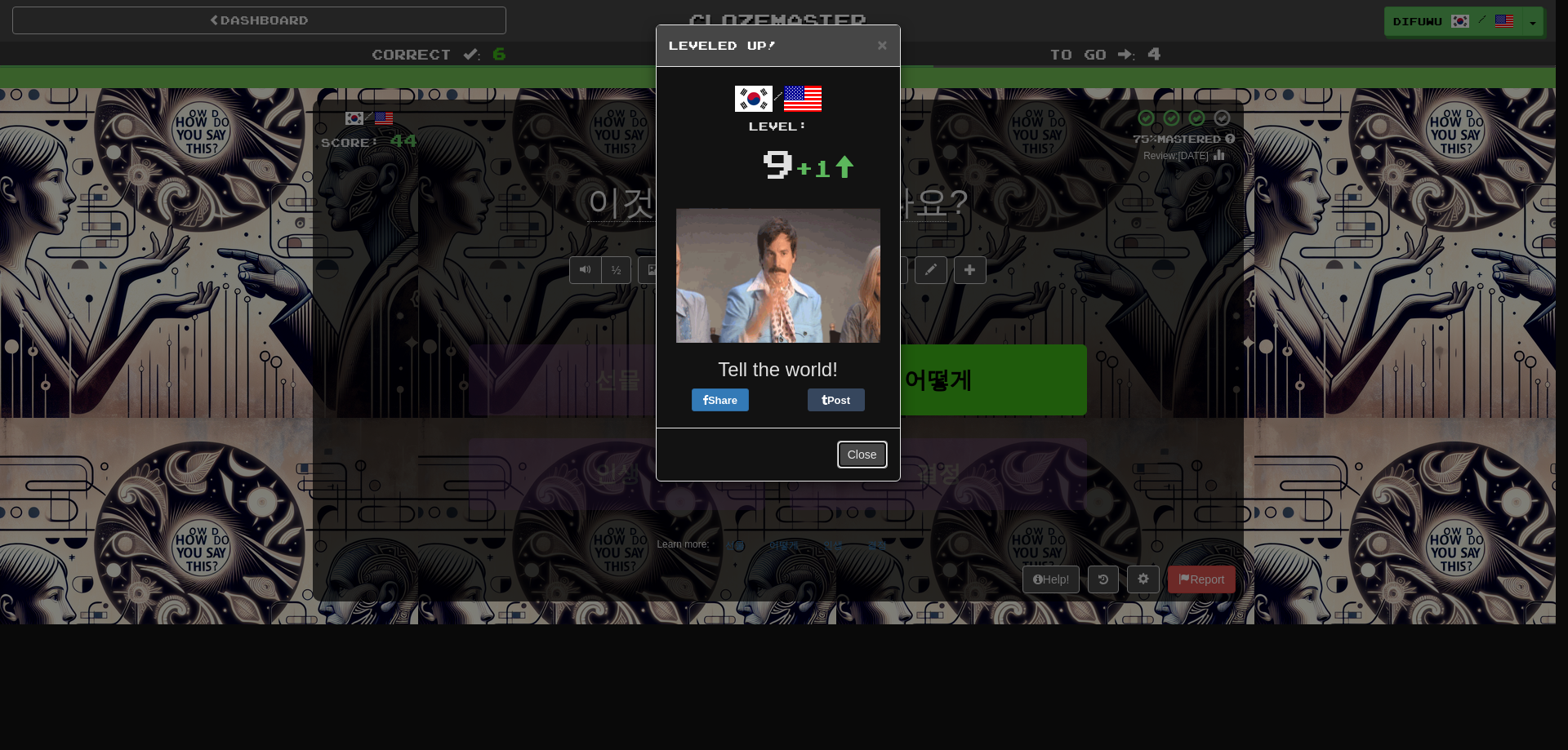
click at [883, 452] on button "Close" at bounding box center [862, 454] width 51 height 28
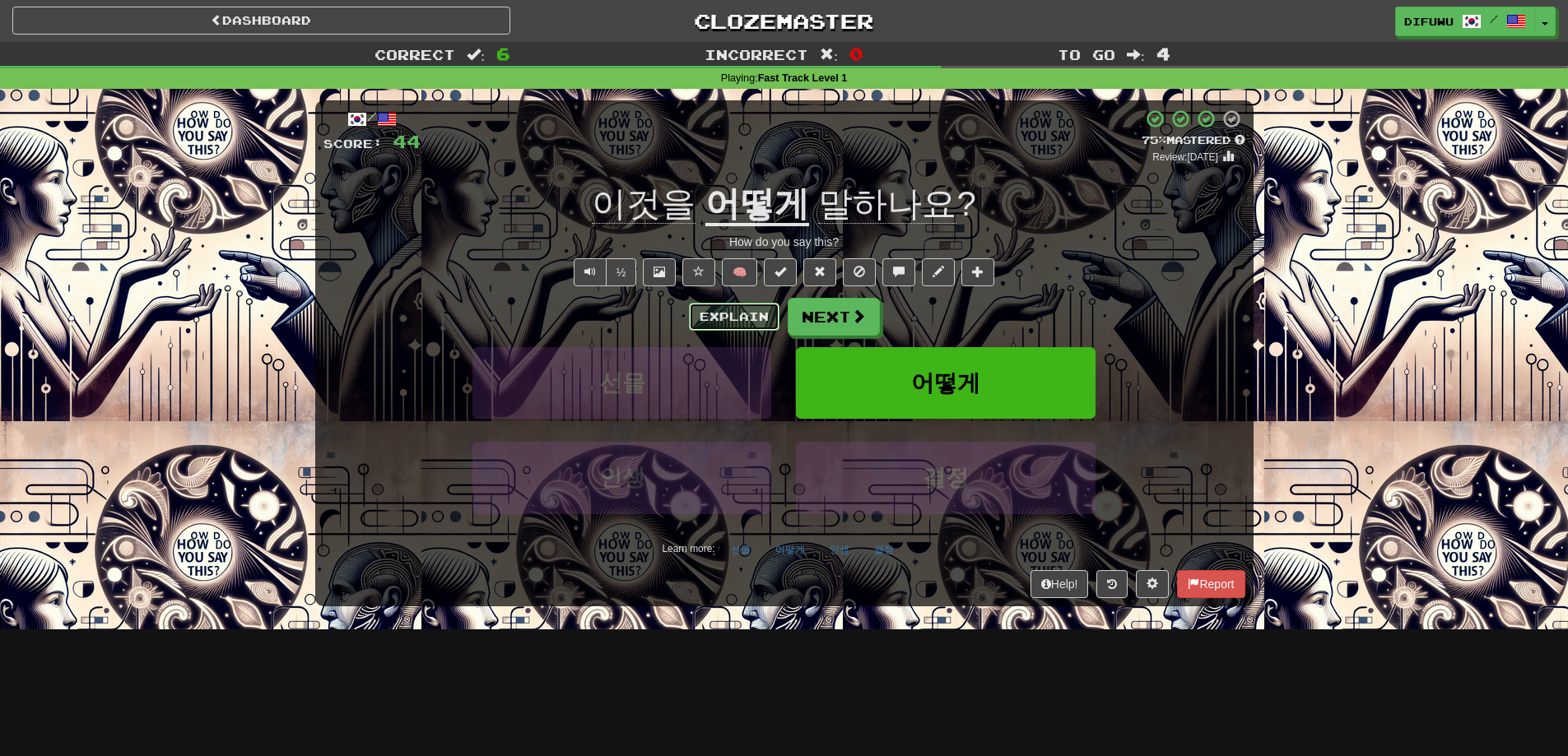
click at [740, 312] on button "Explain" at bounding box center [734, 317] width 91 height 28
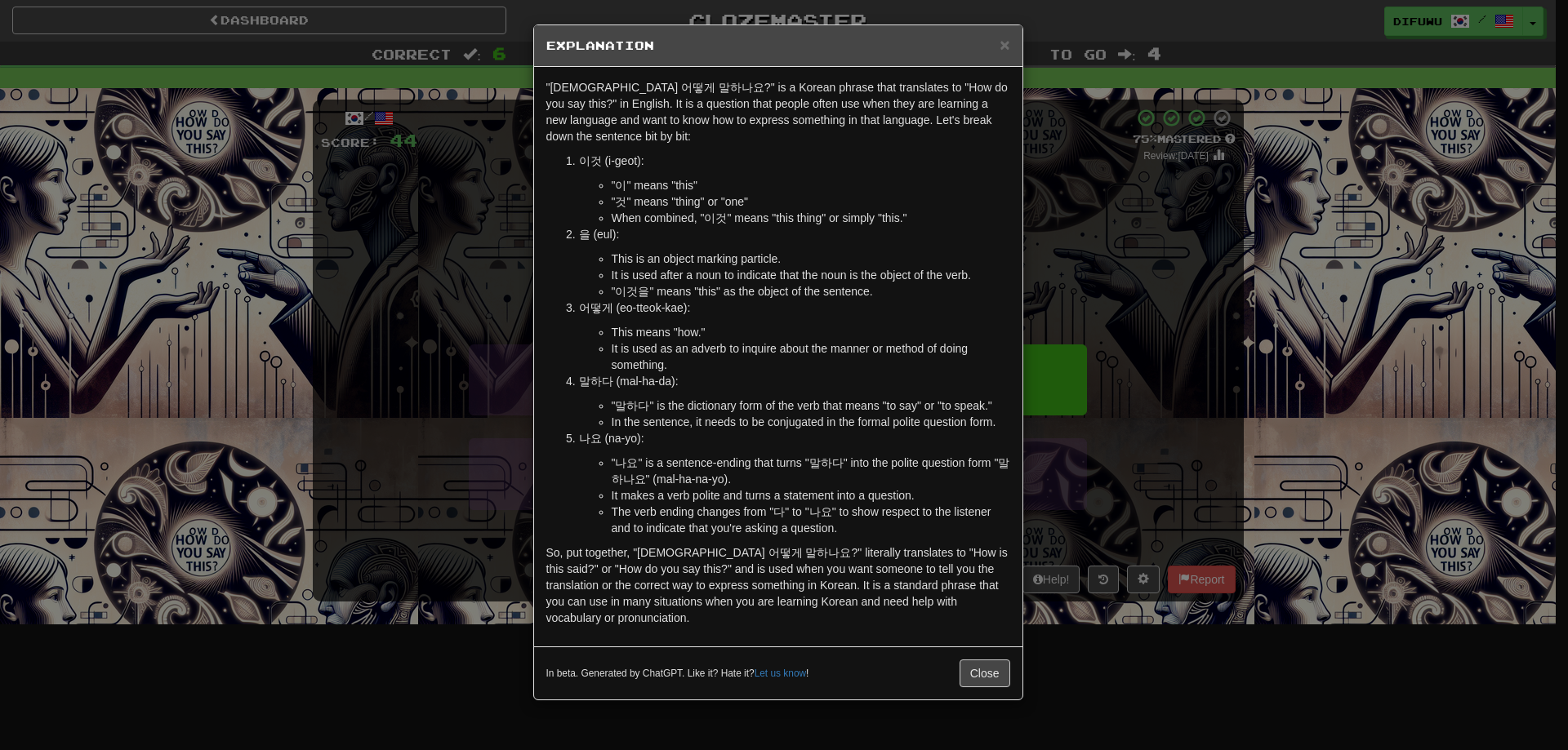
click at [1194, 480] on div "× Explanation "[DEMOGRAPHIC_DATA] 어떻게 말하나요?" is a Korean phrase that translates…" at bounding box center [784, 375] width 1568 height 750
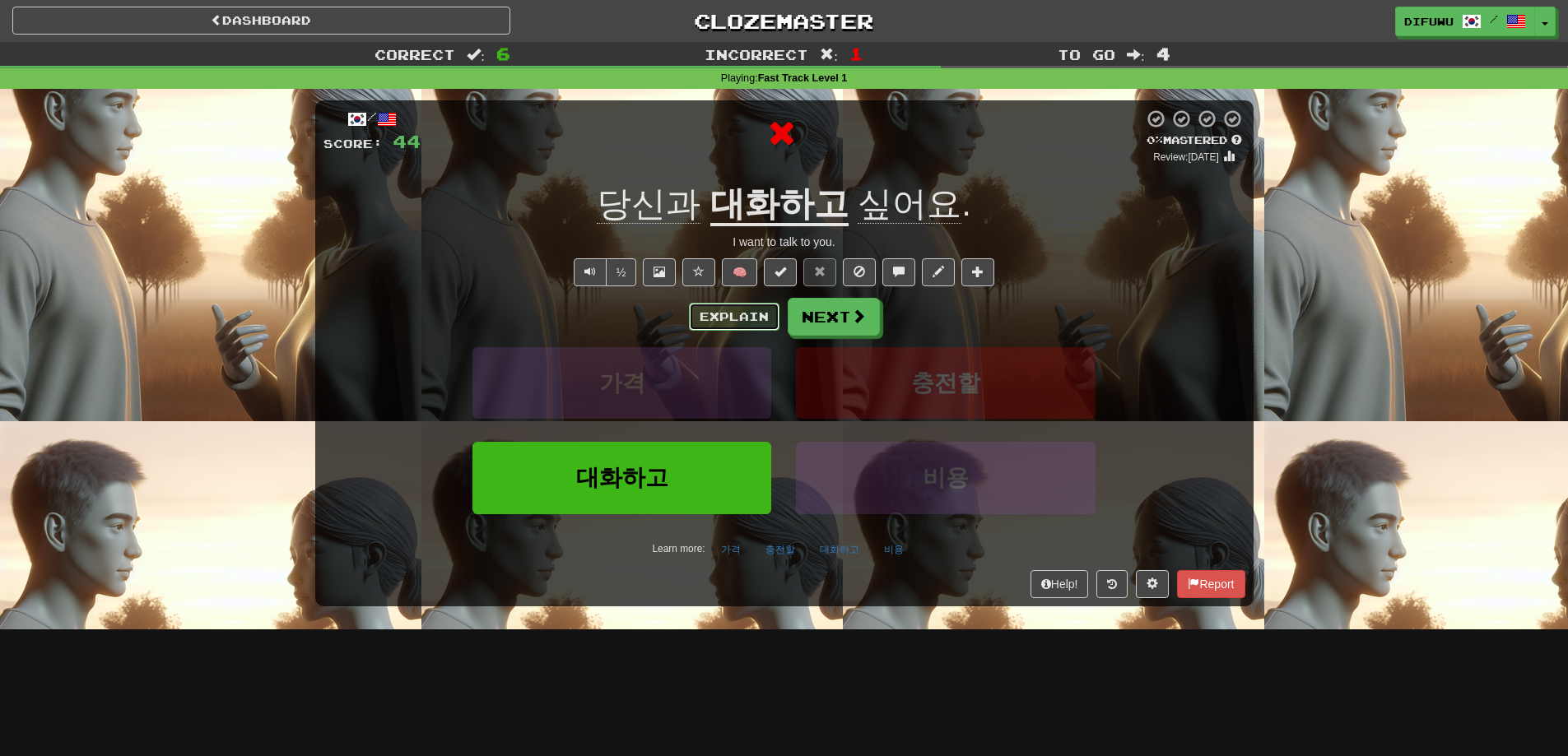
click at [752, 318] on button "Explain" at bounding box center [734, 317] width 91 height 28
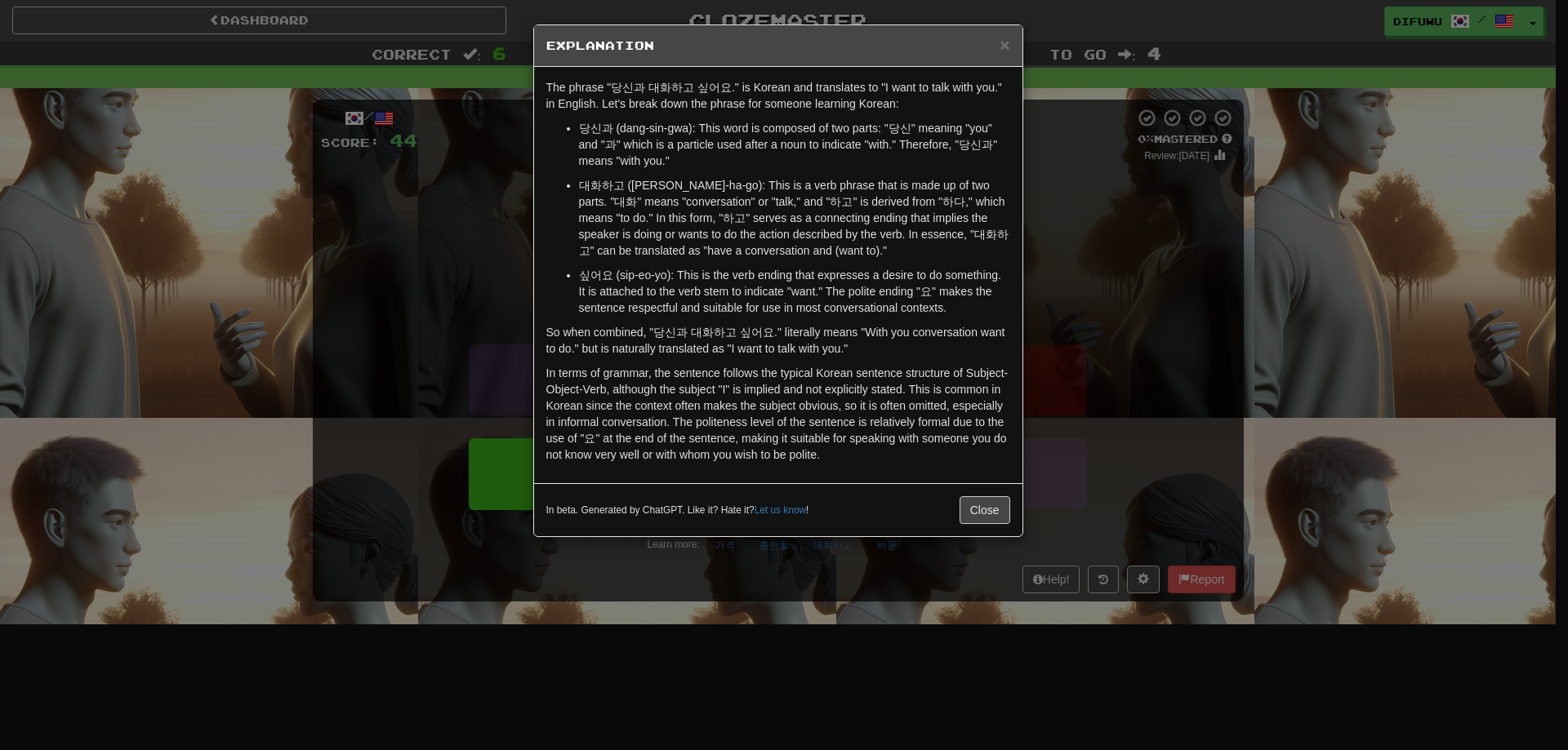
click at [1131, 452] on div "× Explanation The phrase "당신과 대화하고 싶어요." is Korean and translates to "I want to…" at bounding box center [784, 375] width 1568 height 750
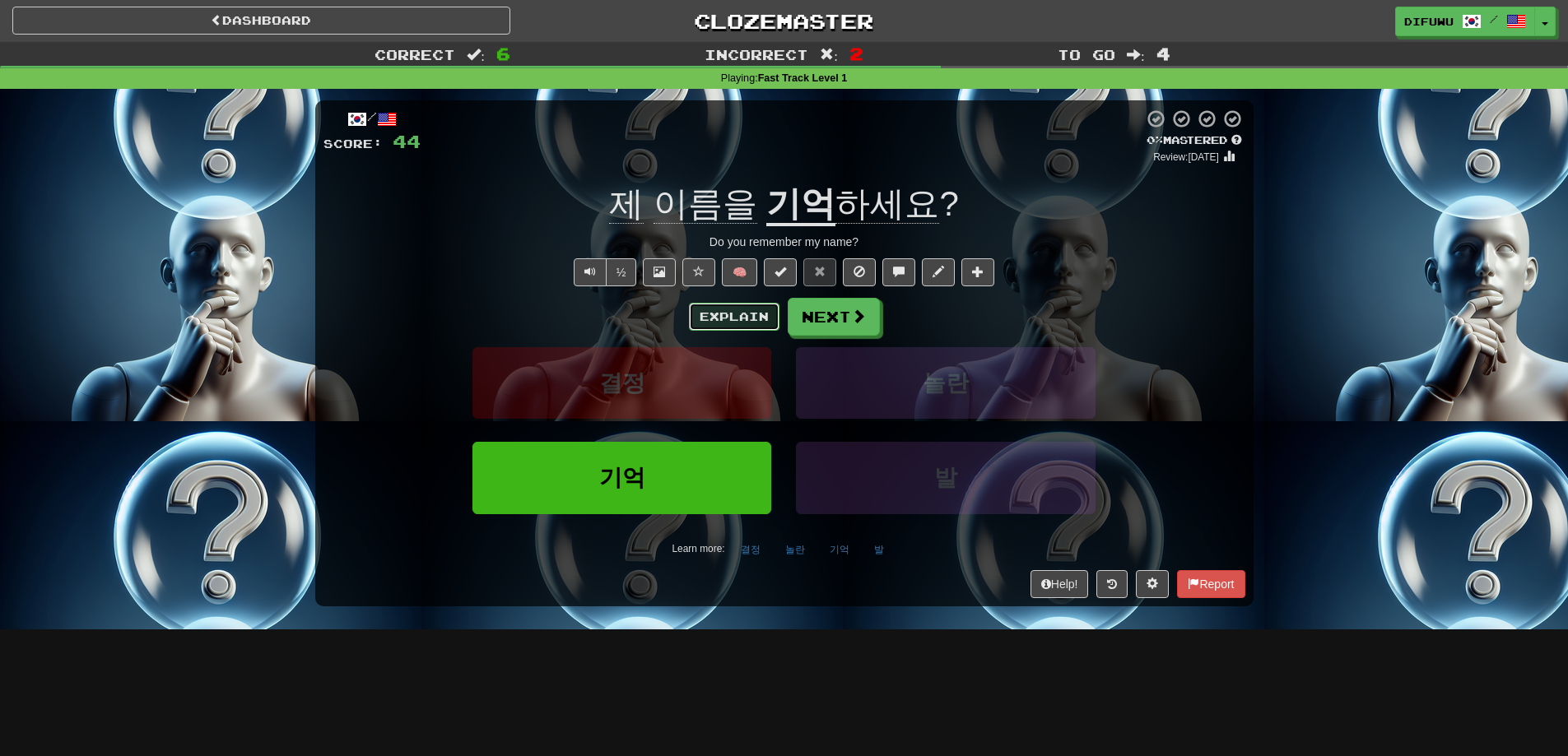
click at [754, 323] on button "Explain" at bounding box center [734, 317] width 91 height 28
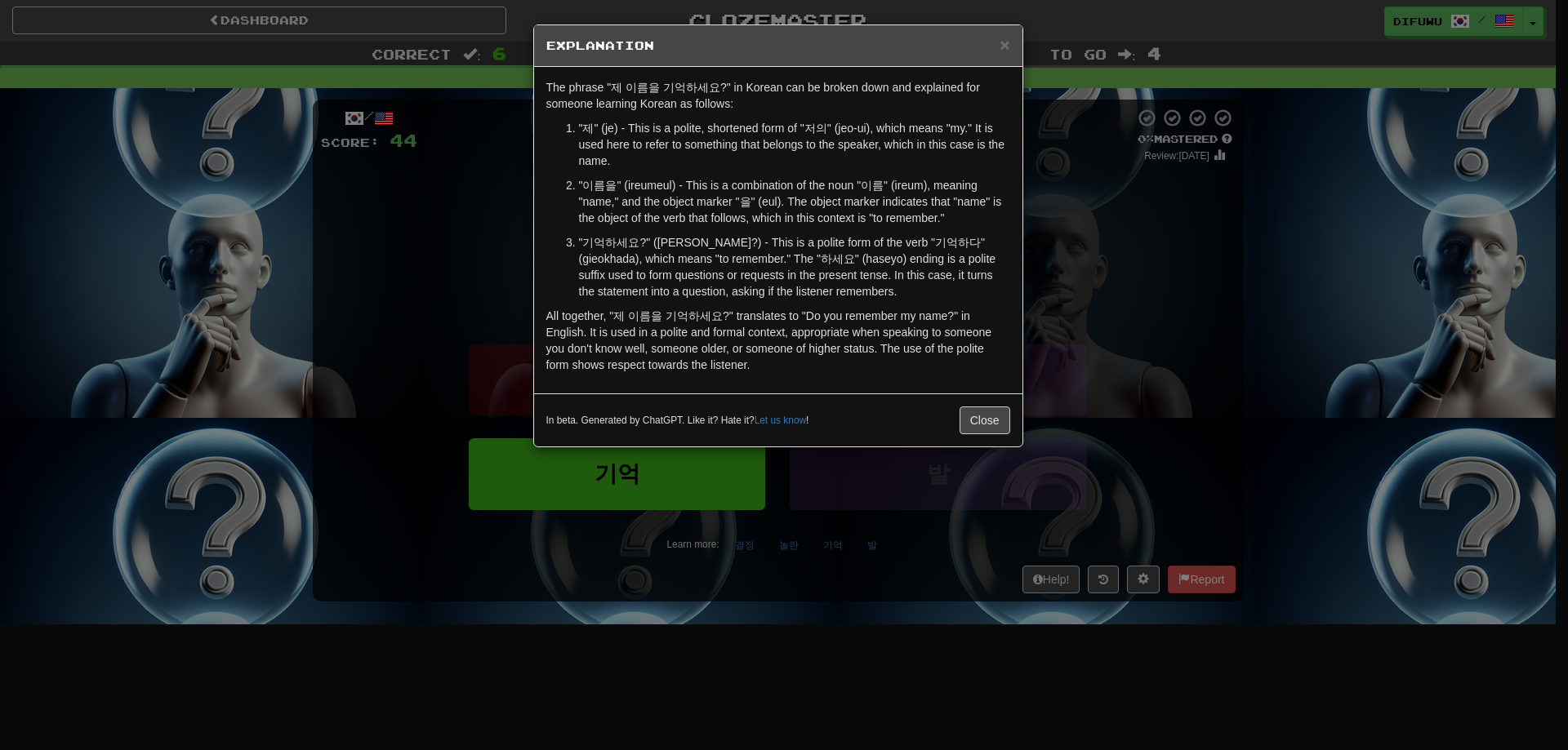
click at [1195, 483] on div "× Explanation The phrase "제 이름을 기억하세요?" in Korean can be broken down and explai…" at bounding box center [784, 375] width 1568 height 750
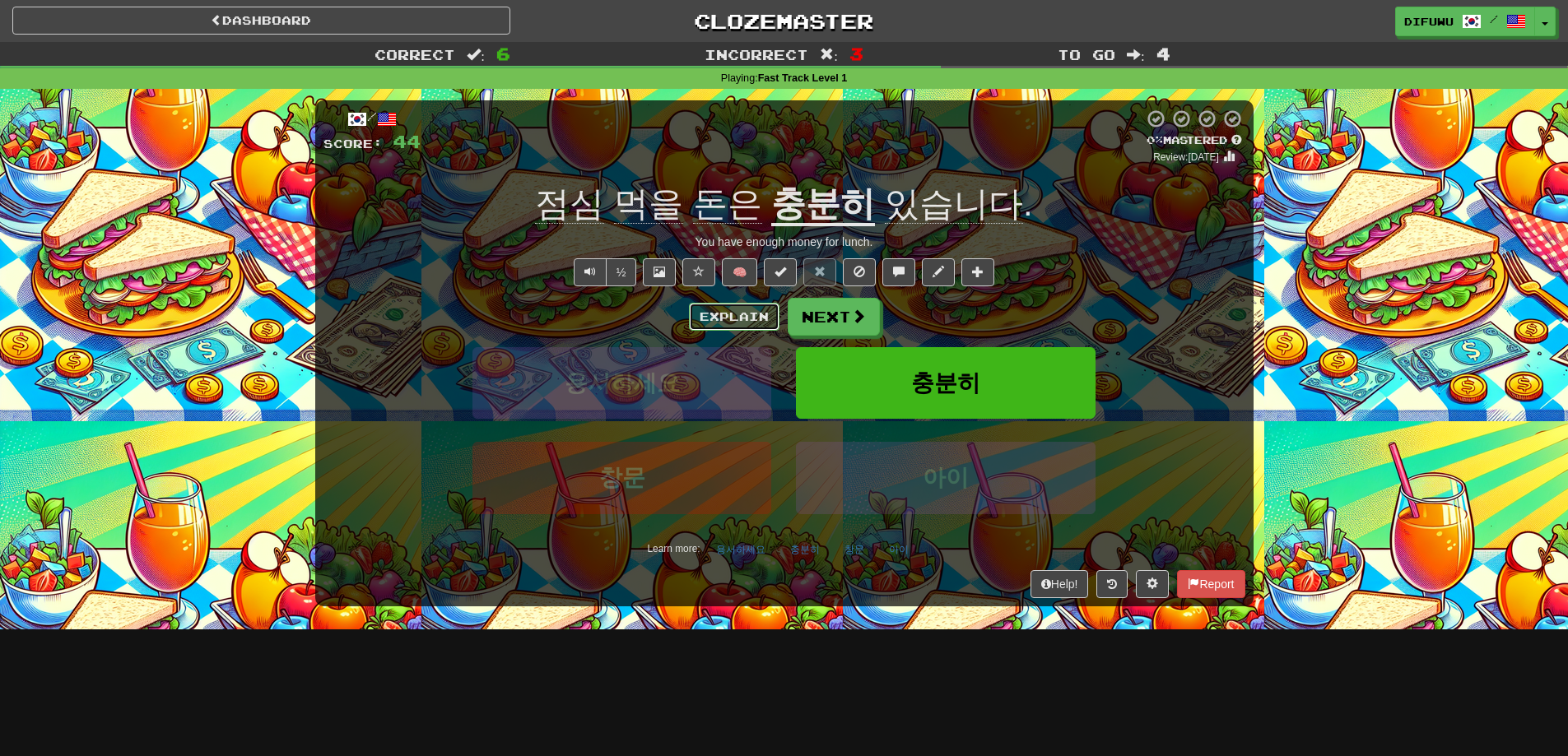
click at [738, 305] on button "Explain" at bounding box center [734, 317] width 91 height 28
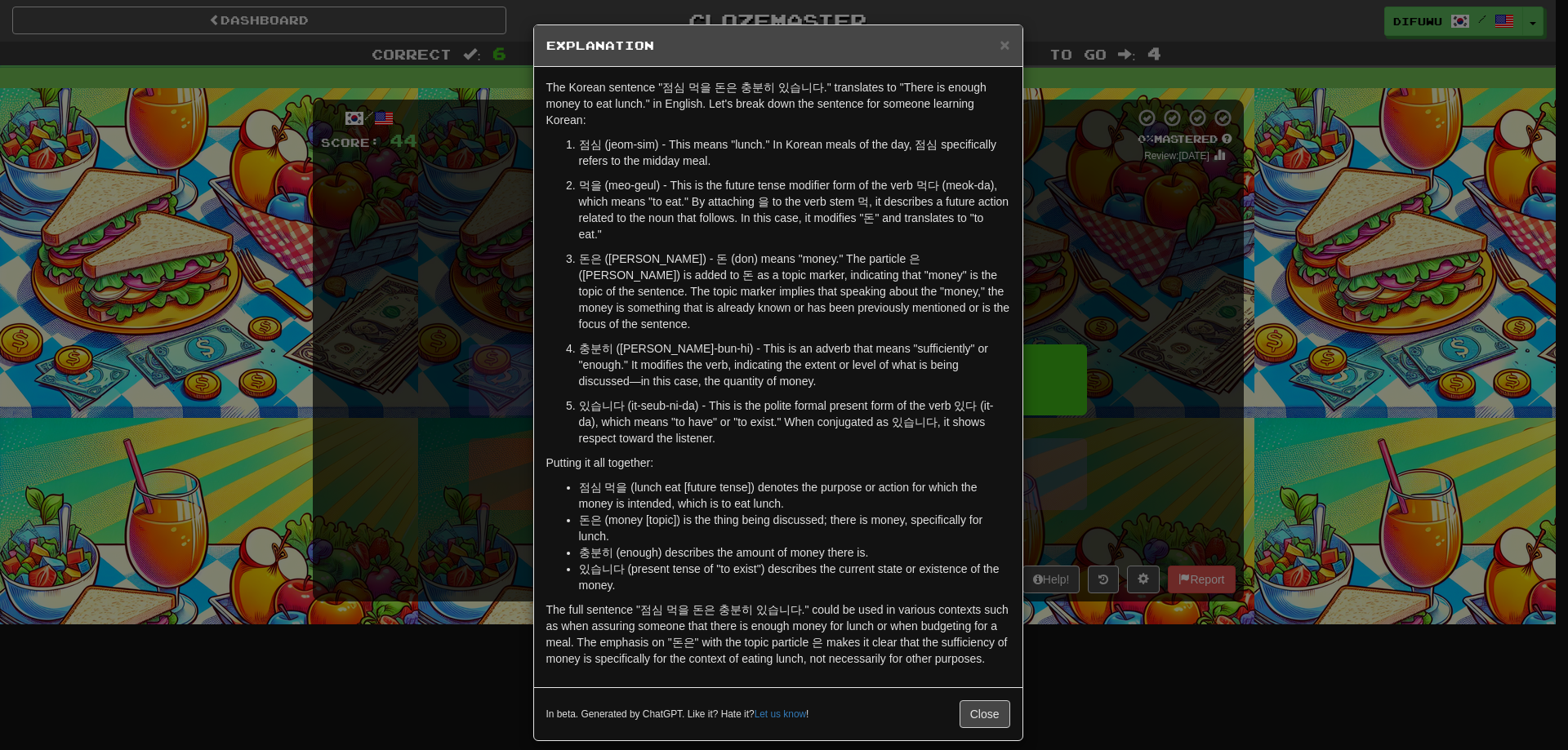
click at [1147, 457] on div "× Explanation The Korean sentence "점심 먹을 돈은 충분히 있습니다." translates to "There is …" at bounding box center [784, 375] width 1568 height 750
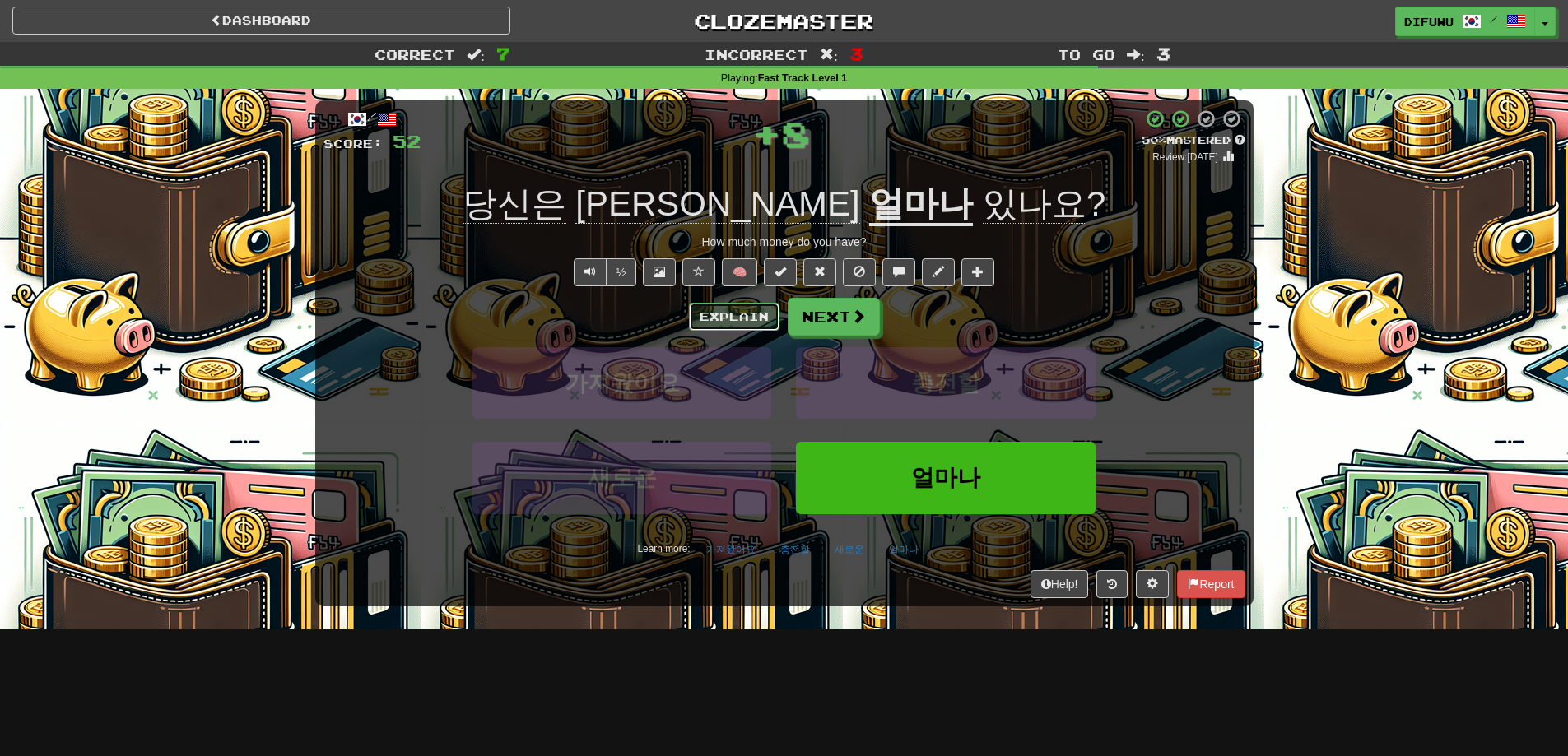
click at [736, 320] on button "Explain" at bounding box center [734, 317] width 91 height 28
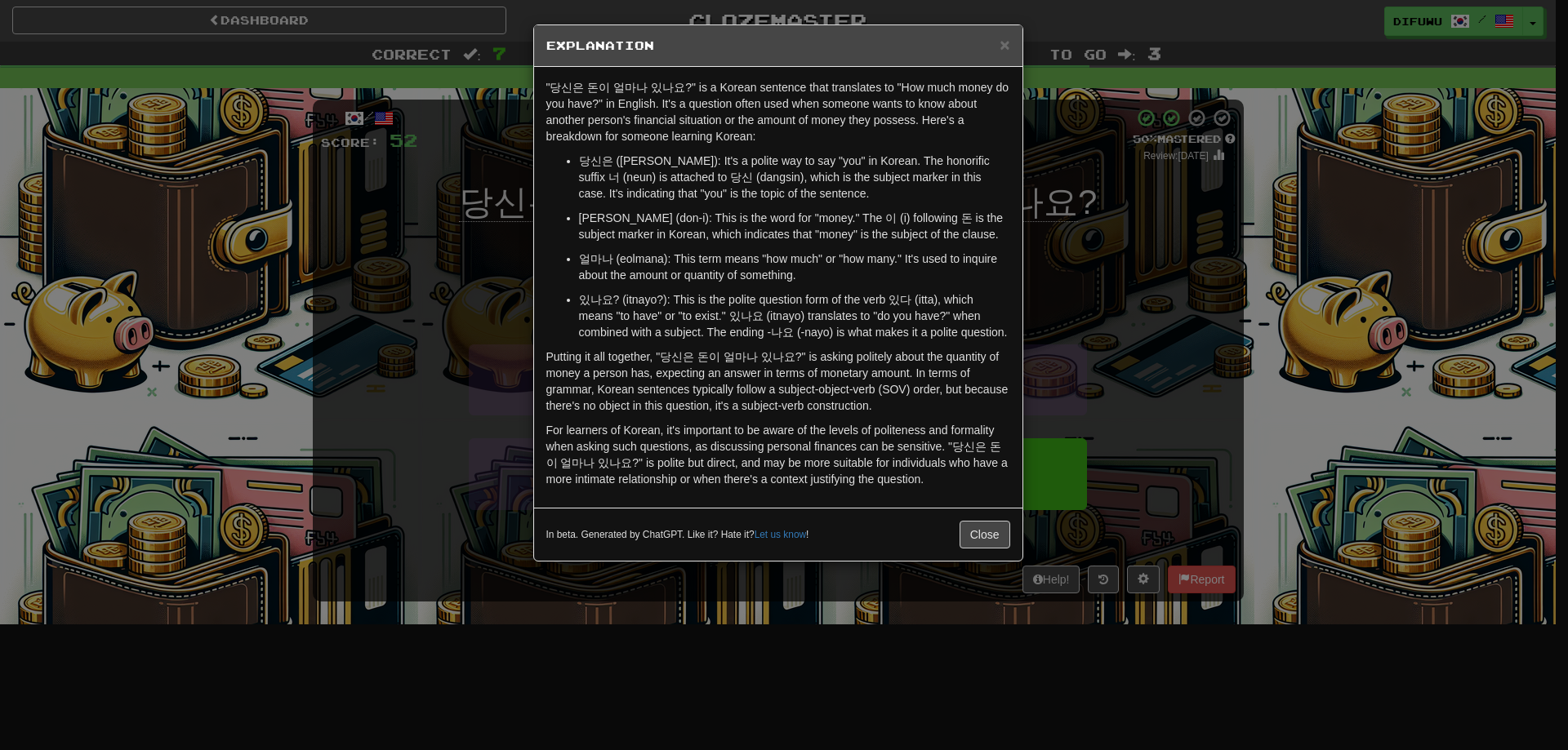
click at [1121, 332] on div "× Explanation "당신은 돈이 얼마나 있나요?" is a Korean sentence that translates to "How mu…" at bounding box center [784, 375] width 1568 height 750
